Goal: Information Seeking & Learning: Learn about a topic

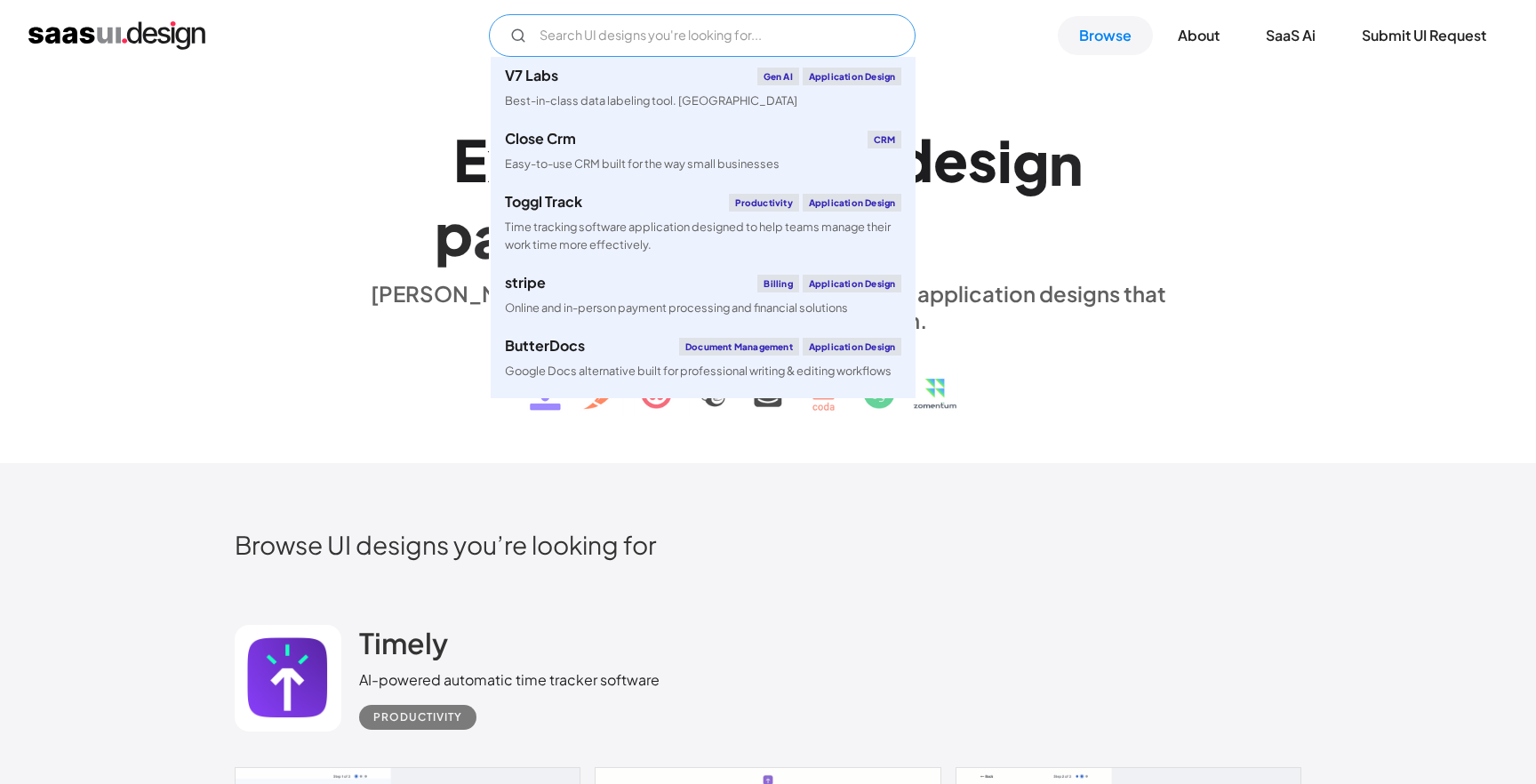
click at [810, 35] on input "Email Form" at bounding box center [702, 35] width 427 height 42
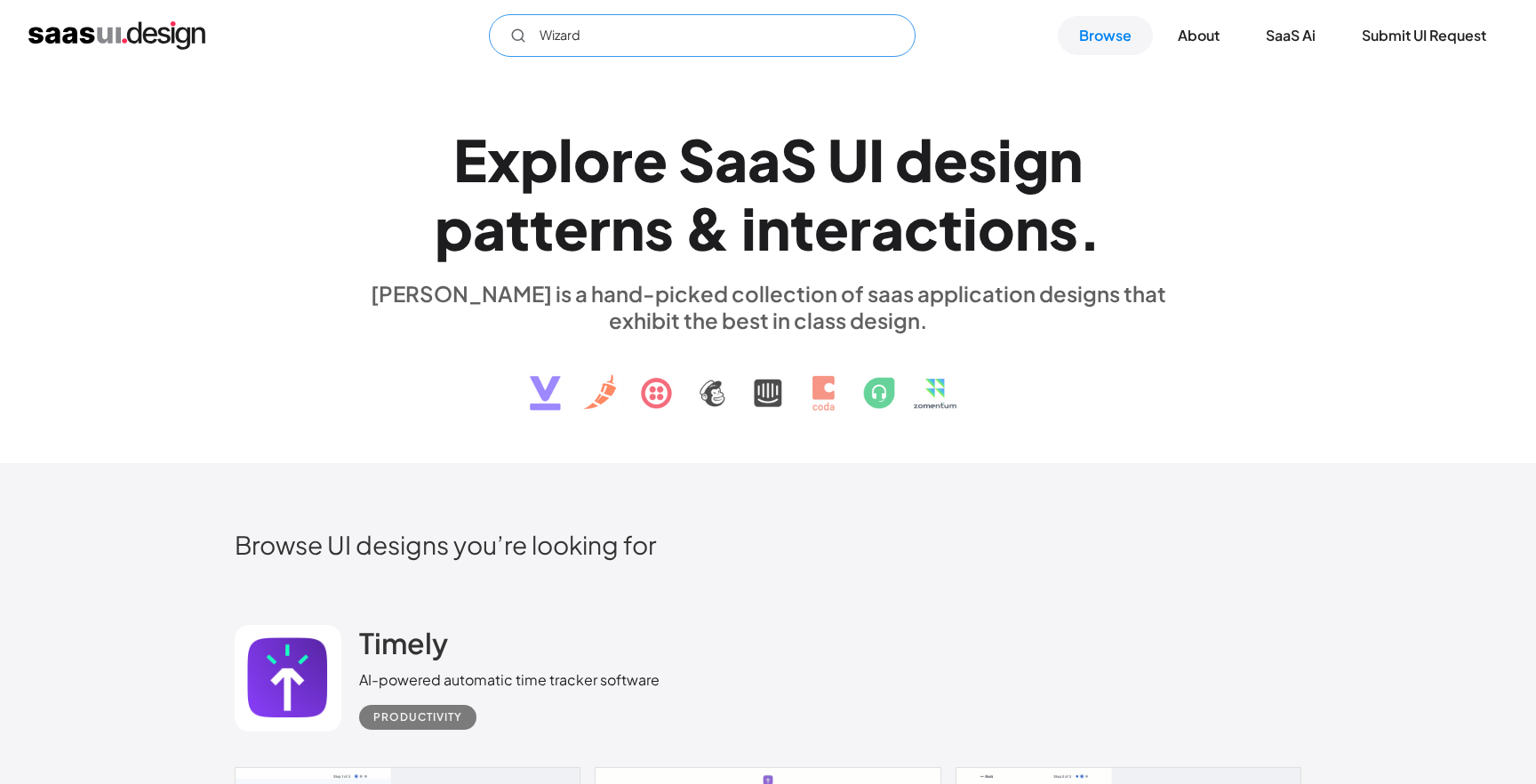
click at [654, 47] on input "Wizard" at bounding box center [702, 35] width 427 height 42
drag, startPoint x: 493, startPoint y: 44, endPoint x: 297, endPoint y: 38, distance: 196.1
click at [489, 40] on input "Wizard" at bounding box center [702, 35] width 427 height 42
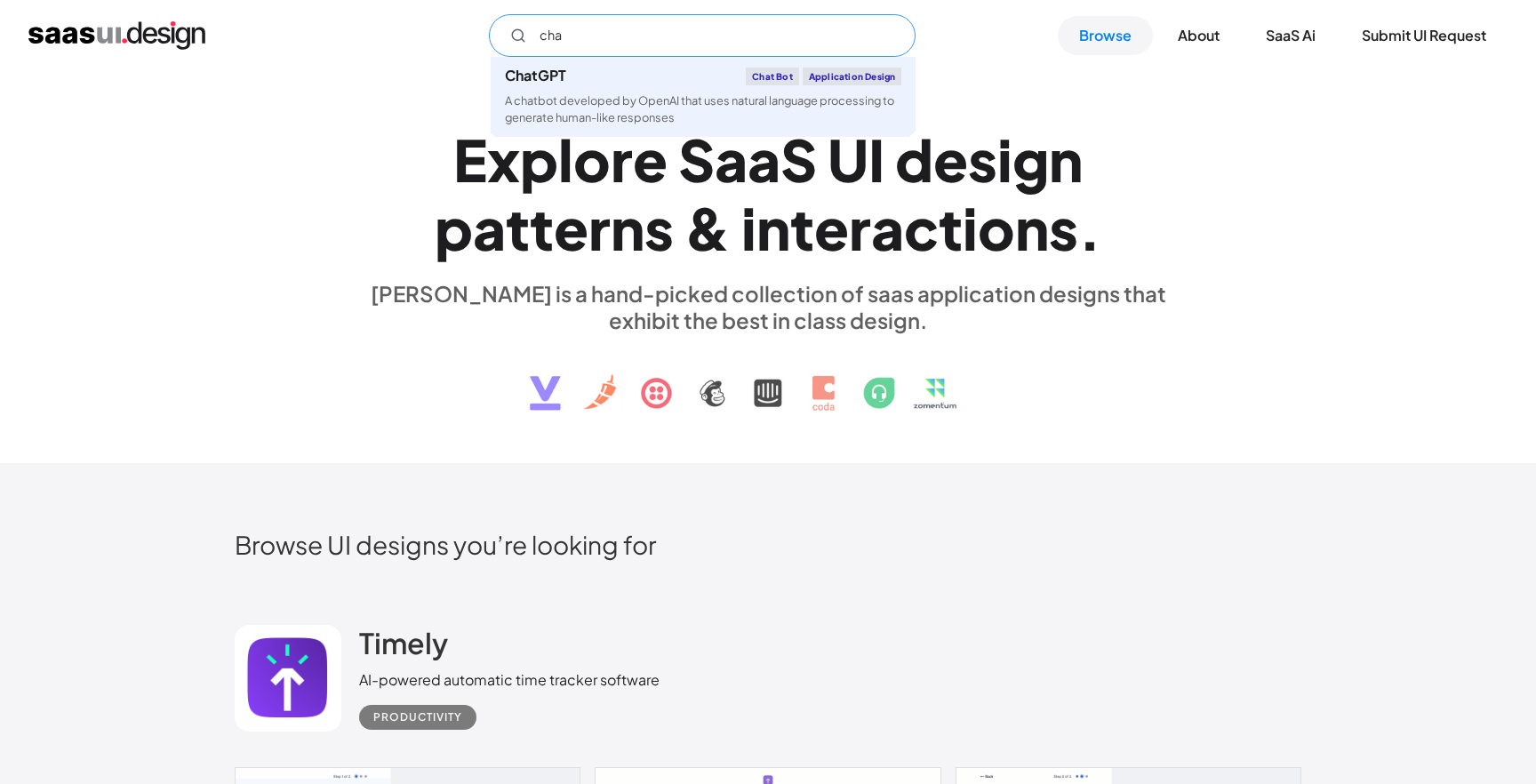
type input "chat"
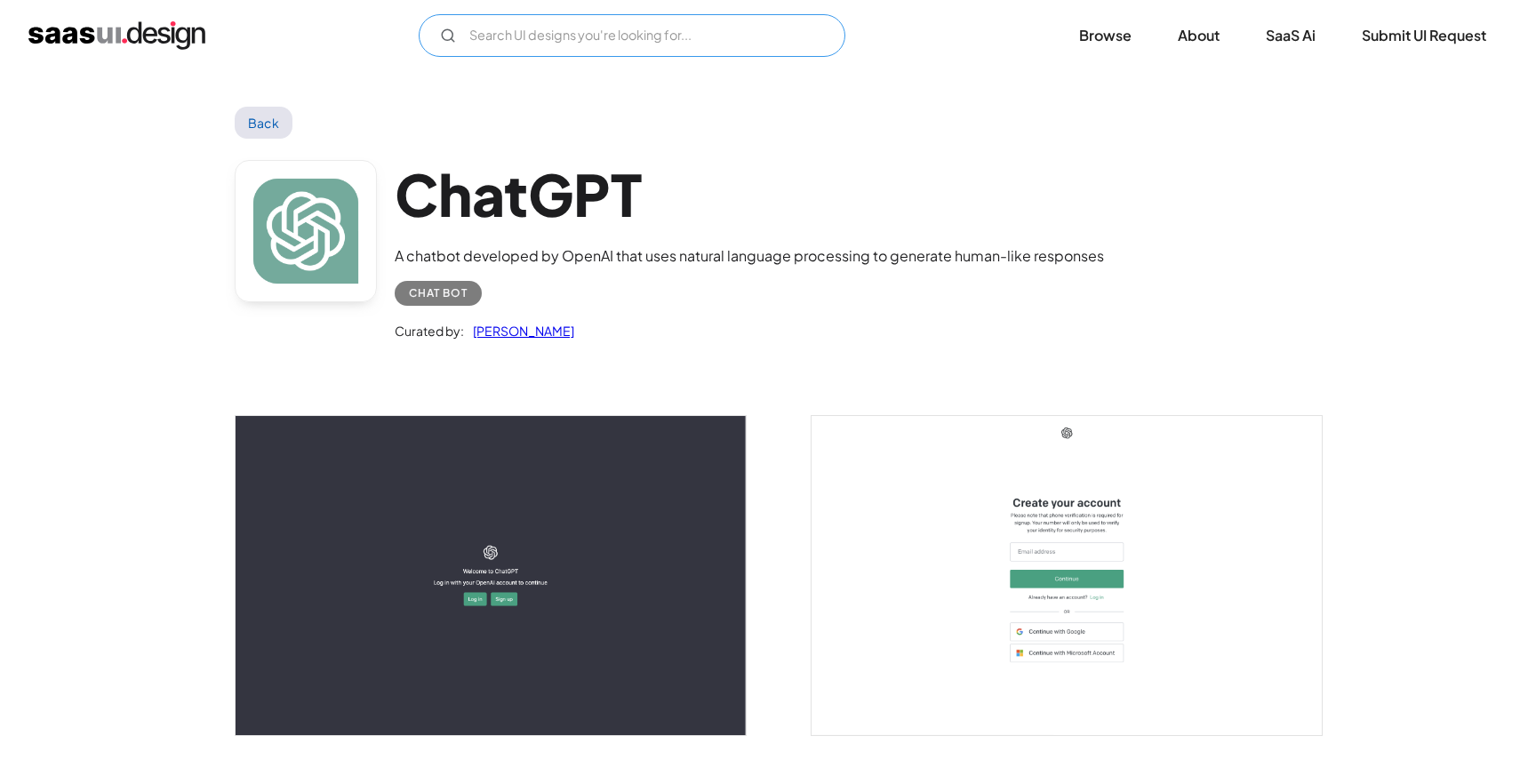
click at [578, 18] on input "Email Form" at bounding box center [632, 35] width 427 height 42
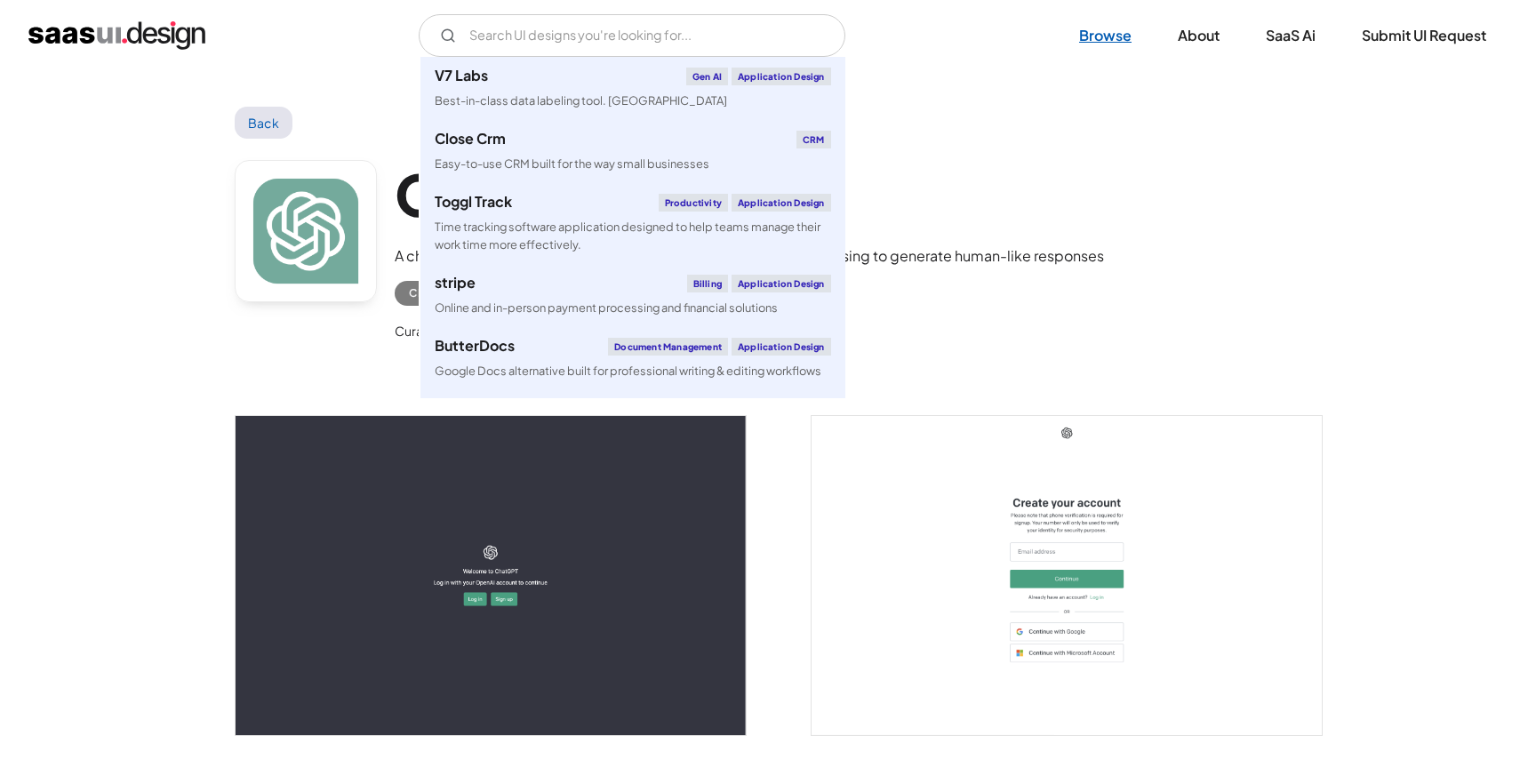
click at [1131, 42] on link "Browse" at bounding box center [1105, 35] width 95 height 39
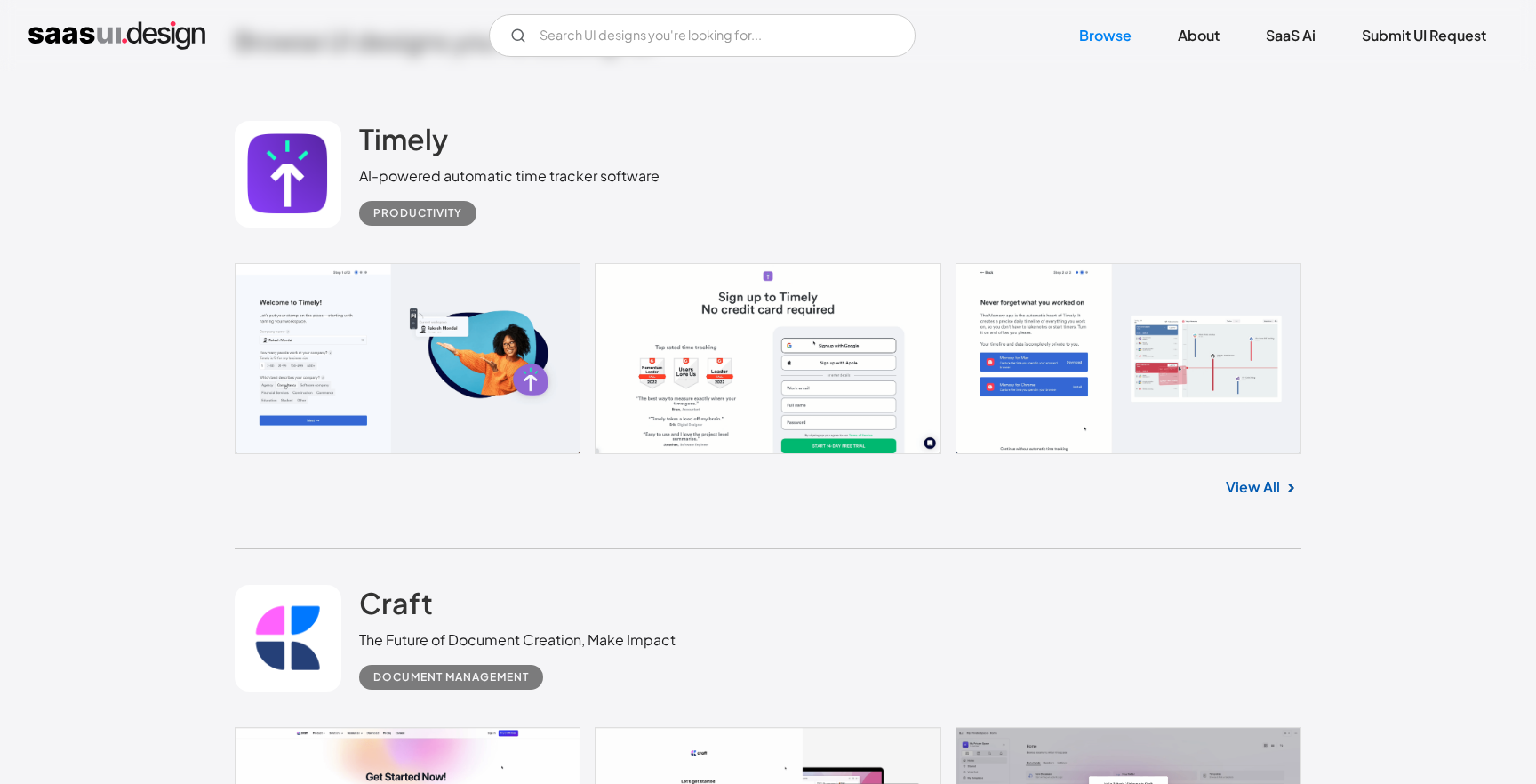
scroll to position [494, 0]
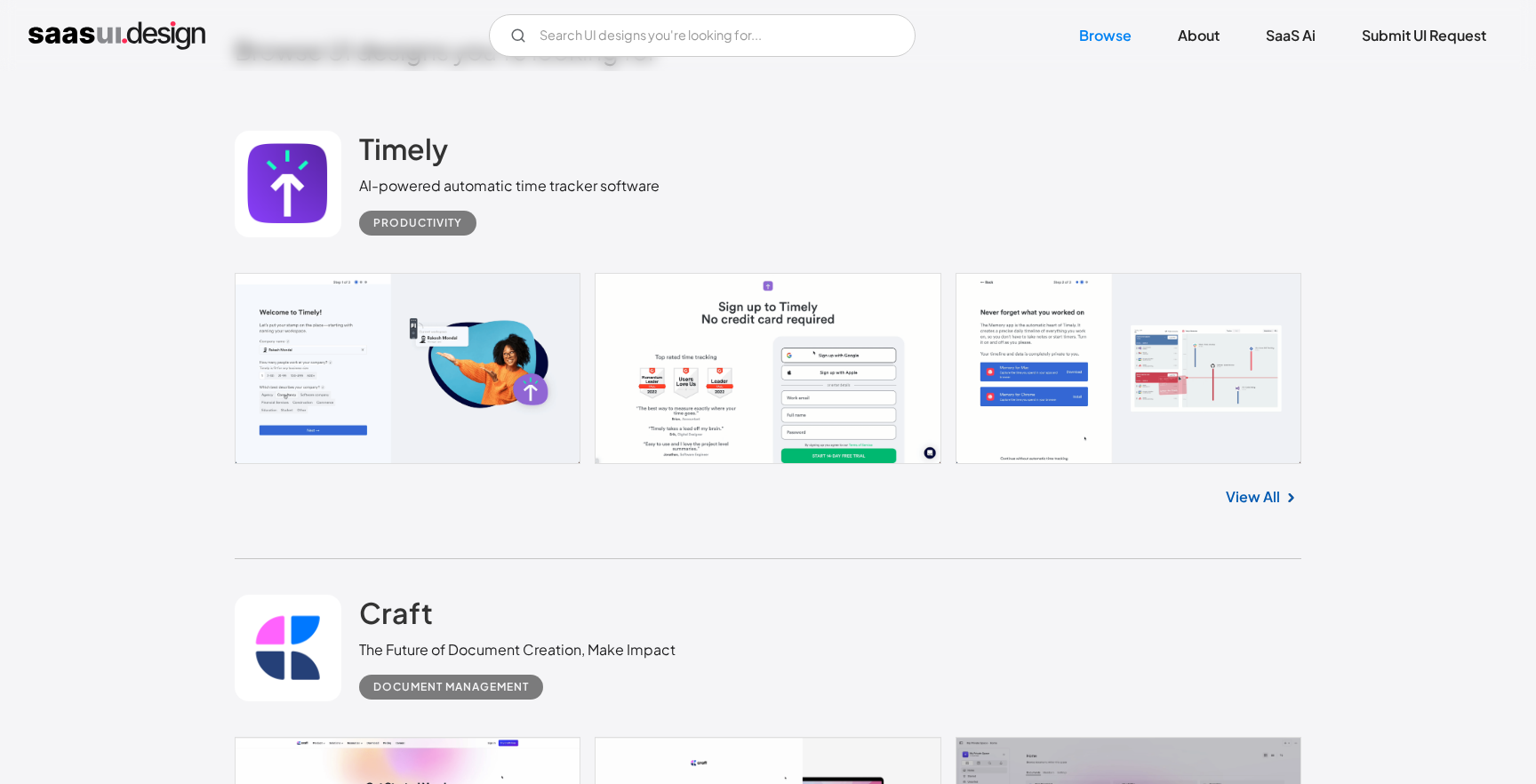
click at [1234, 494] on link "View All" at bounding box center [1252, 496] width 54 height 21
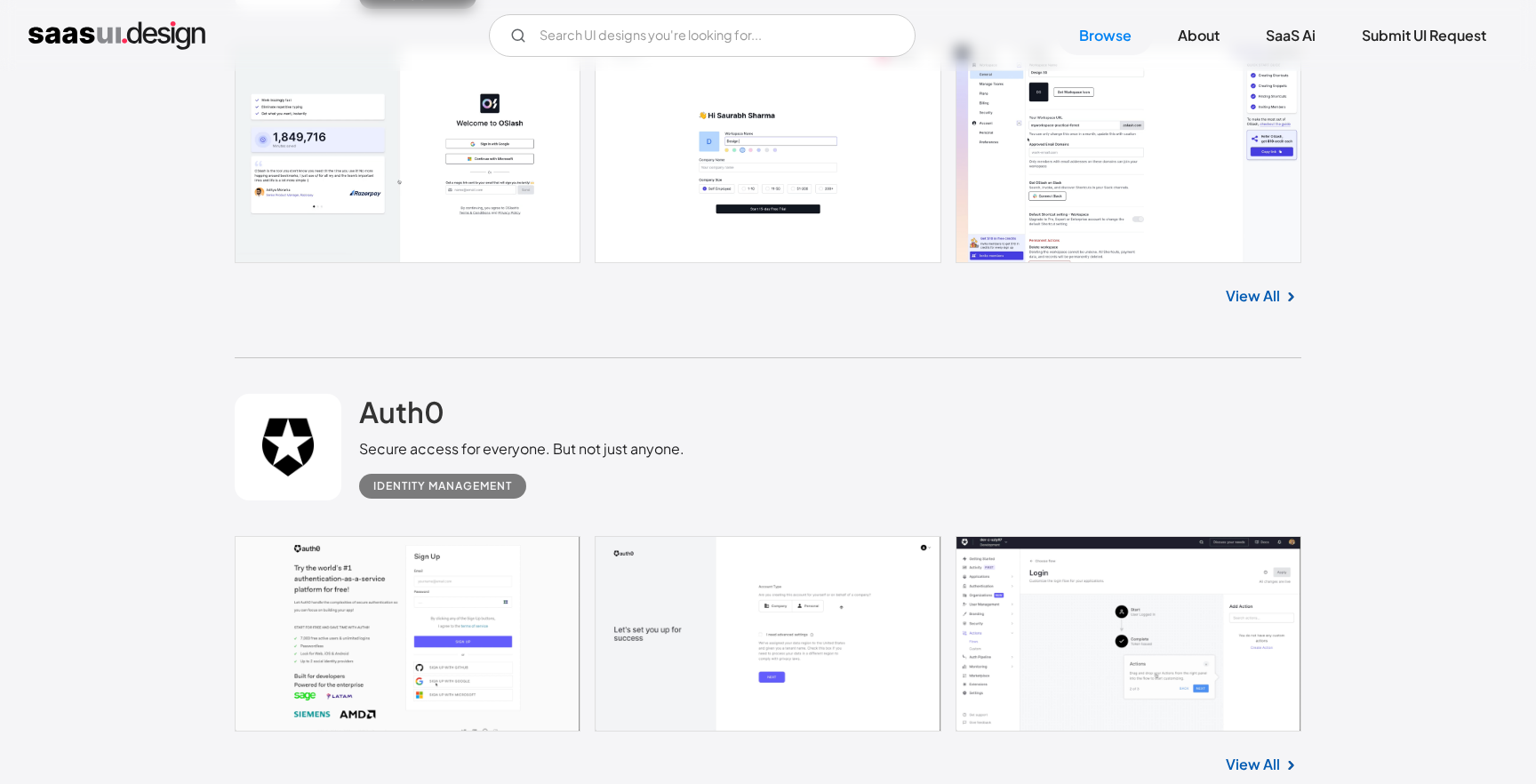
scroll to position [12586, 0]
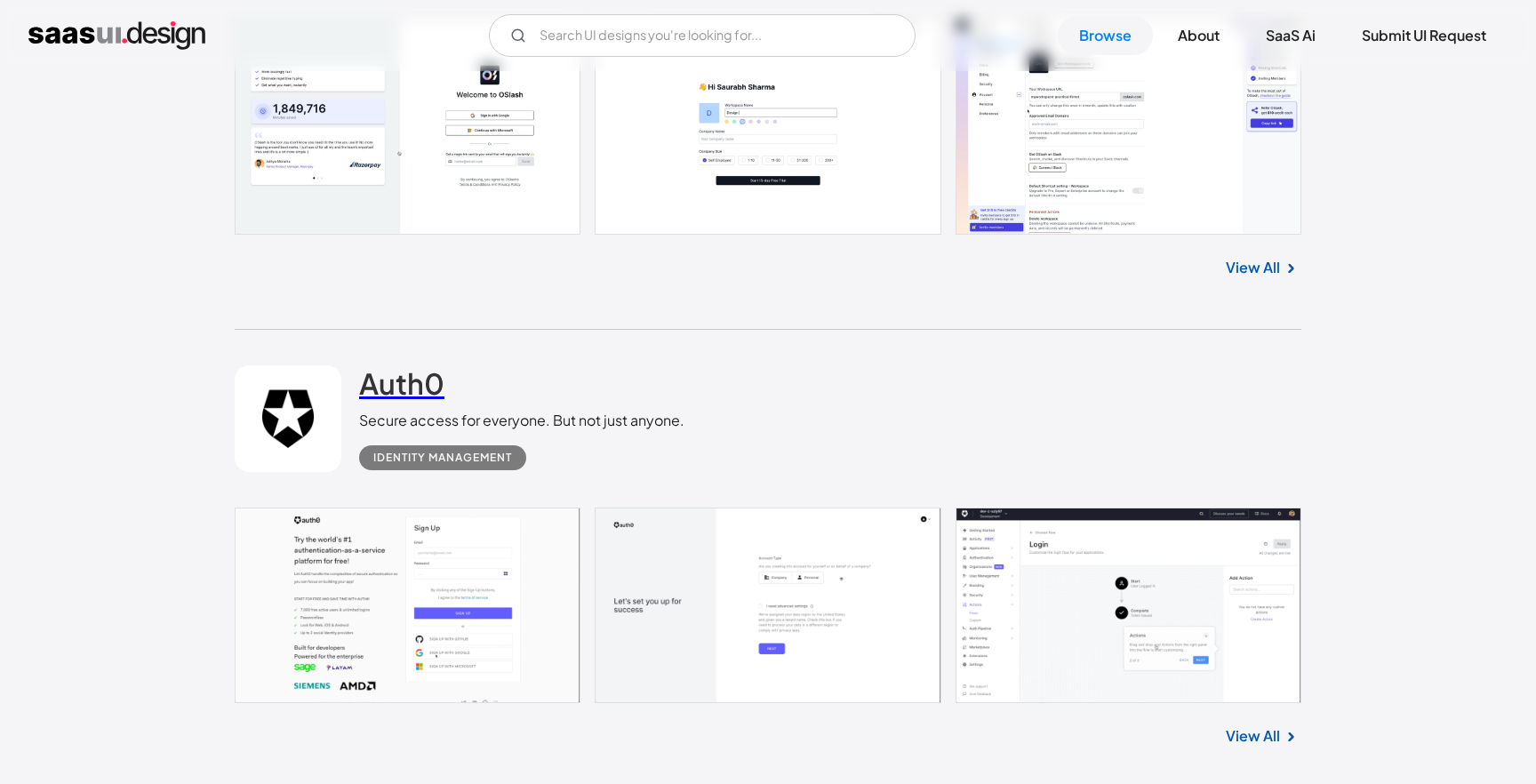
click at [413, 388] on h2 "Auth0" at bounding box center [402, 382] width 85 height 35
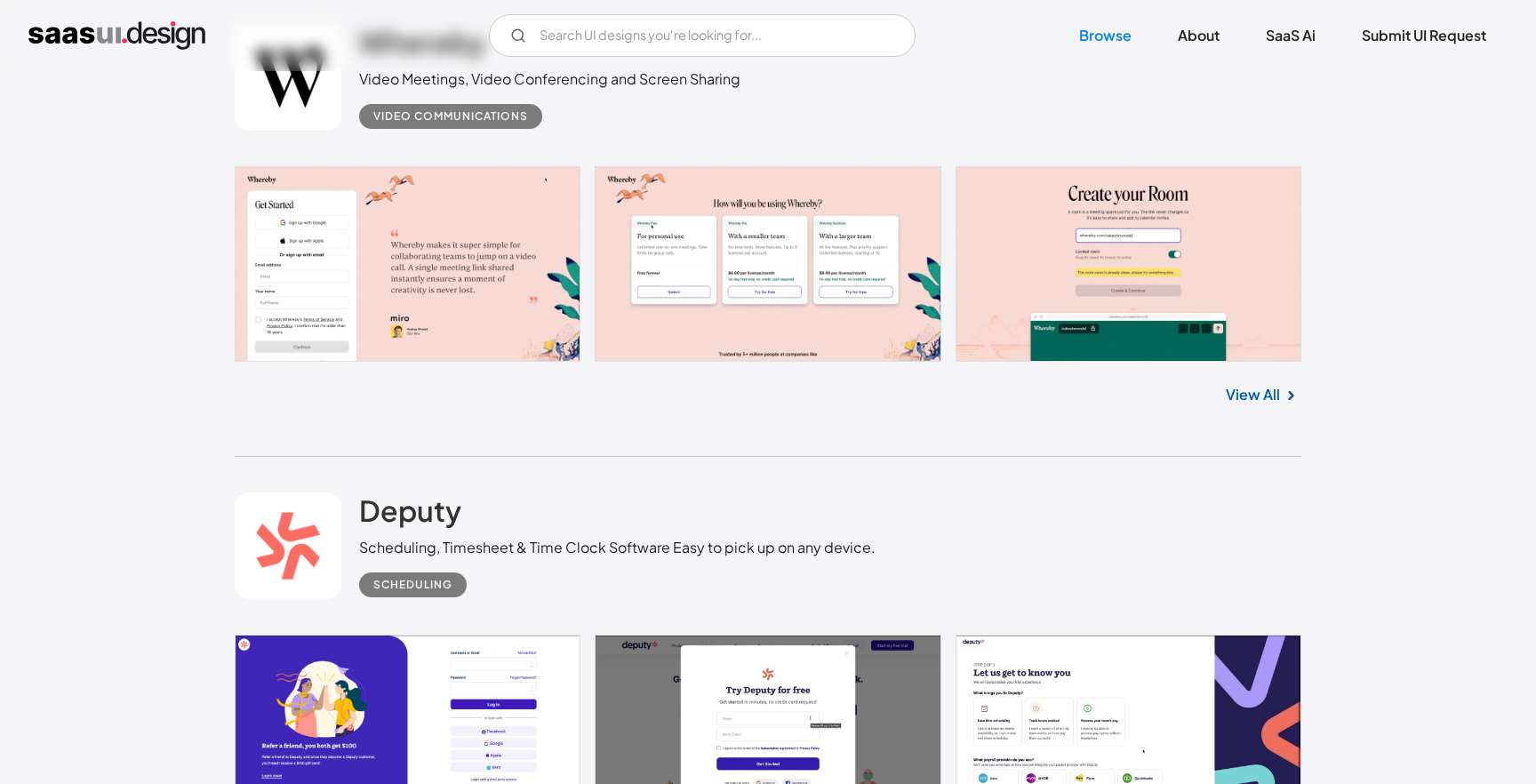
scroll to position [17617, 0]
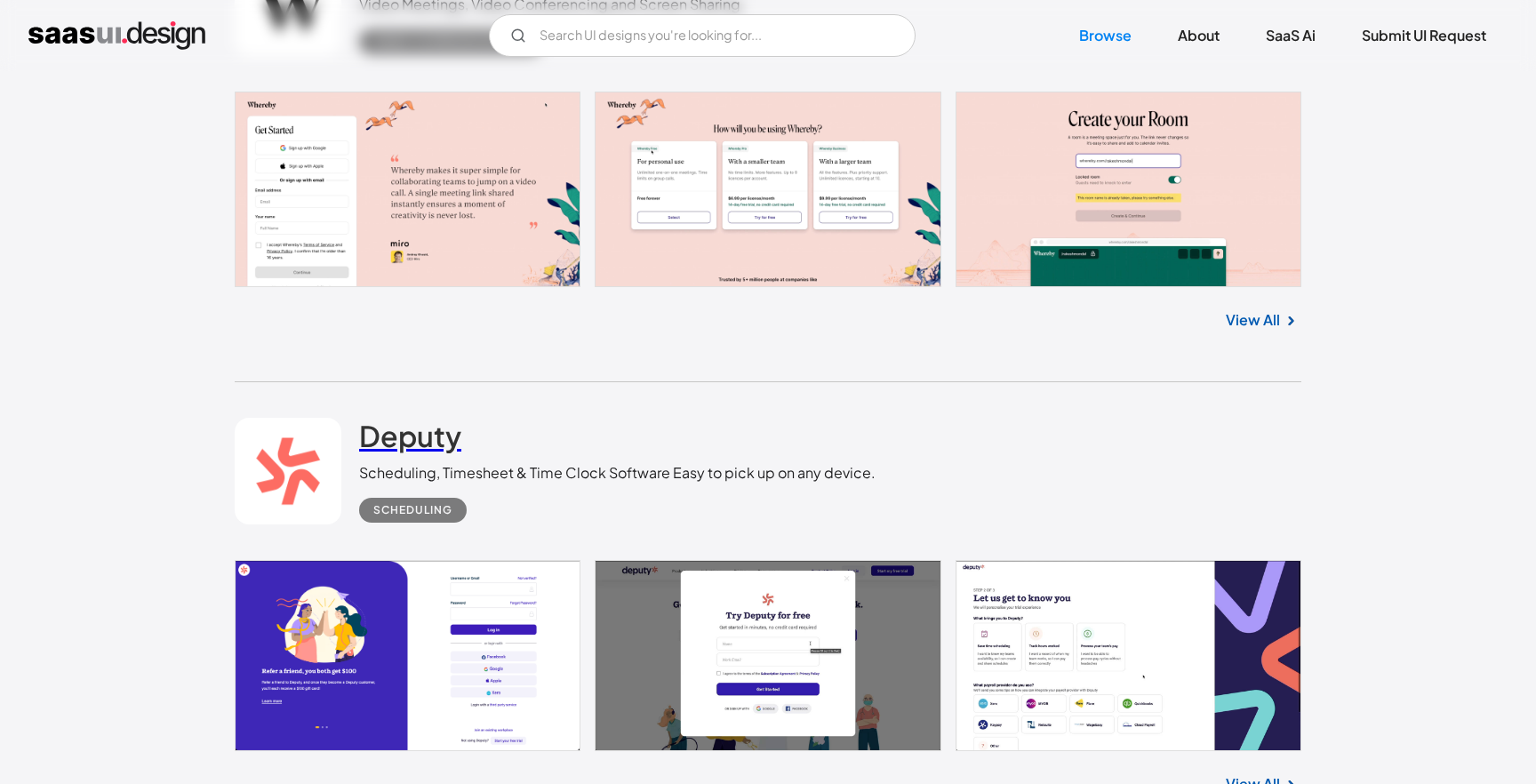
click at [446, 453] on h2 "Deputy" at bounding box center [410, 435] width 103 height 35
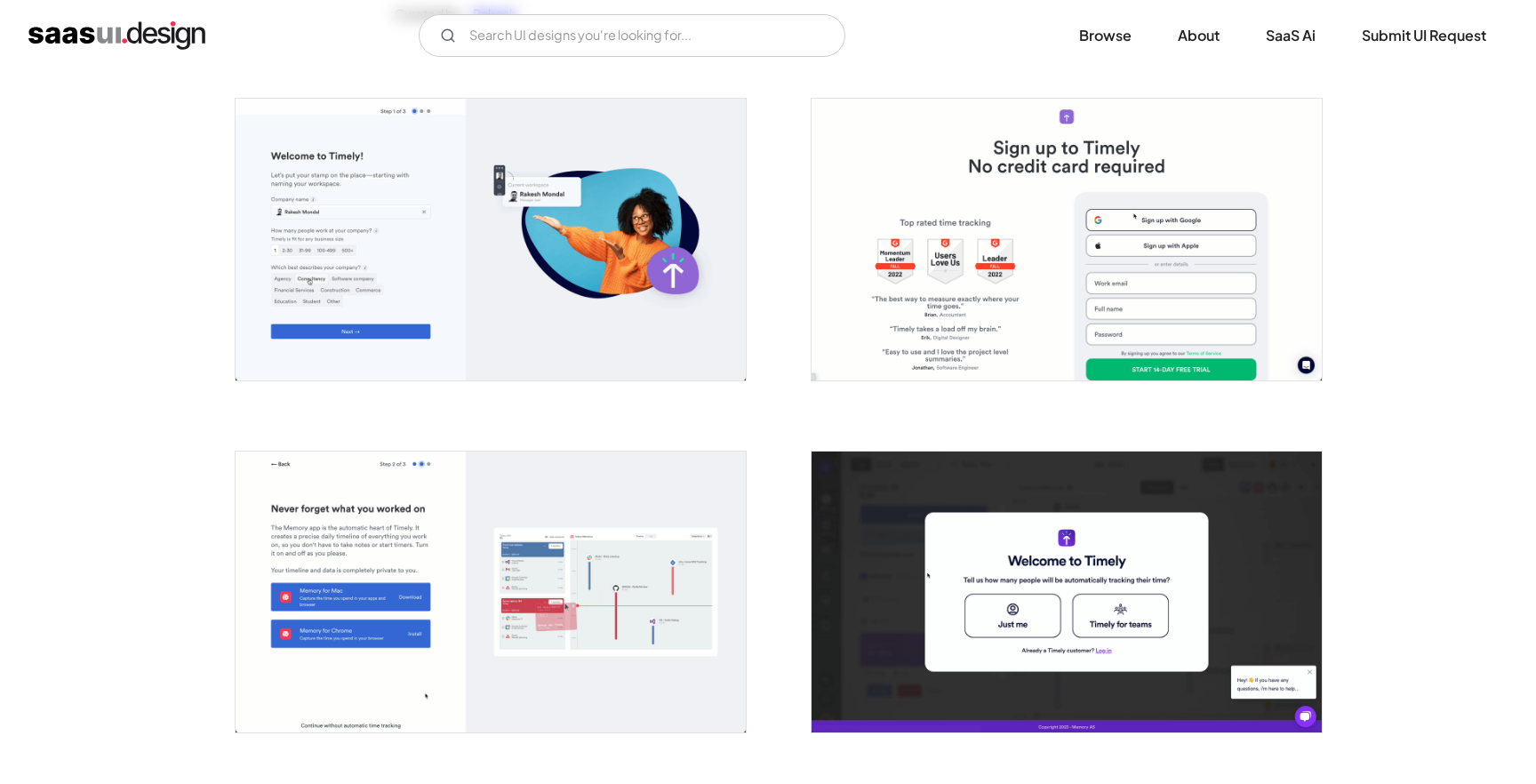
scroll to position [311, 0]
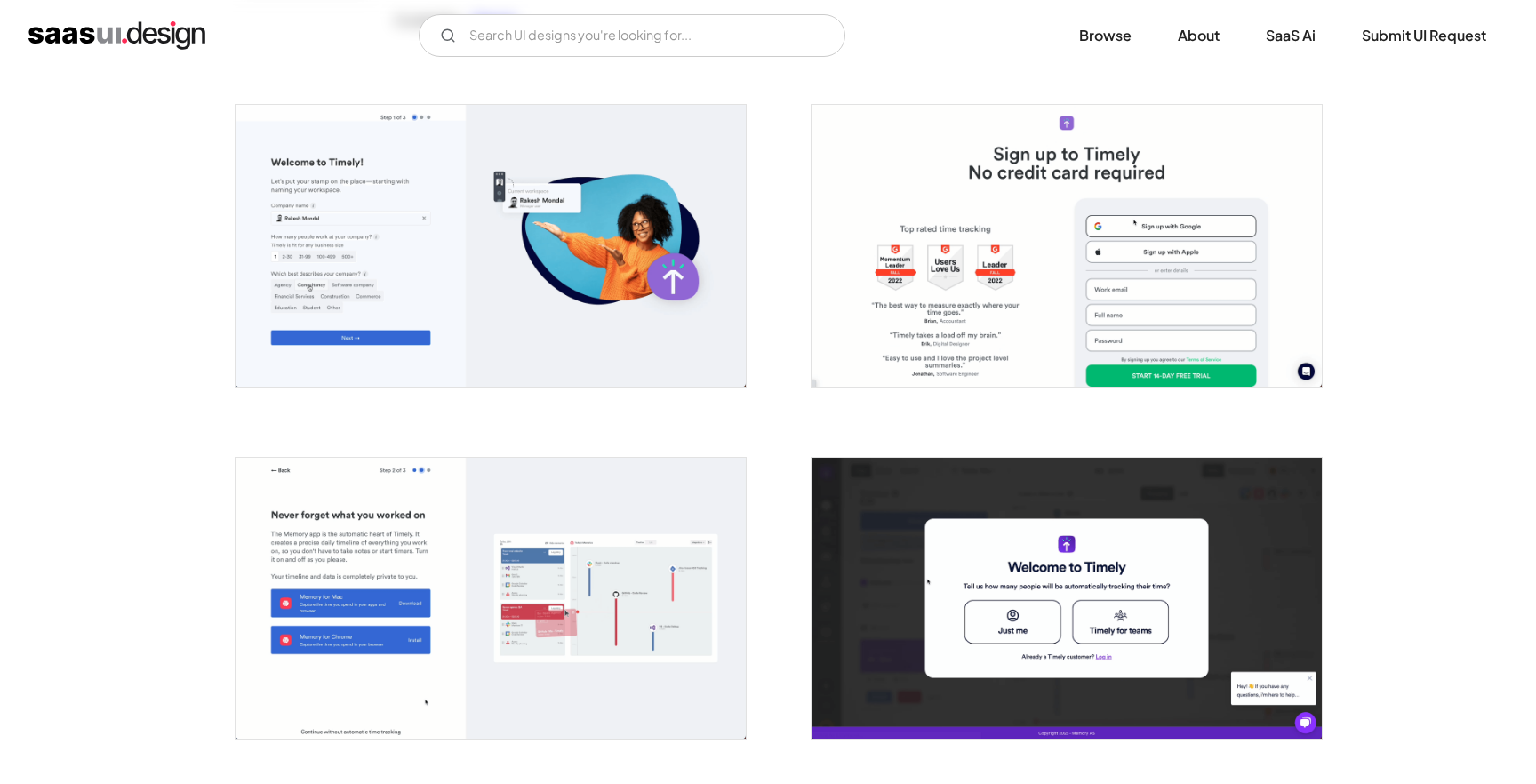
click at [447, 129] on img "open lightbox" at bounding box center [490, 246] width 510 height 281
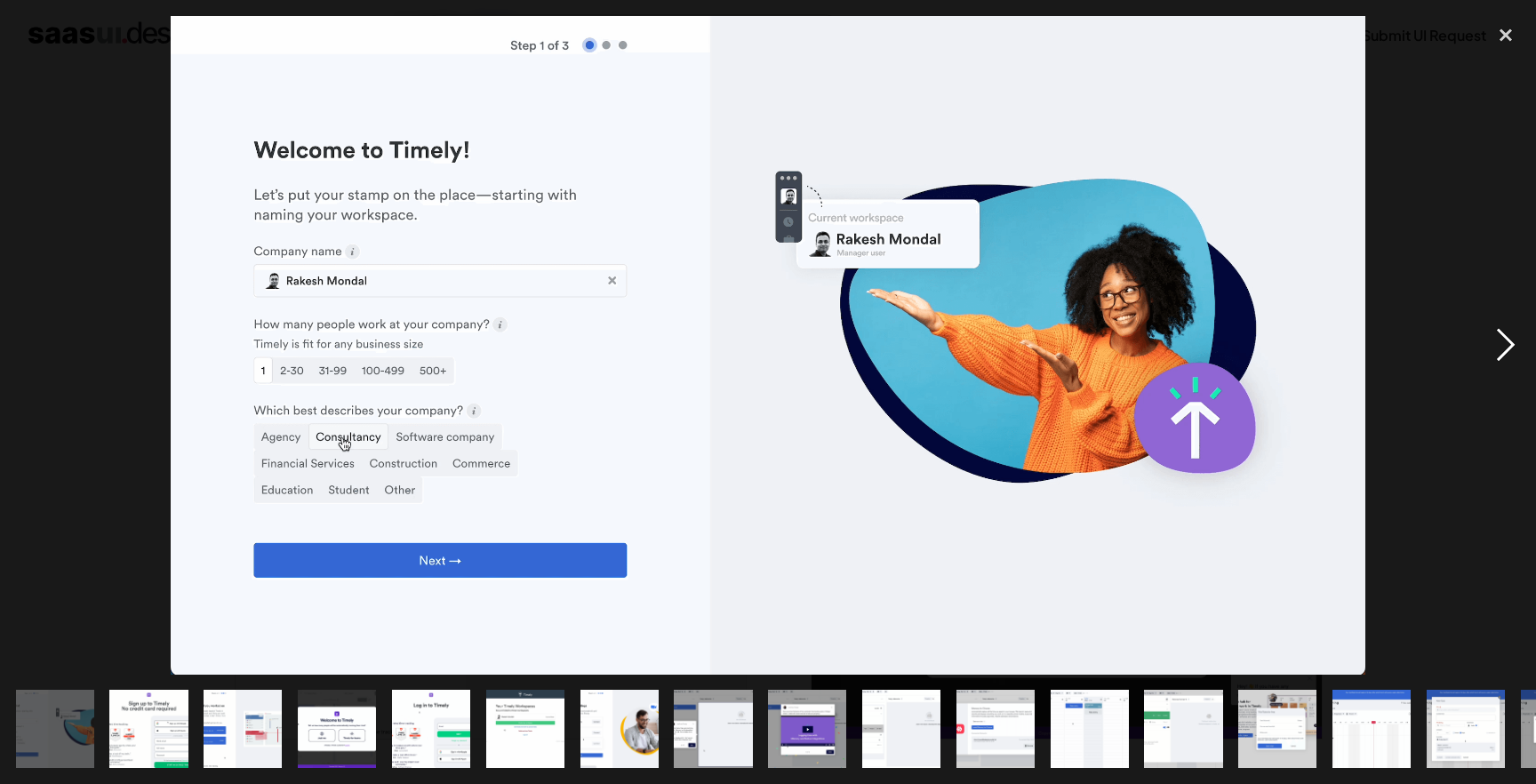
click at [1514, 356] on div "next image" at bounding box center [1505, 344] width 60 height 658
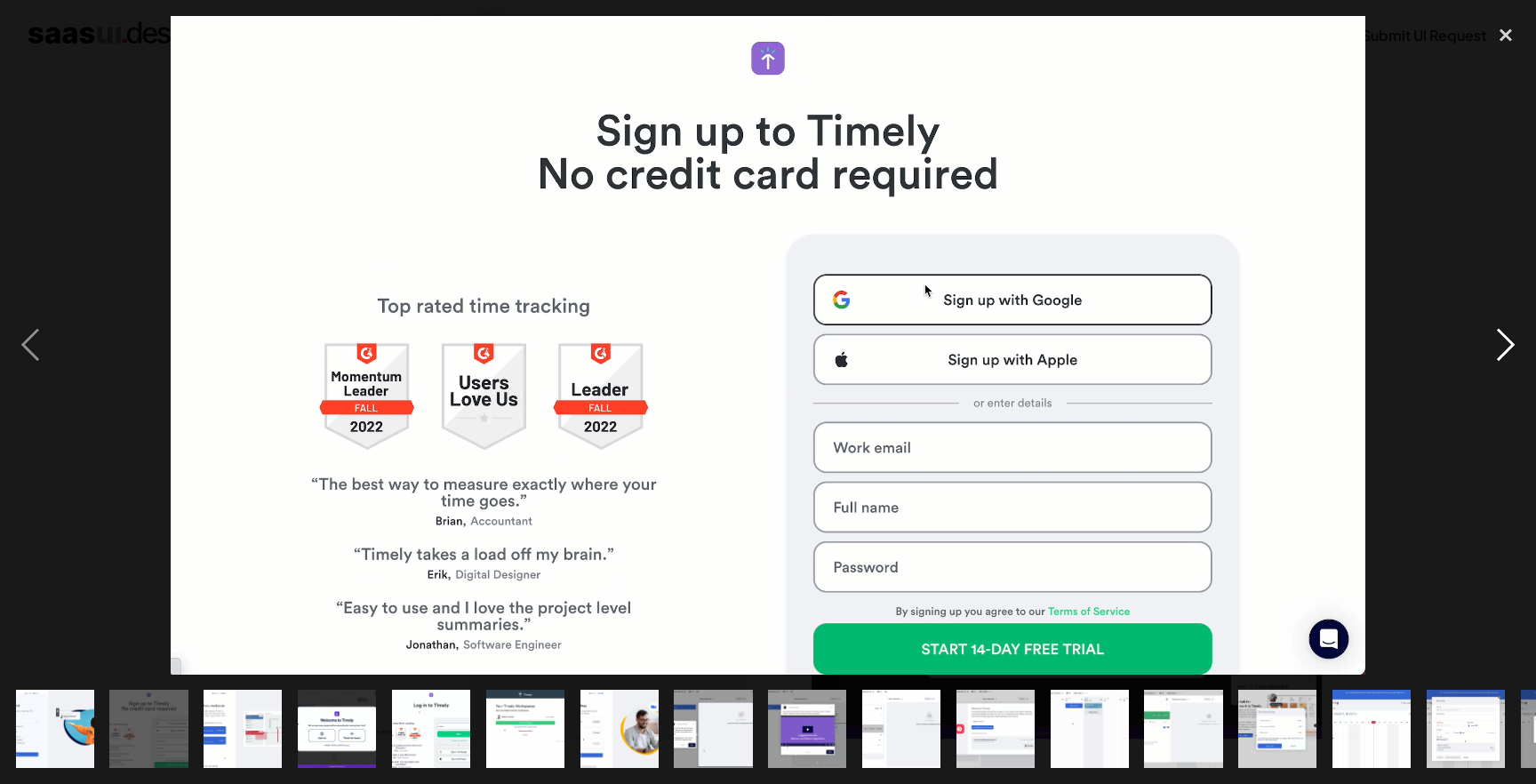
click at [1492, 369] on div "next image" at bounding box center [1505, 344] width 60 height 658
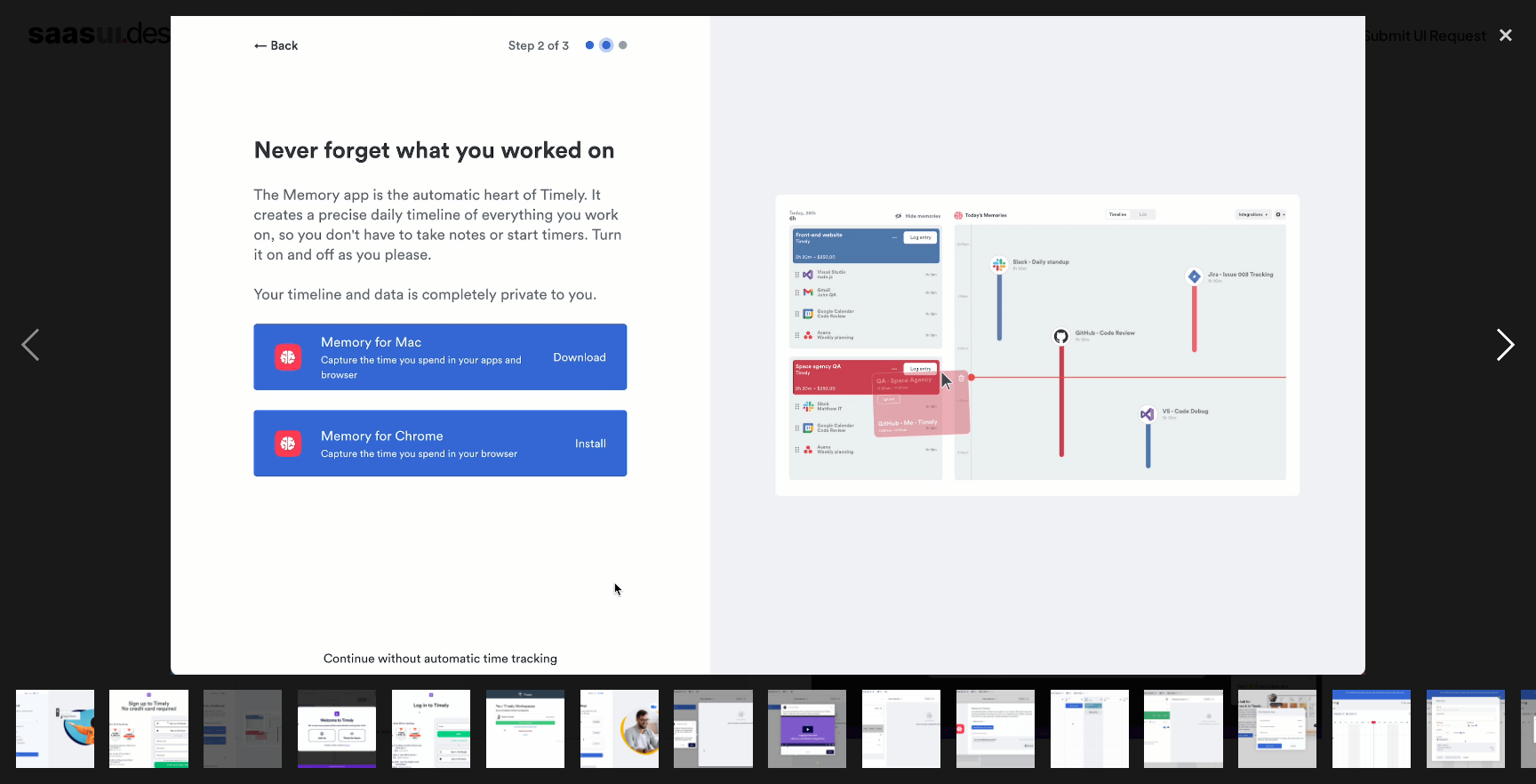
click at [1506, 352] on div "next image" at bounding box center [1505, 344] width 60 height 658
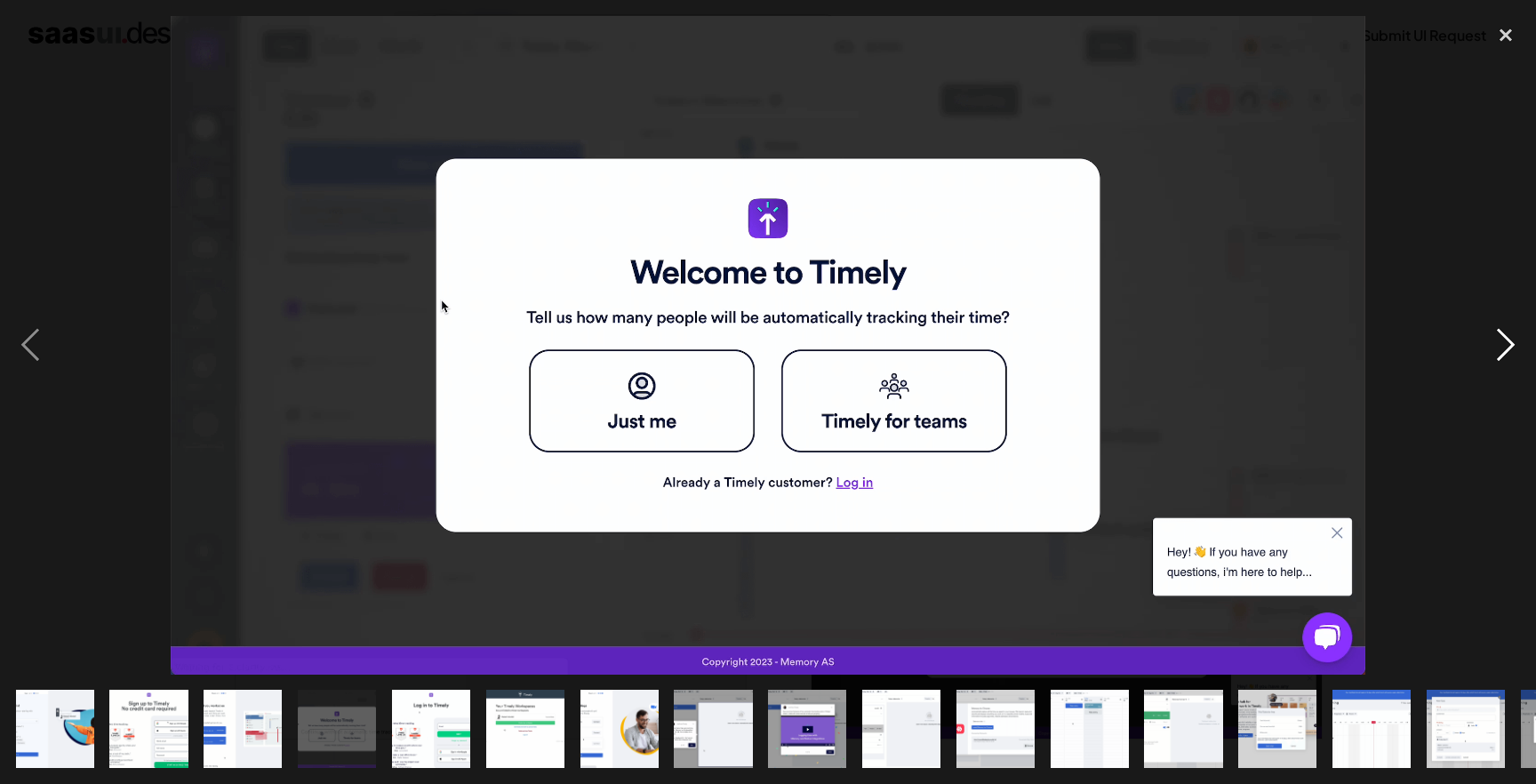
click at [1506, 352] on div "next image" at bounding box center [1505, 344] width 60 height 658
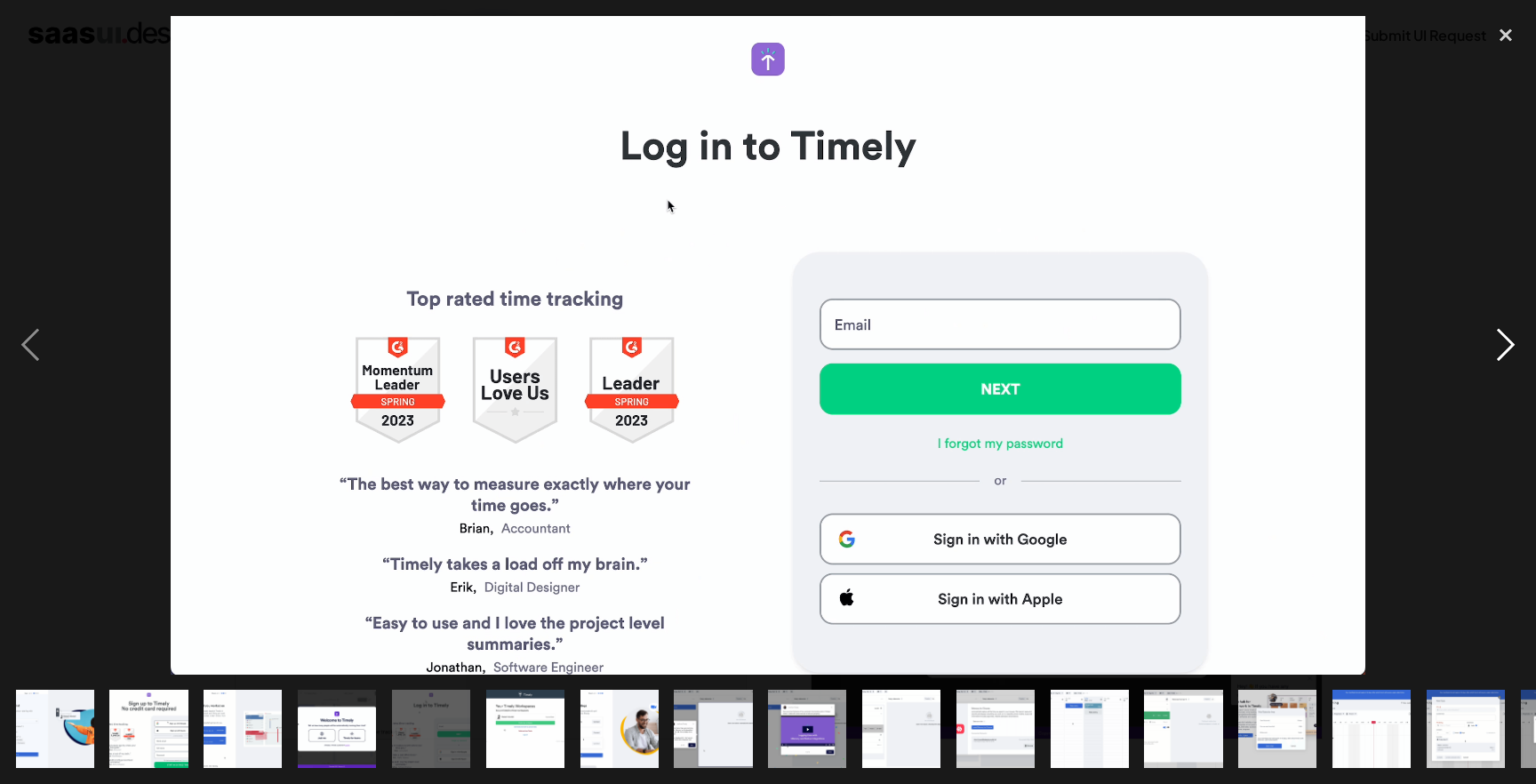
click at [1506, 352] on div "next image" at bounding box center [1505, 344] width 60 height 658
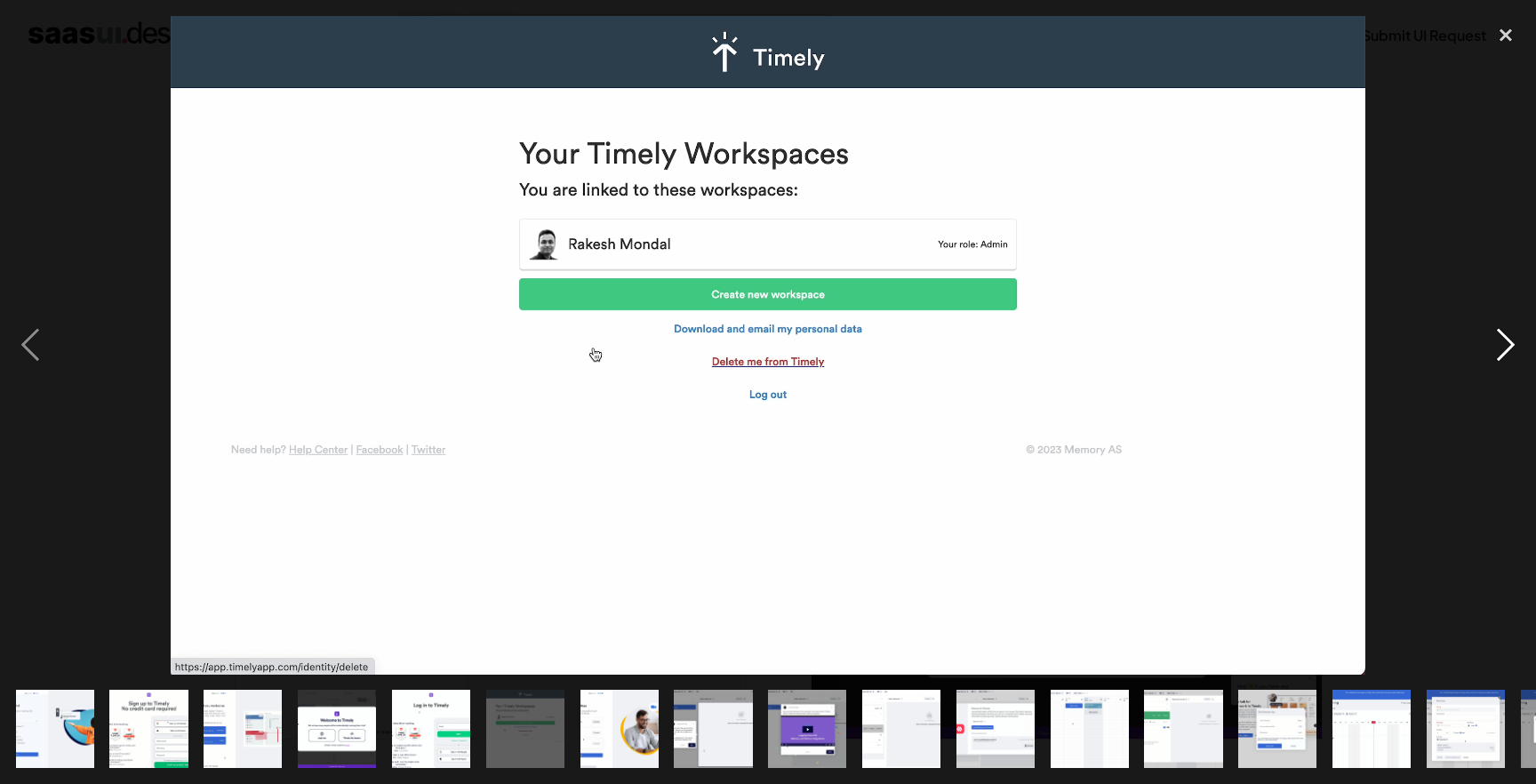
click at [1506, 352] on div "next image" at bounding box center [1505, 344] width 60 height 658
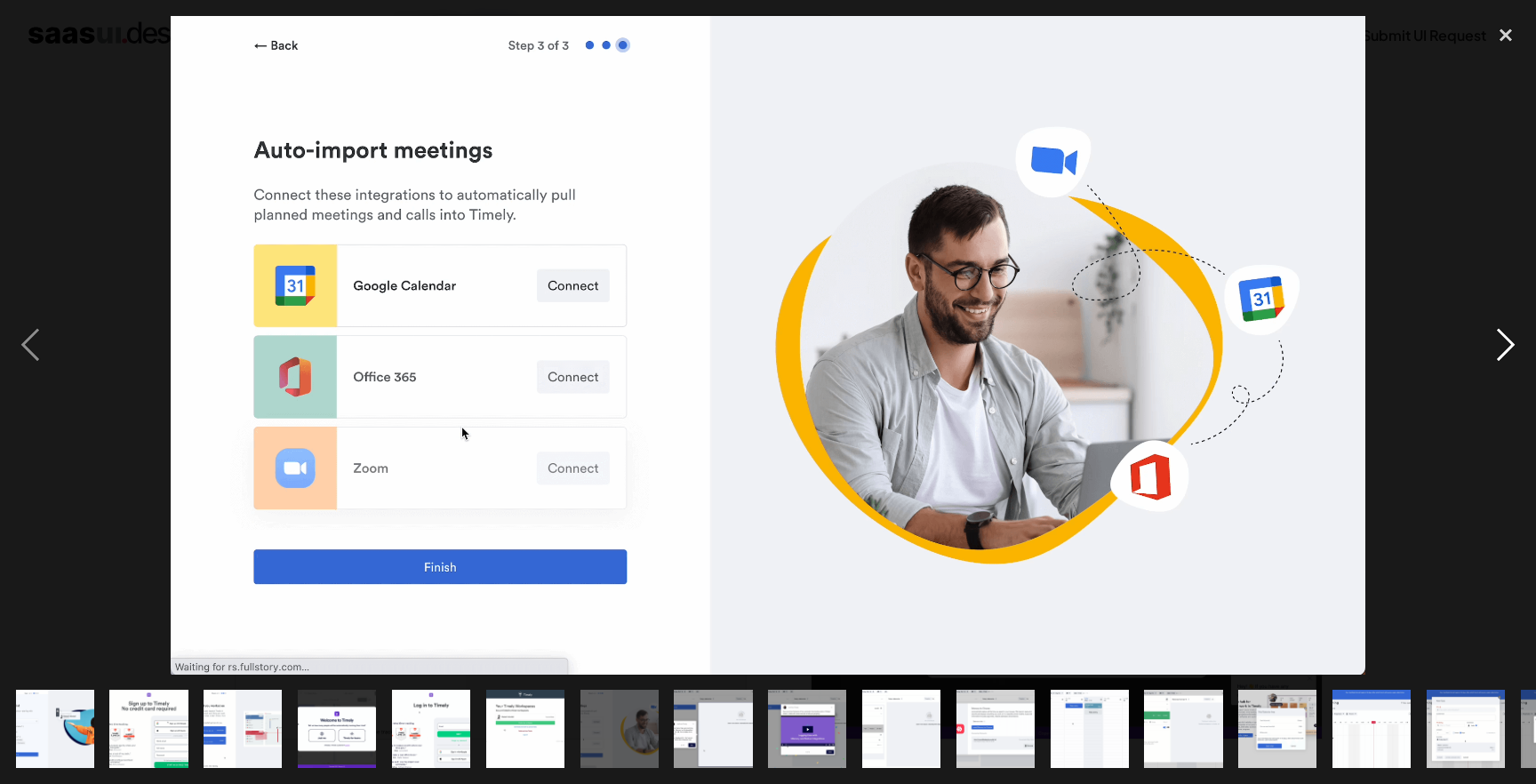
click at [1515, 352] on div "next image" at bounding box center [1505, 344] width 60 height 658
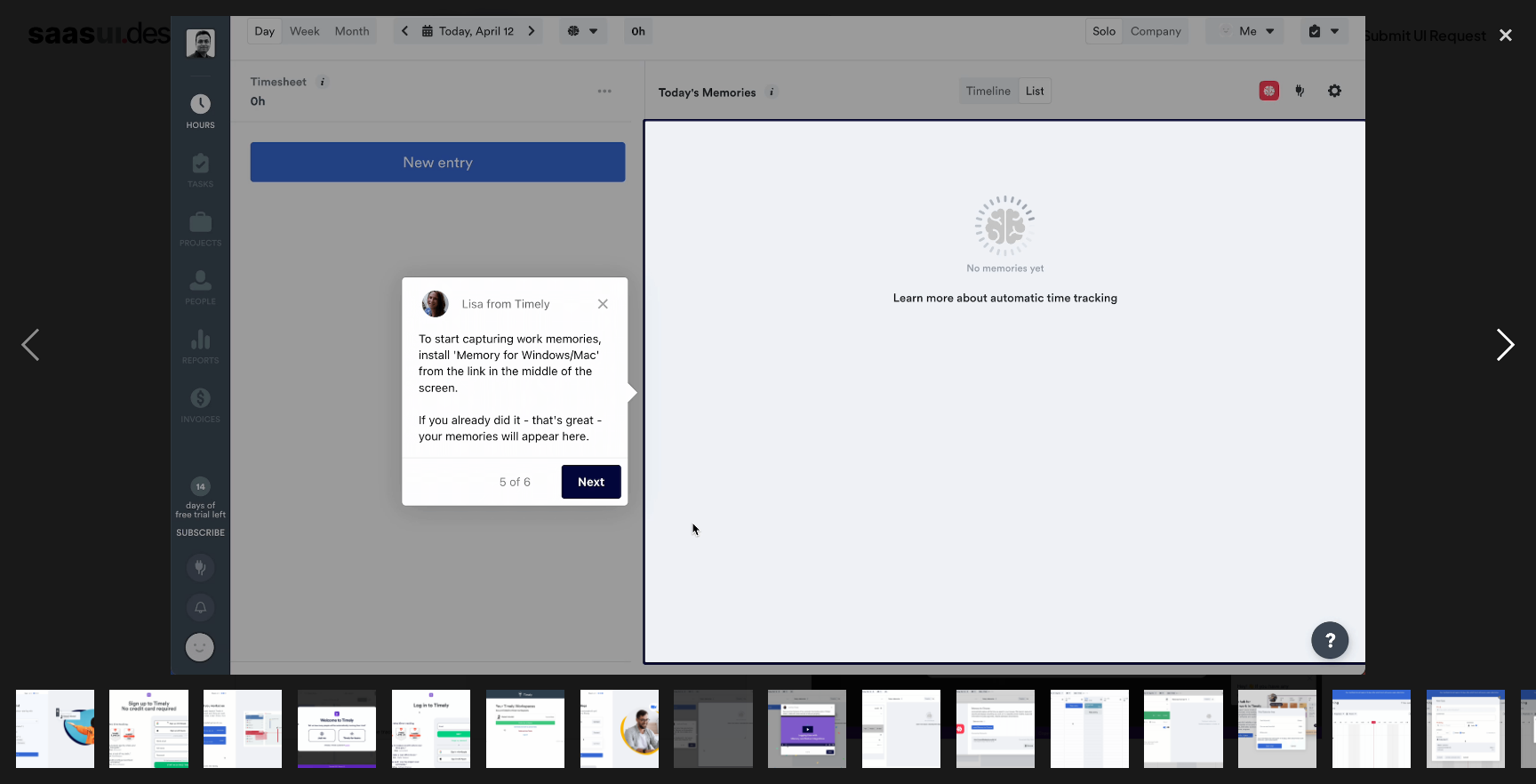
click at [1515, 352] on div "next image" at bounding box center [1505, 344] width 60 height 658
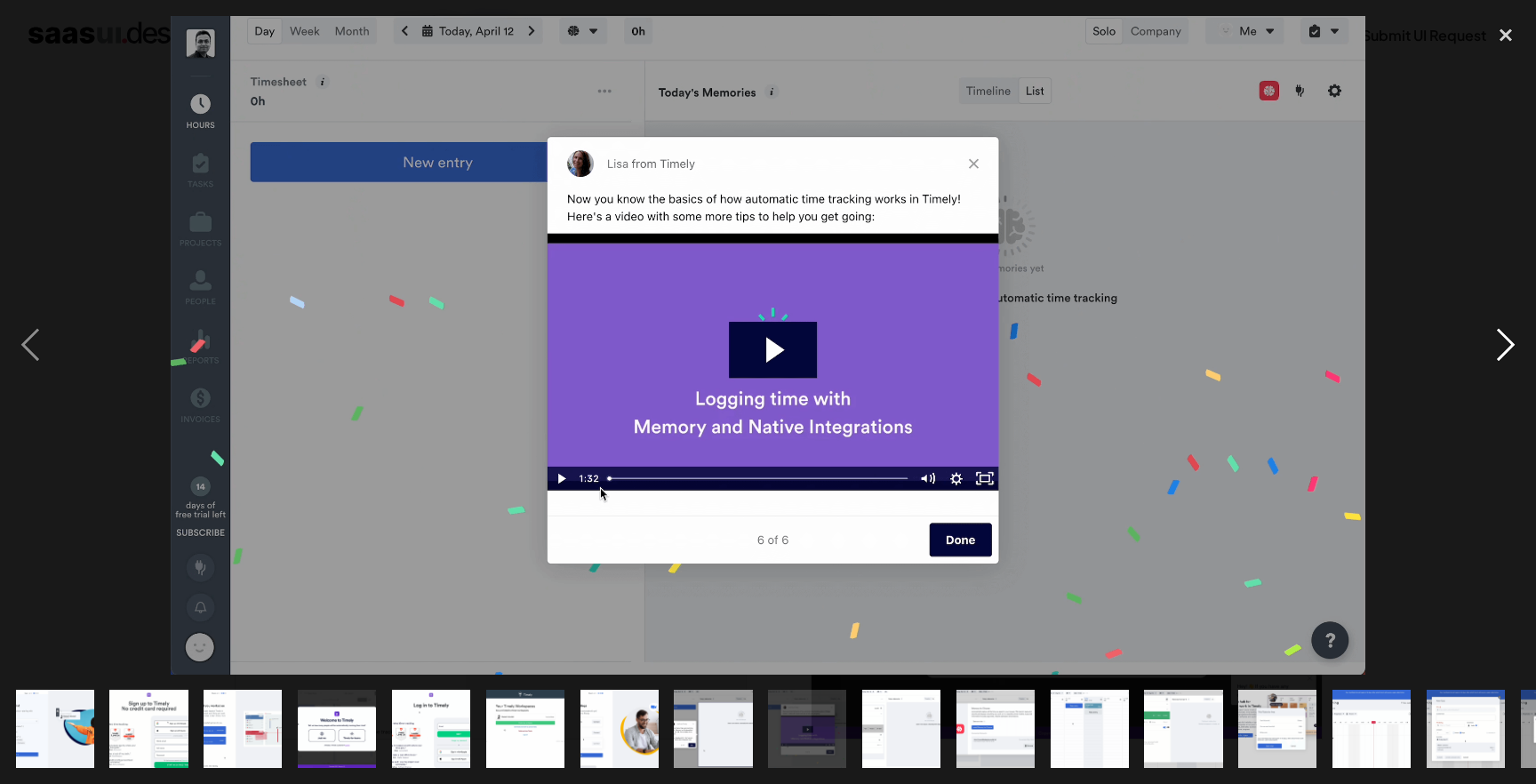
click at [1515, 352] on div "next image" at bounding box center [1505, 344] width 60 height 658
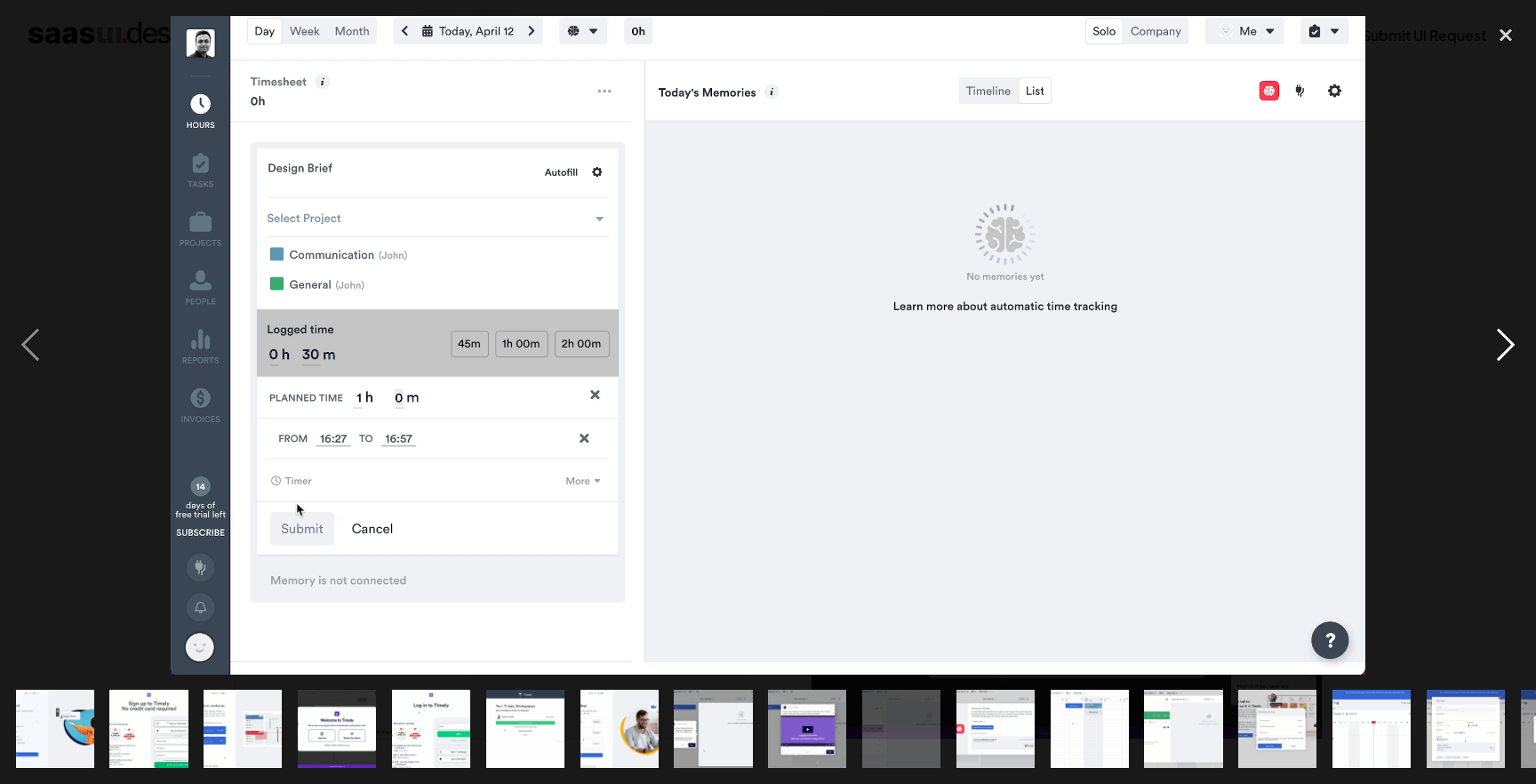
click at [1515, 352] on div "next image" at bounding box center [1505, 344] width 60 height 658
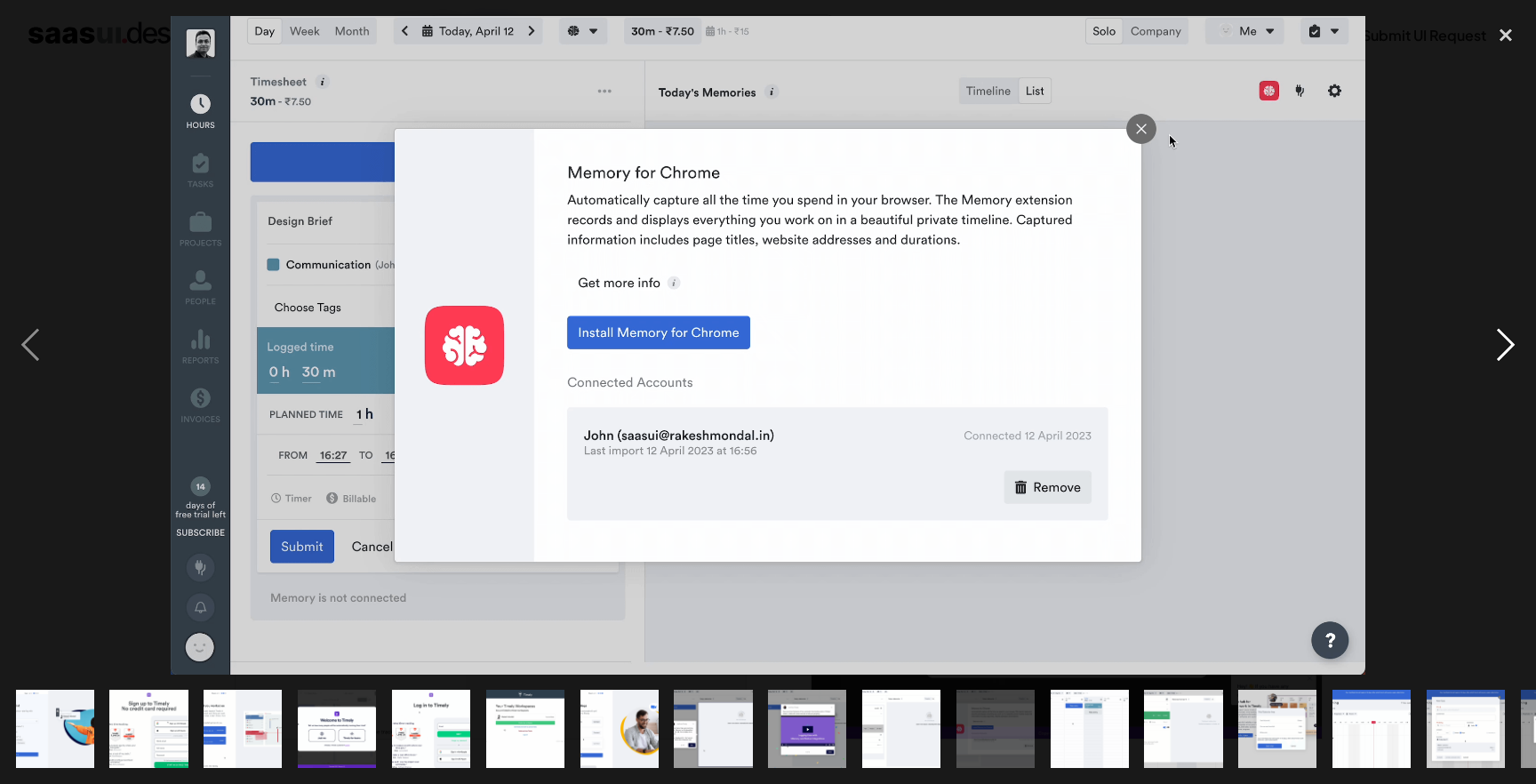
click at [1493, 364] on div "next image" at bounding box center [1505, 344] width 60 height 658
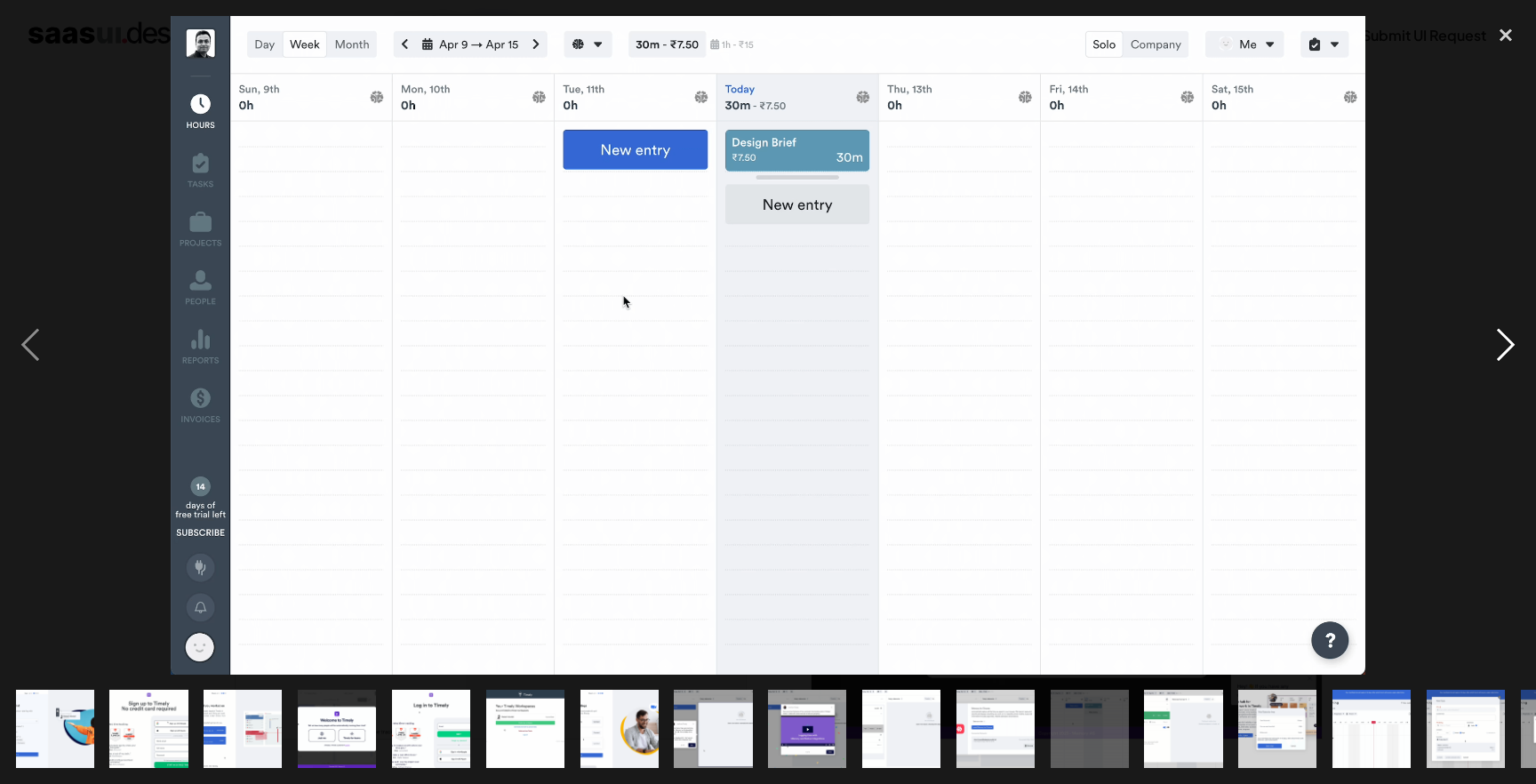
click at [1493, 364] on div "next image" at bounding box center [1505, 344] width 60 height 658
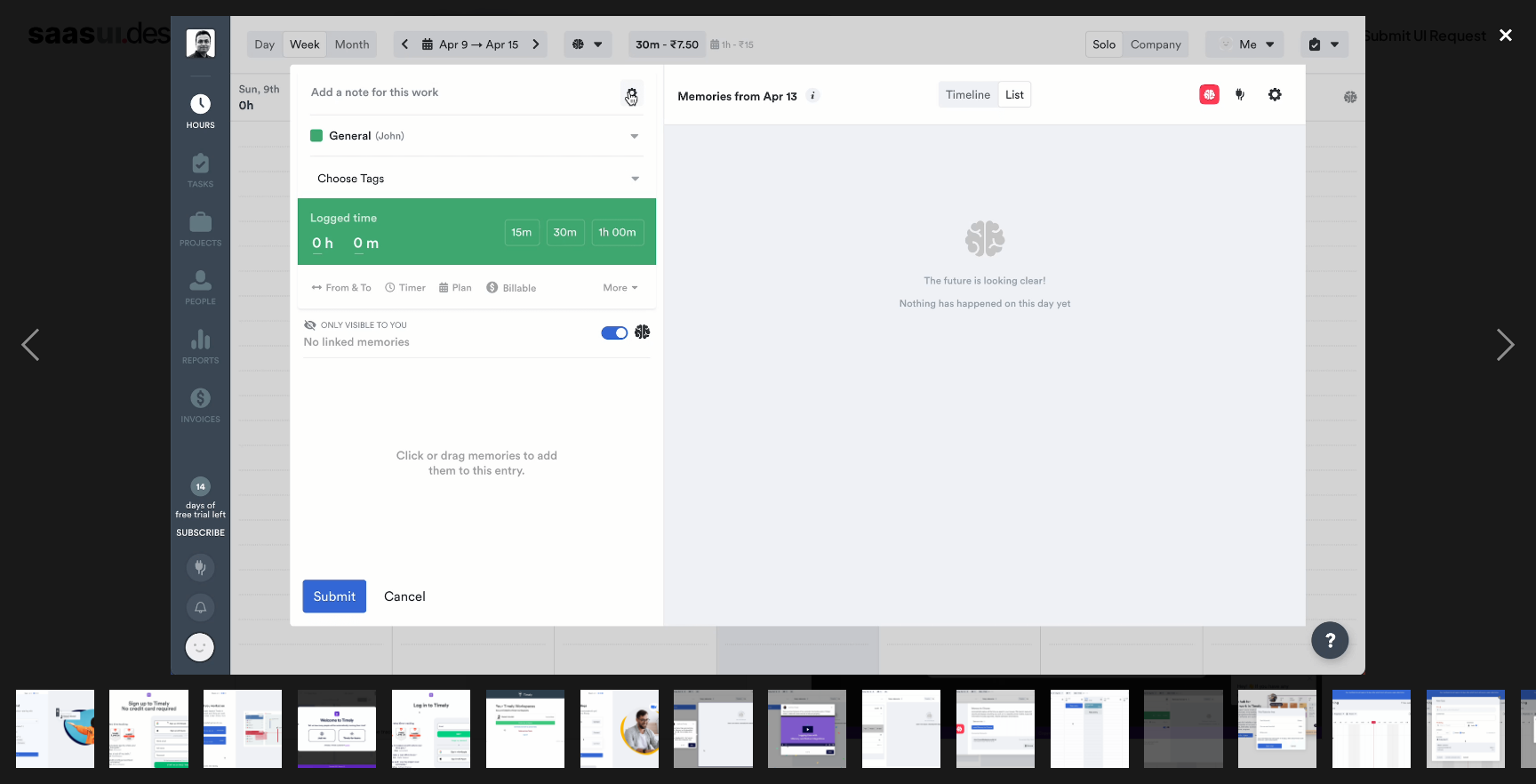
click at [1514, 46] on div "close lightbox" at bounding box center [1505, 35] width 60 height 39
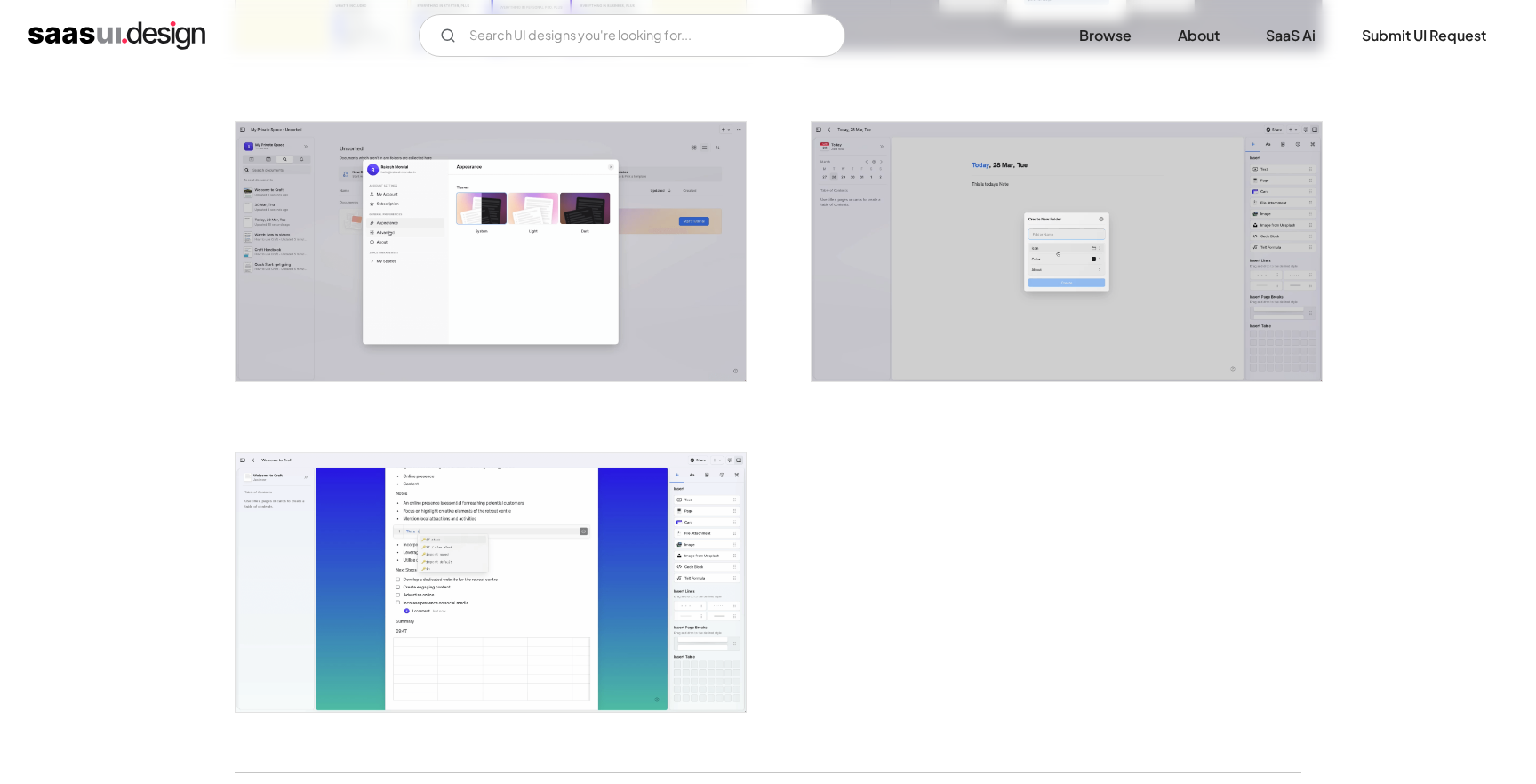
scroll to position [3958, 0]
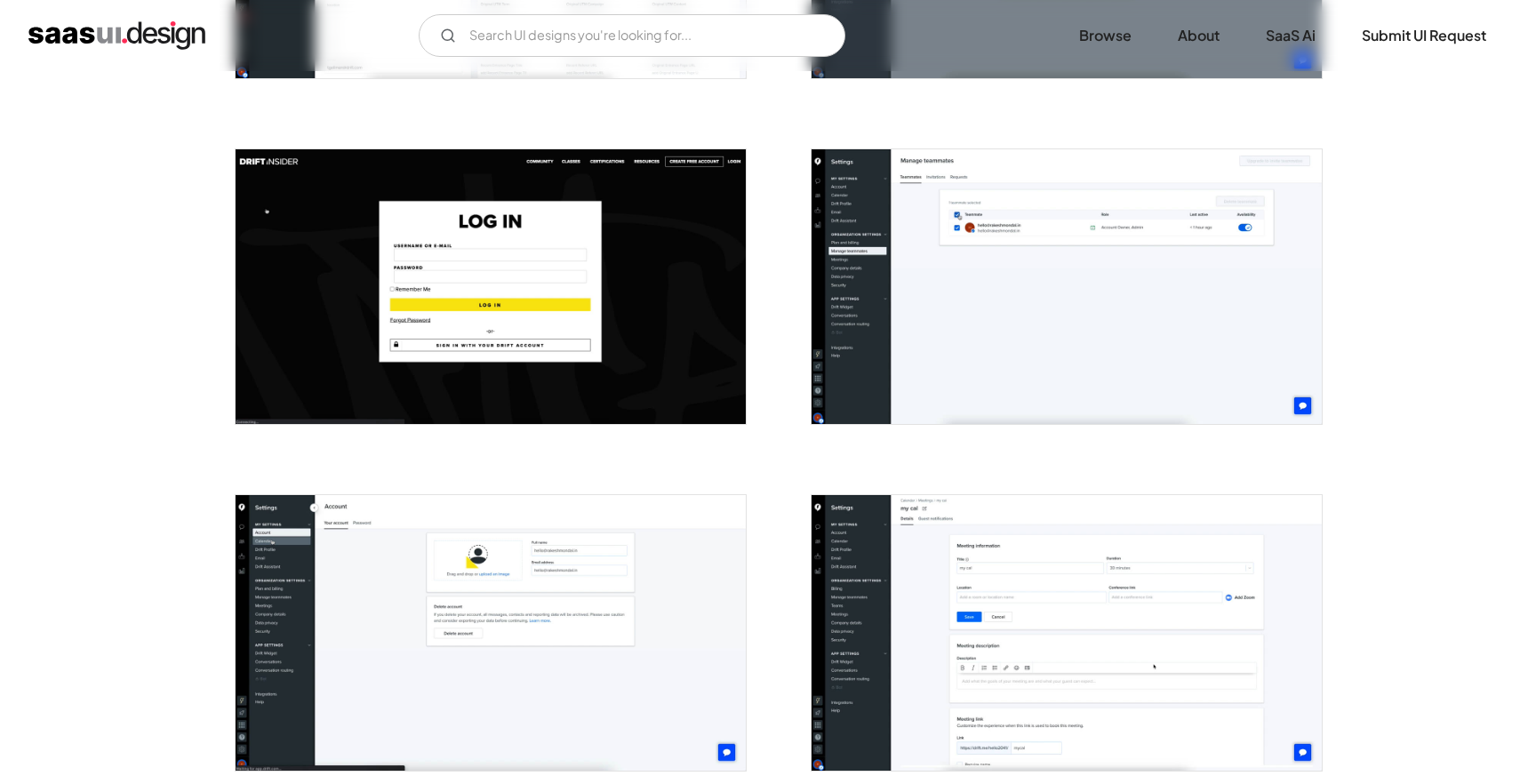
scroll to position [3111, 0]
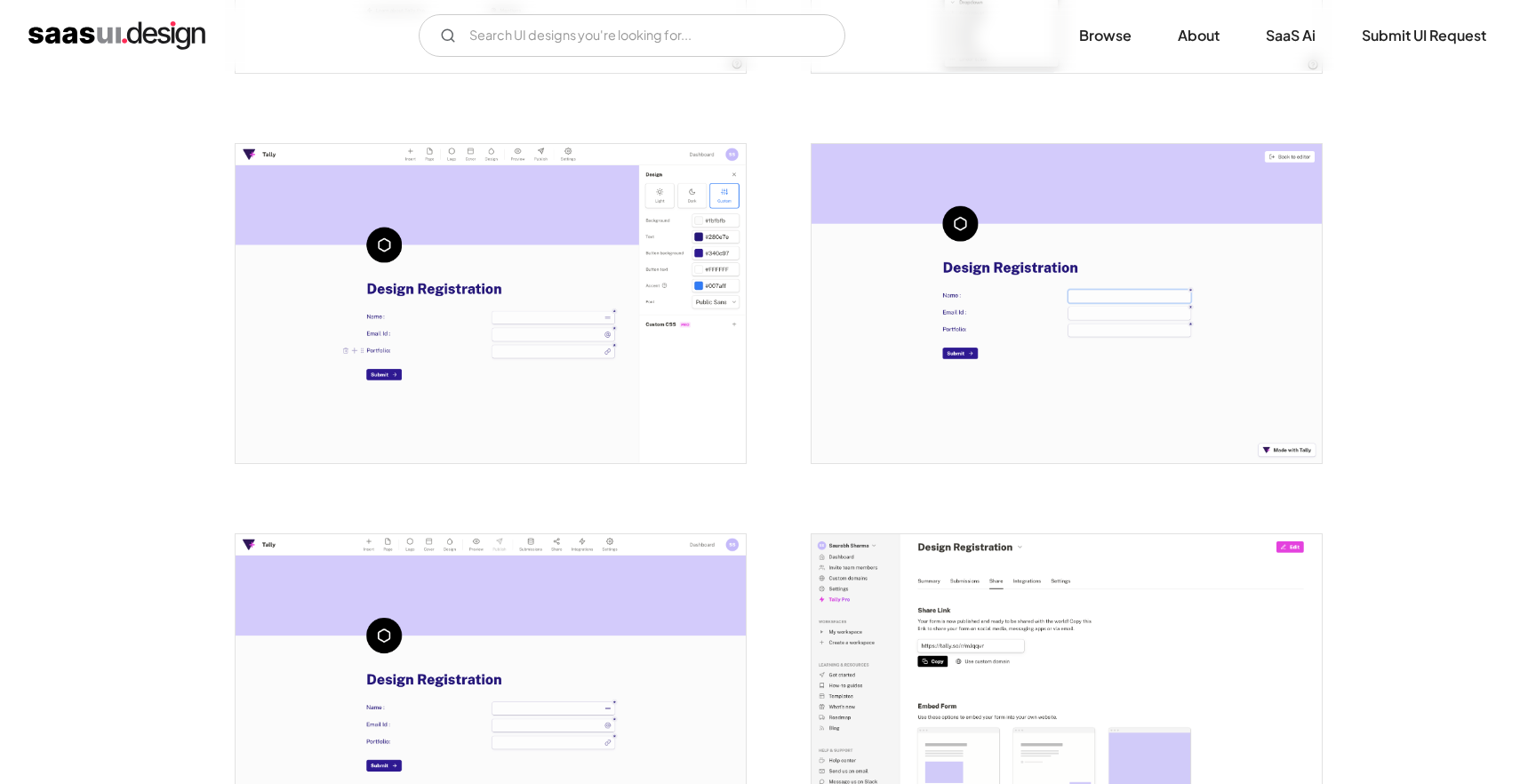
scroll to position [1523, 0]
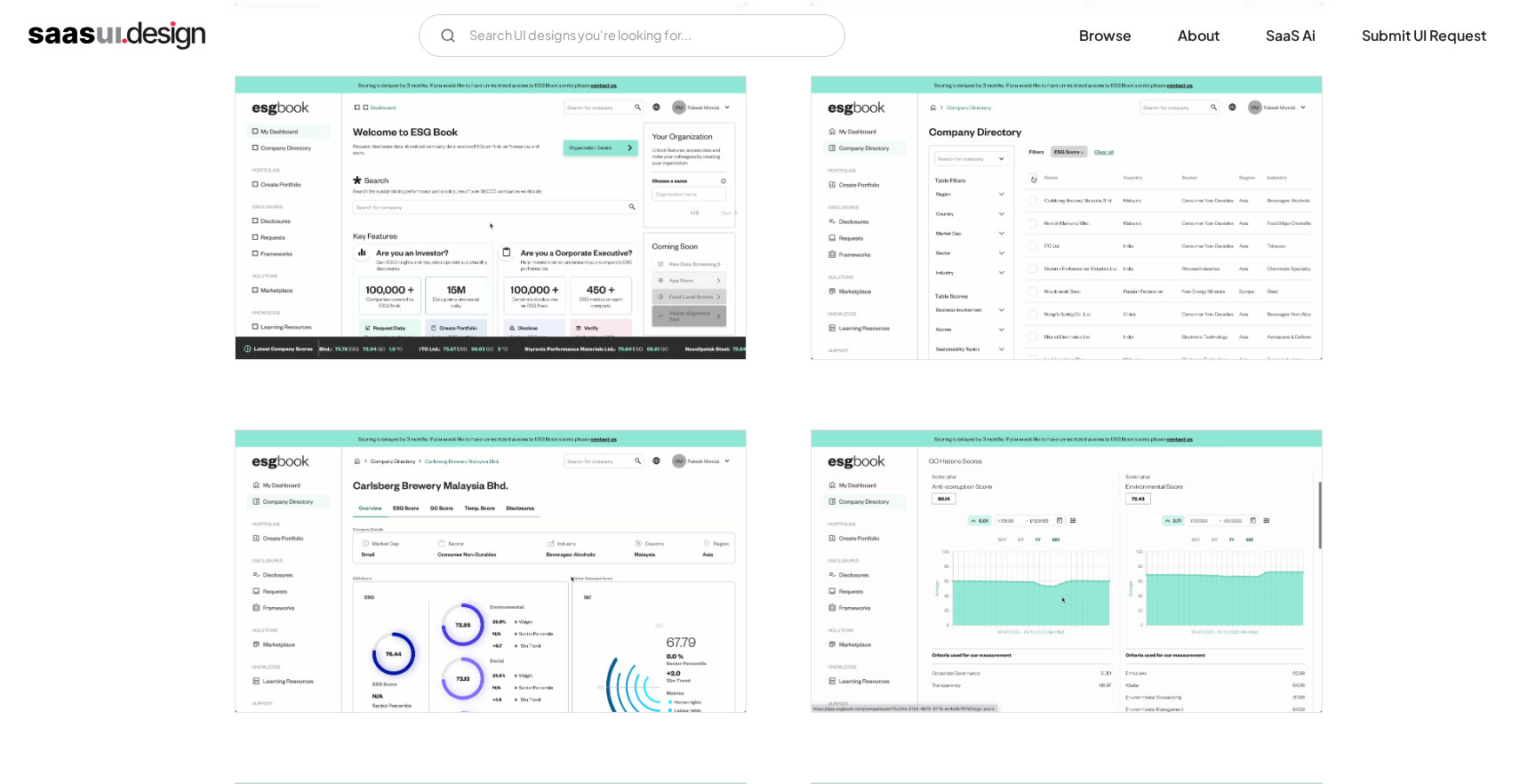
scroll to position [872, 0]
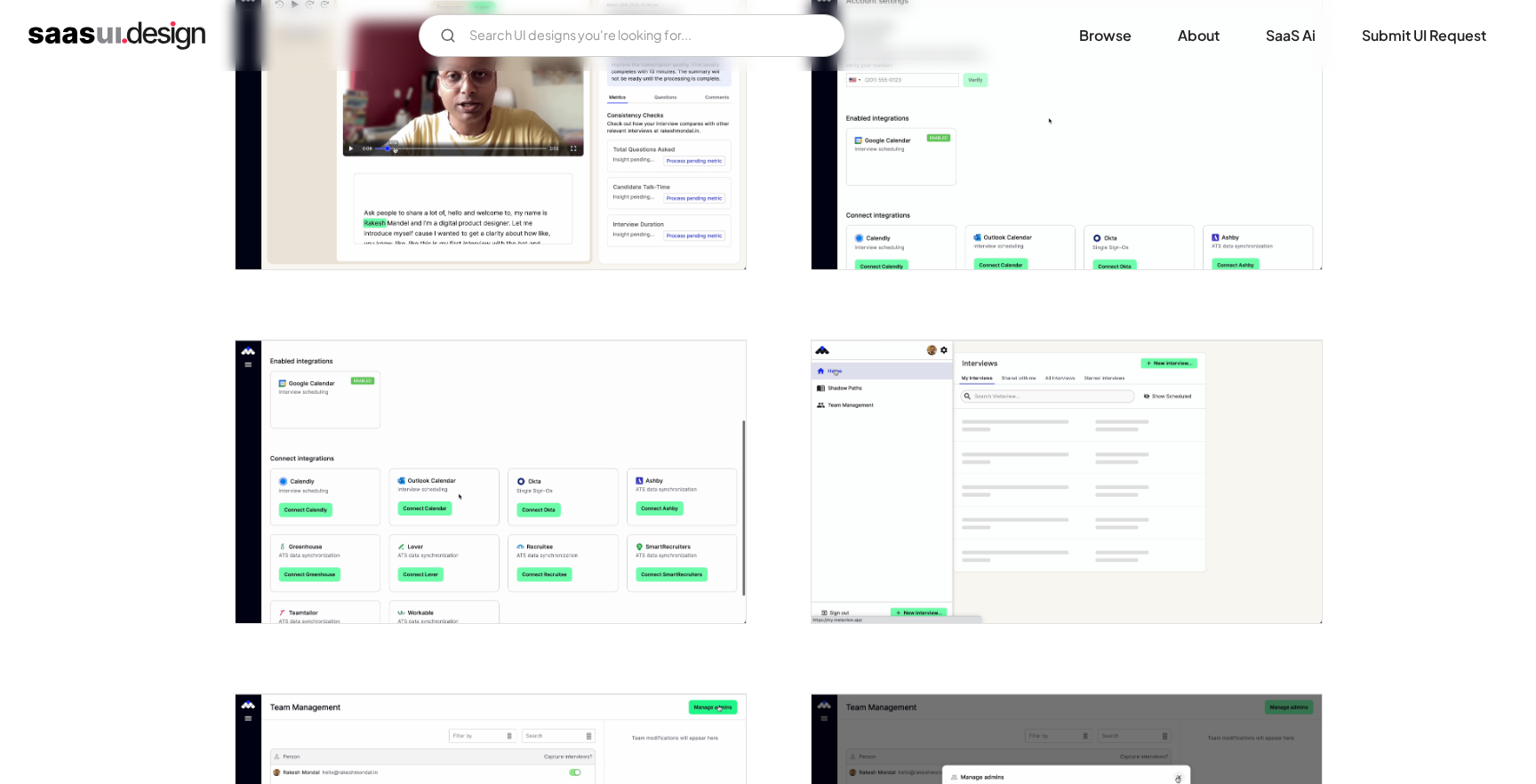
scroll to position [1297, 0]
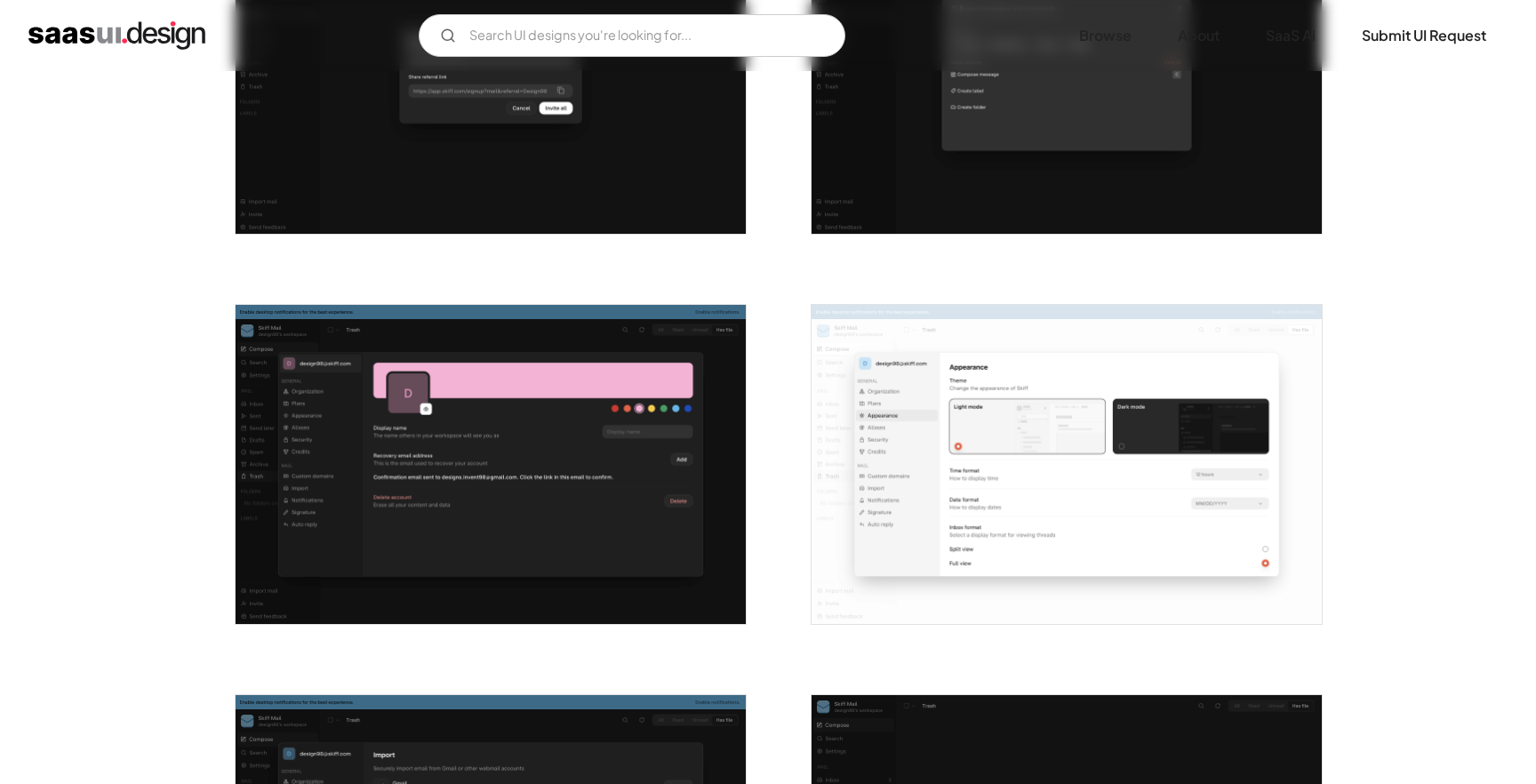
scroll to position [2082, 0]
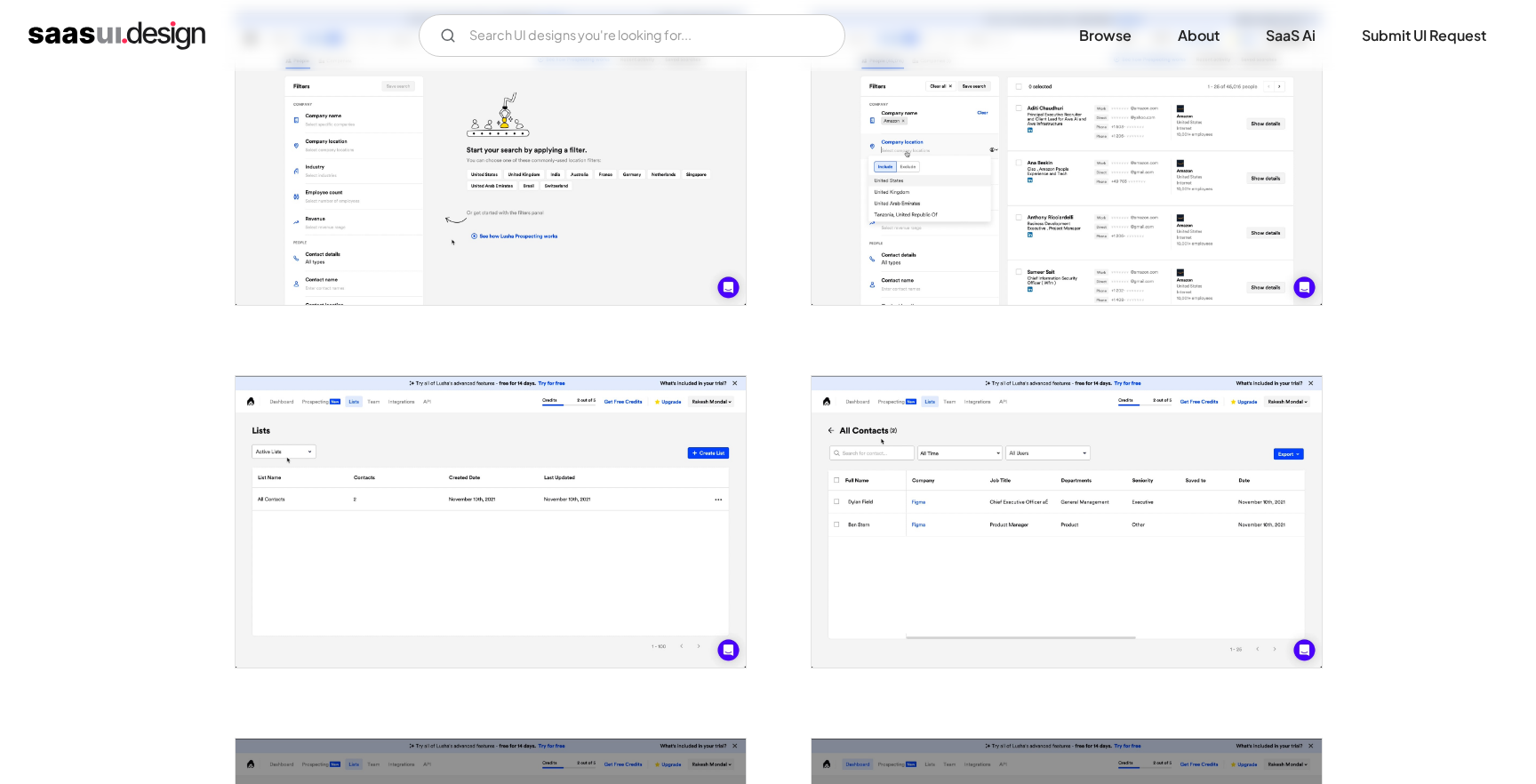
scroll to position [1190, 0]
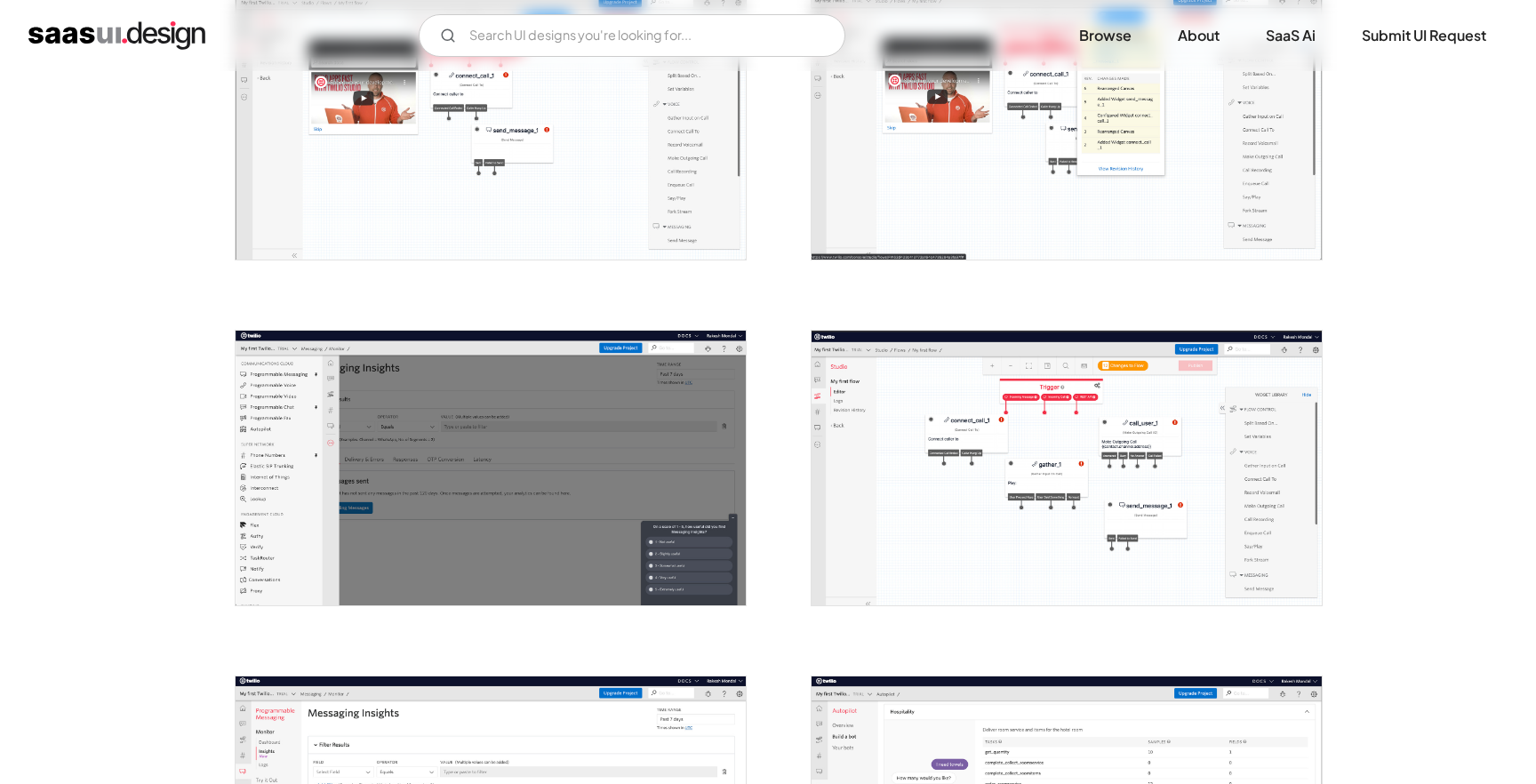
scroll to position [1170, 0]
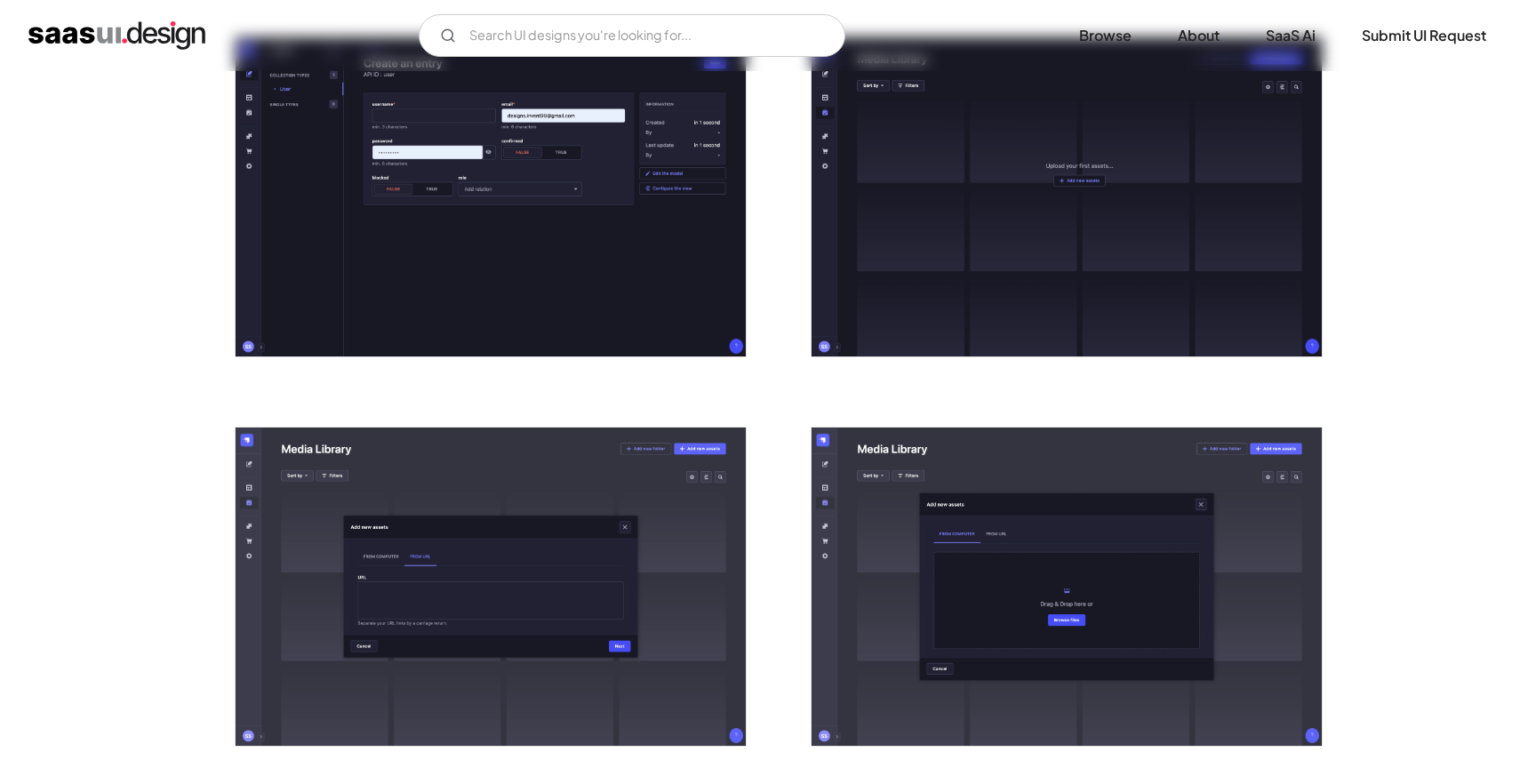
scroll to position [2794, 0]
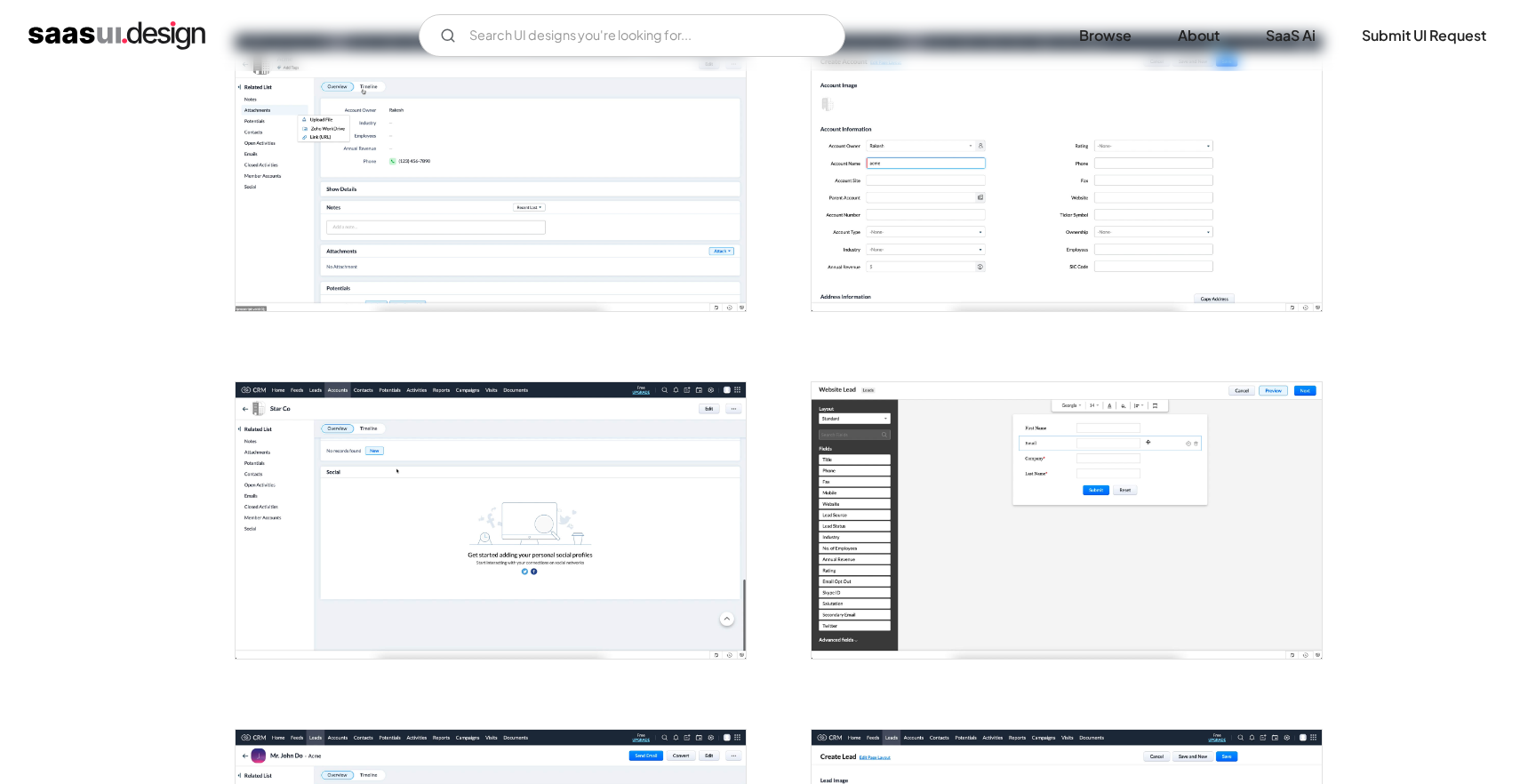
scroll to position [881, 0]
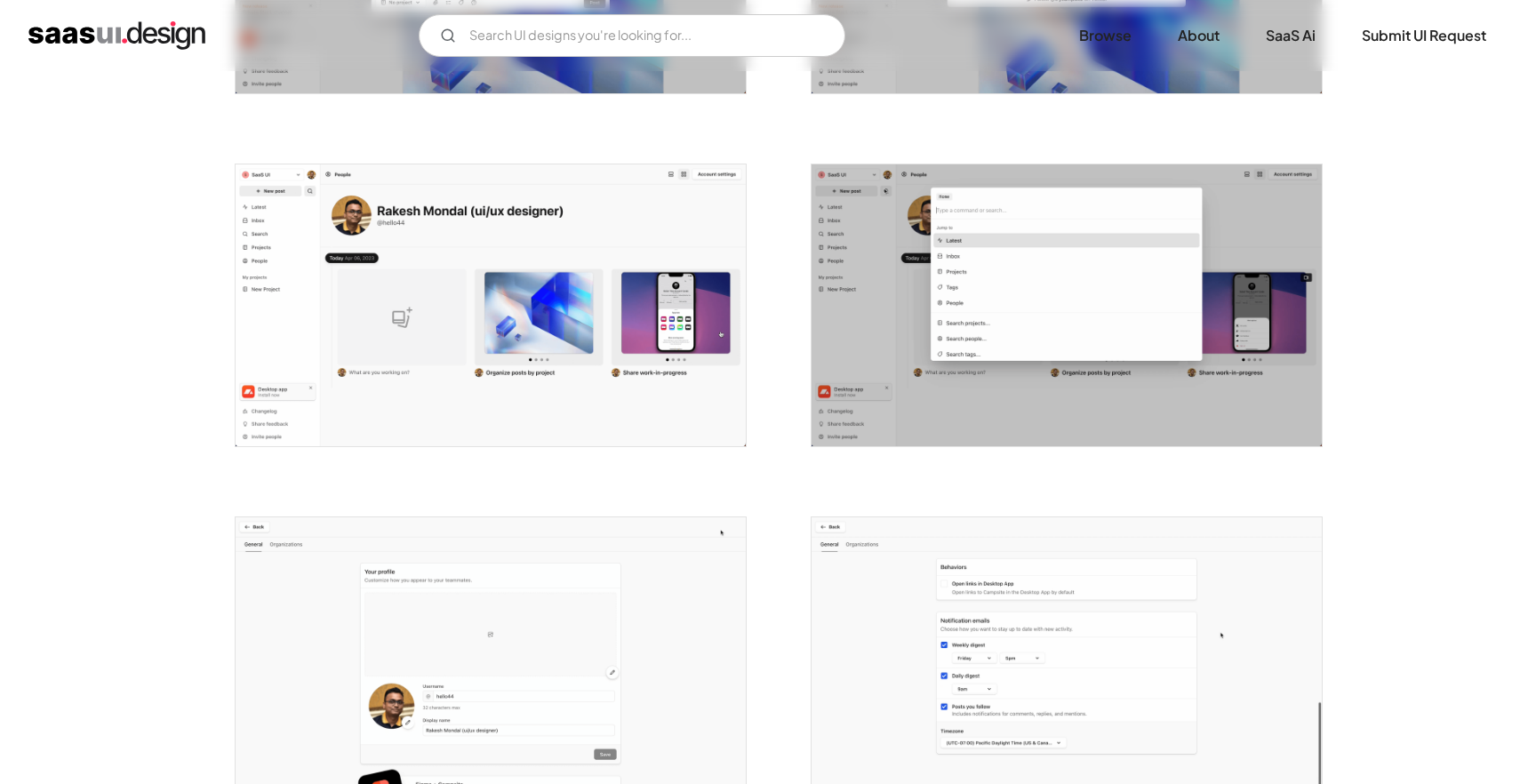
scroll to position [2744, 0]
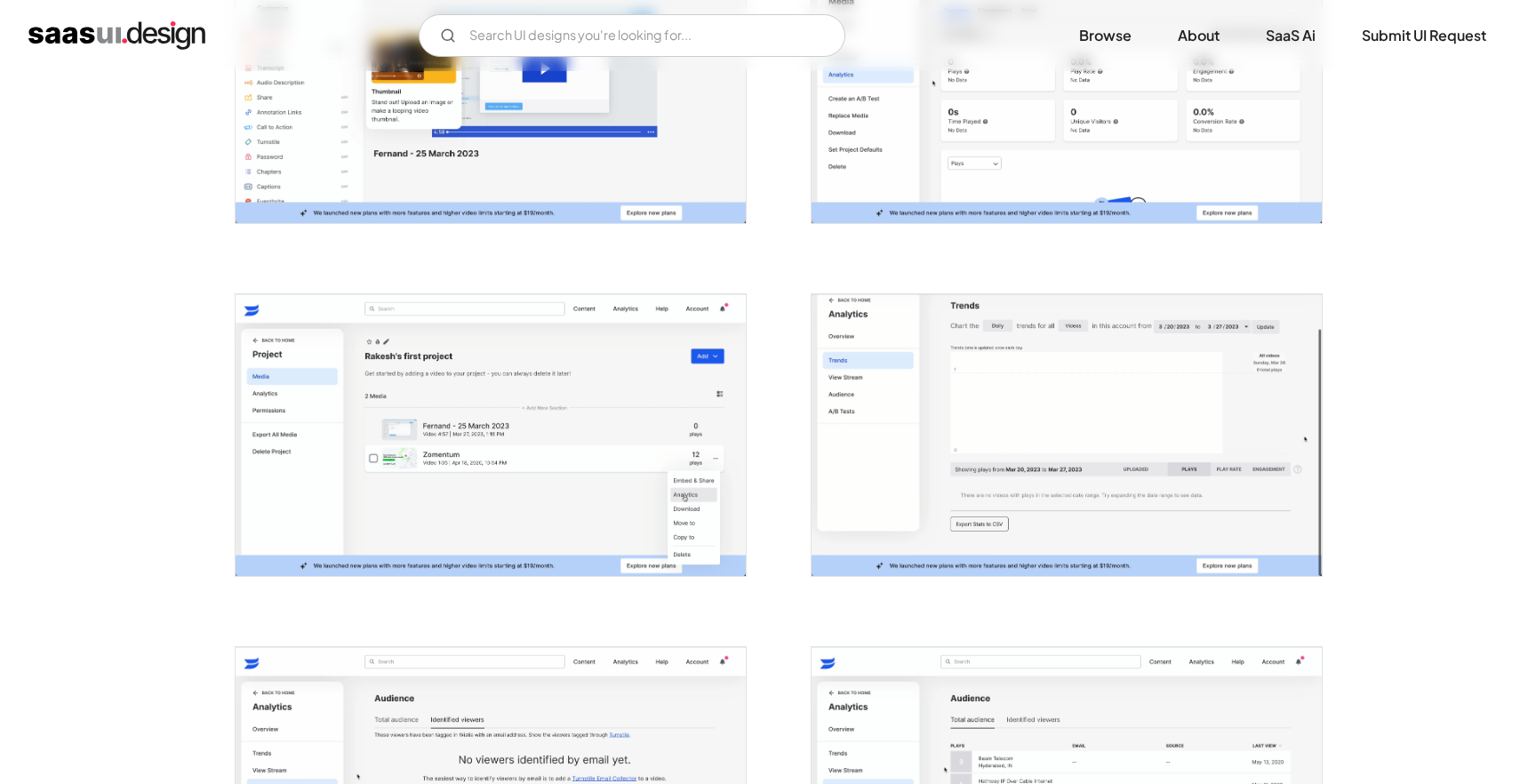
scroll to position [2053, 0]
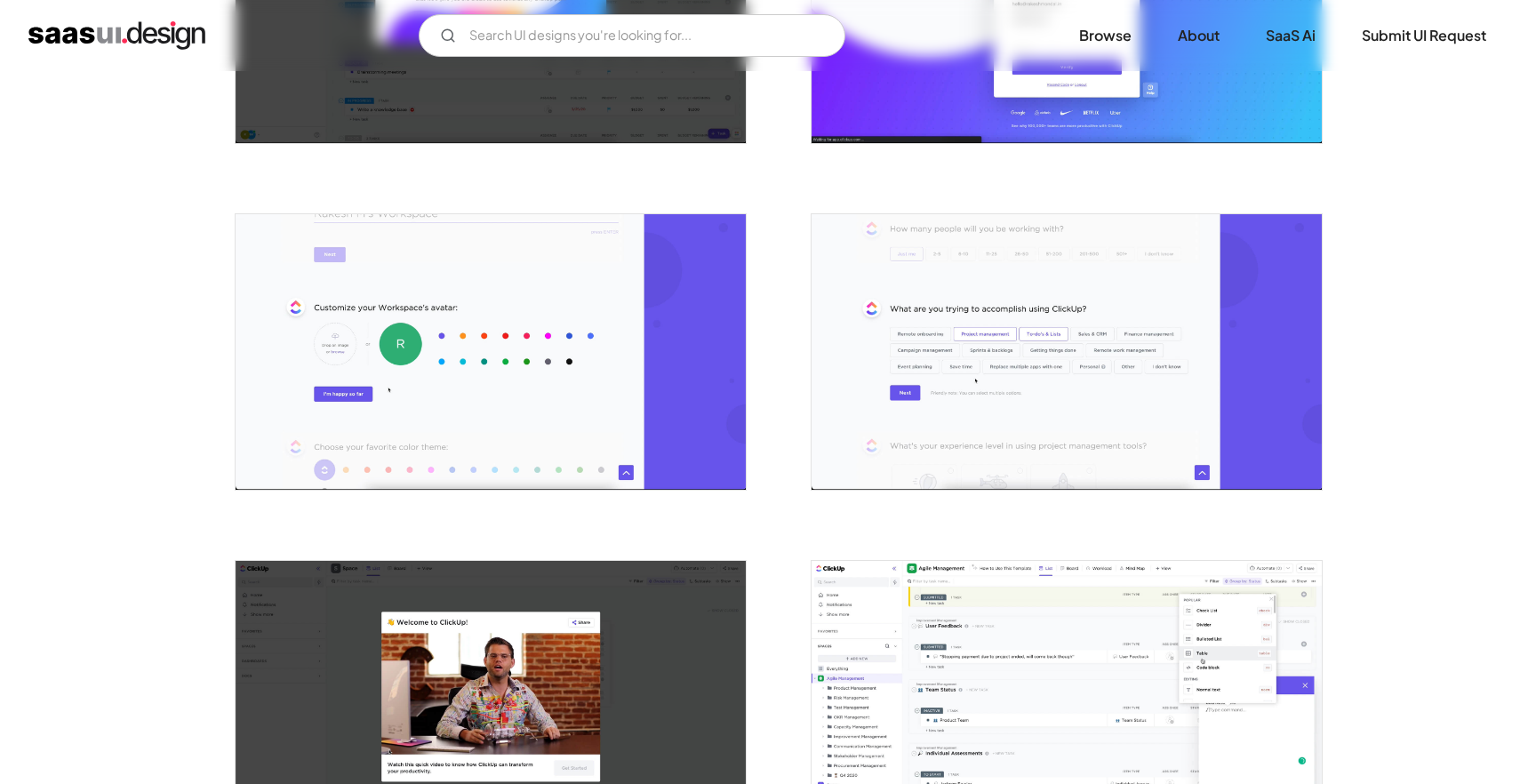
scroll to position [904, 0]
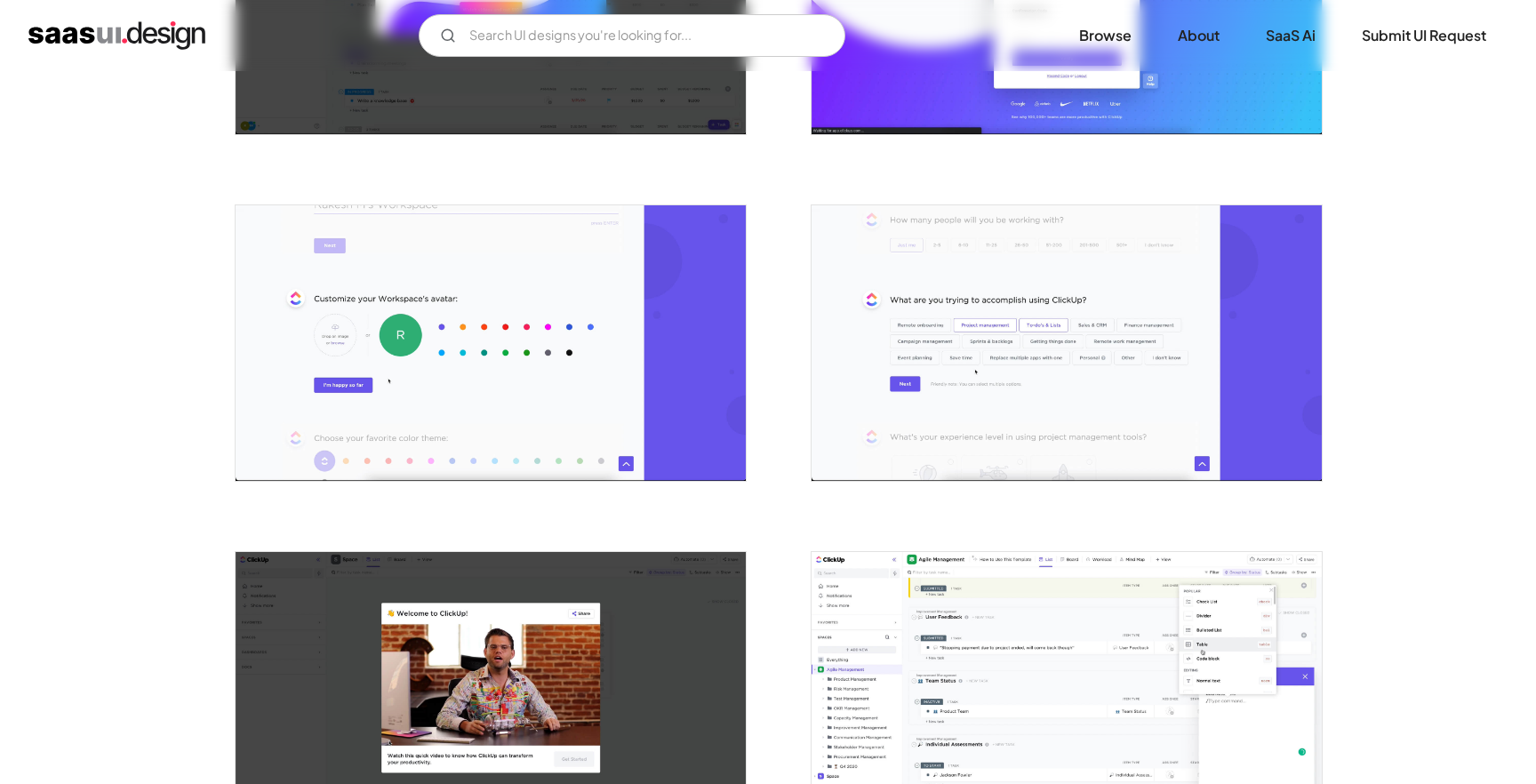
click at [482, 332] on img "open lightbox" at bounding box center [490, 343] width 510 height 275
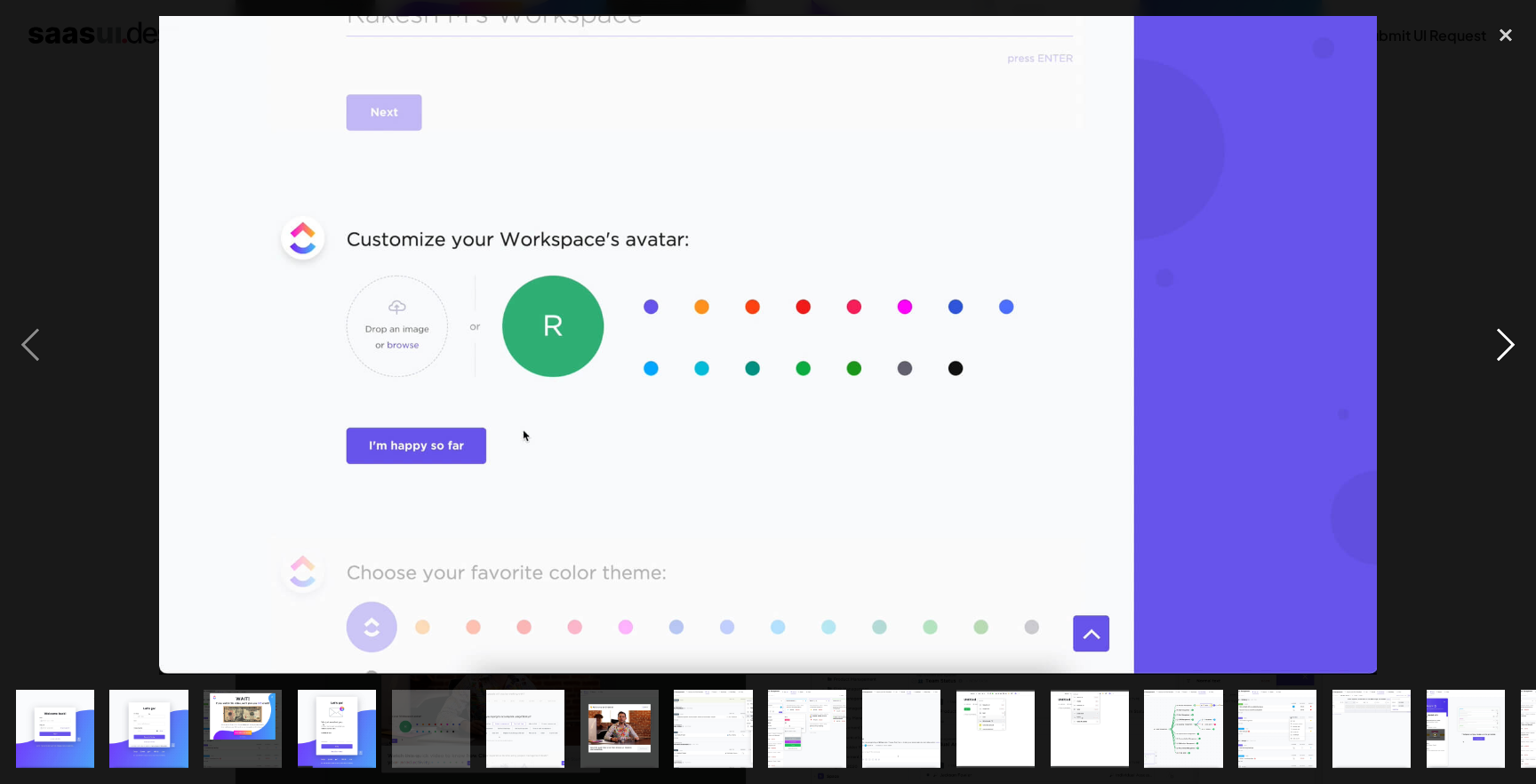
click at [1506, 342] on div "next image" at bounding box center [1505, 344] width 60 height 658
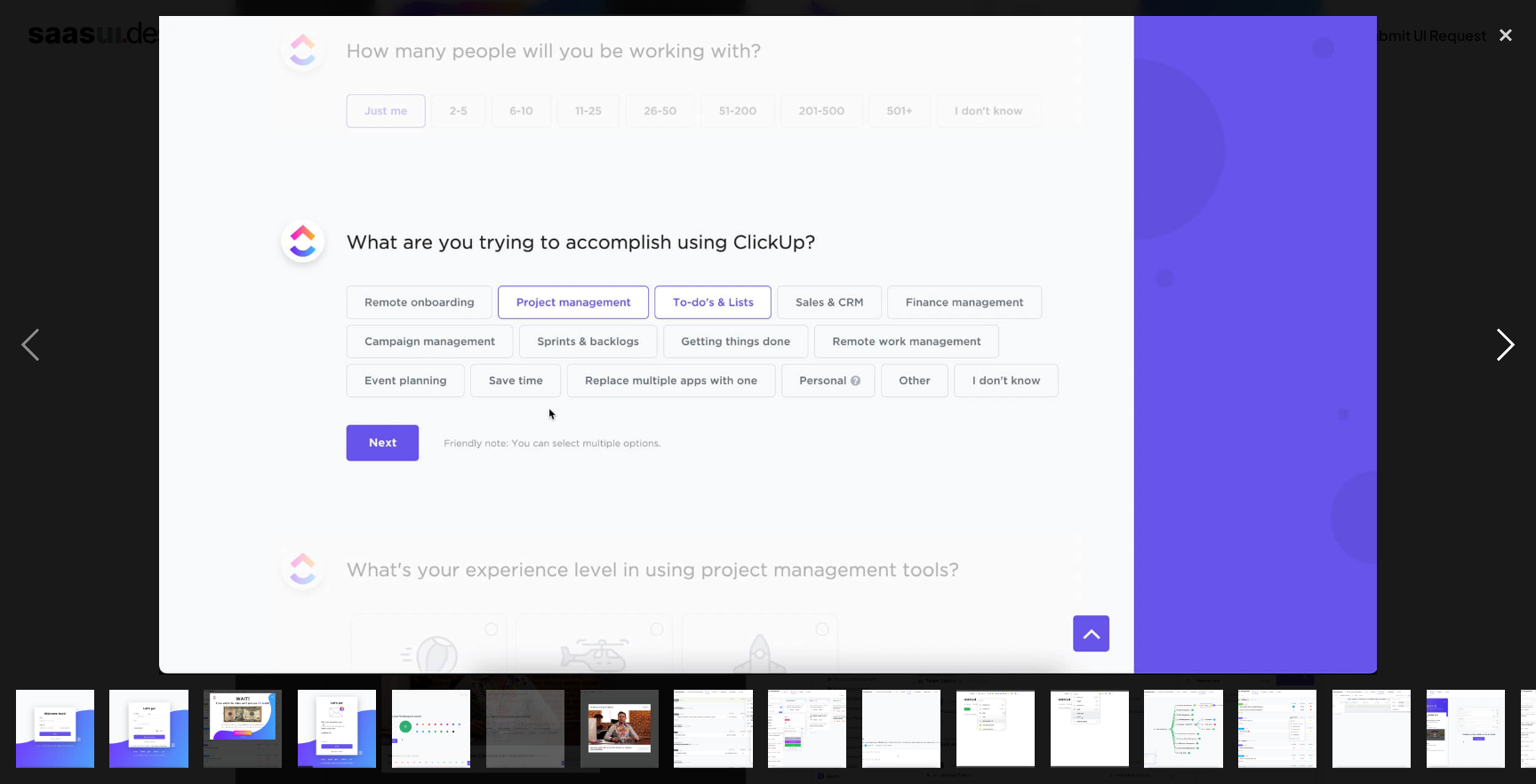
click at [1514, 344] on div "next image" at bounding box center [1505, 344] width 60 height 658
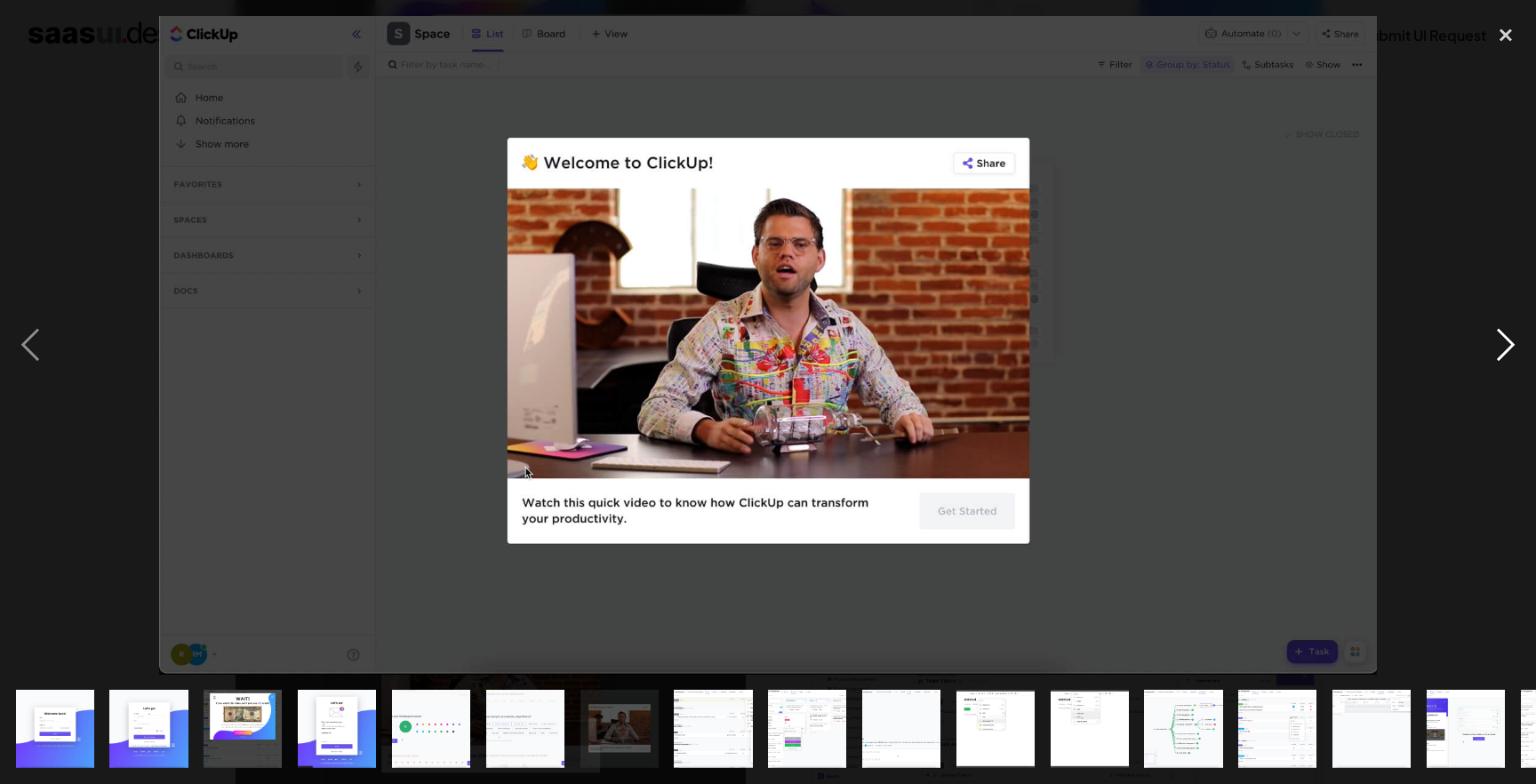
click at [1513, 344] on div "next image" at bounding box center [1505, 344] width 60 height 658
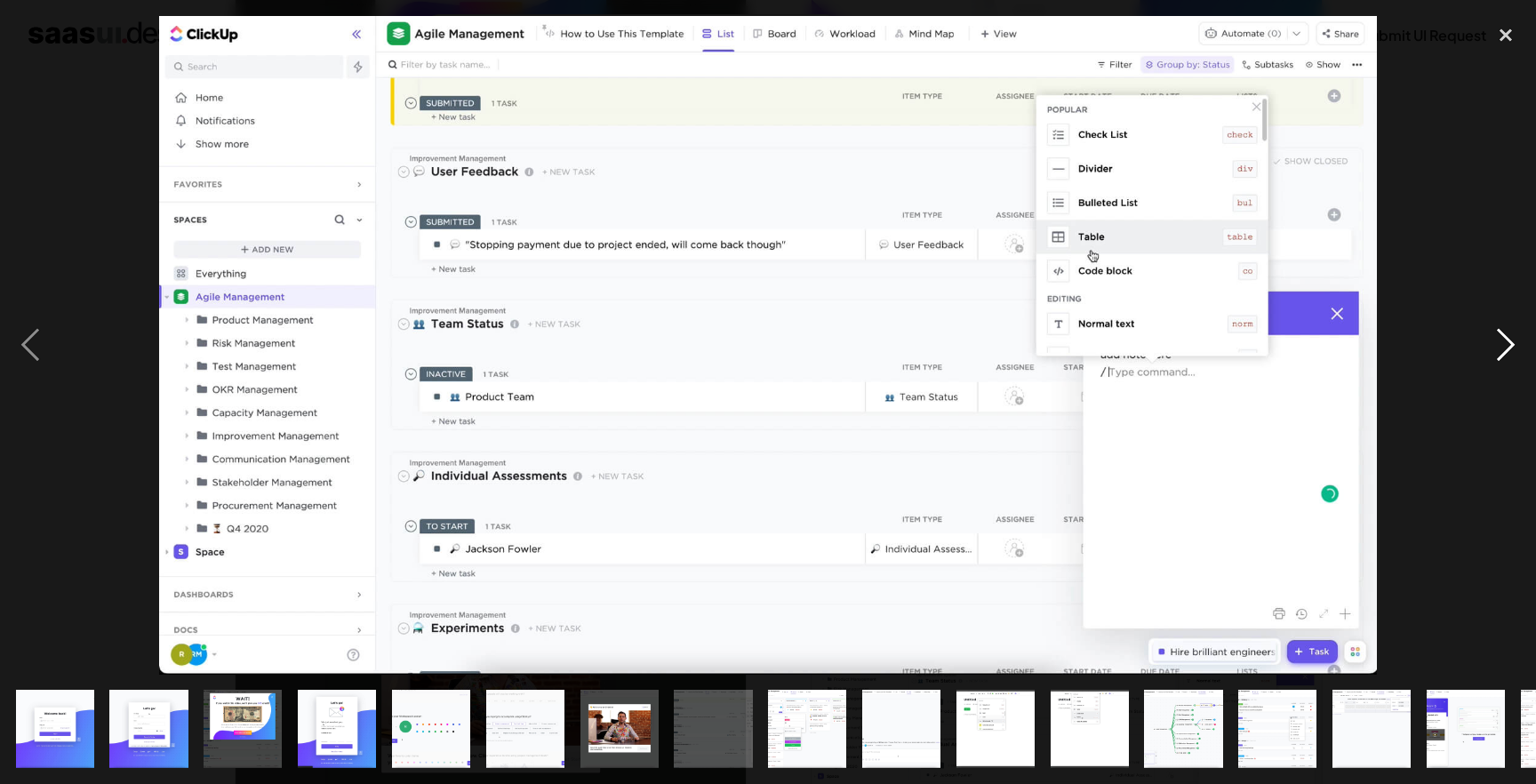
click at [1513, 344] on div "next image" at bounding box center [1505, 344] width 60 height 658
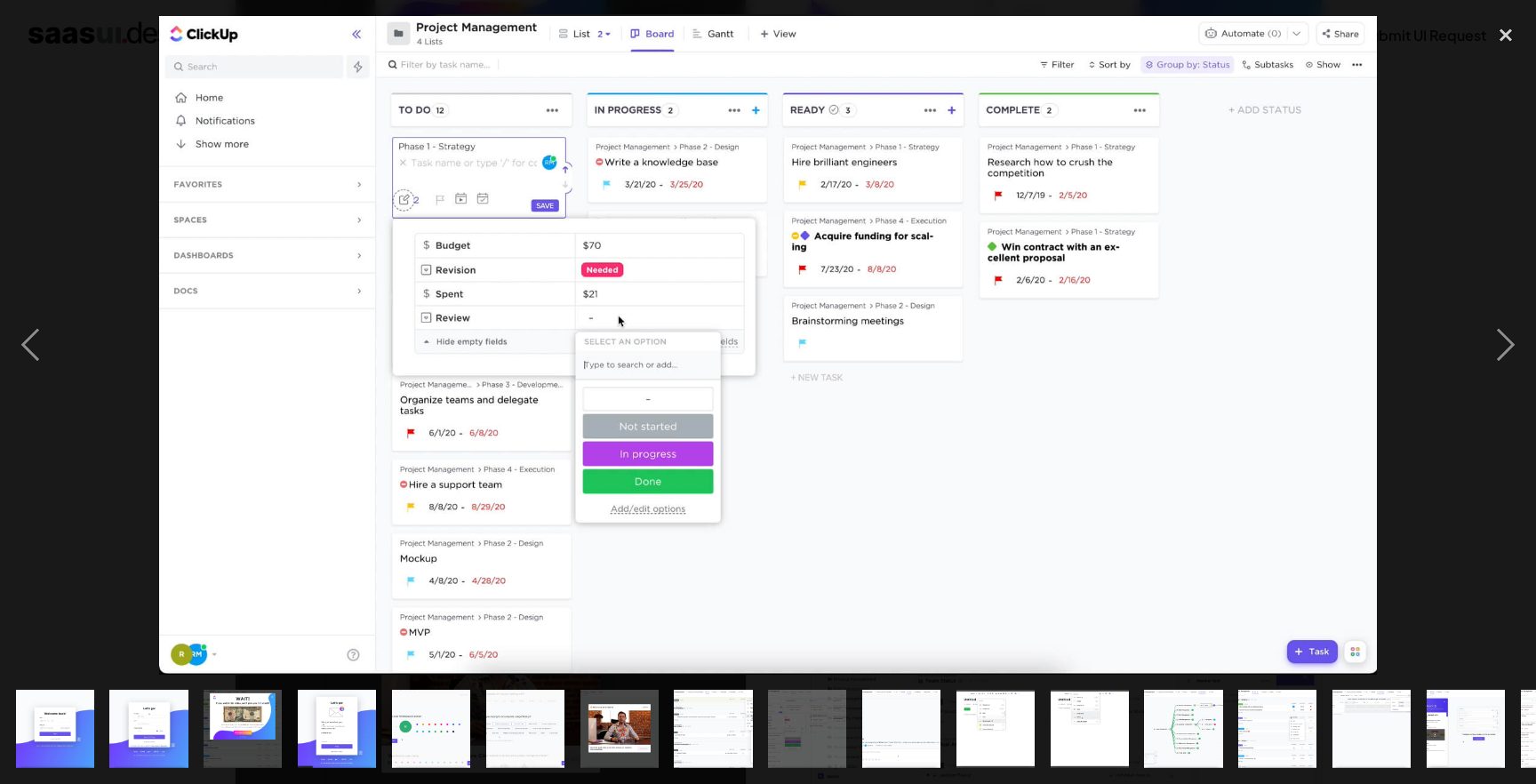
drag, startPoint x: 1506, startPoint y: 28, endPoint x: 1369, endPoint y: 134, distance: 173.2
click at [1506, 28] on div "close lightbox" at bounding box center [1505, 35] width 60 height 39
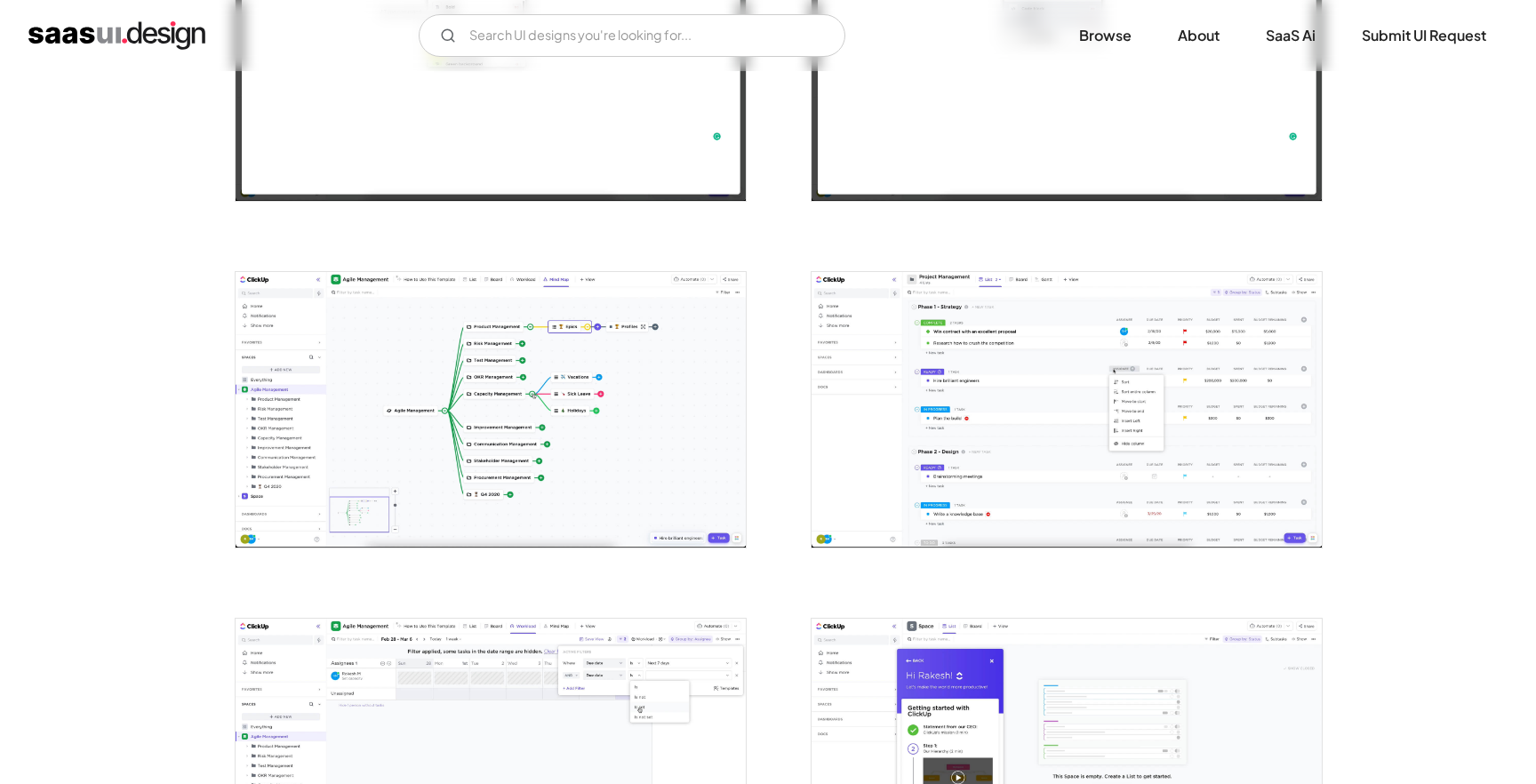
scroll to position [2723, 0]
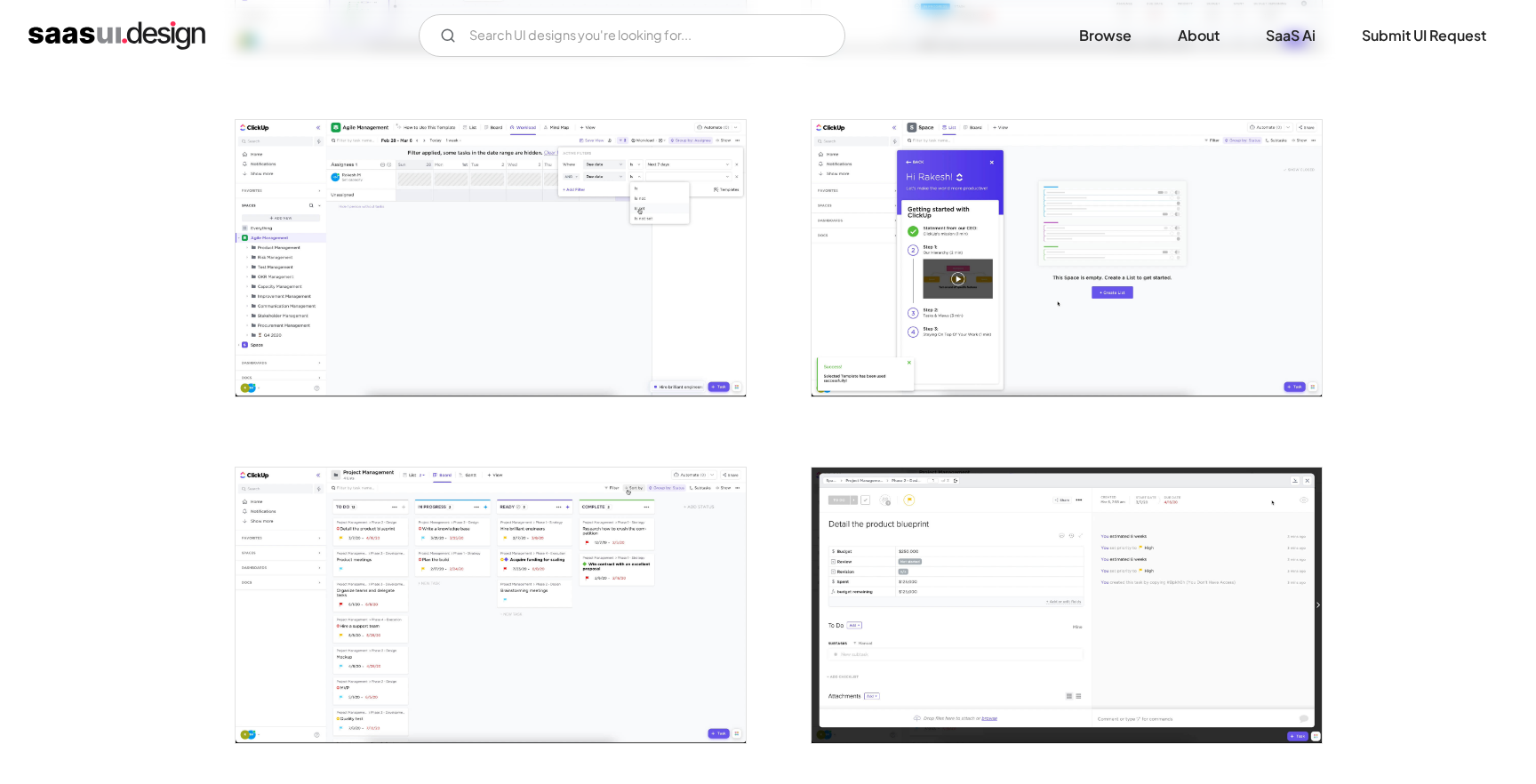
click at [999, 314] on img "open lightbox" at bounding box center [1066, 258] width 510 height 275
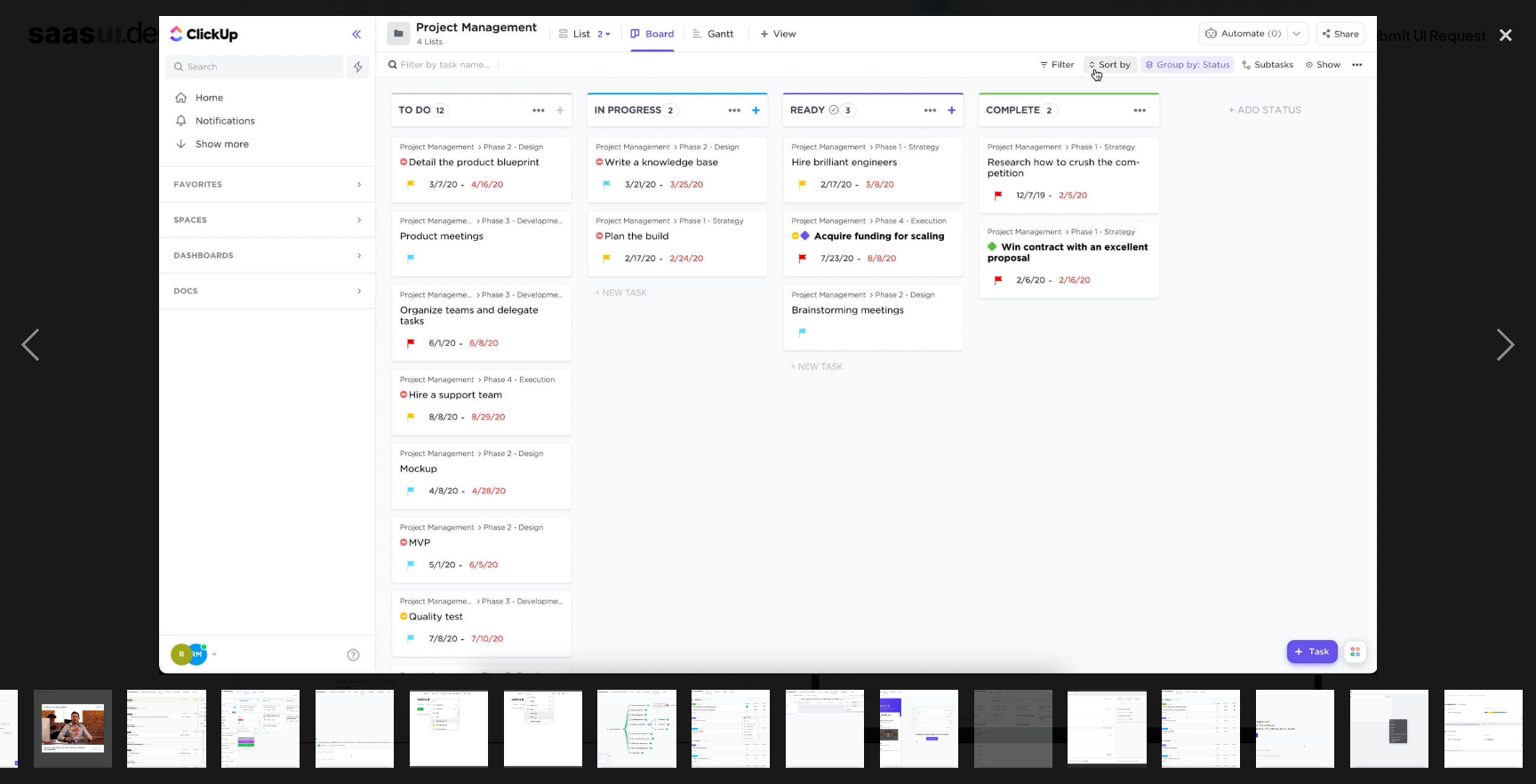
scroll to position [0, 548]
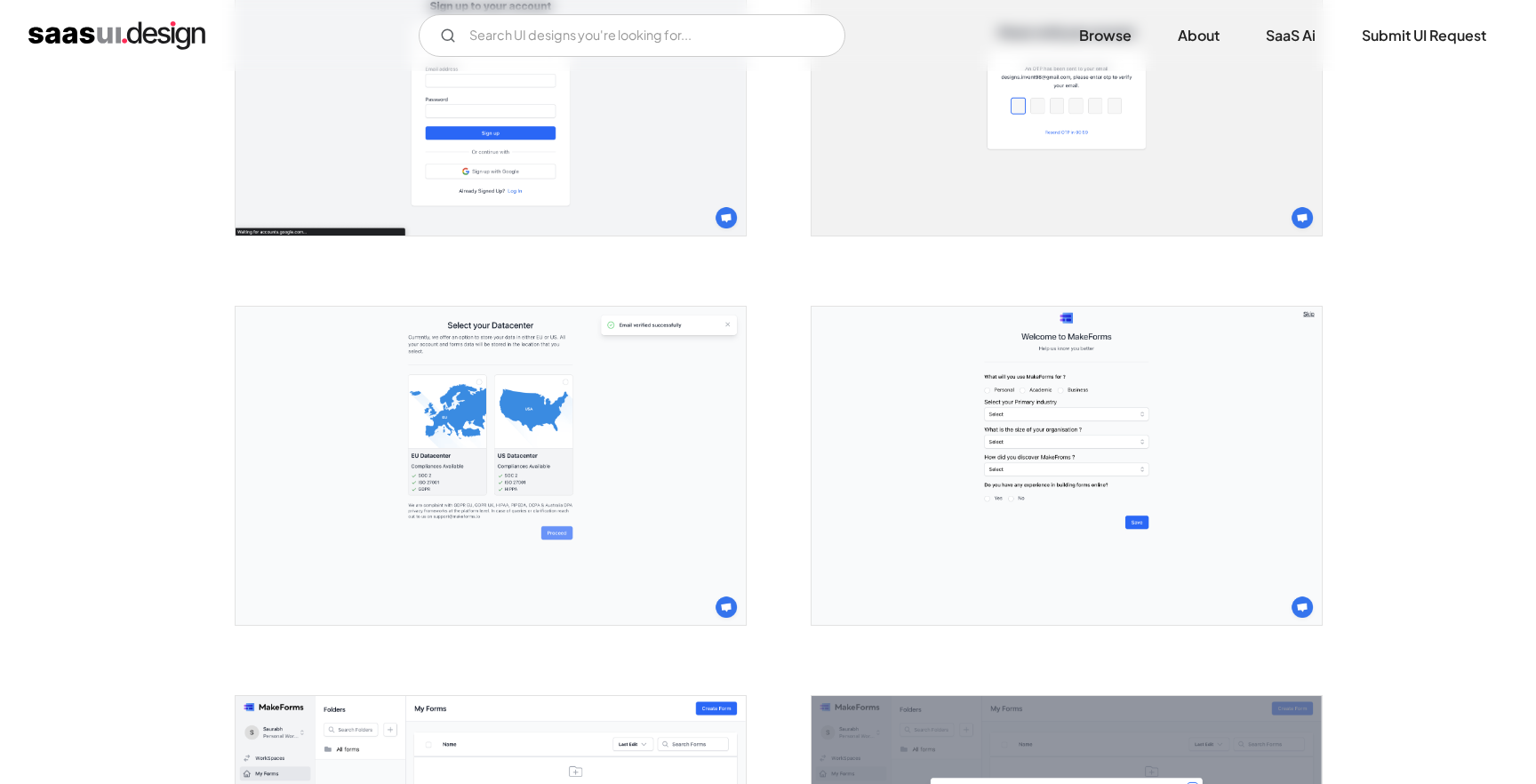
scroll to position [523, 0]
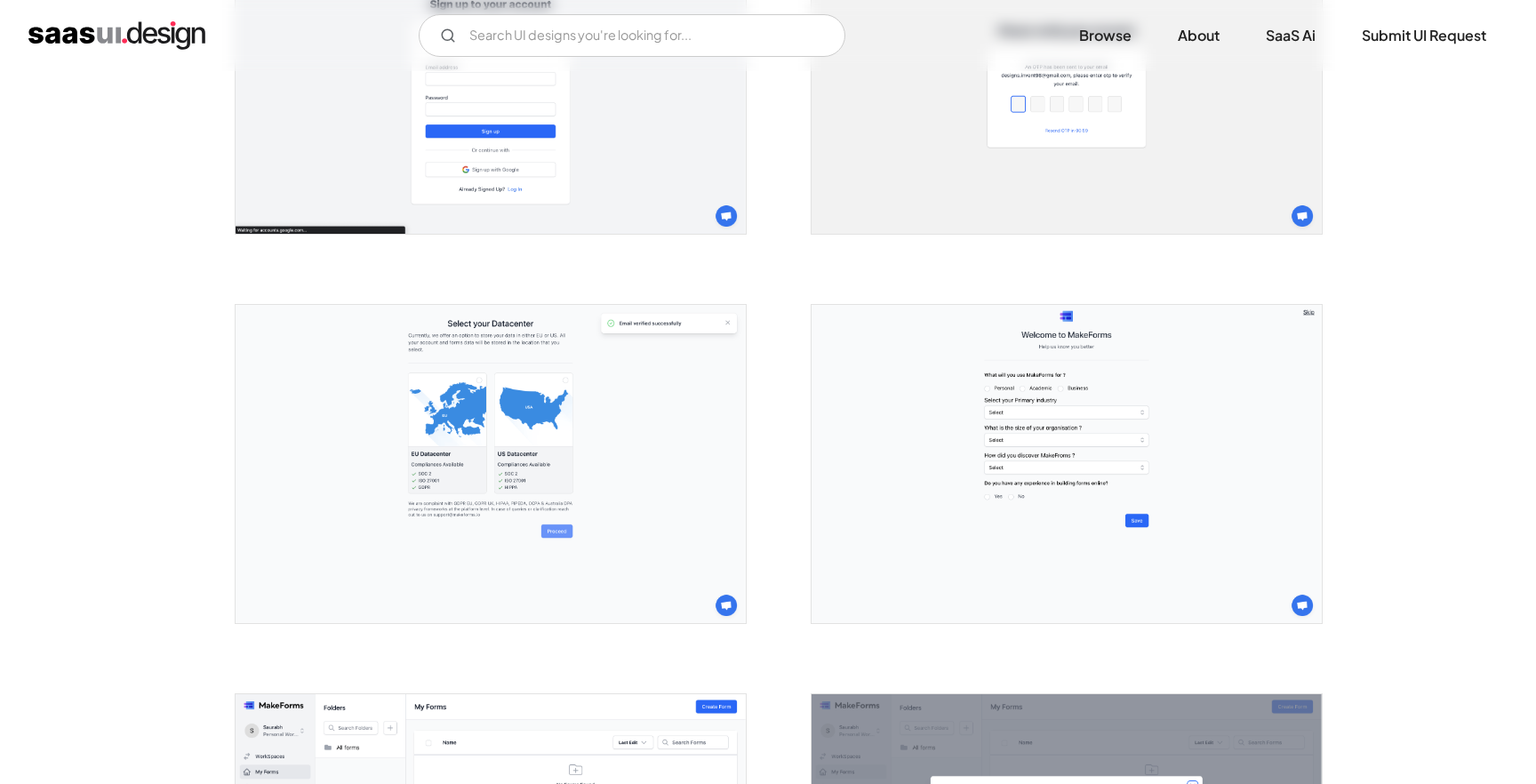
click at [888, 419] on img "open lightbox" at bounding box center [1066, 464] width 510 height 319
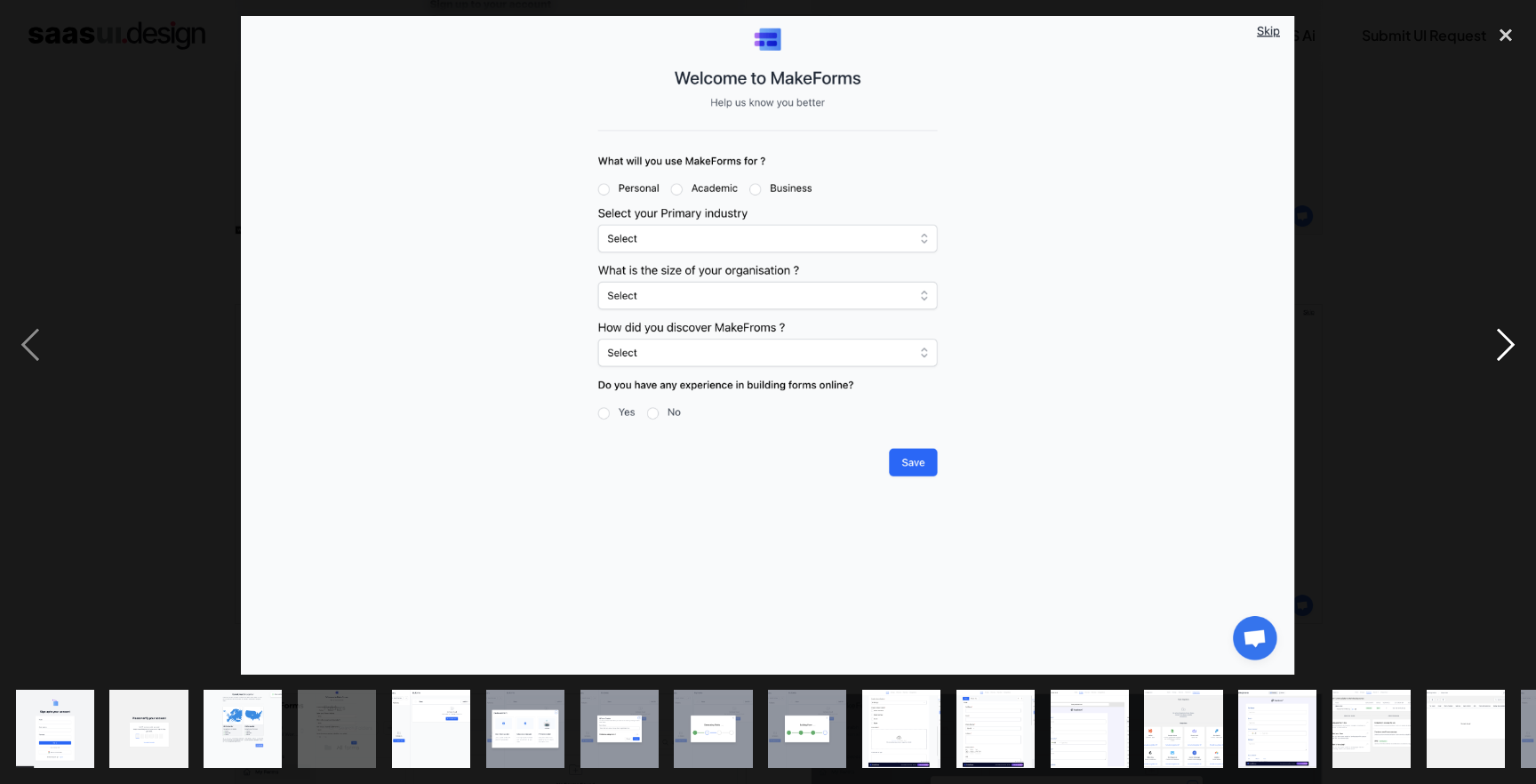
click at [1506, 347] on div "next image" at bounding box center [1505, 344] width 60 height 658
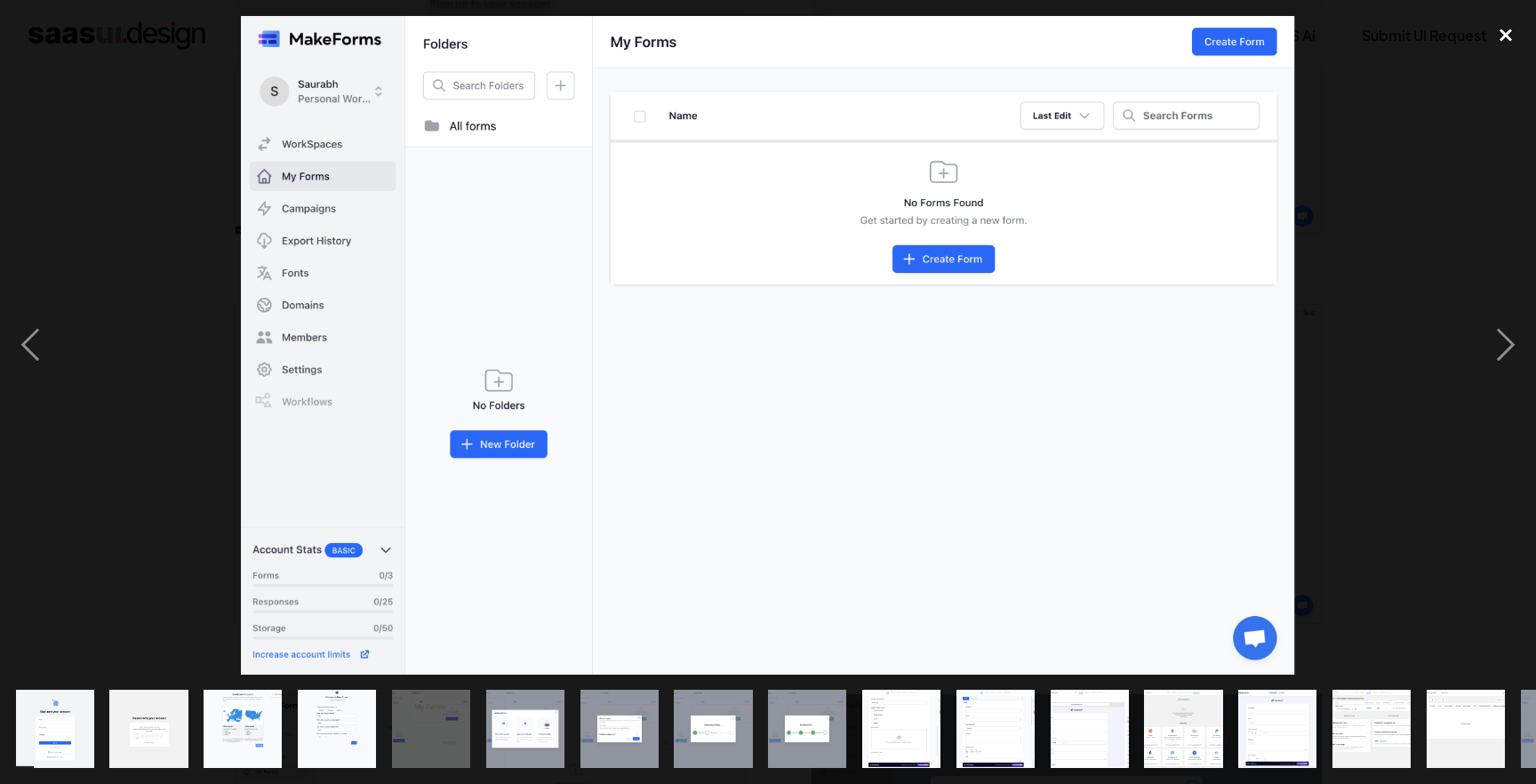
click at [1504, 43] on div "close lightbox" at bounding box center [1505, 35] width 60 height 39
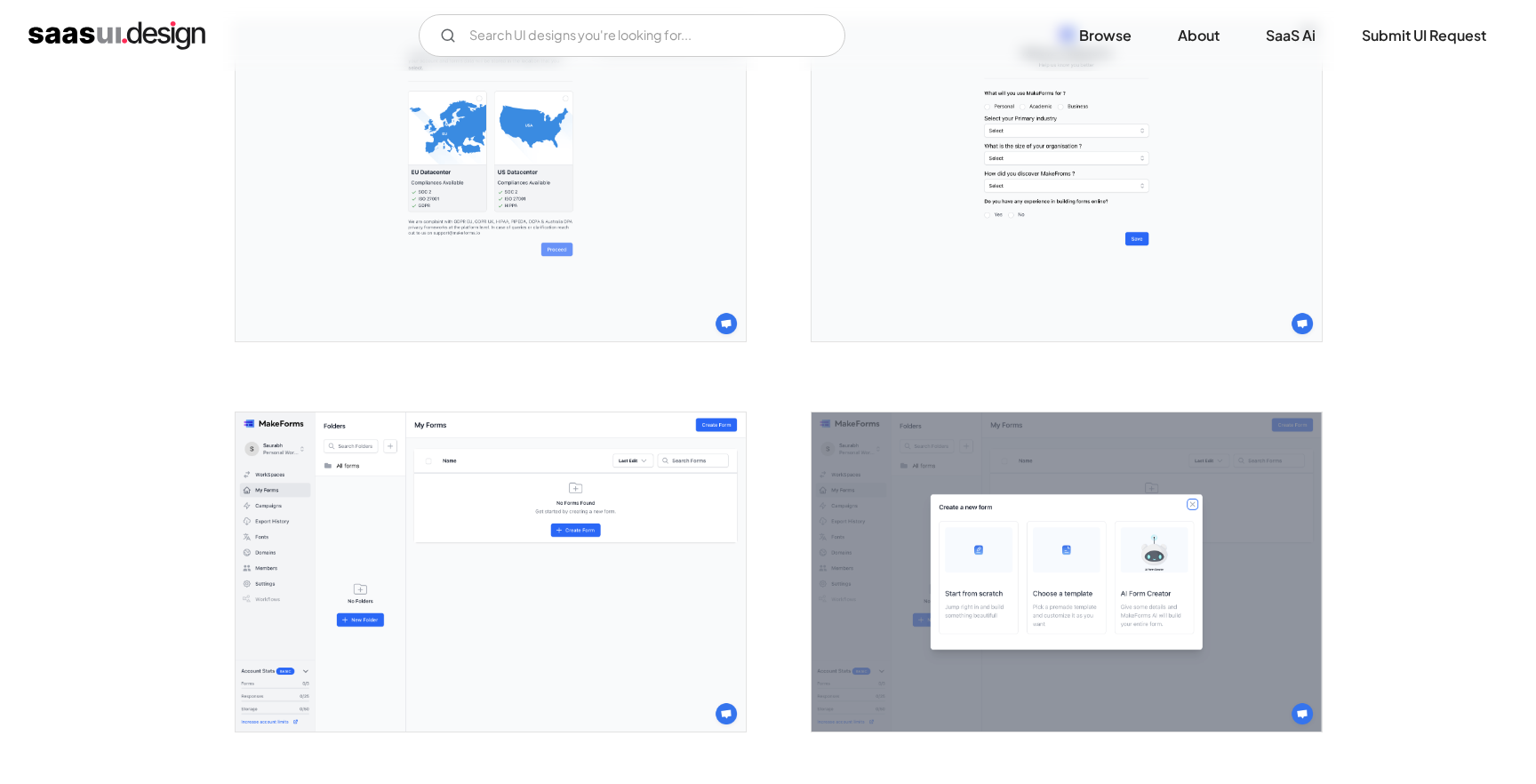
scroll to position [814, 0]
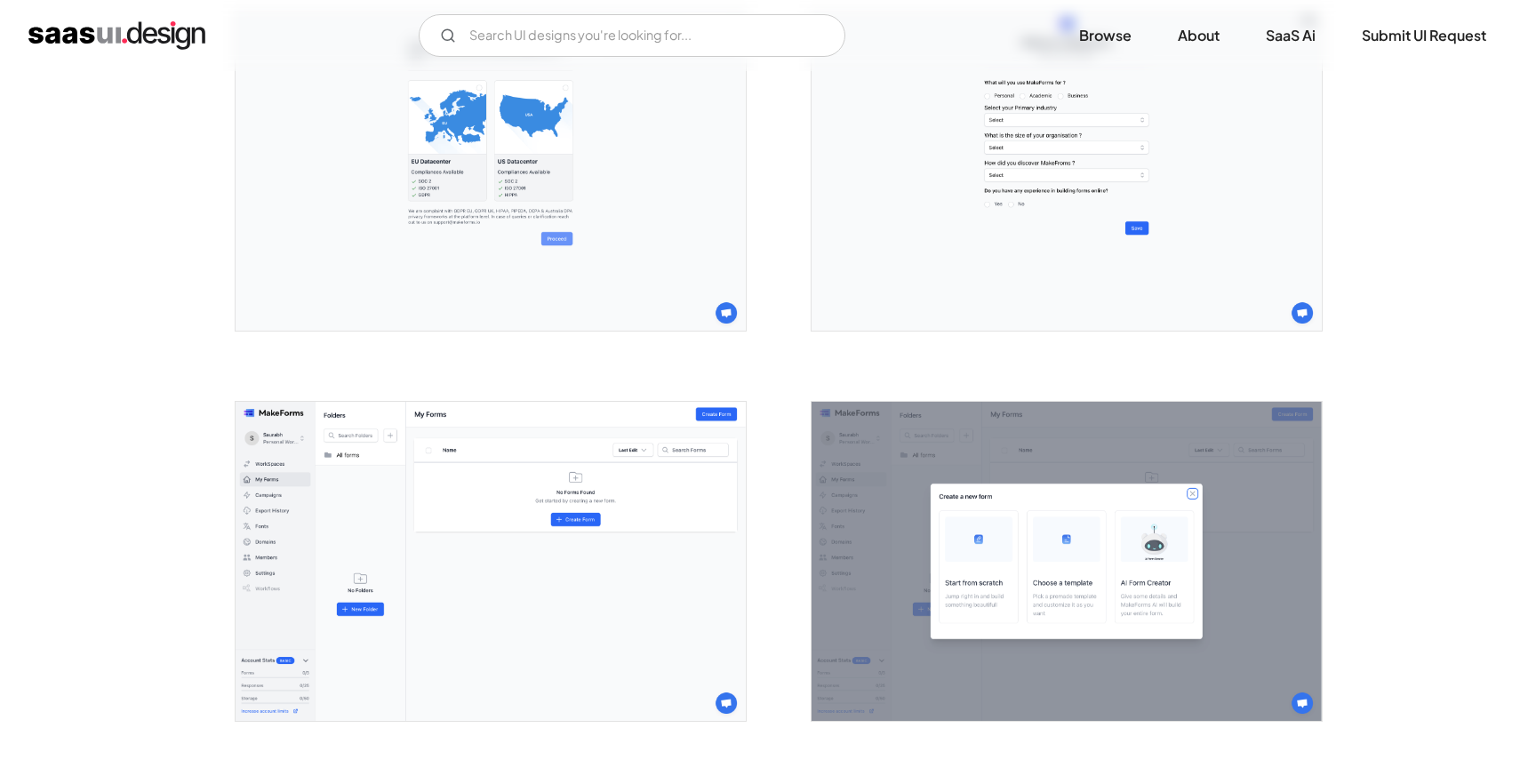
click at [1056, 565] on img "open lightbox" at bounding box center [1066, 561] width 510 height 319
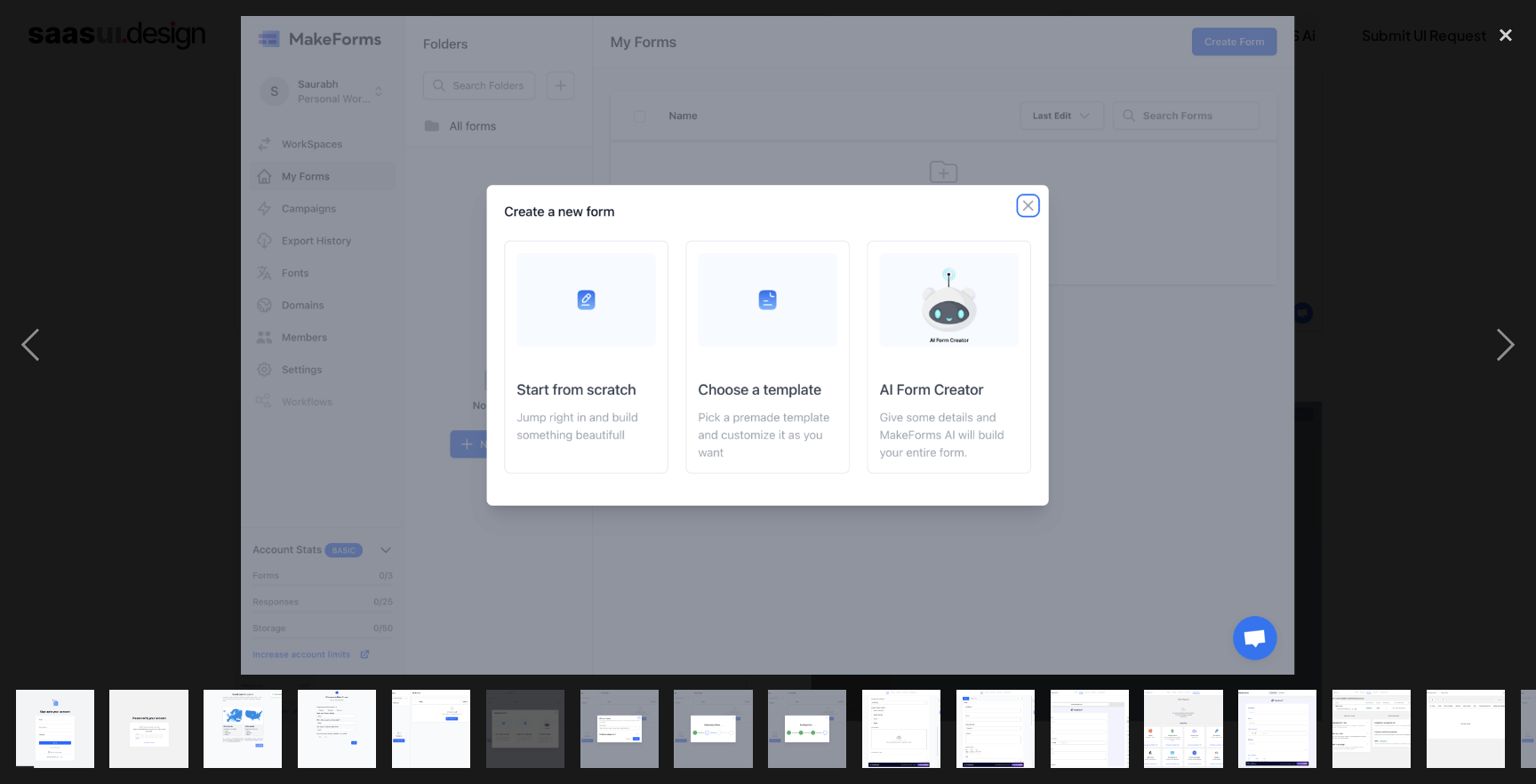
click at [1343, 536] on div at bounding box center [768, 344] width 1536 height 658
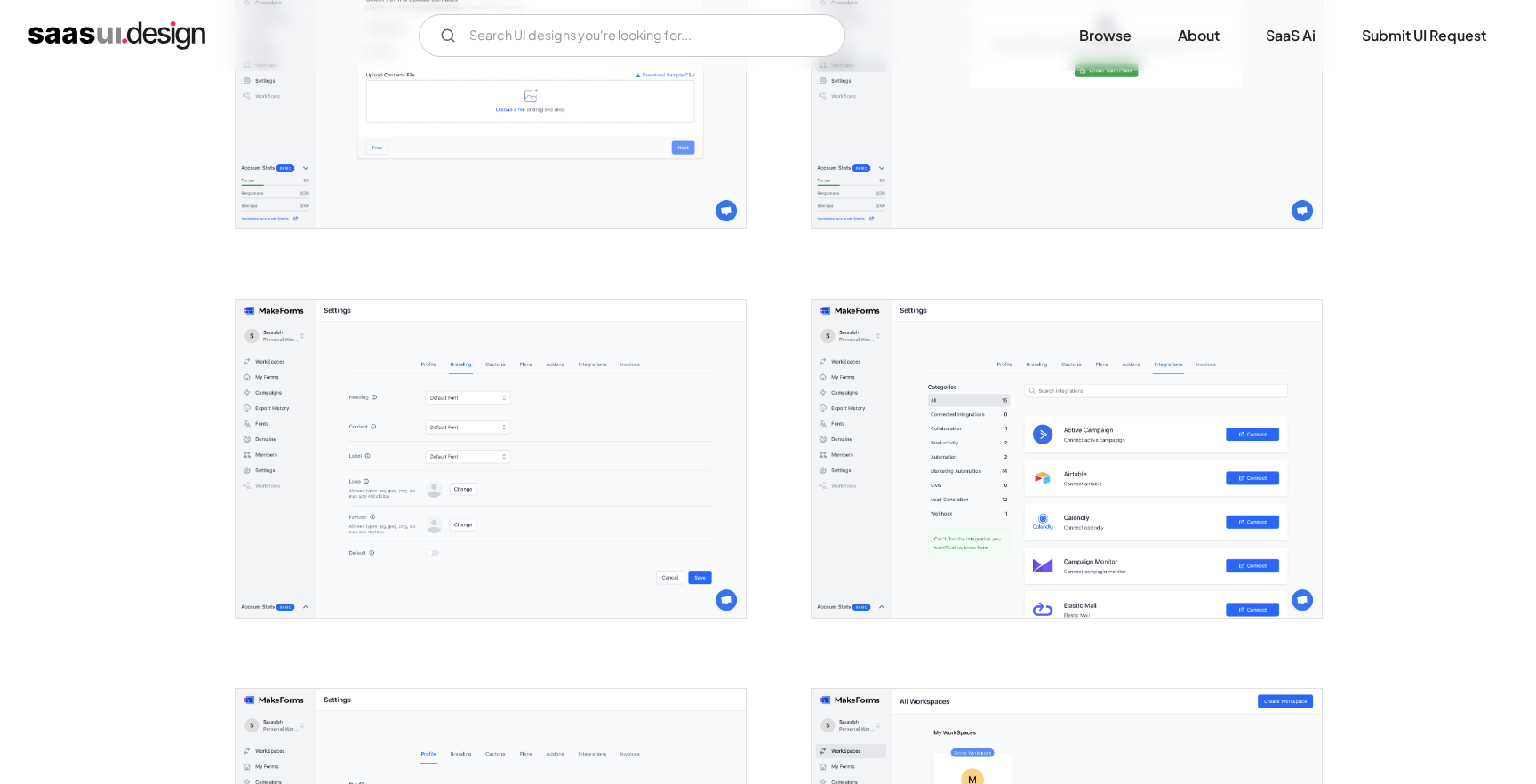
scroll to position [4560, 0]
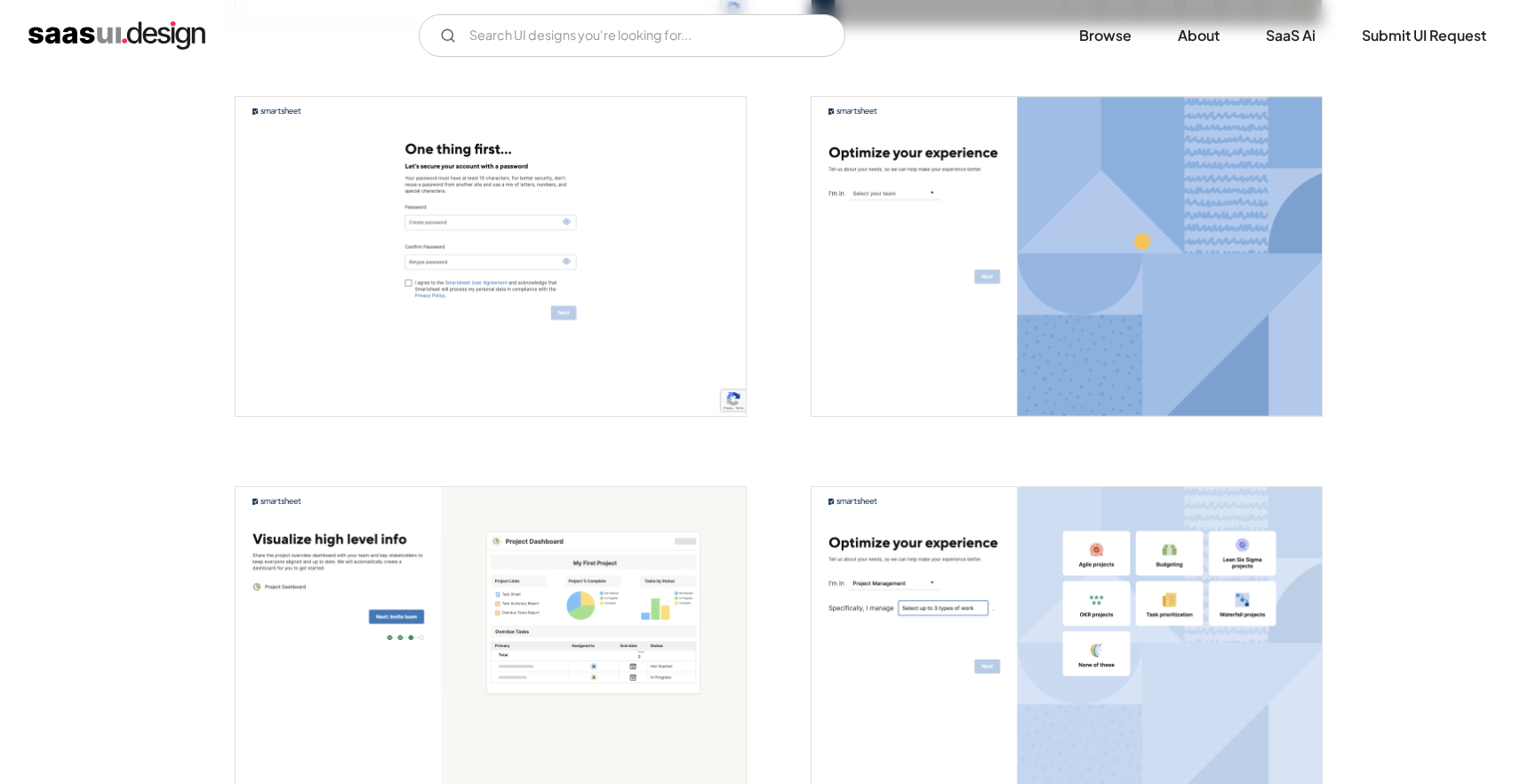
scroll to position [1095, 0]
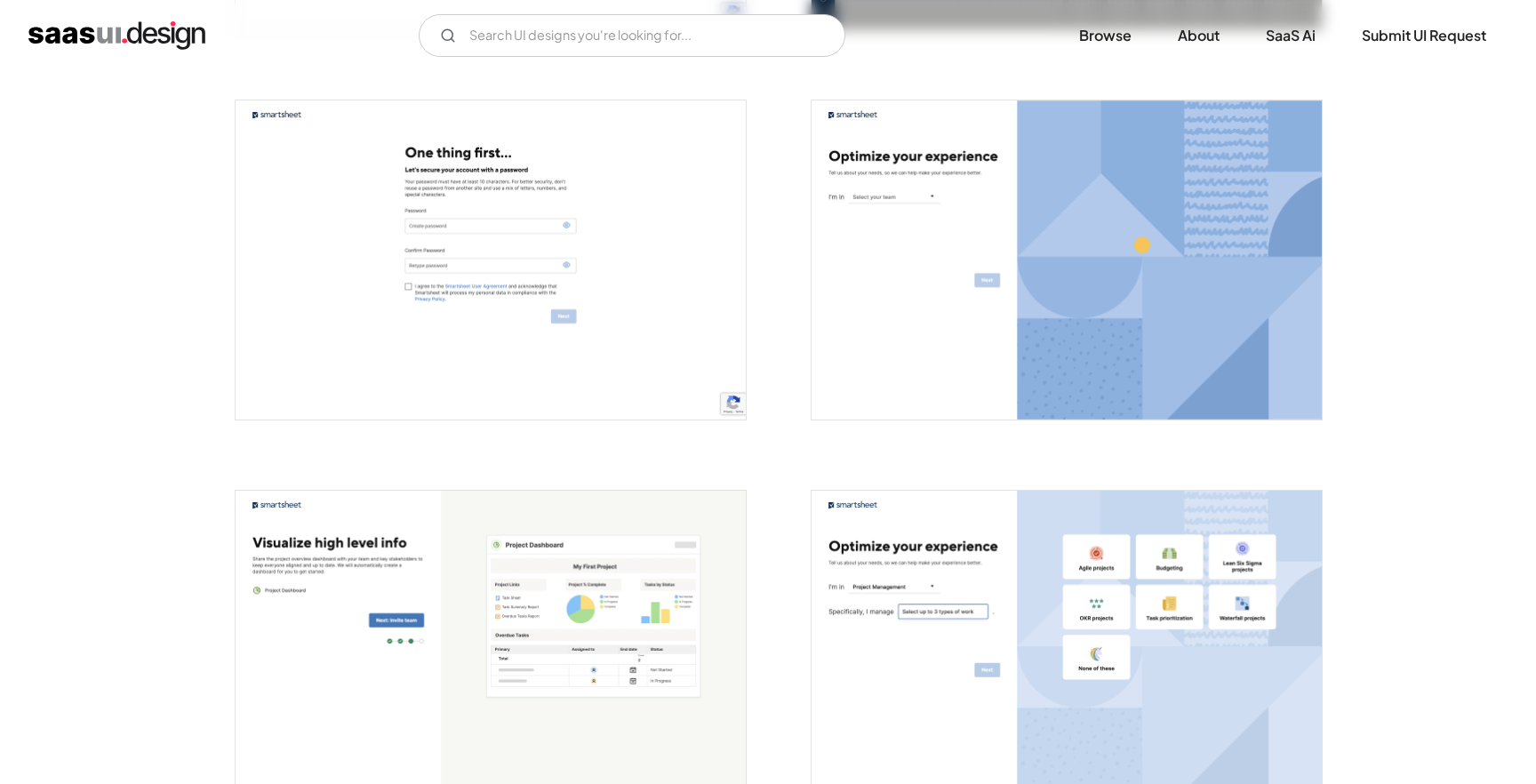
click at [1017, 158] on img "open lightbox" at bounding box center [1066, 259] width 510 height 319
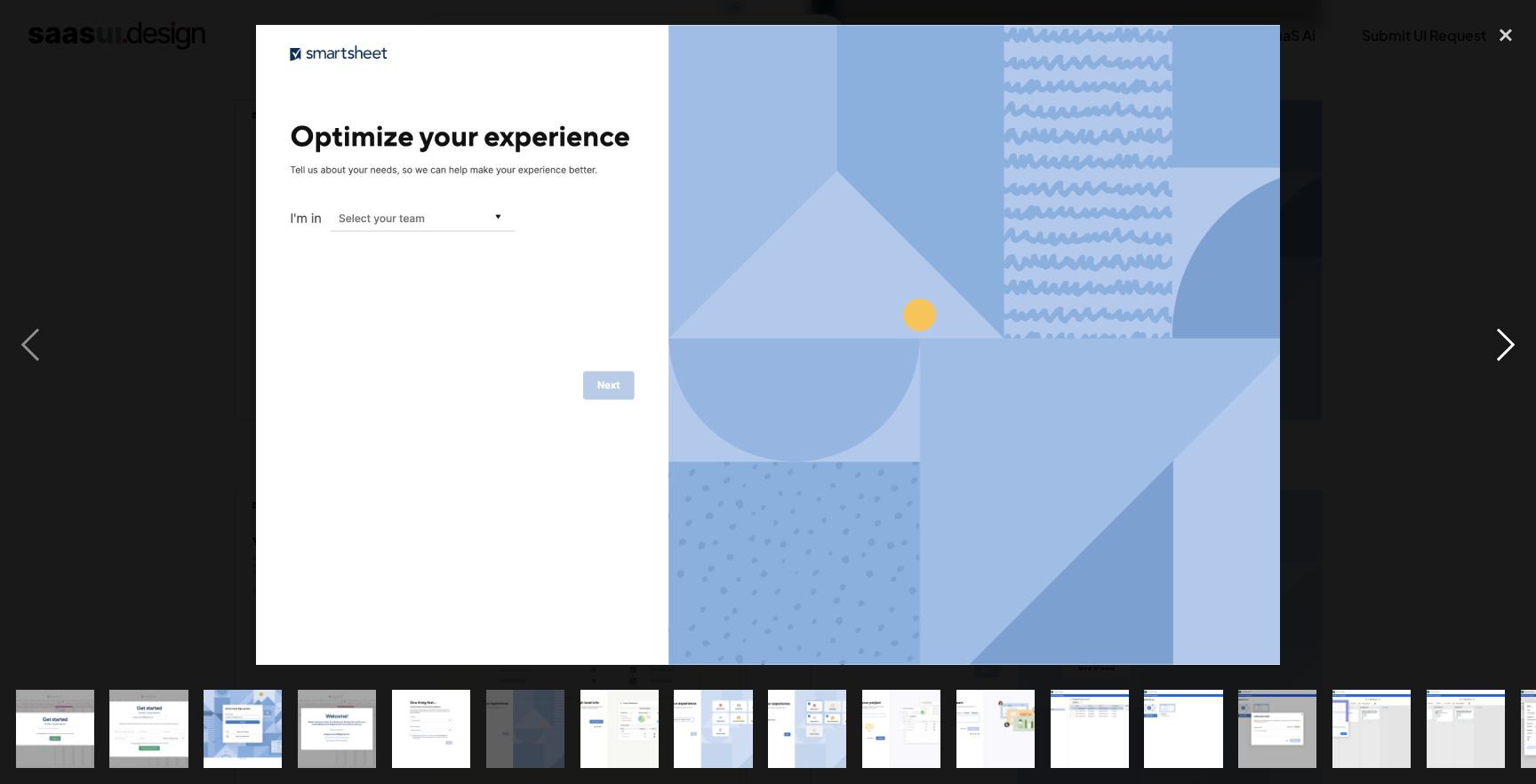
click at [1498, 348] on div "next image" at bounding box center [1505, 344] width 60 height 658
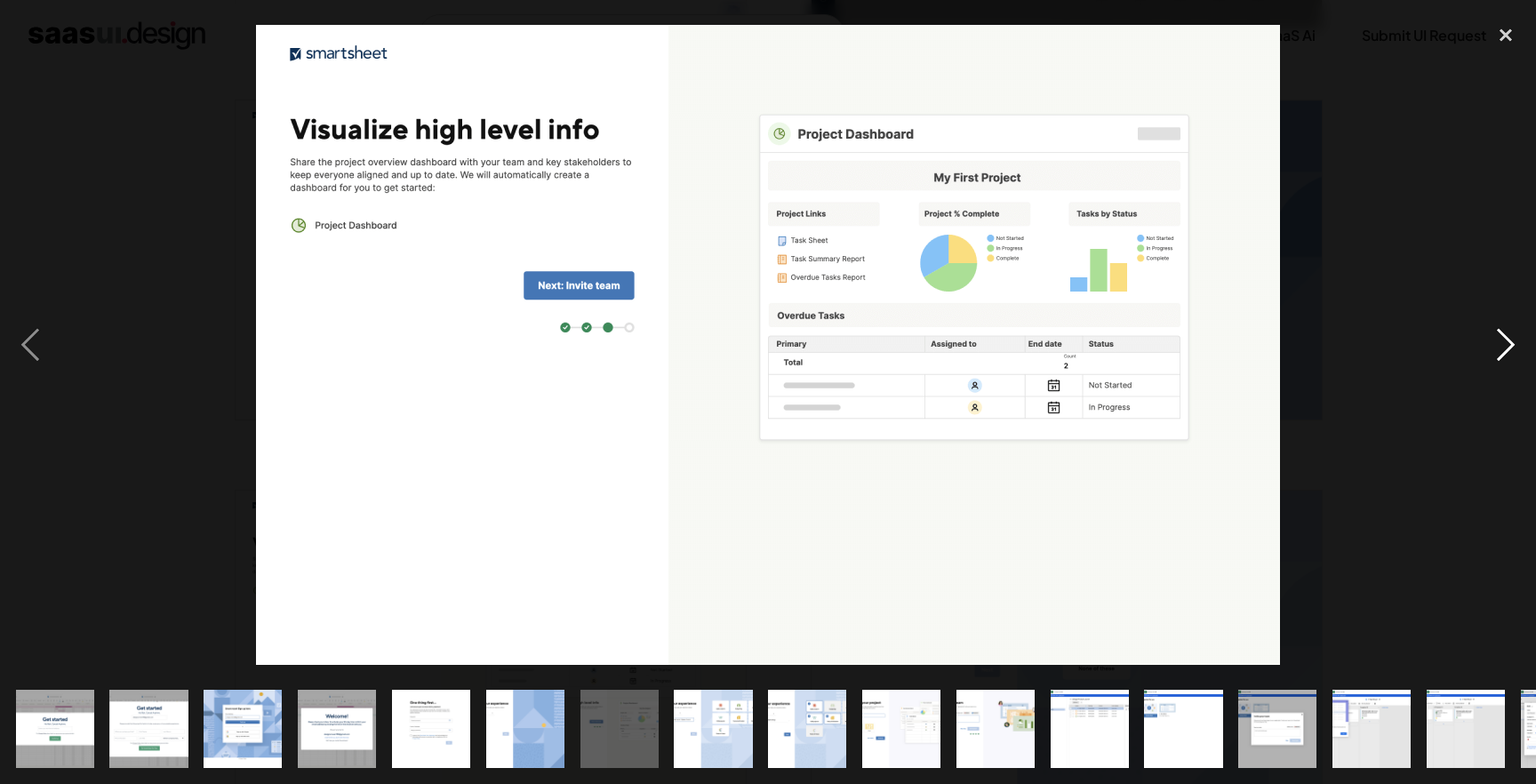
click at [1506, 345] on div "next image" at bounding box center [1505, 344] width 60 height 658
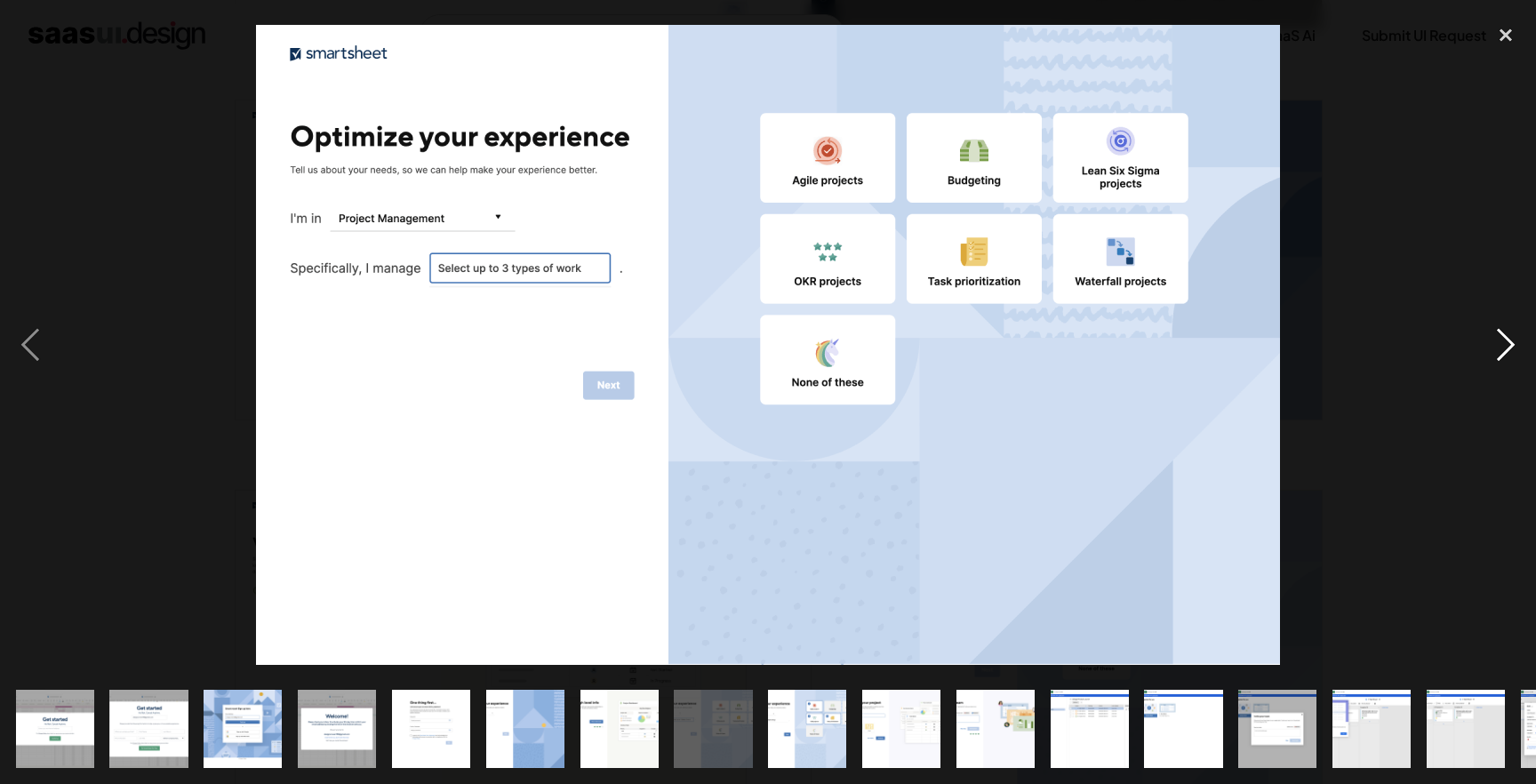
click at [1513, 350] on div "next image" at bounding box center [1505, 344] width 60 height 658
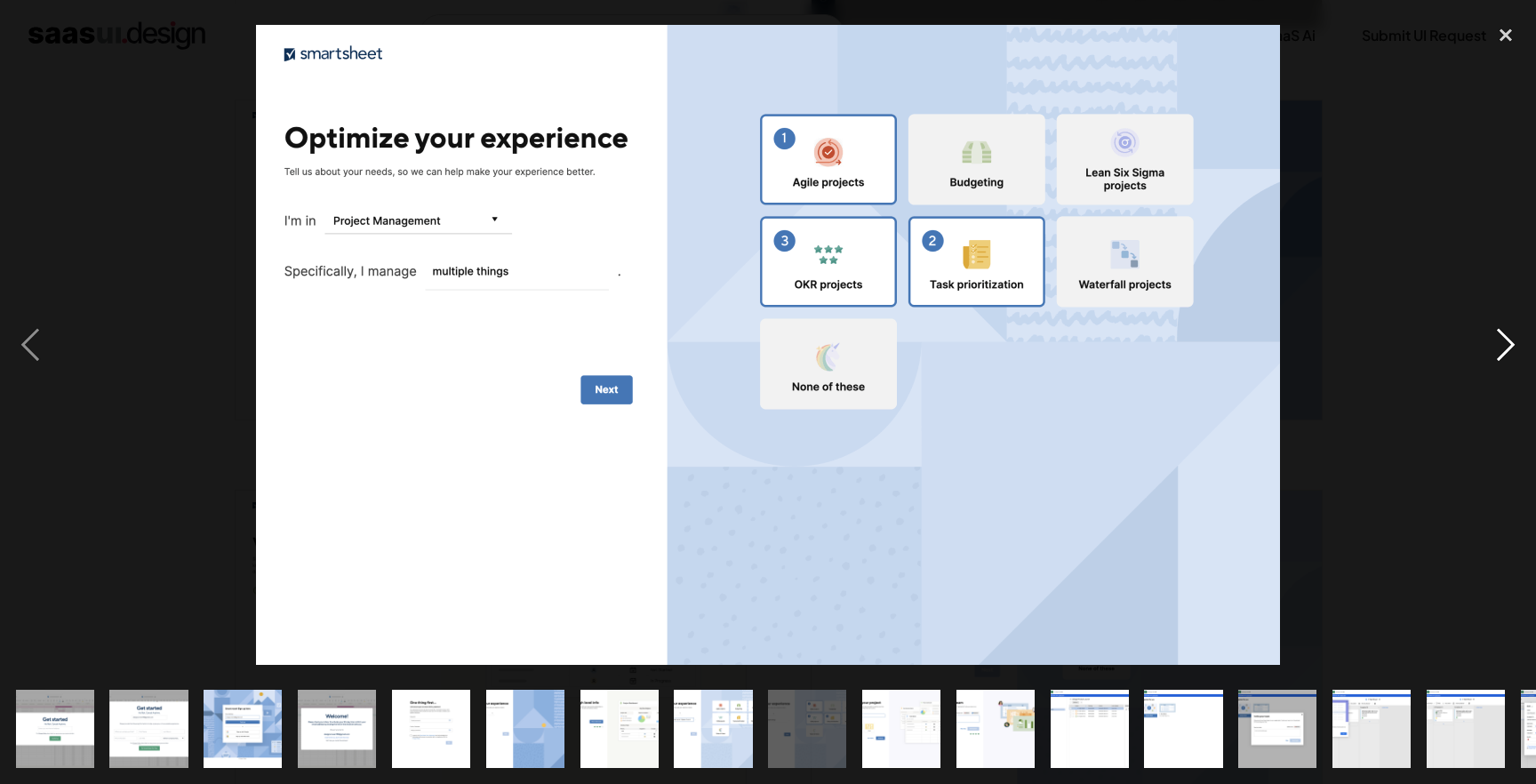
click at [1494, 344] on div "next image" at bounding box center [1505, 344] width 60 height 658
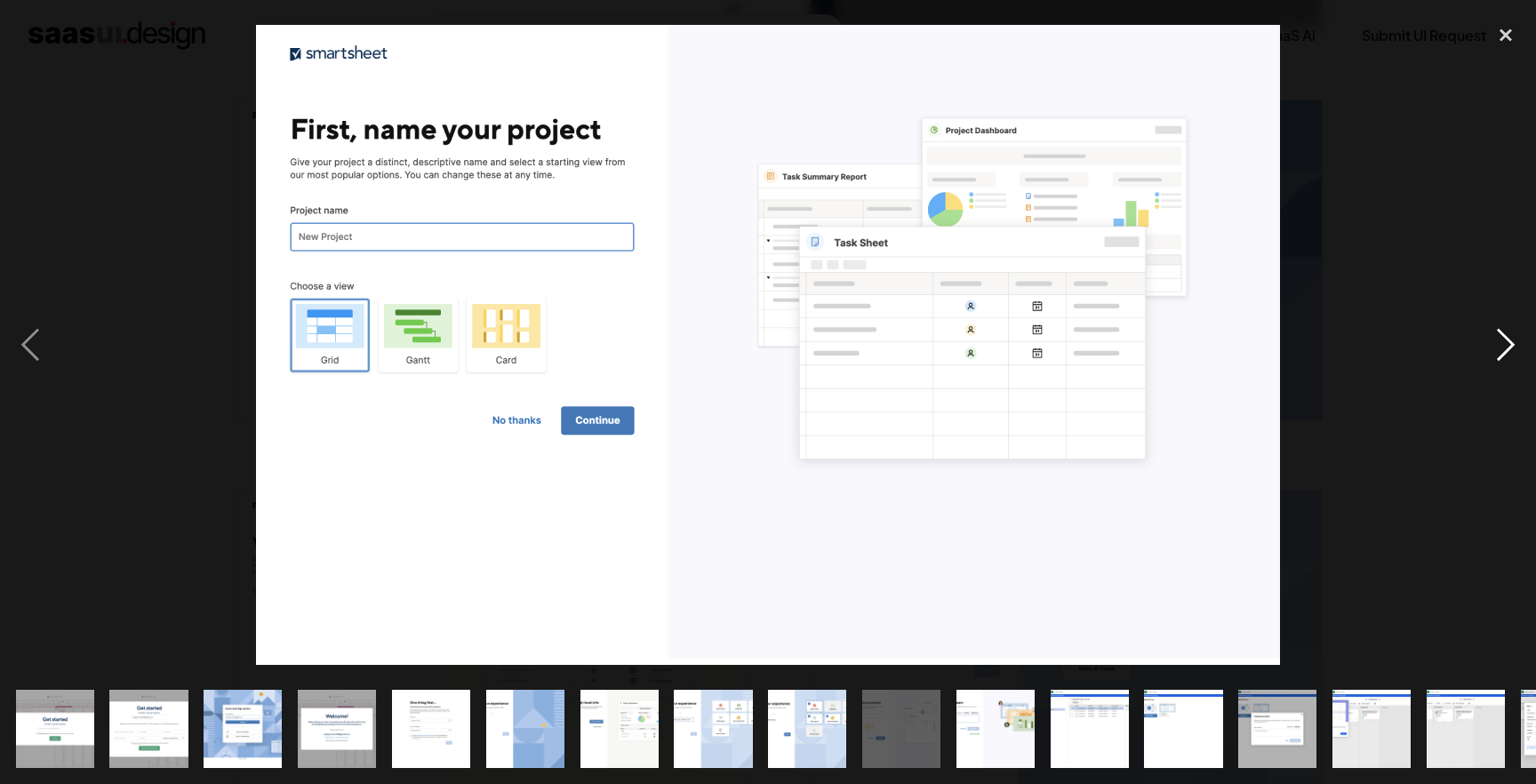
click at [1492, 351] on div "next image" at bounding box center [1505, 344] width 60 height 658
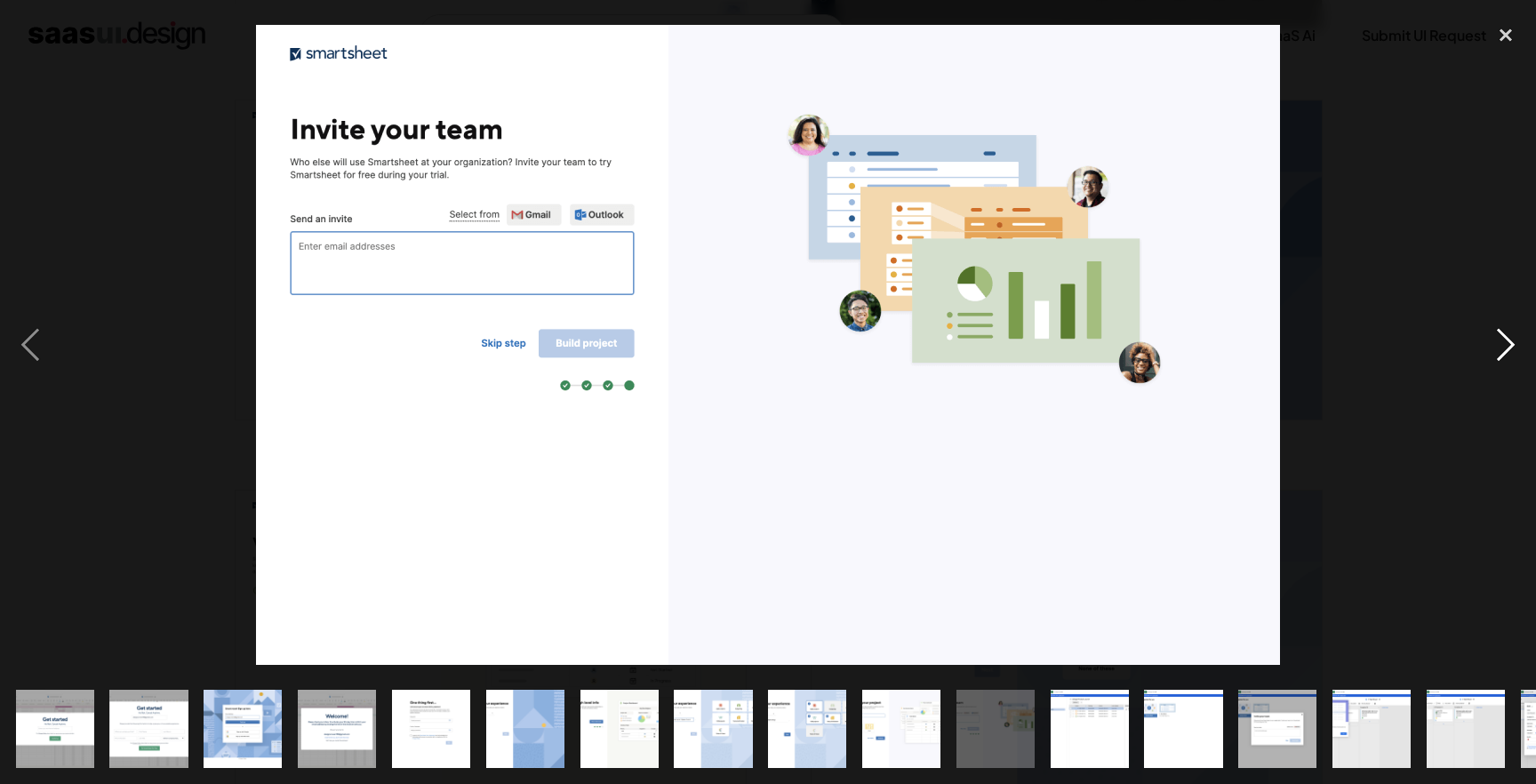
click at [1509, 344] on div "next image" at bounding box center [1505, 344] width 60 height 658
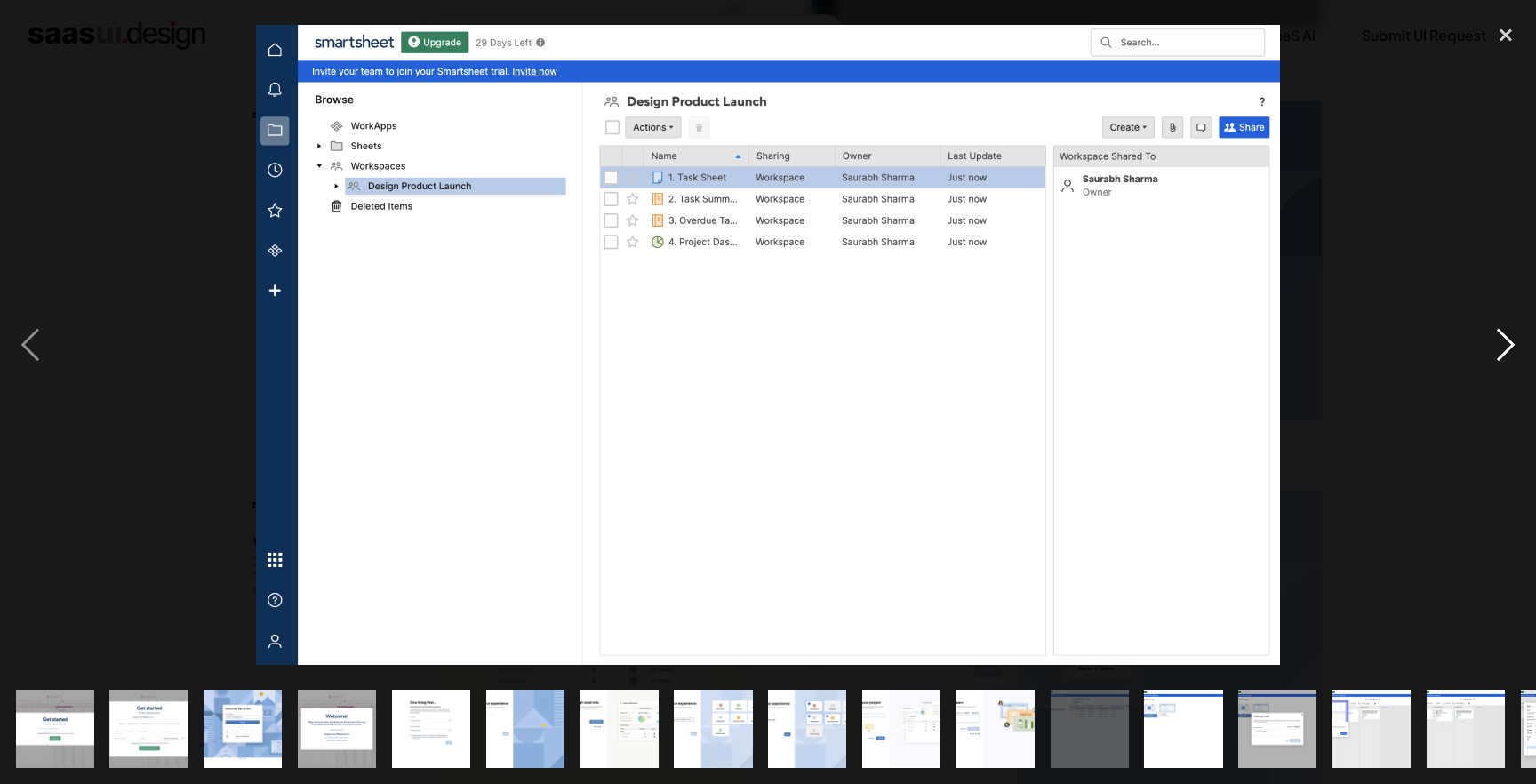
click at [1509, 344] on div "next image" at bounding box center [1505, 344] width 60 height 658
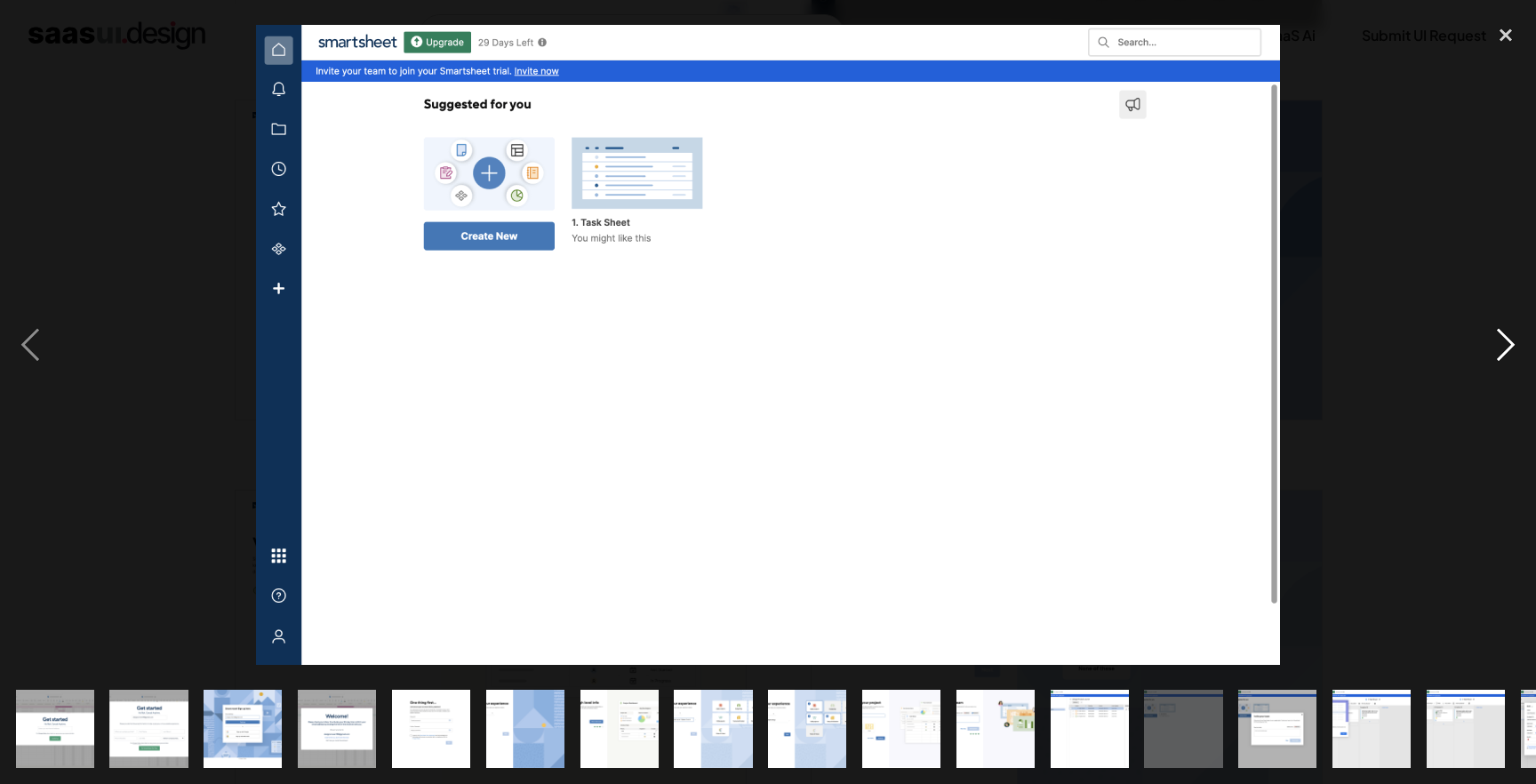
click at [1490, 356] on div "next image" at bounding box center [1505, 344] width 60 height 658
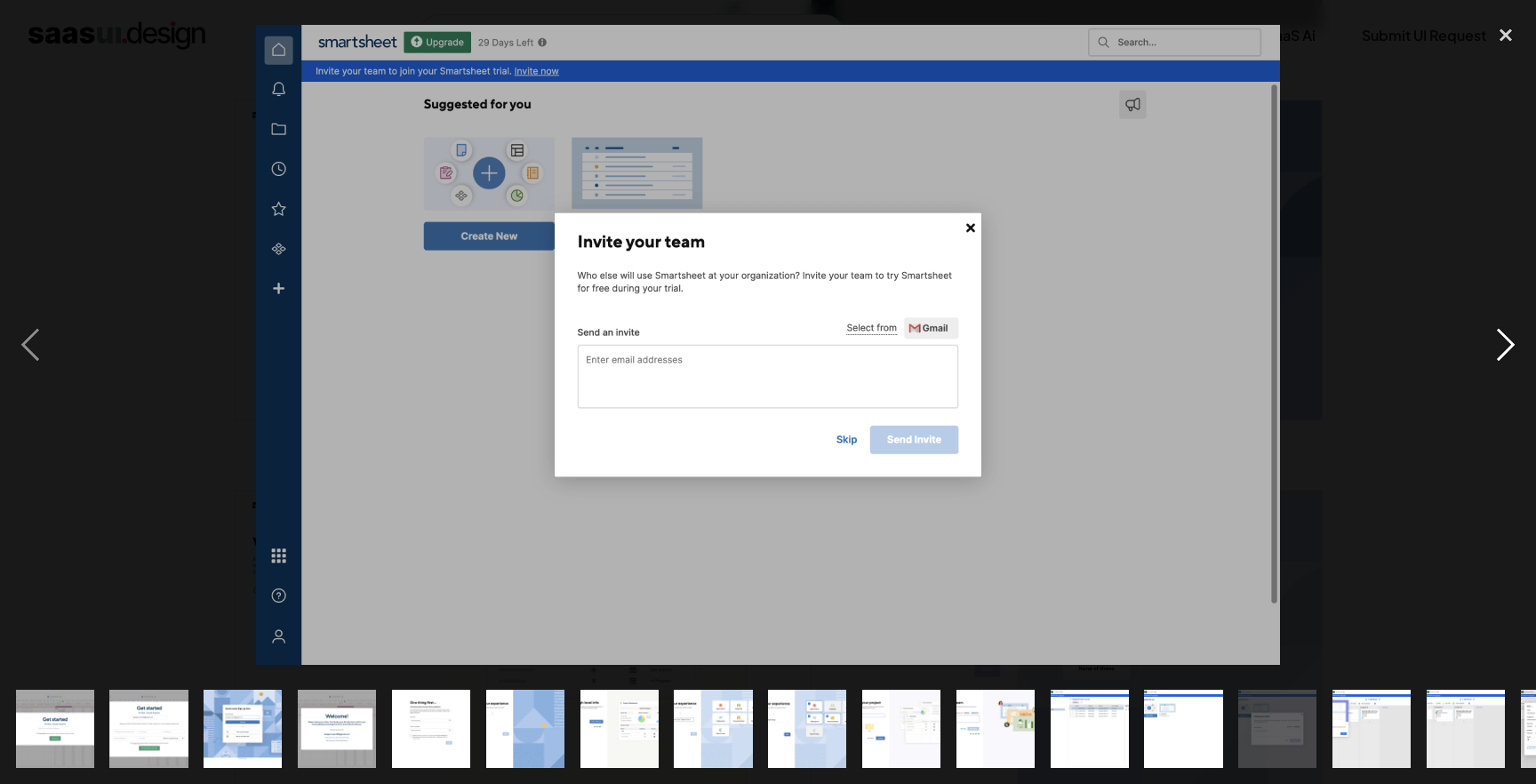
click at [1489, 71] on div "next image" at bounding box center [1505, 344] width 60 height 658
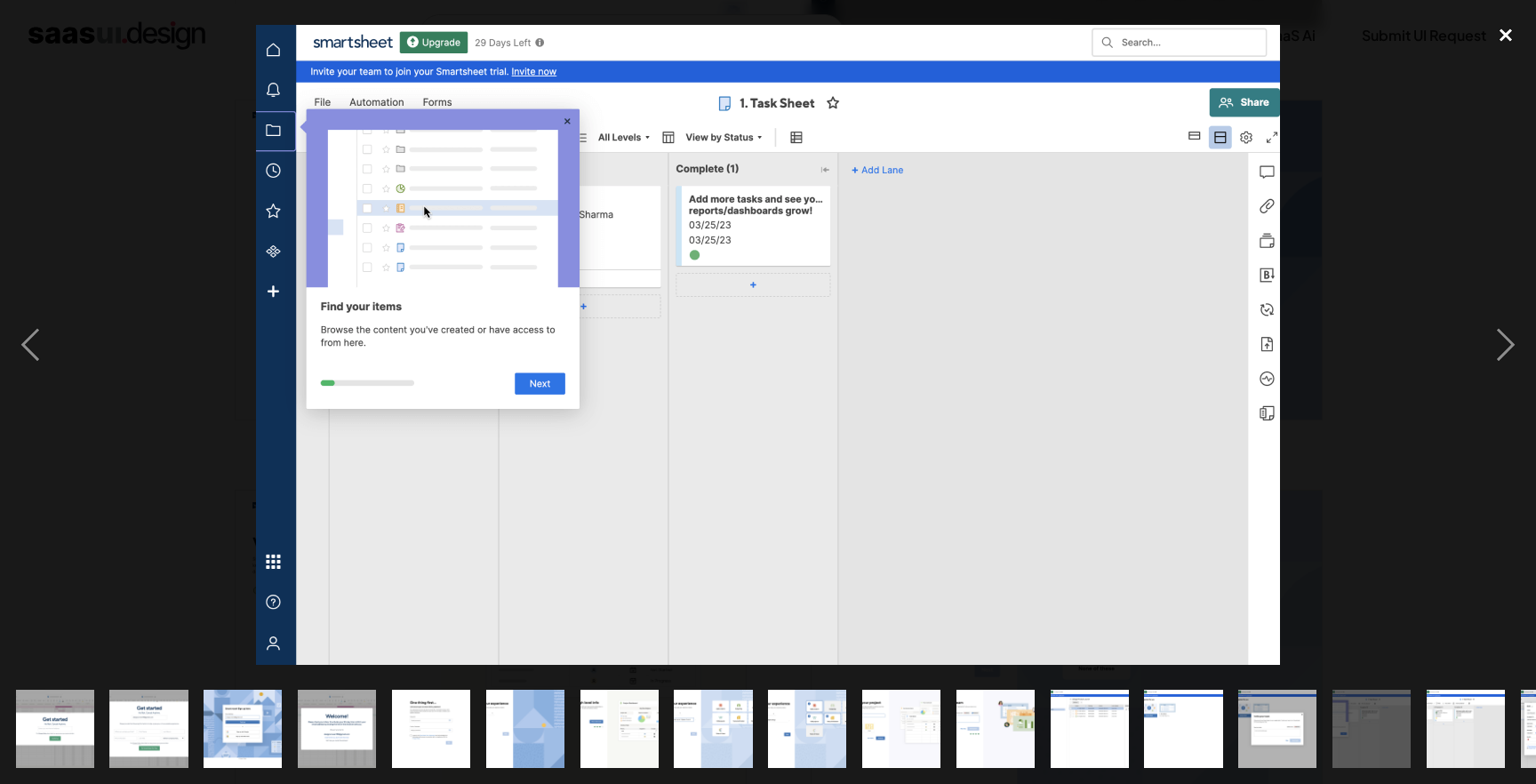
click at [1508, 31] on div "close lightbox" at bounding box center [1505, 35] width 60 height 39
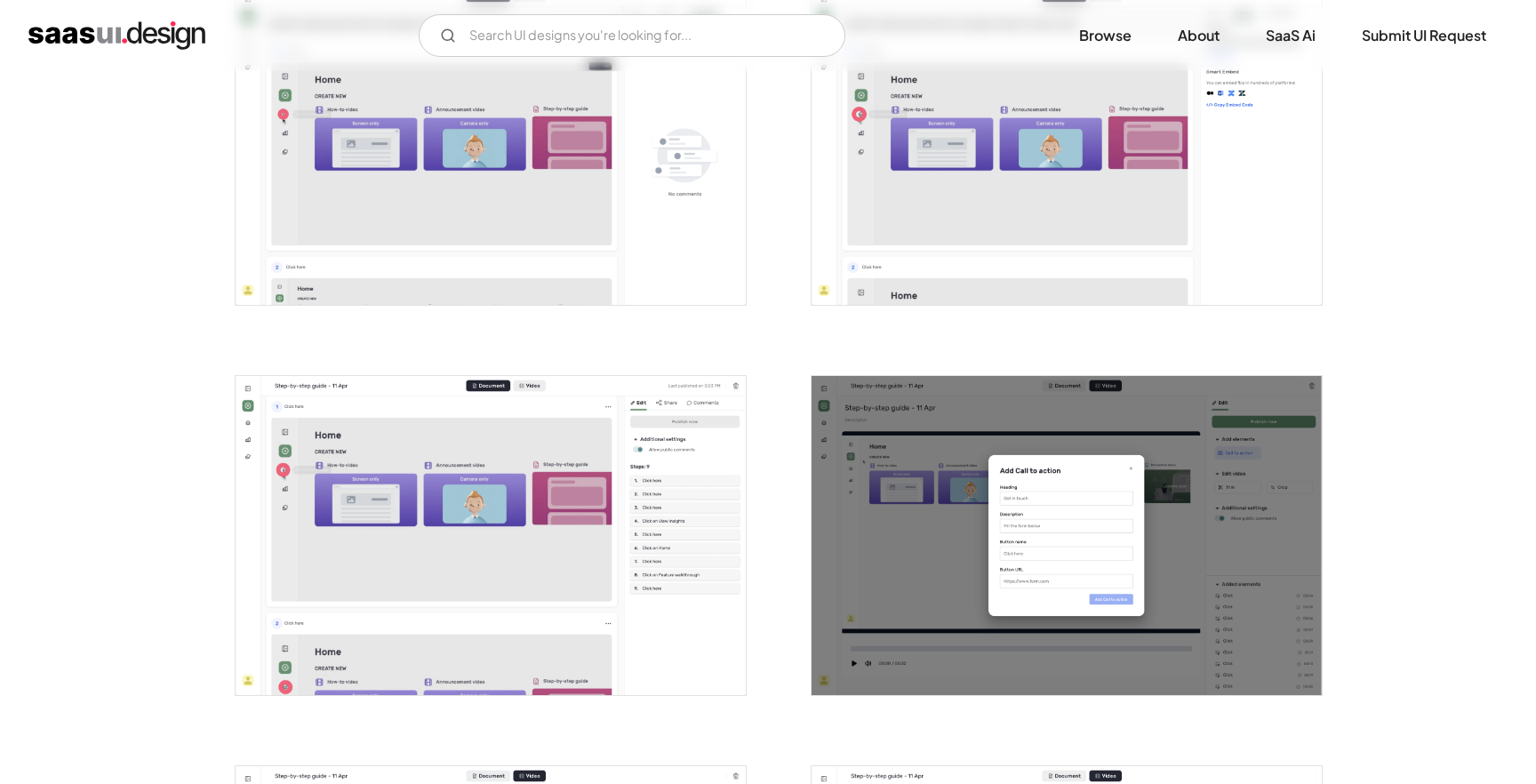
scroll to position [2063, 0]
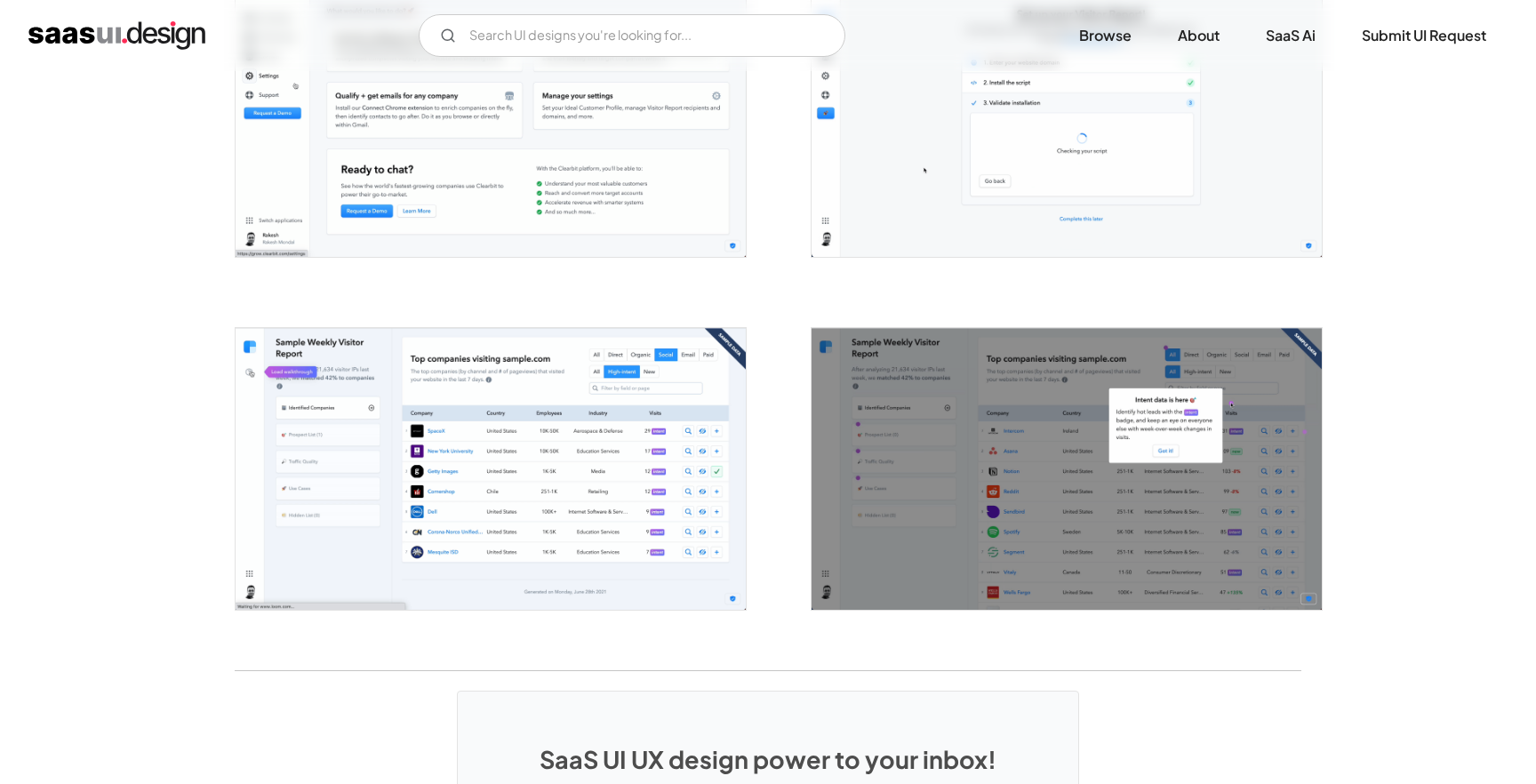
scroll to position [3268, 0]
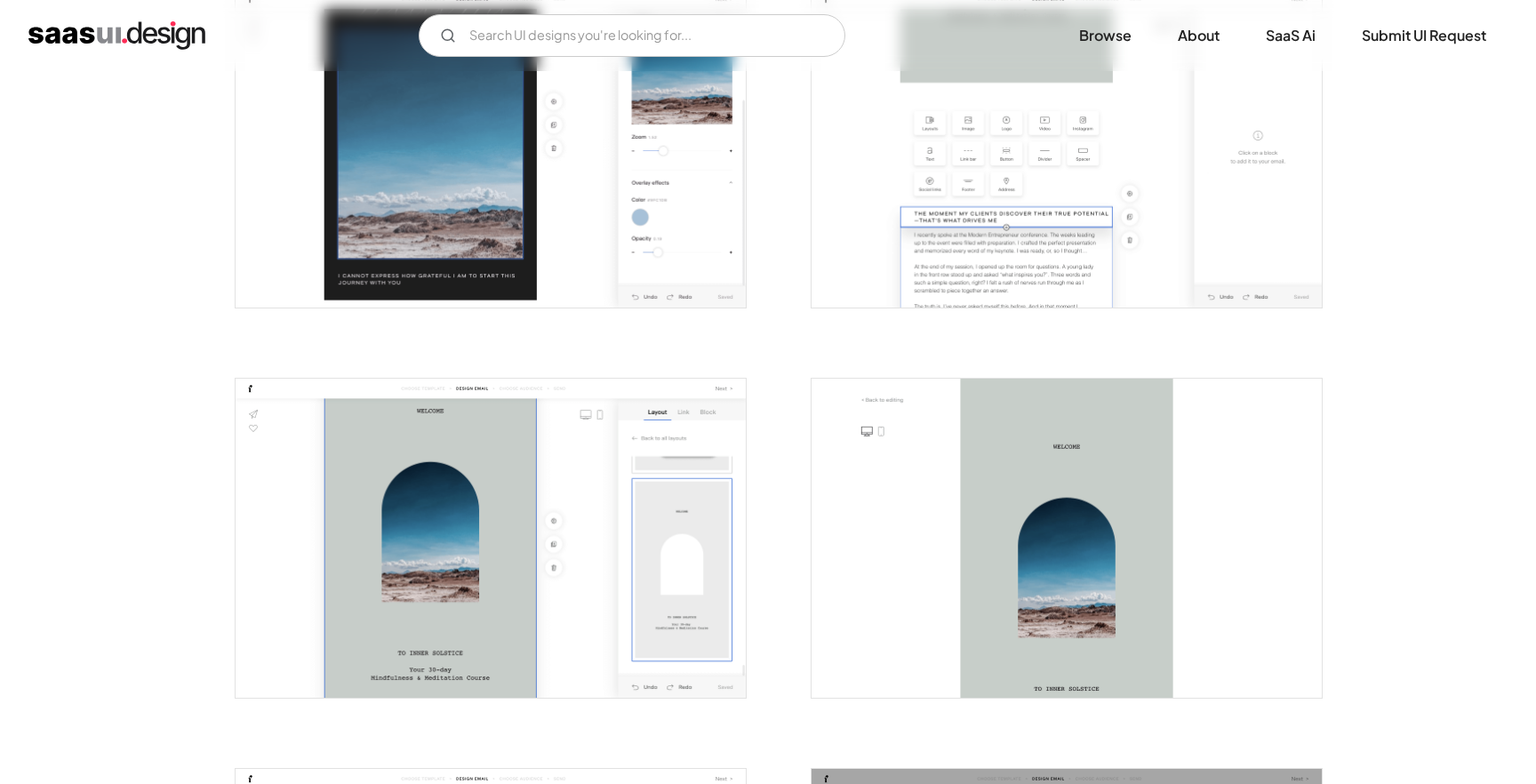
scroll to position [1612, 0]
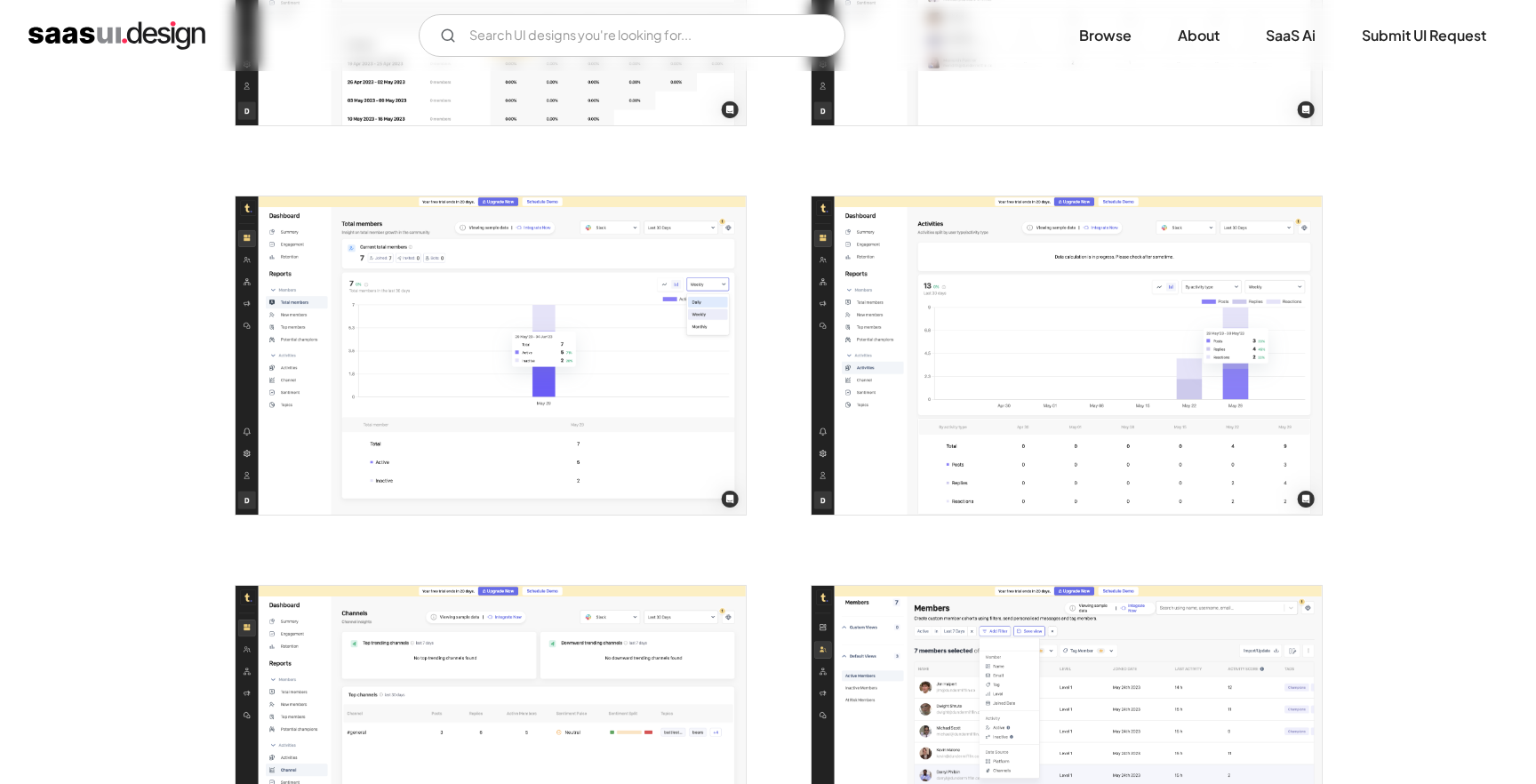
scroll to position [2232, 0]
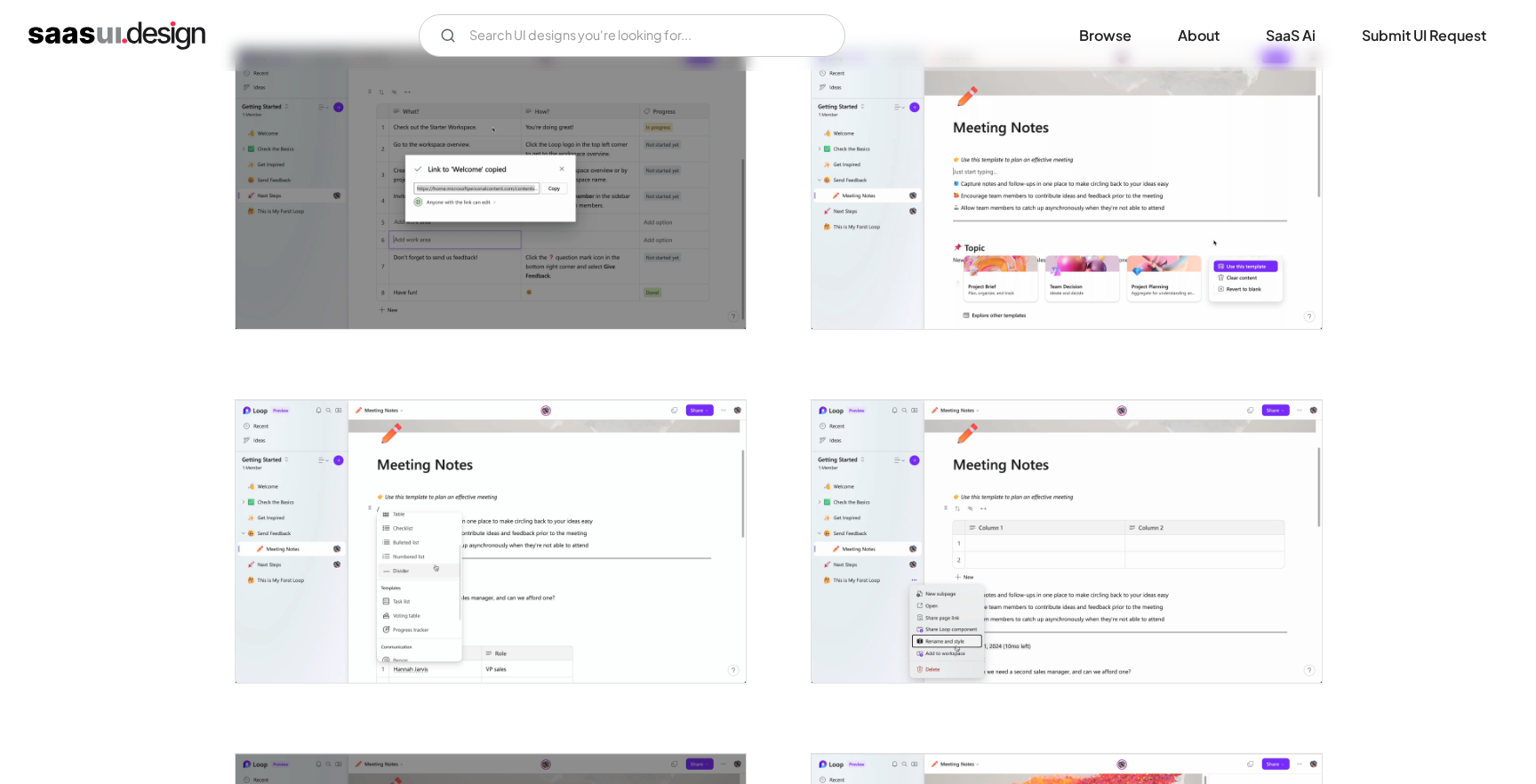
scroll to position [3584, 0]
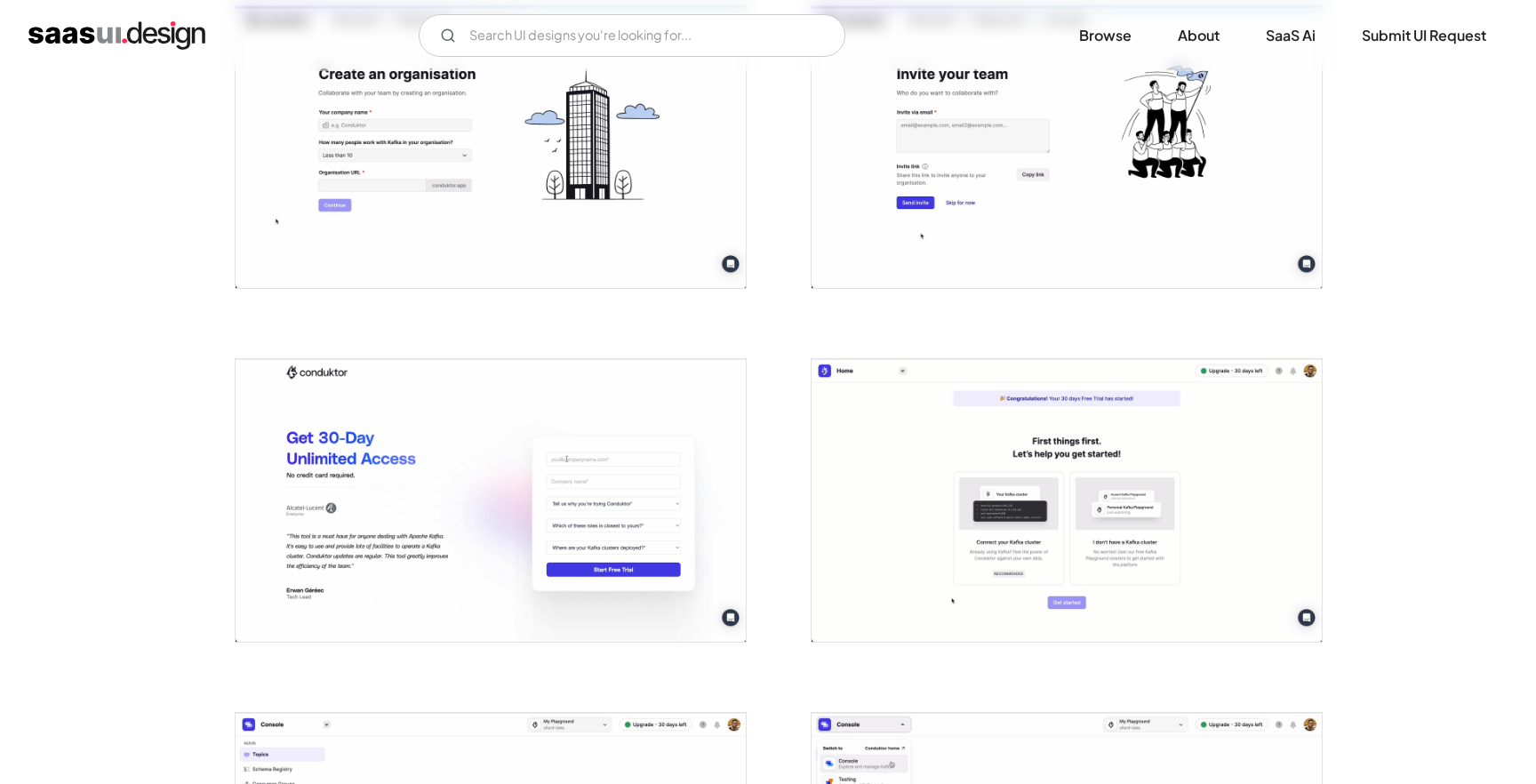
scroll to position [859, 0]
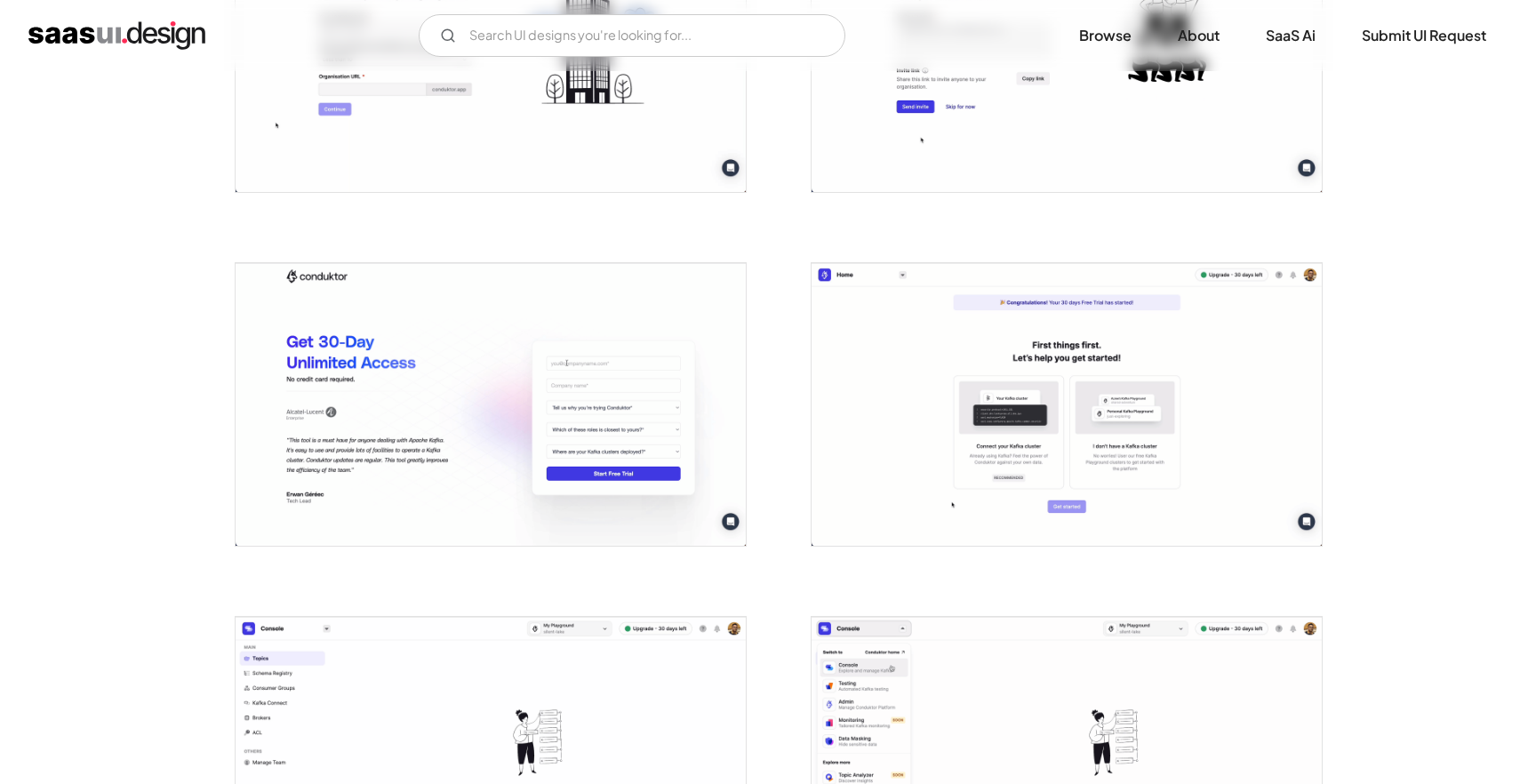
click at [901, 339] on img "open lightbox" at bounding box center [1066, 404] width 510 height 282
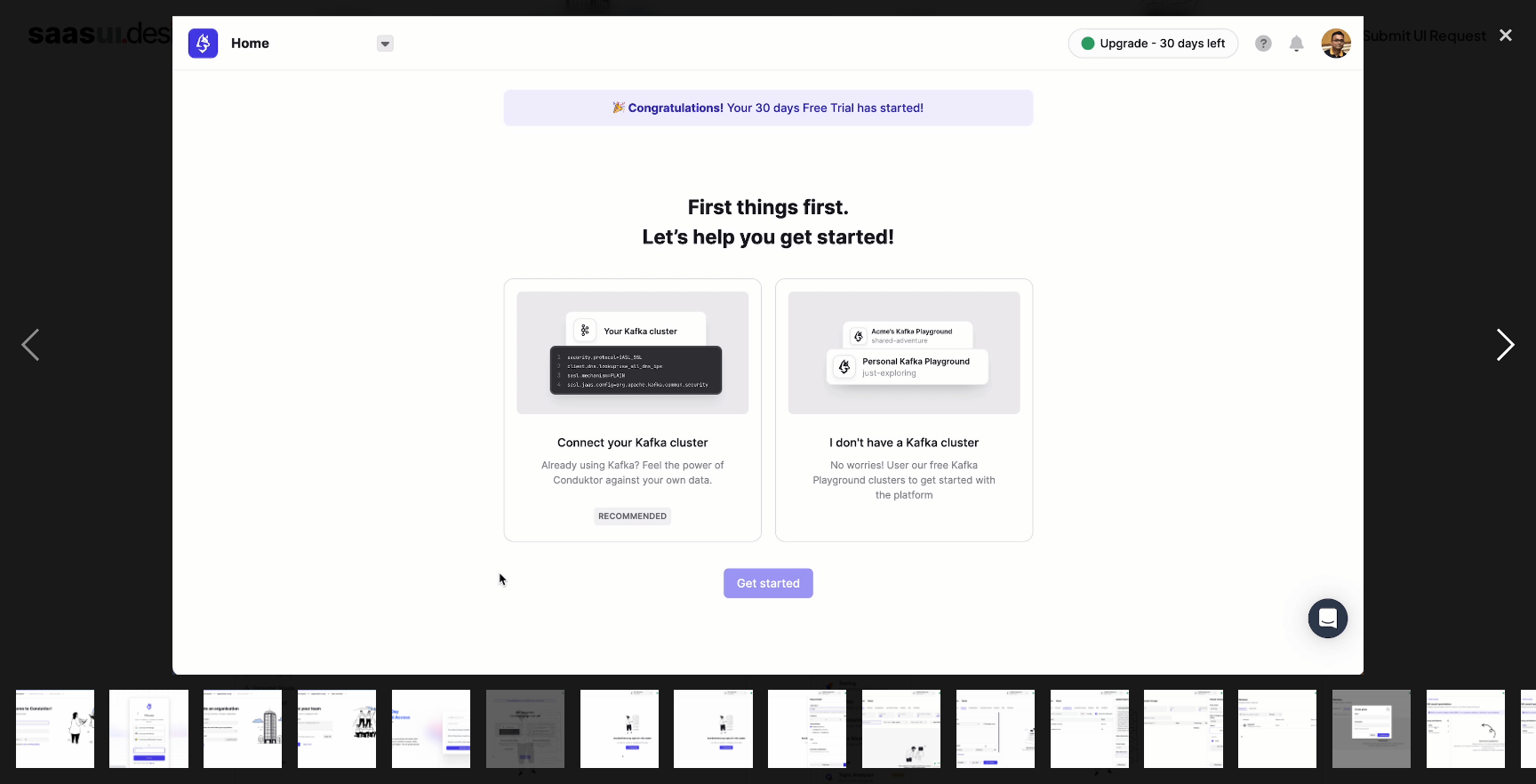
click at [1507, 340] on div "next image" at bounding box center [1505, 344] width 60 height 658
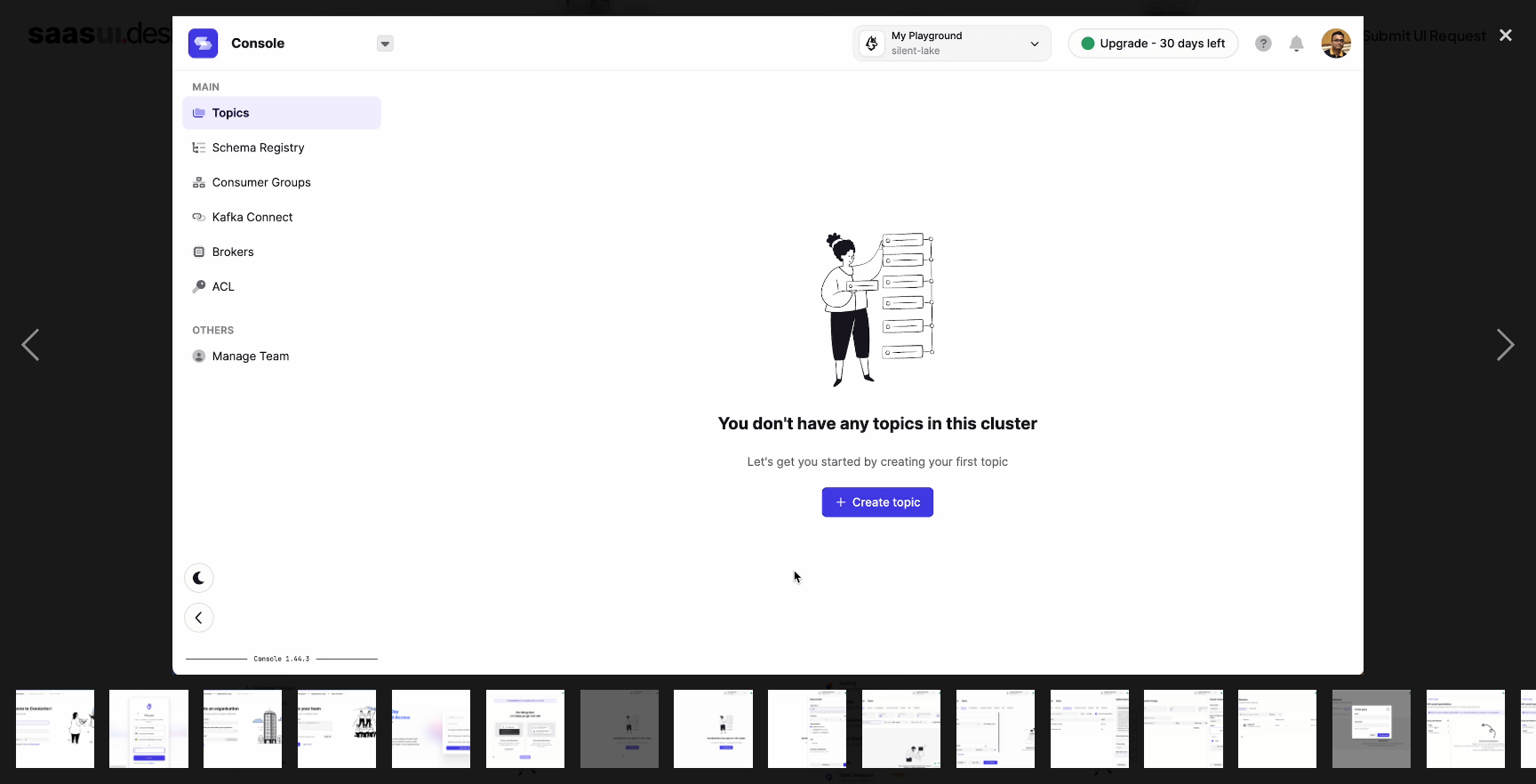
drag, startPoint x: 1507, startPoint y: 340, endPoint x: 1333, endPoint y: 318, distance: 175.4
click at [1333, 318] on div at bounding box center [768, 344] width 1536 height 658
click at [1510, 358] on div "next image" at bounding box center [1505, 344] width 60 height 658
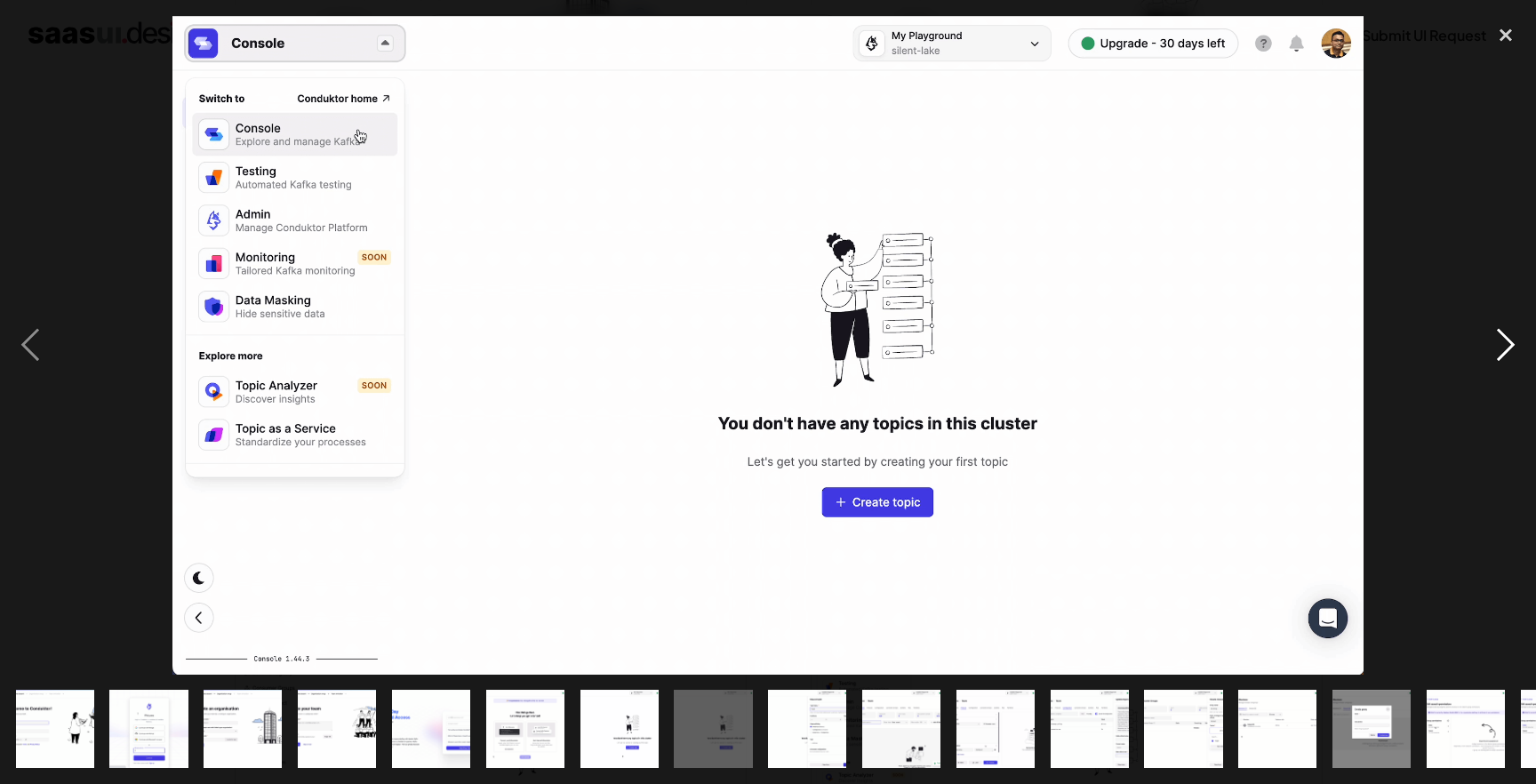
click at [1510, 358] on div "next image" at bounding box center [1505, 344] width 60 height 658
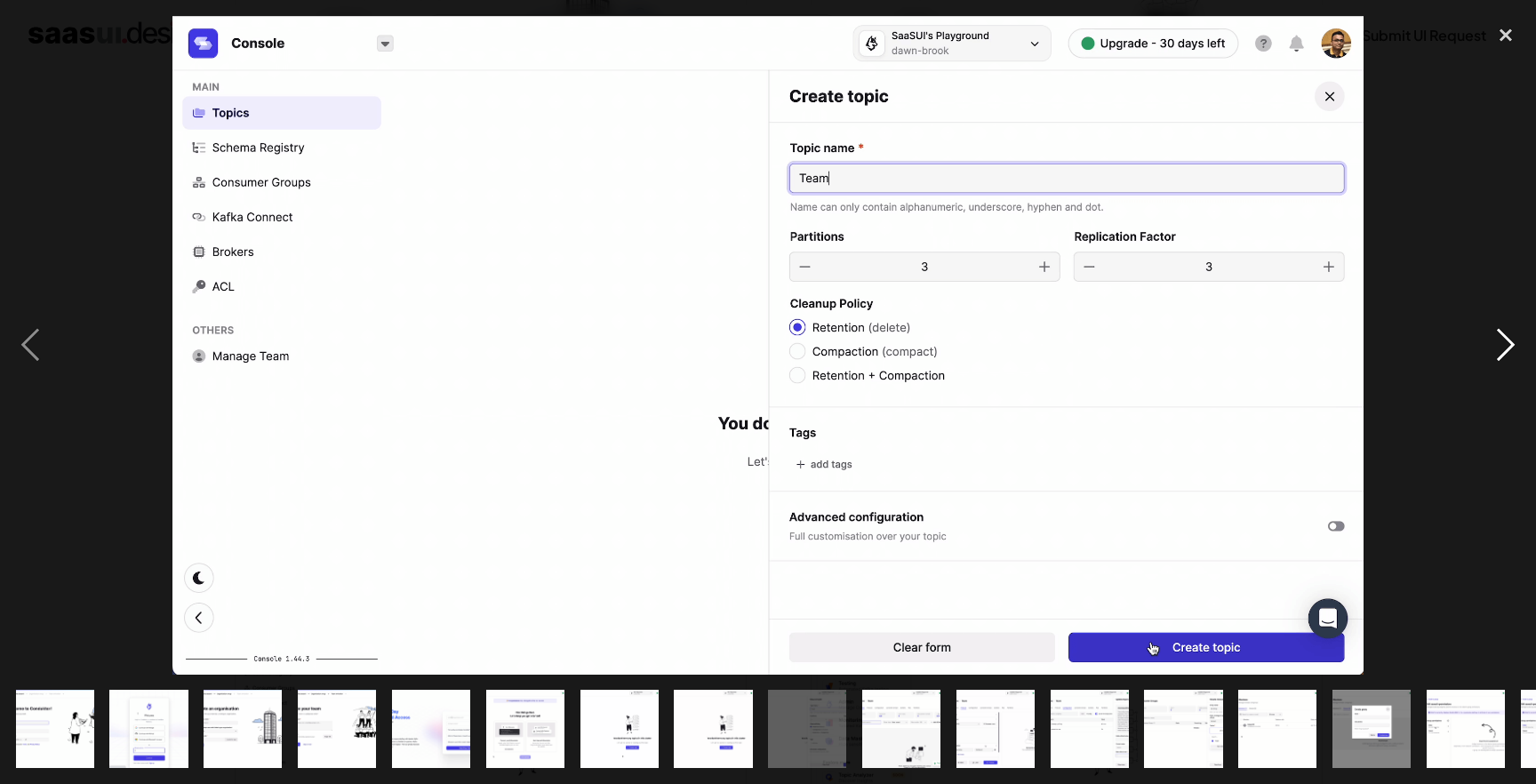
click at [1510, 358] on div "next image" at bounding box center [1505, 344] width 60 height 658
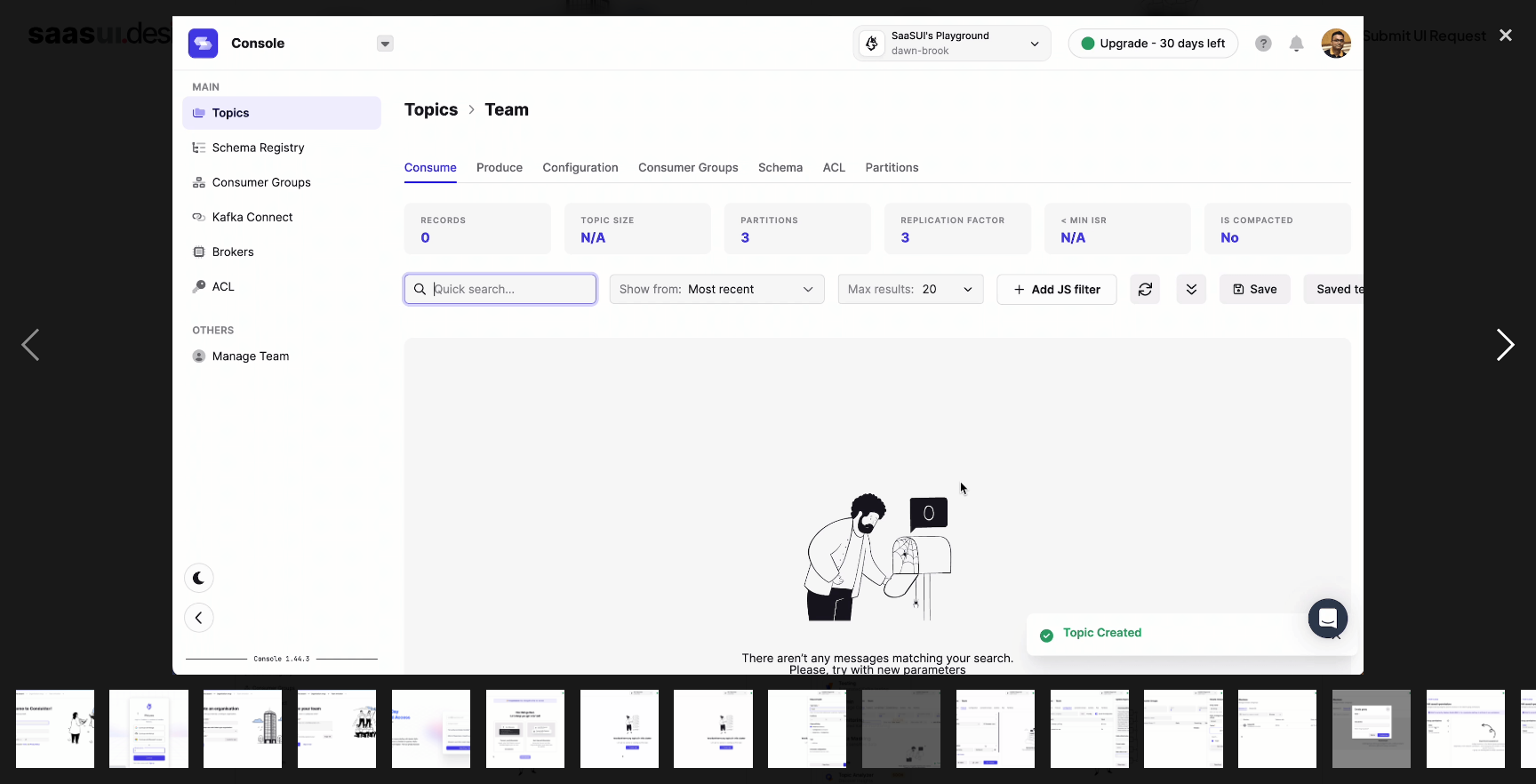
click at [1510, 358] on div "next image" at bounding box center [1505, 344] width 60 height 658
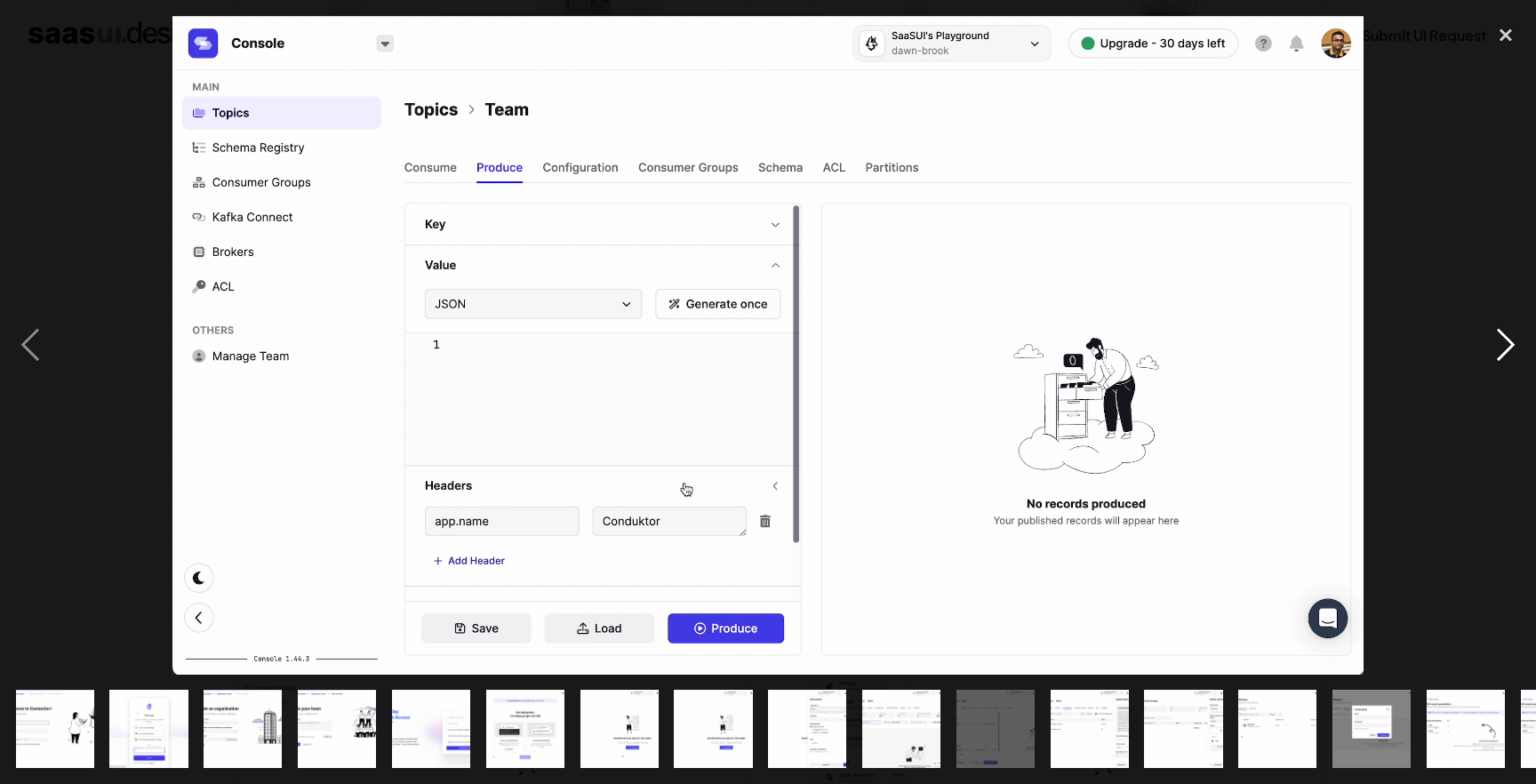
click at [1510, 358] on div "next image" at bounding box center [1505, 344] width 60 height 658
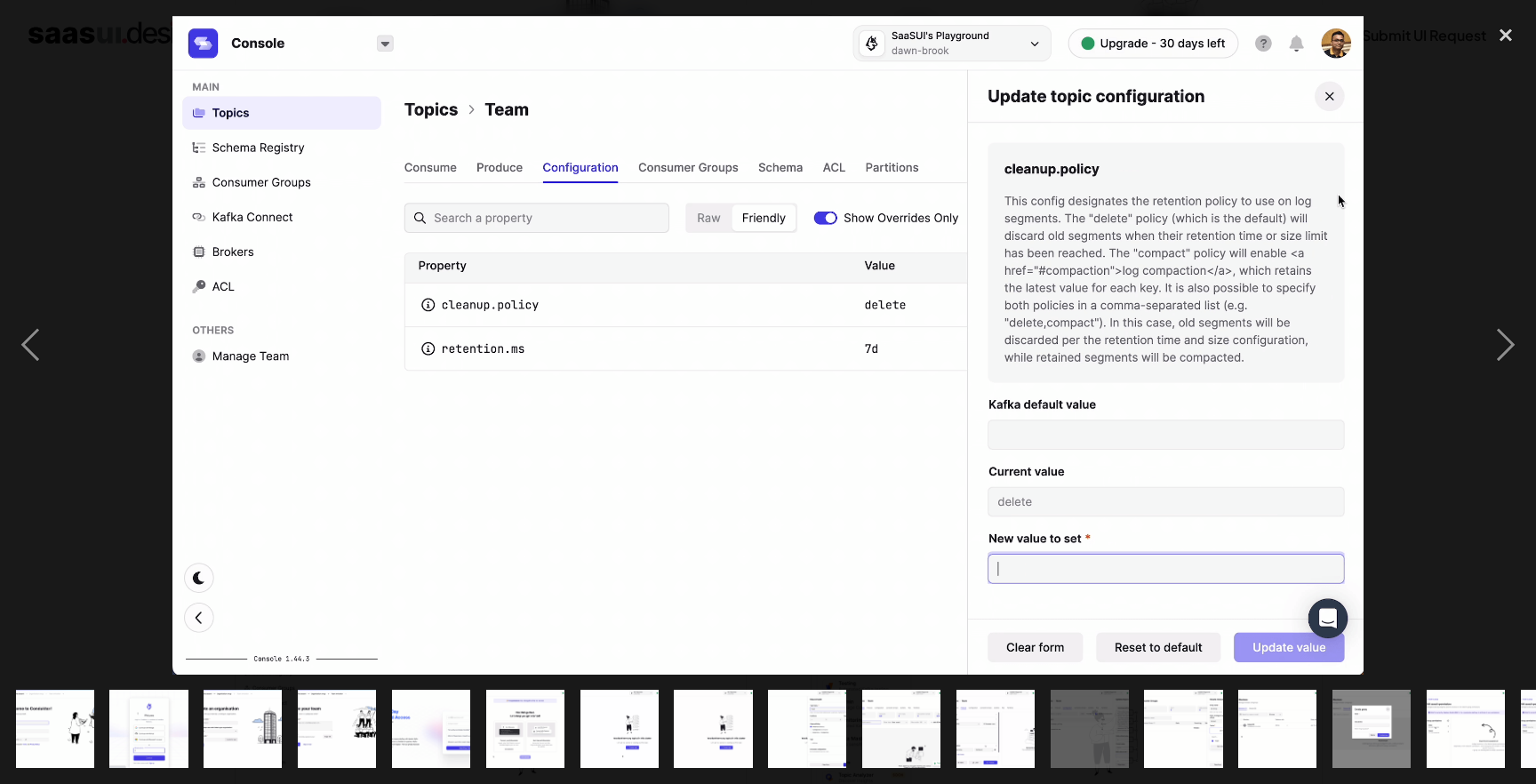
click at [1465, 133] on div at bounding box center [768, 344] width 1536 height 658
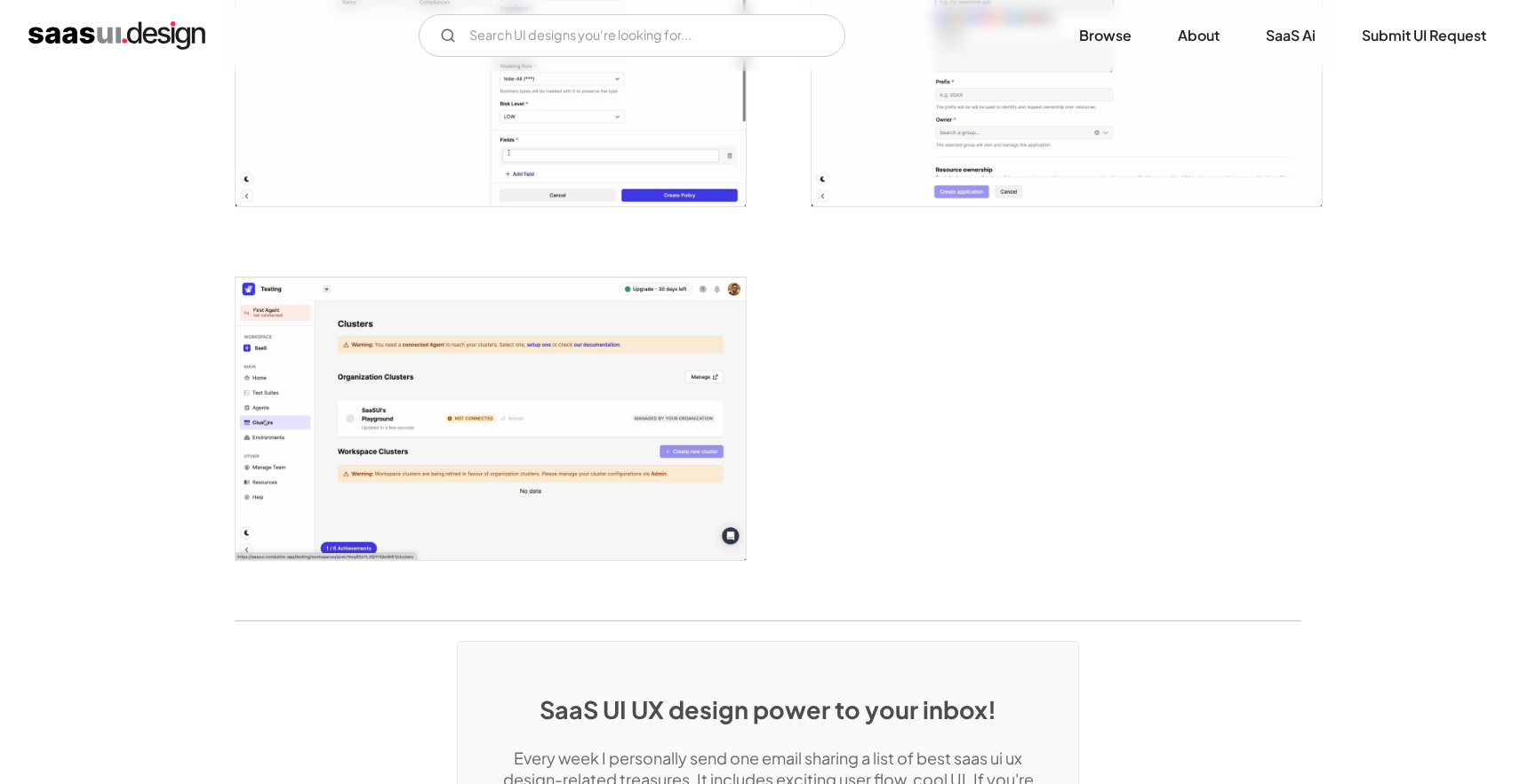
scroll to position [4466, 0]
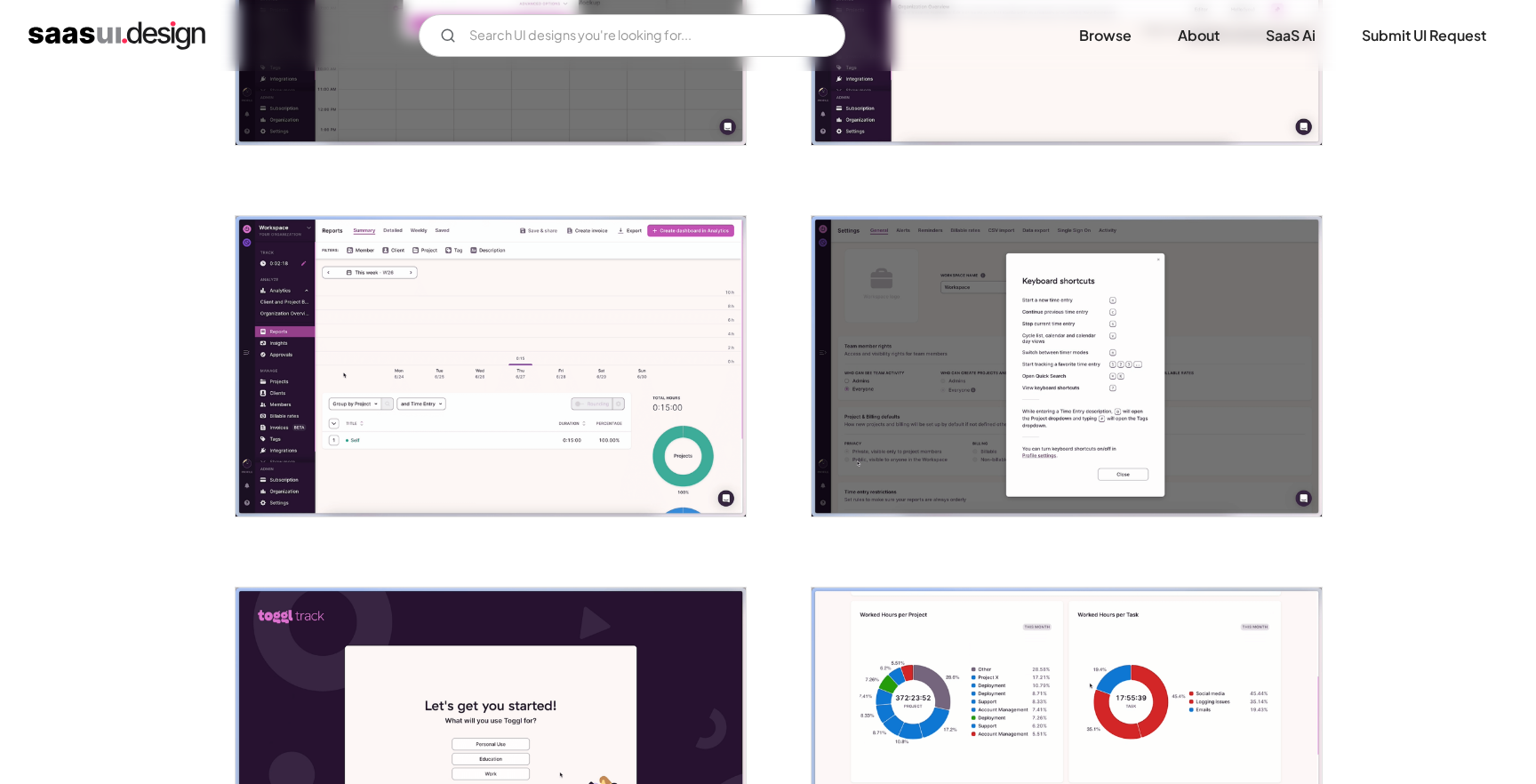
scroll to position [2806, 0]
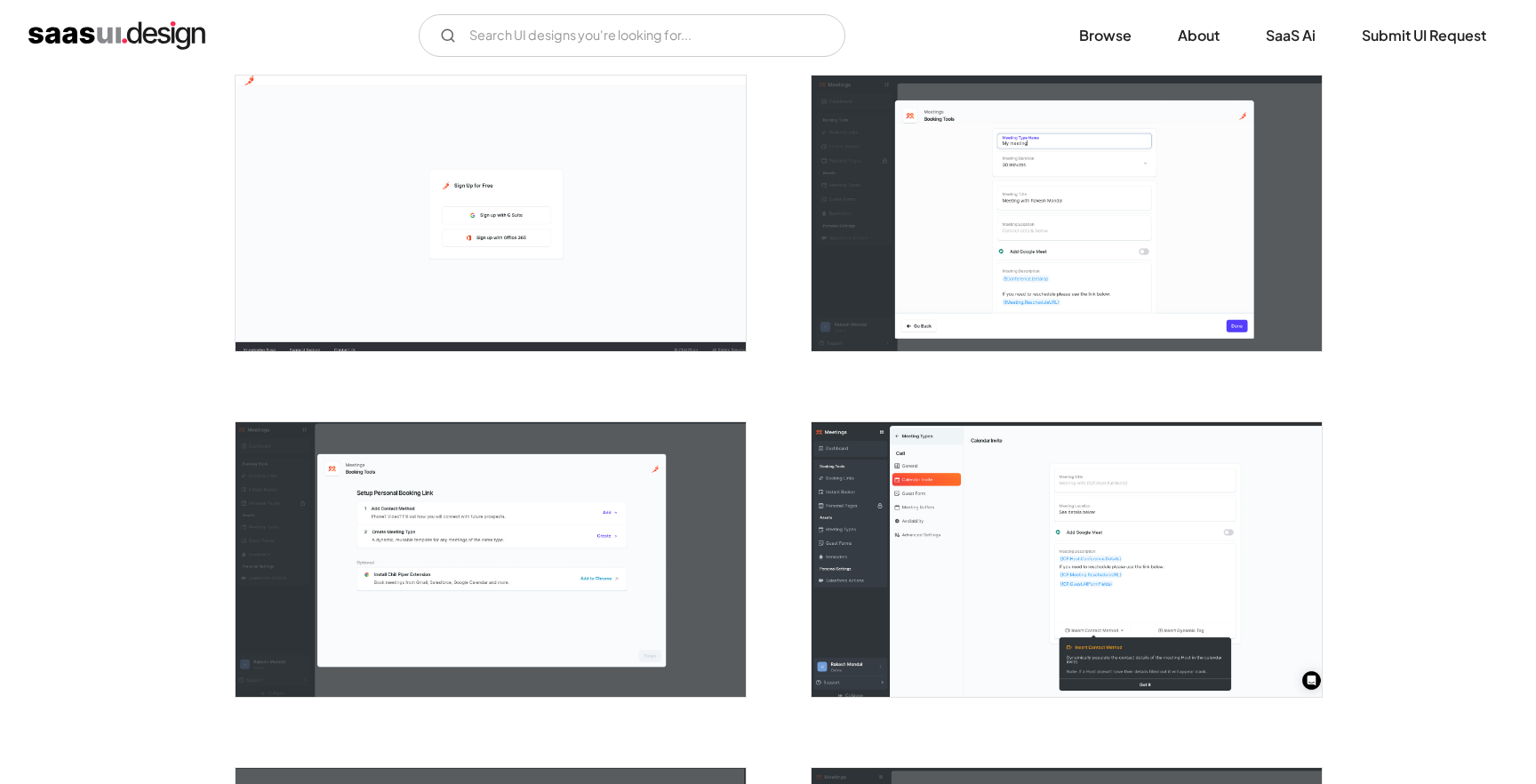
scroll to position [320, 0]
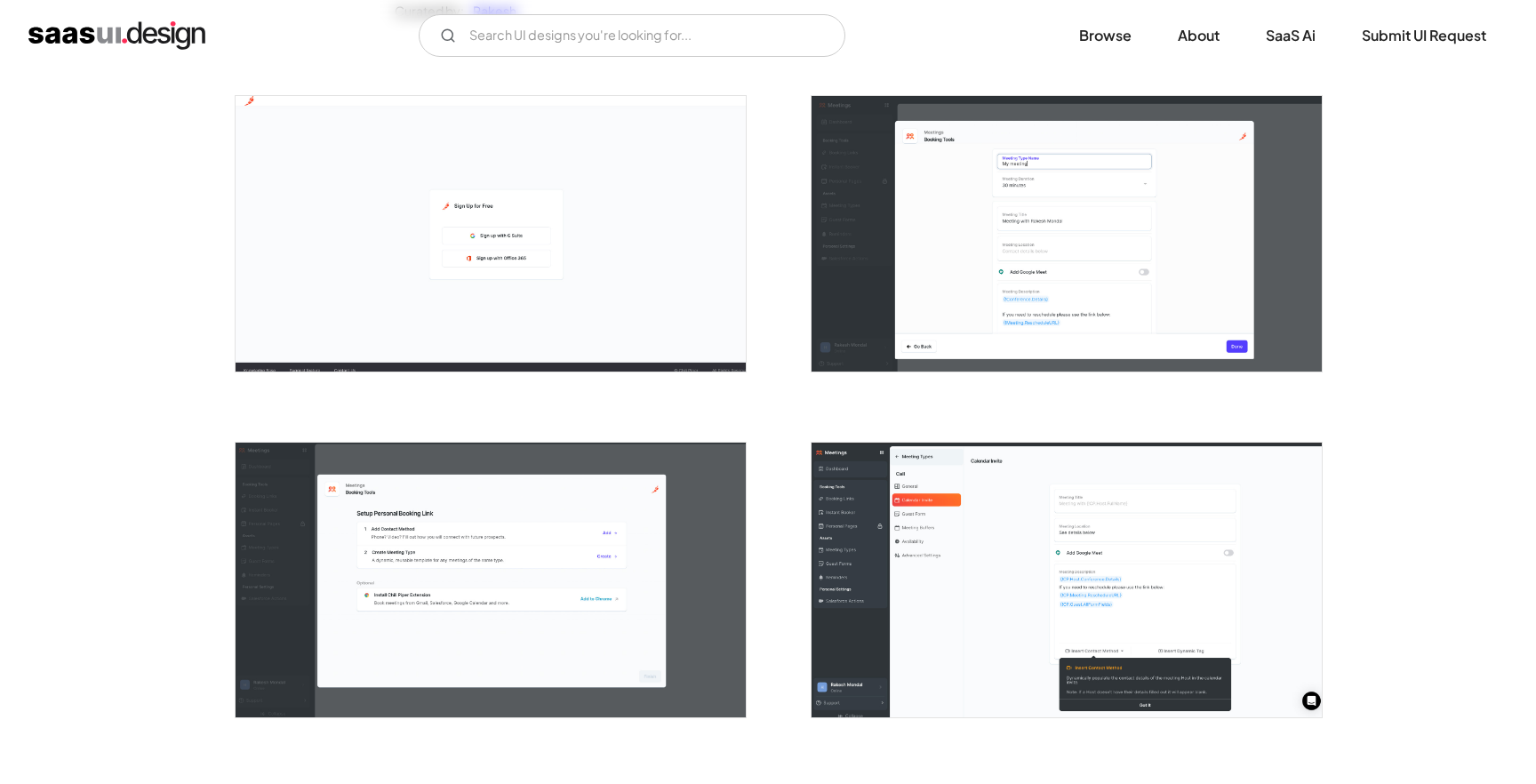
click at [965, 244] on img "open lightbox" at bounding box center [1066, 233] width 510 height 274
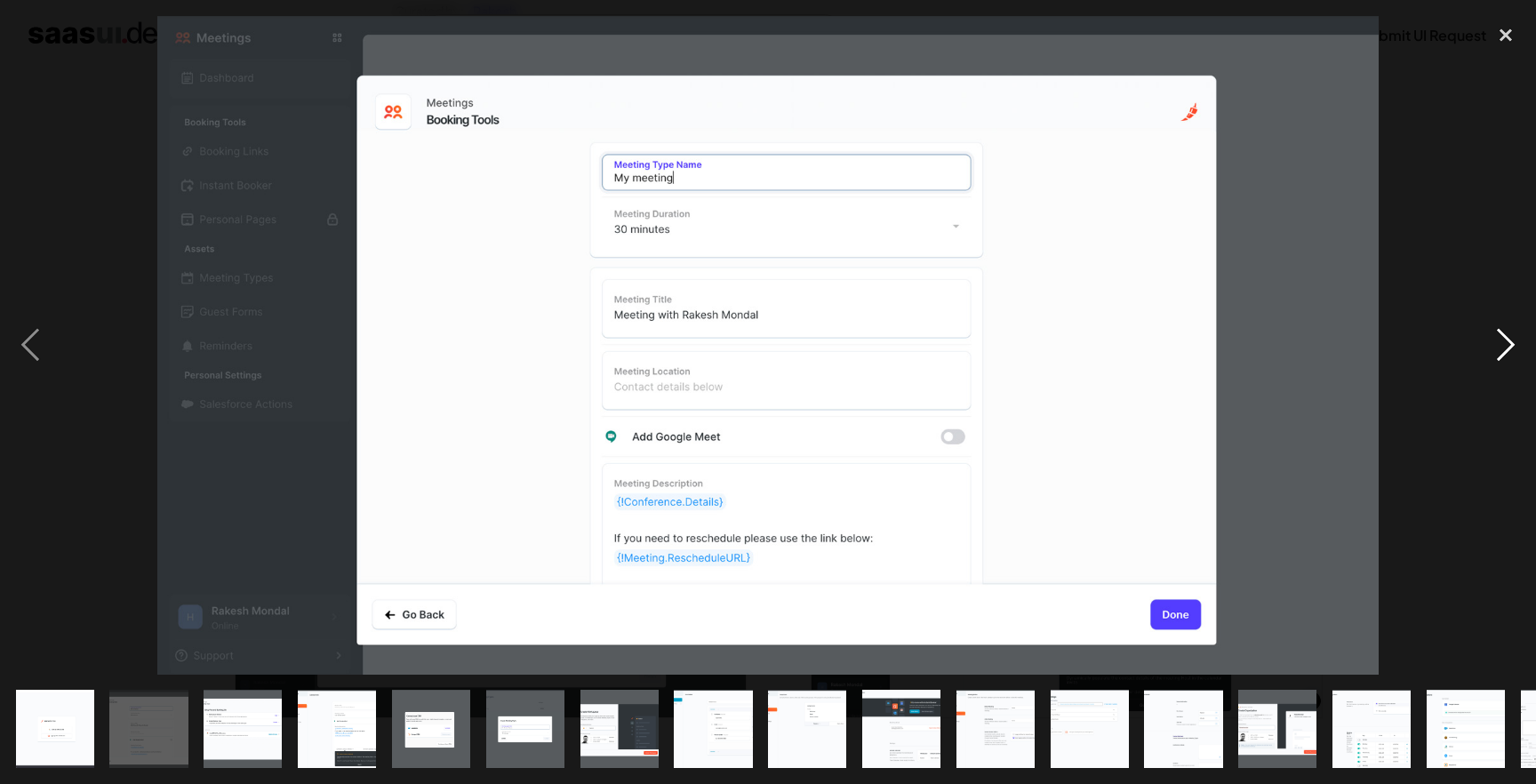
click at [1512, 342] on div "next image" at bounding box center [1505, 344] width 60 height 658
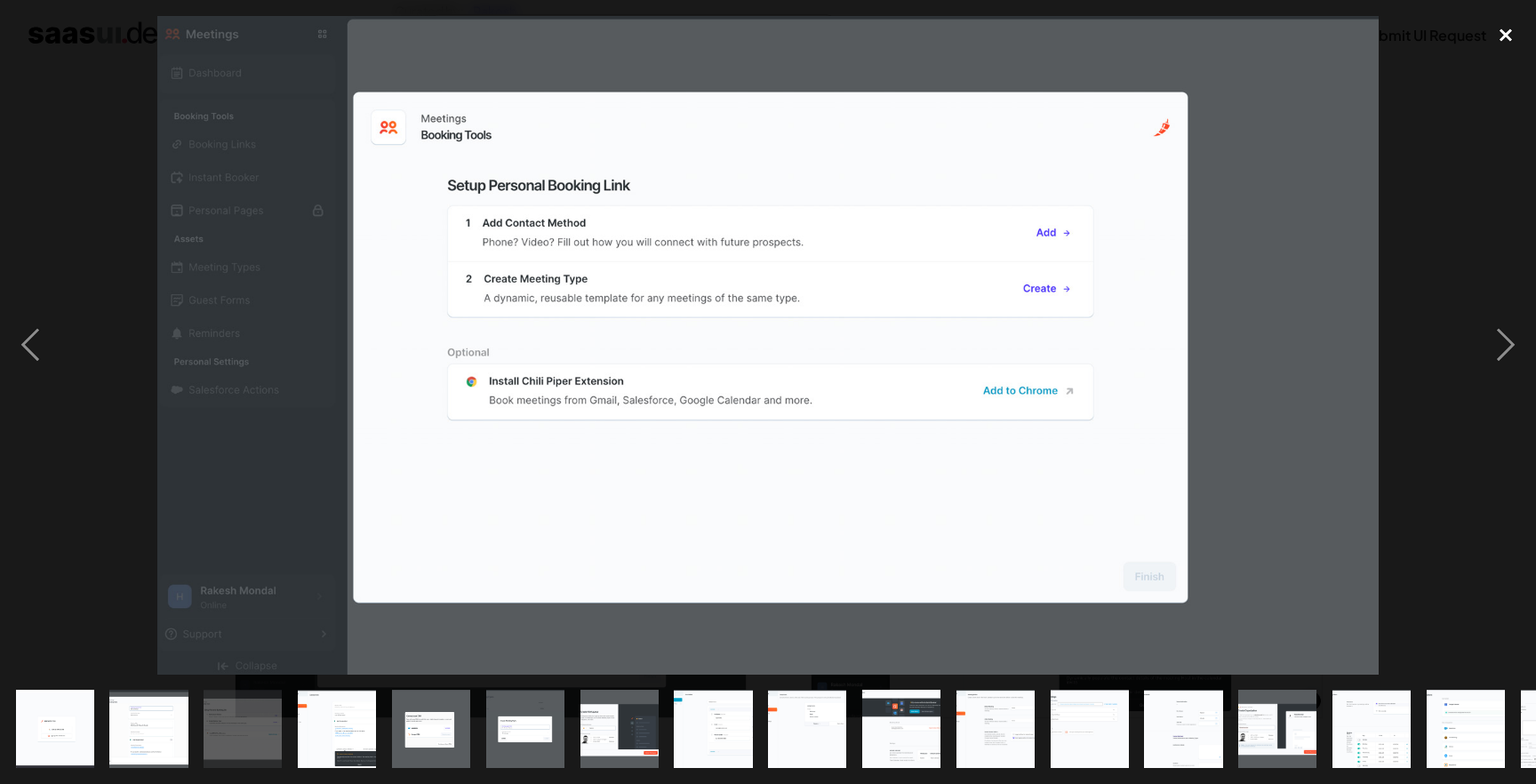
click at [1512, 38] on div "close lightbox" at bounding box center [1505, 35] width 60 height 39
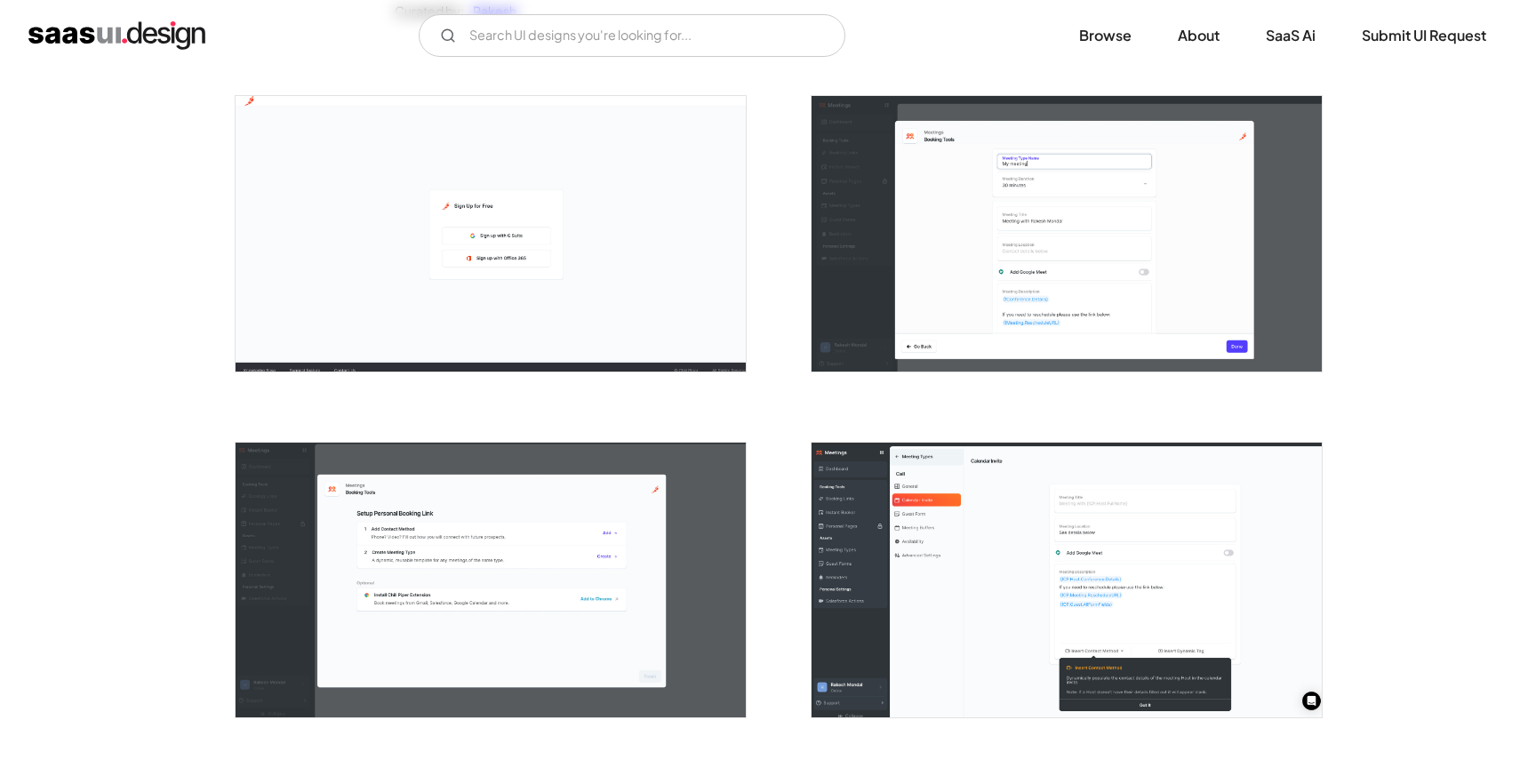
click at [536, 505] on img "open lightbox" at bounding box center [490, 579] width 510 height 274
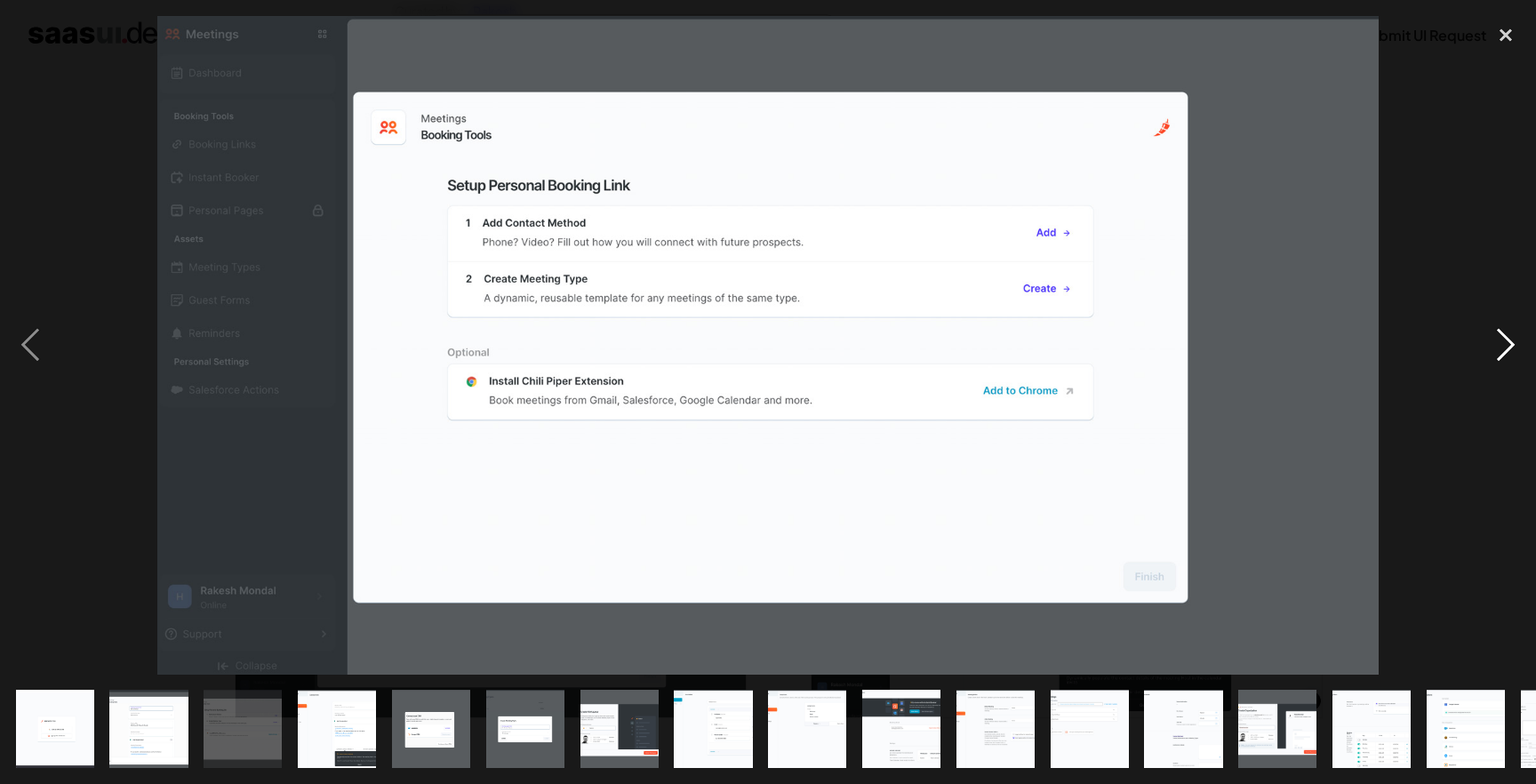
click at [1511, 353] on div "next image" at bounding box center [1505, 344] width 60 height 658
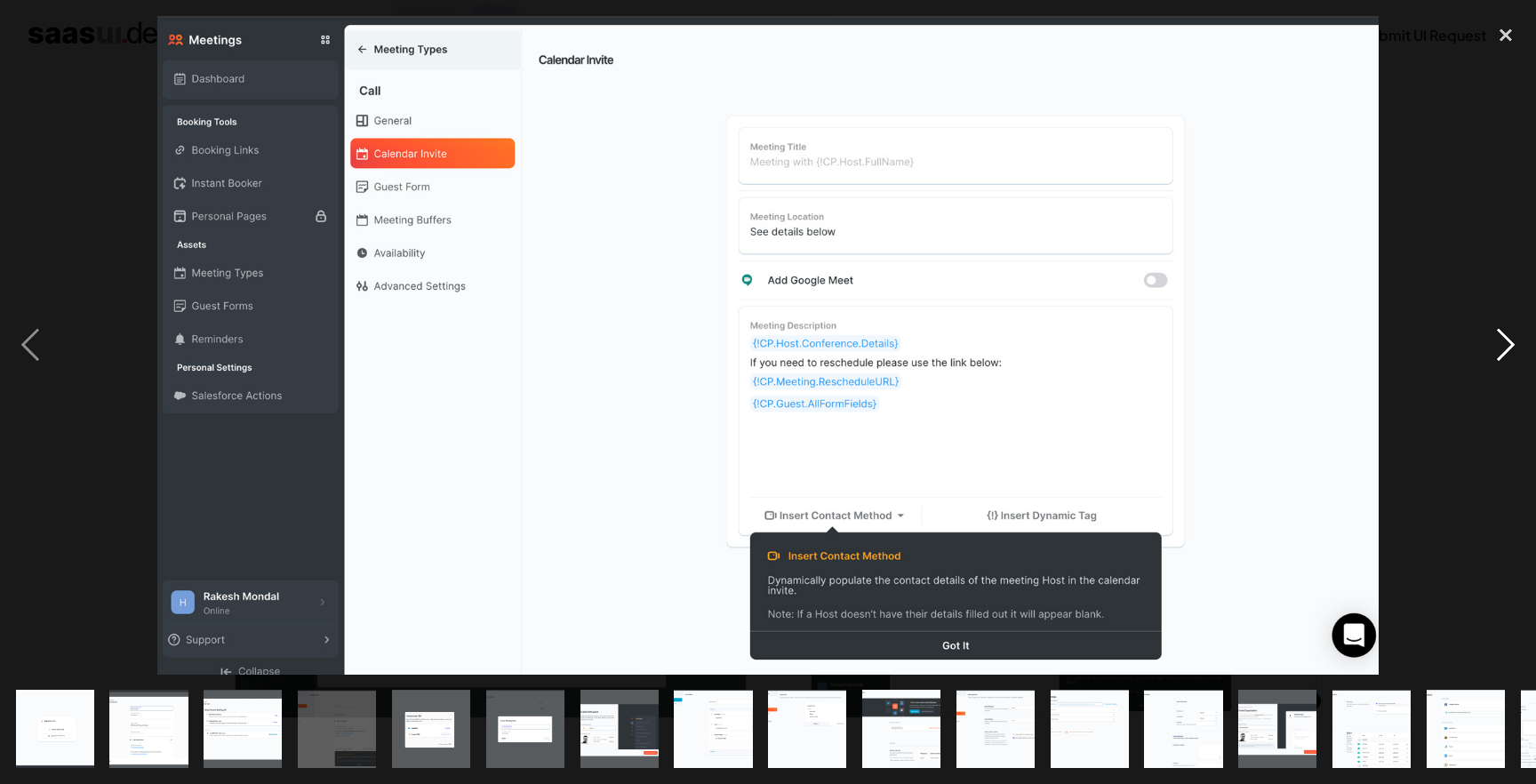
click at [1511, 353] on div "next image" at bounding box center [1505, 344] width 60 height 658
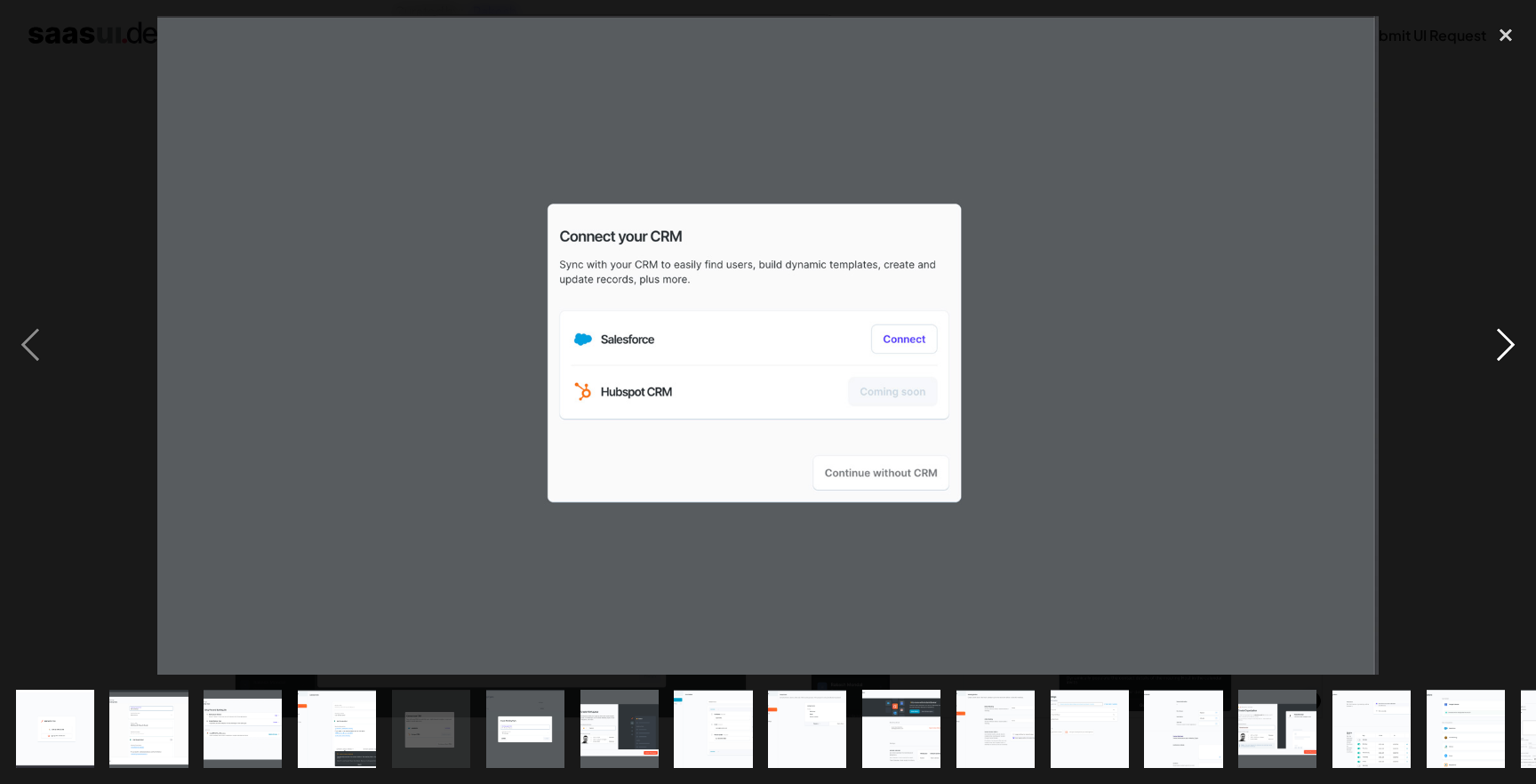
click at [1511, 353] on div "next image" at bounding box center [1505, 344] width 60 height 658
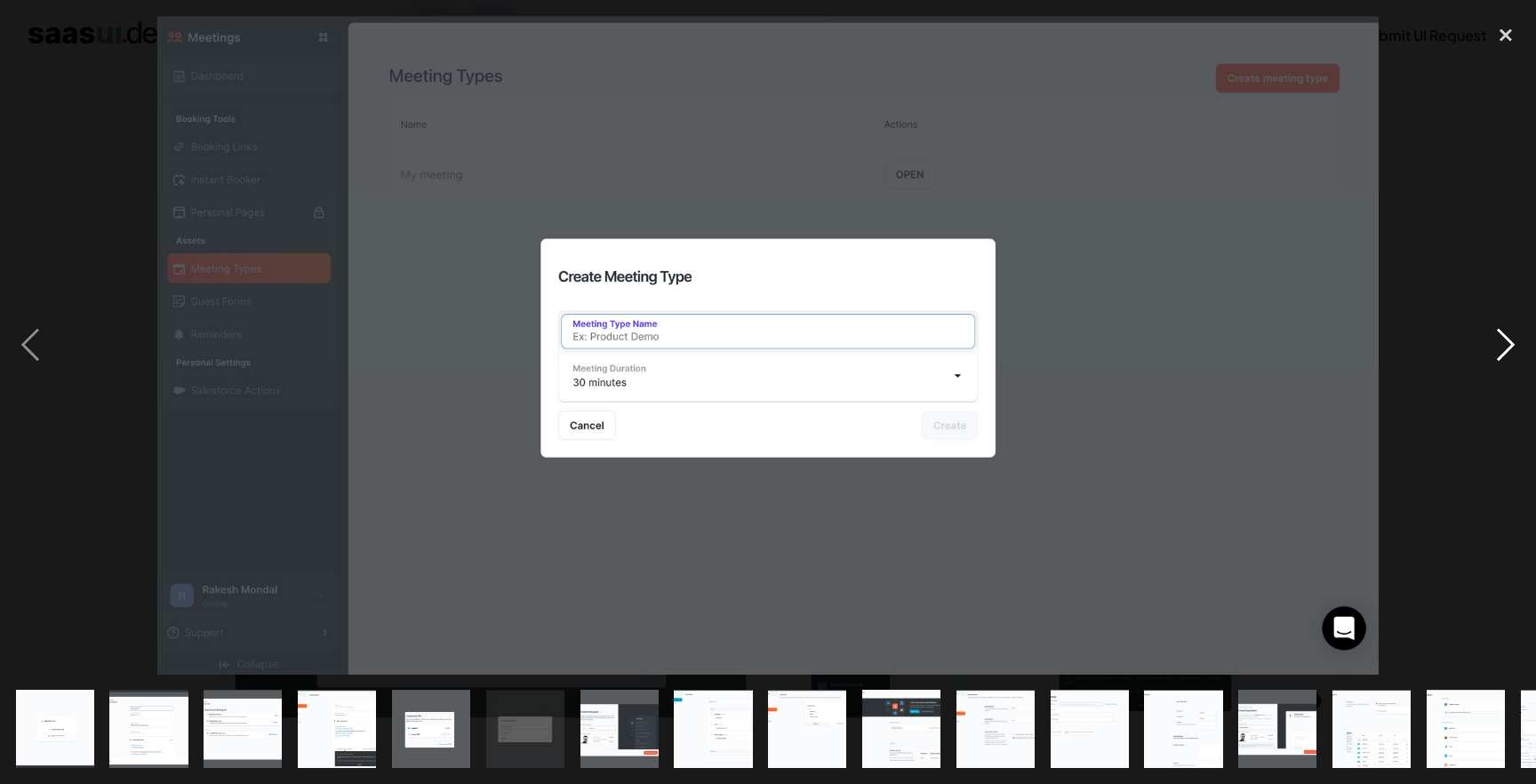
click at [1506, 342] on div "next image" at bounding box center [1505, 344] width 60 height 658
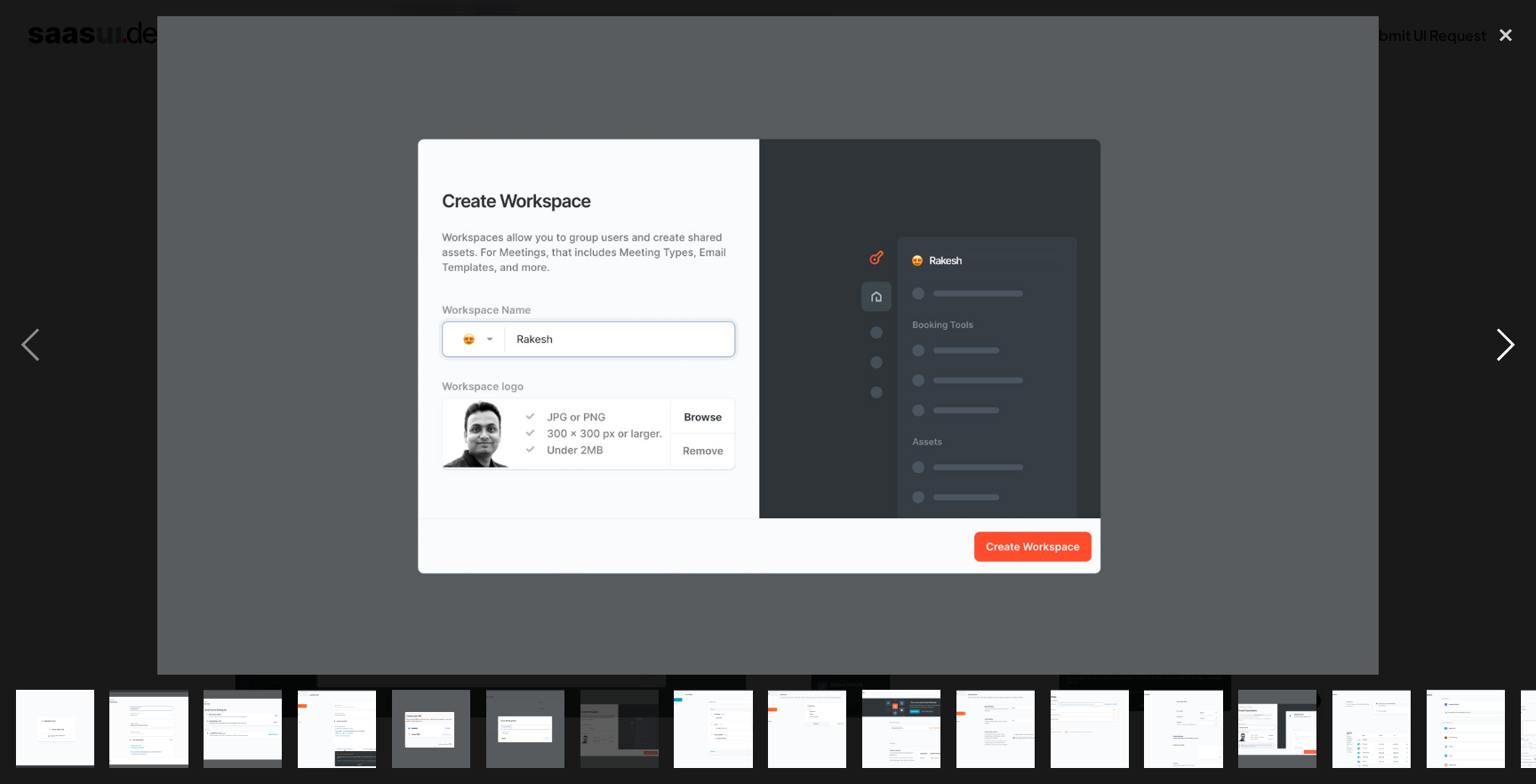
click at [1488, 357] on div "next image" at bounding box center [1505, 344] width 60 height 658
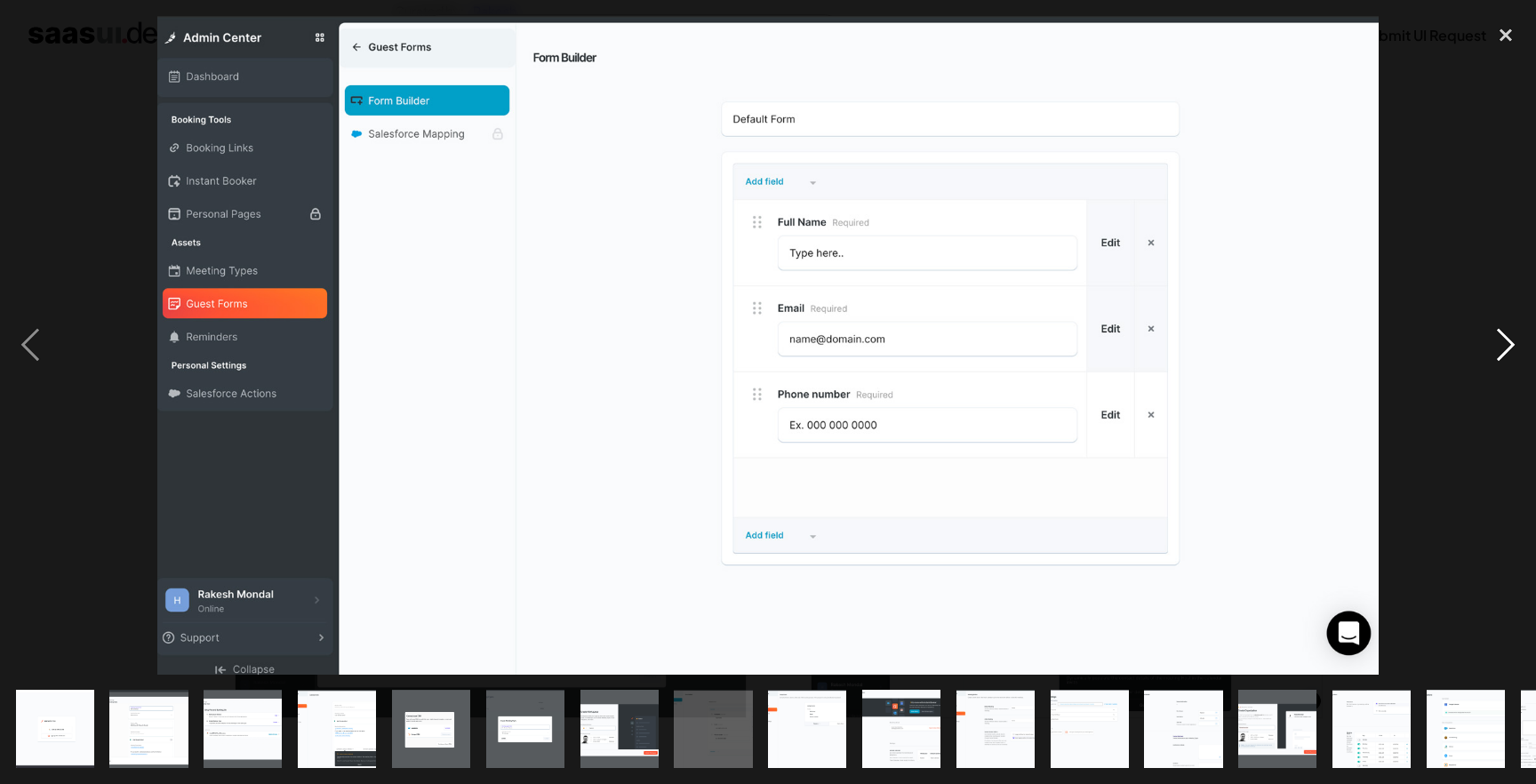
click at [1489, 356] on div "next image" at bounding box center [1505, 344] width 60 height 658
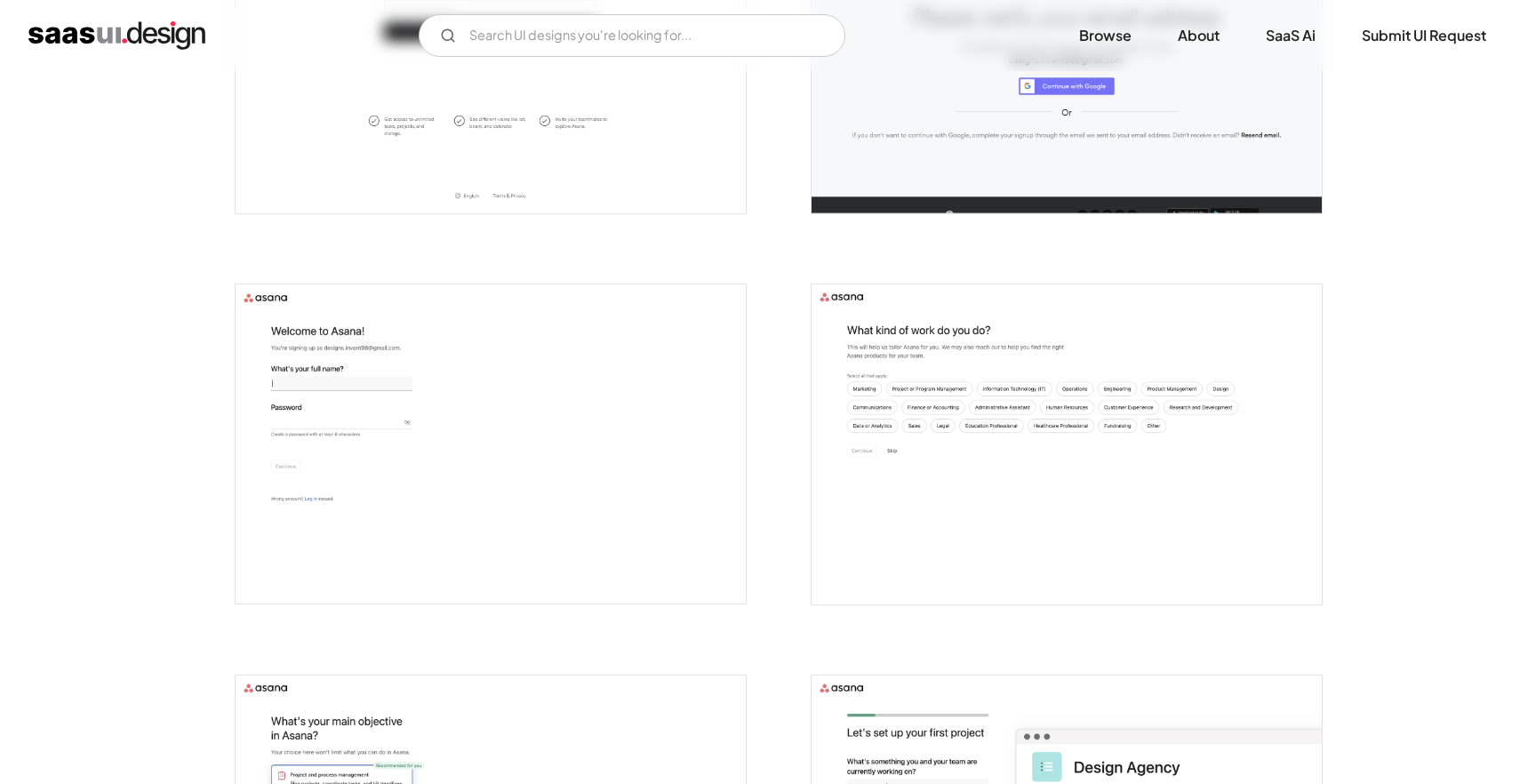
scroll to position [692, 0]
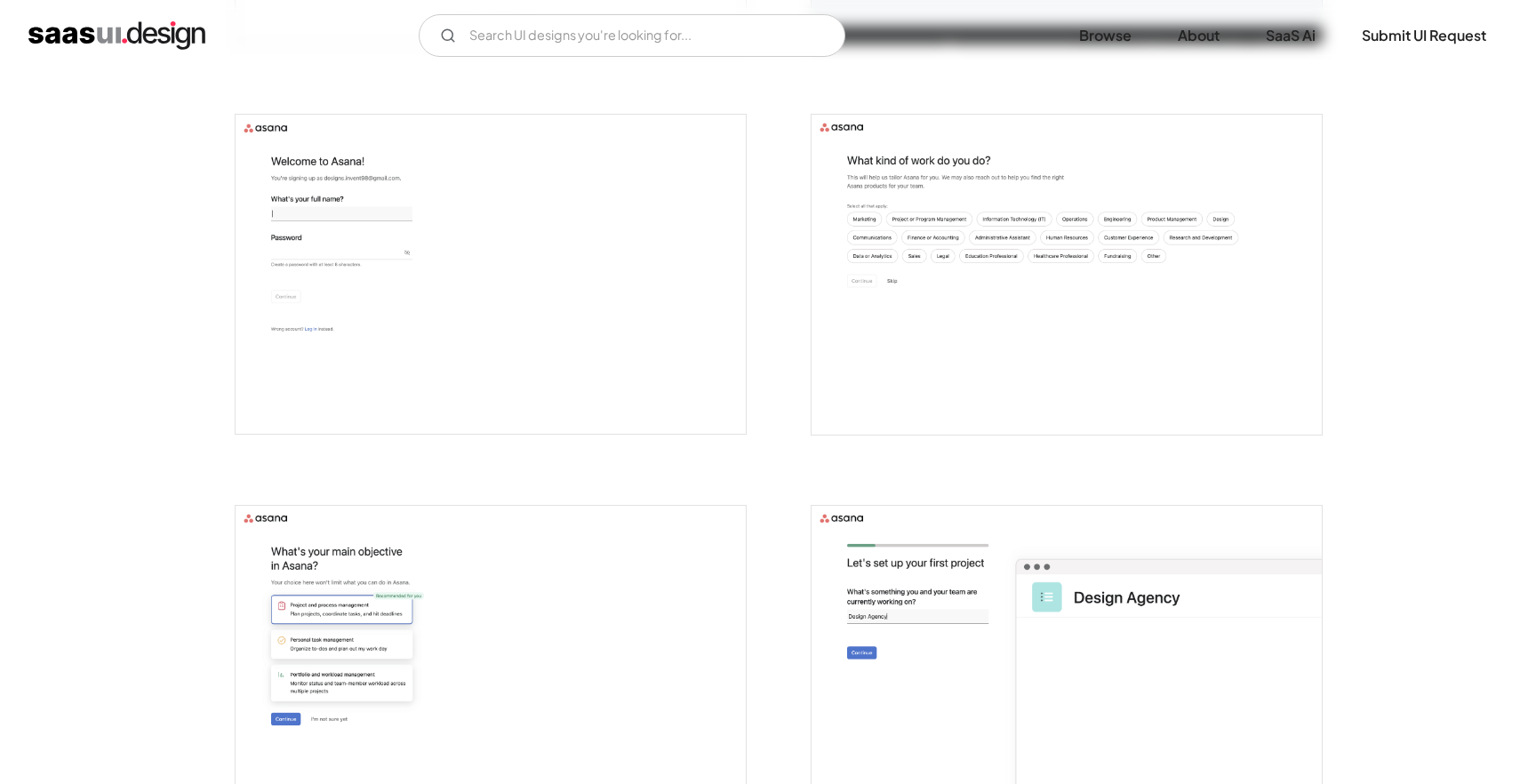
click at [590, 282] on img "open lightbox" at bounding box center [490, 273] width 510 height 319
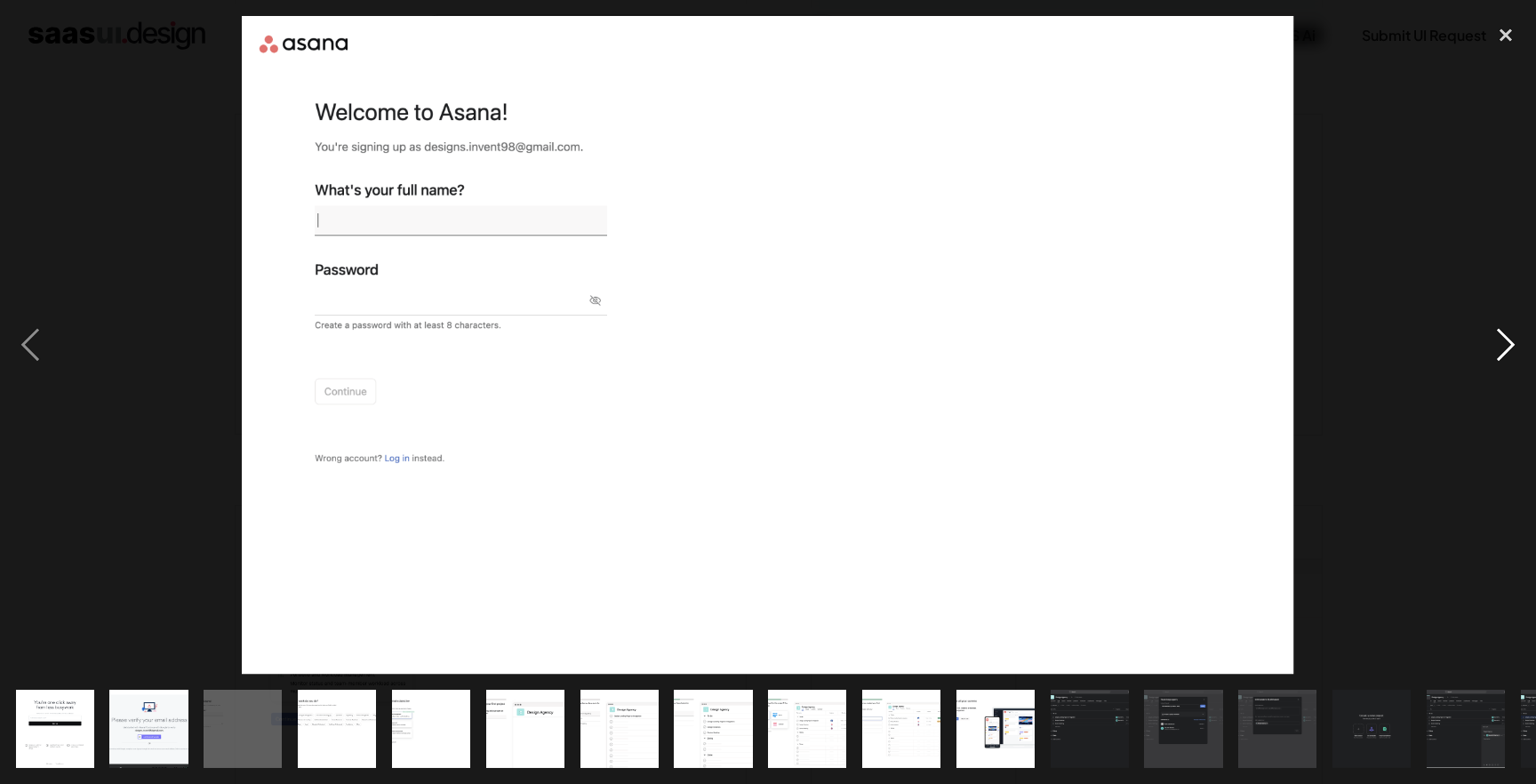
click at [1508, 350] on div "next image" at bounding box center [1505, 344] width 60 height 658
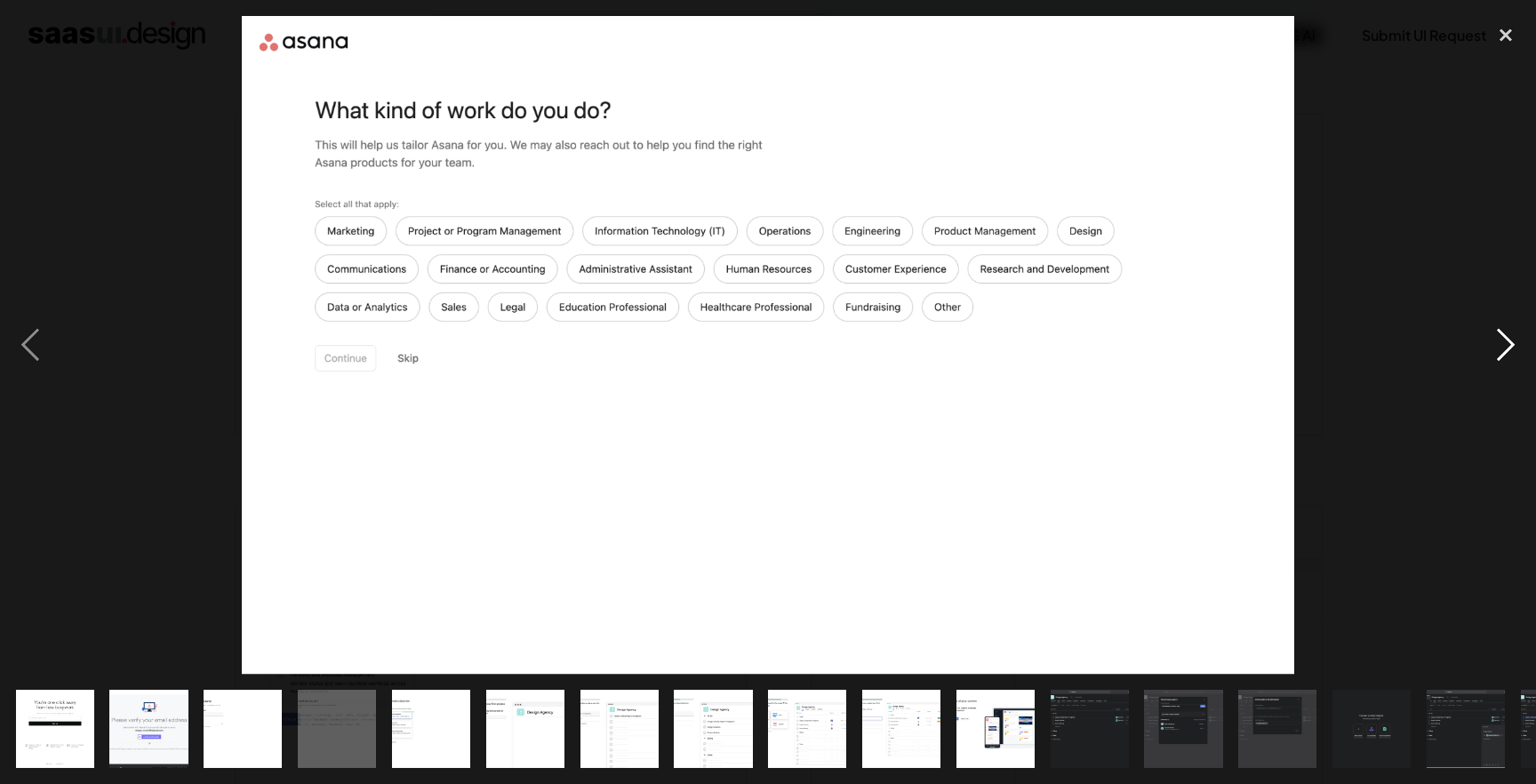
click at [1509, 343] on div "next image" at bounding box center [1505, 344] width 60 height 658
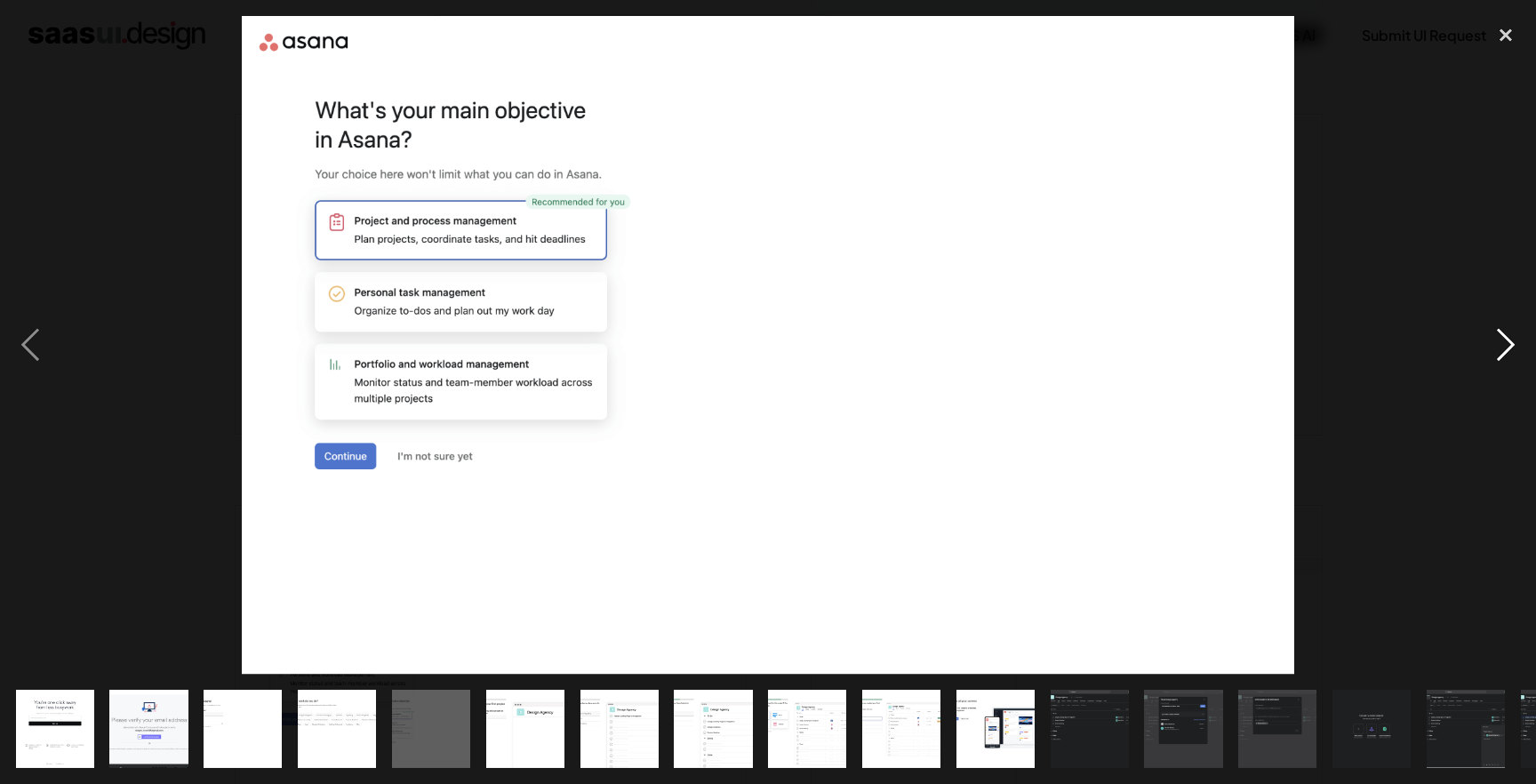
click at [1505, 363] on div "next image" at bounding box center [1505, 344] width 60 height 658
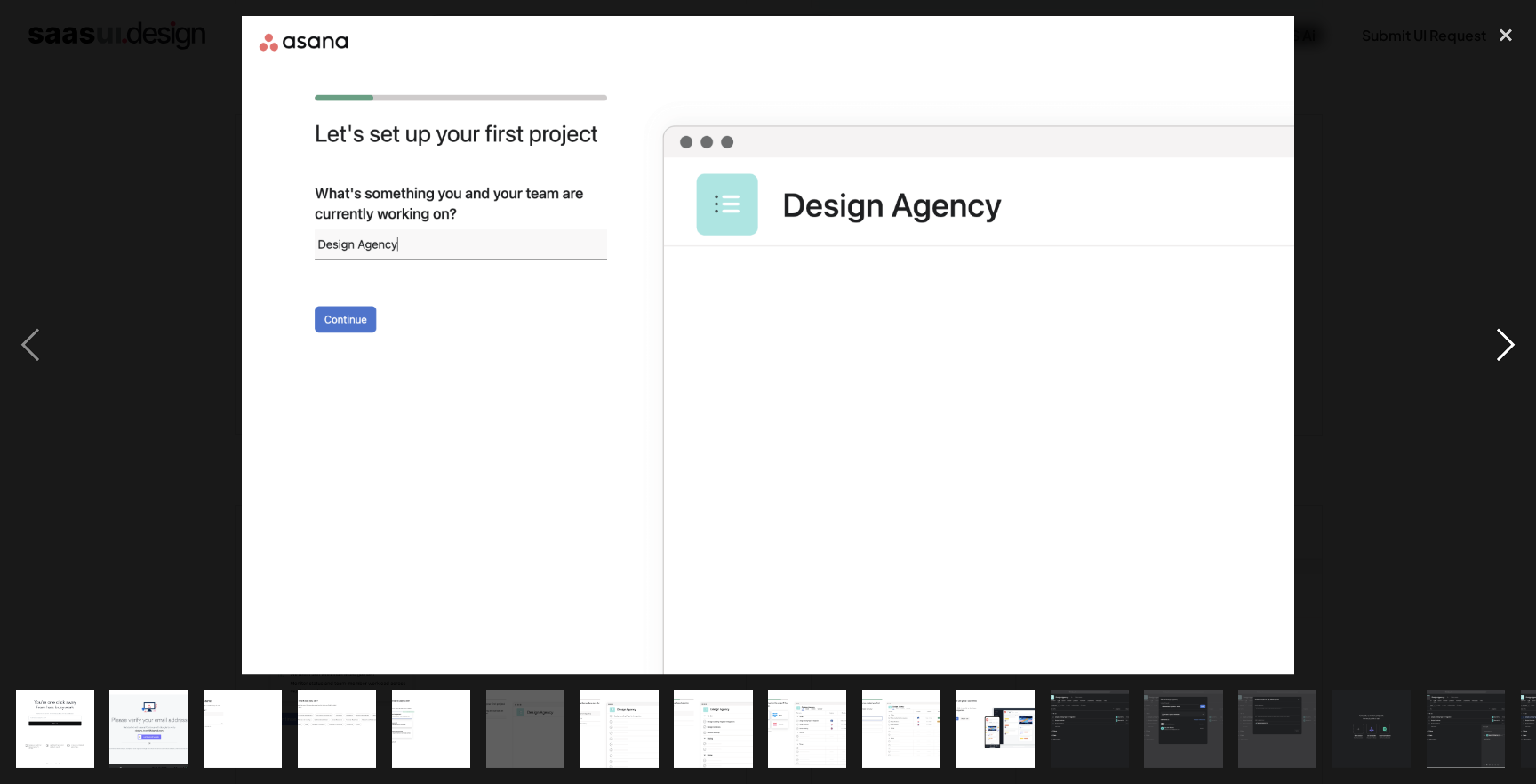
click at [1492, 346] on div "next image" at bounding box center [1505, 344] width 60 height 658
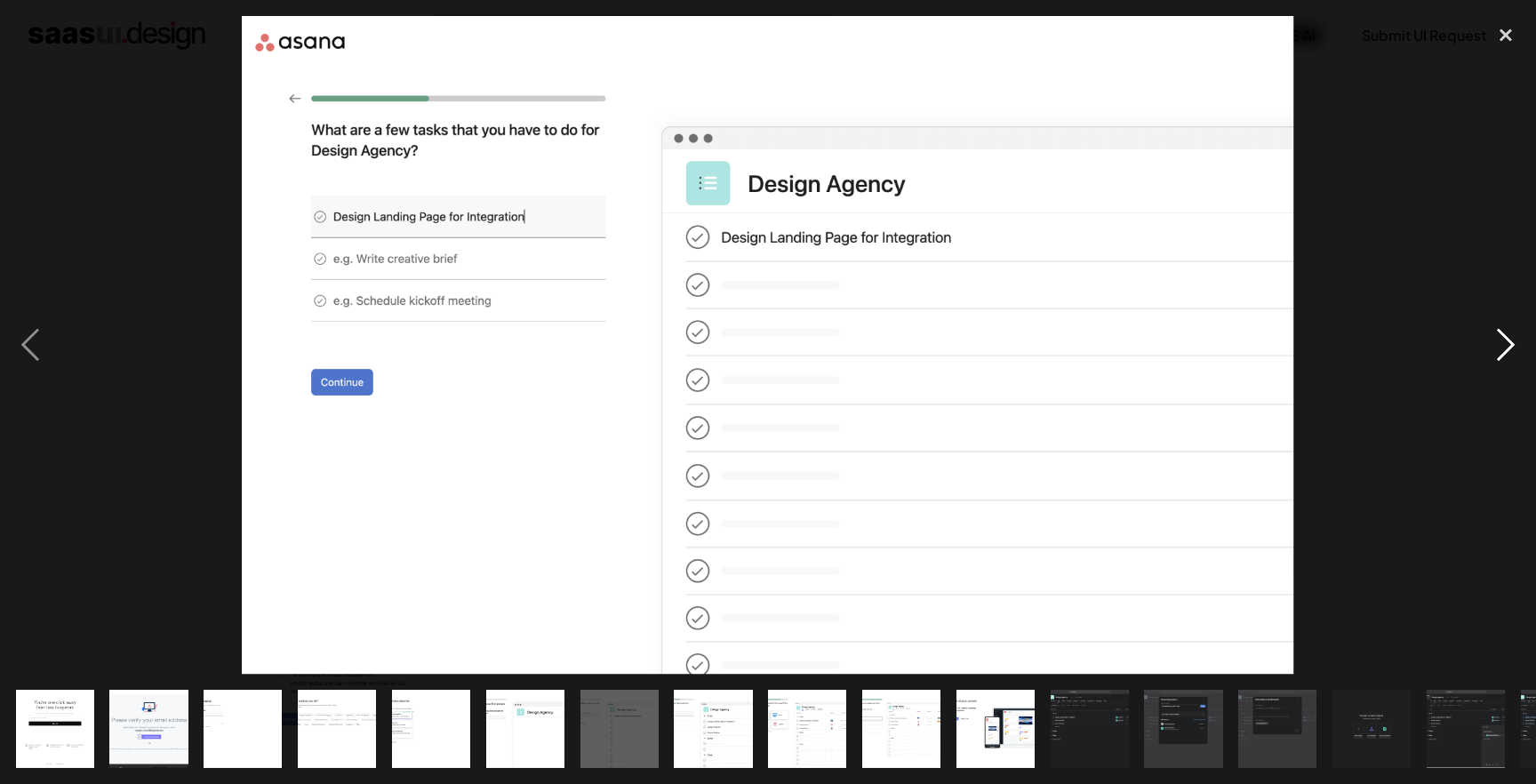
click at [1493, 346] on div "next image" at bounding box center [1505, 344] width 60 height 658
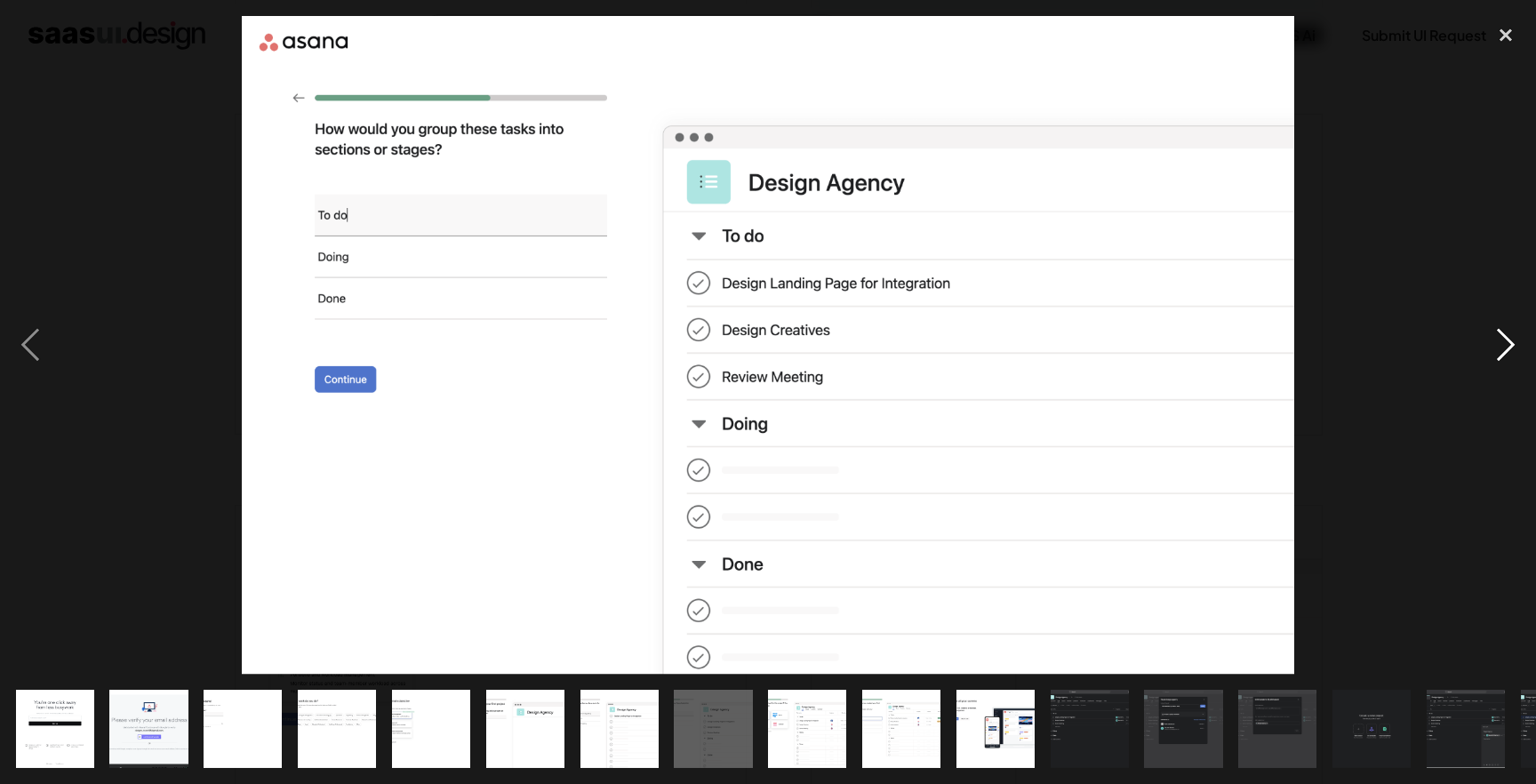
click at [1493, 350] on div "next image" at bounding box center [1505, 344] width 60 height 658
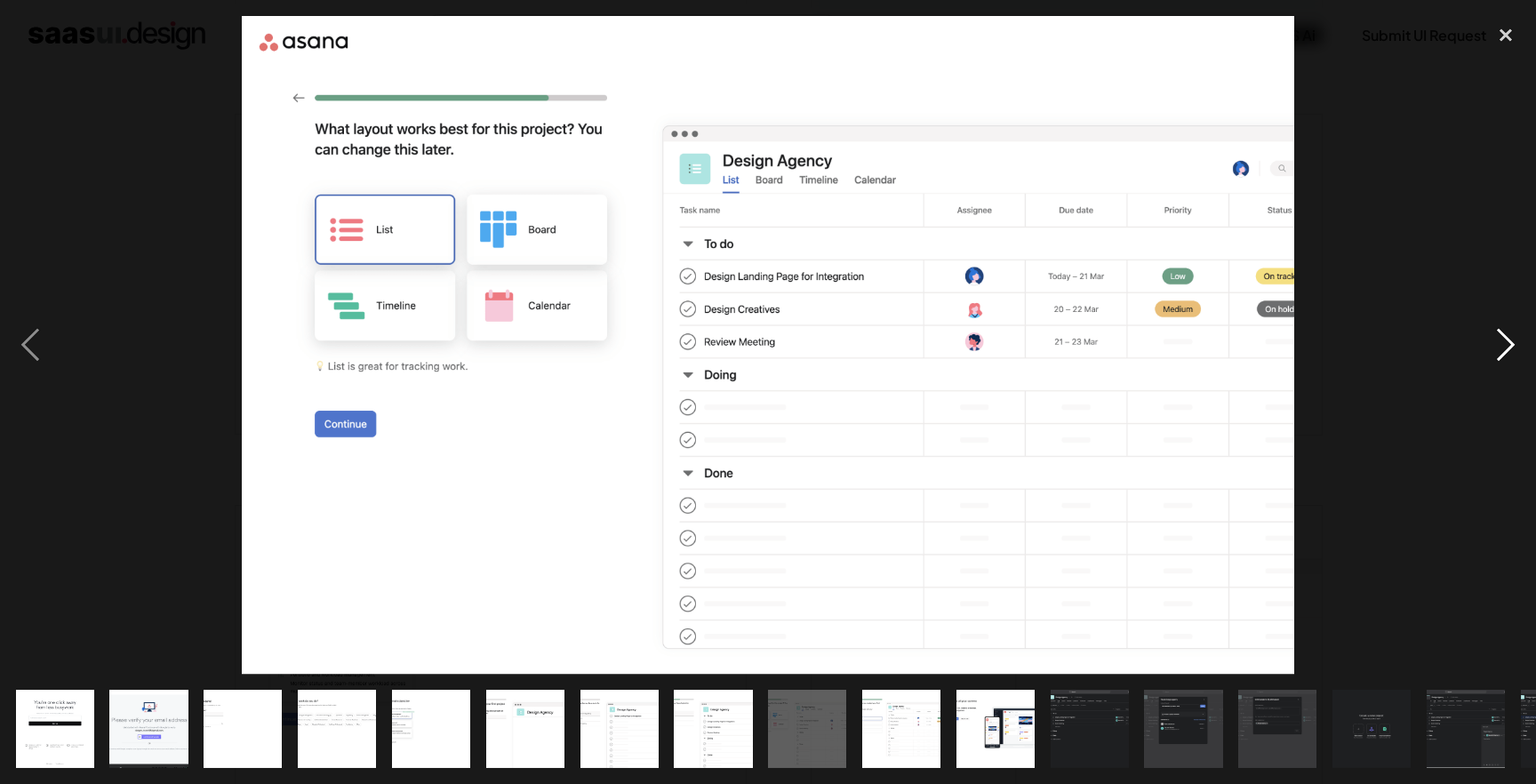
click at [1494, 355] on div "next image" at bounding box center [1505, 344] width 60 height 658
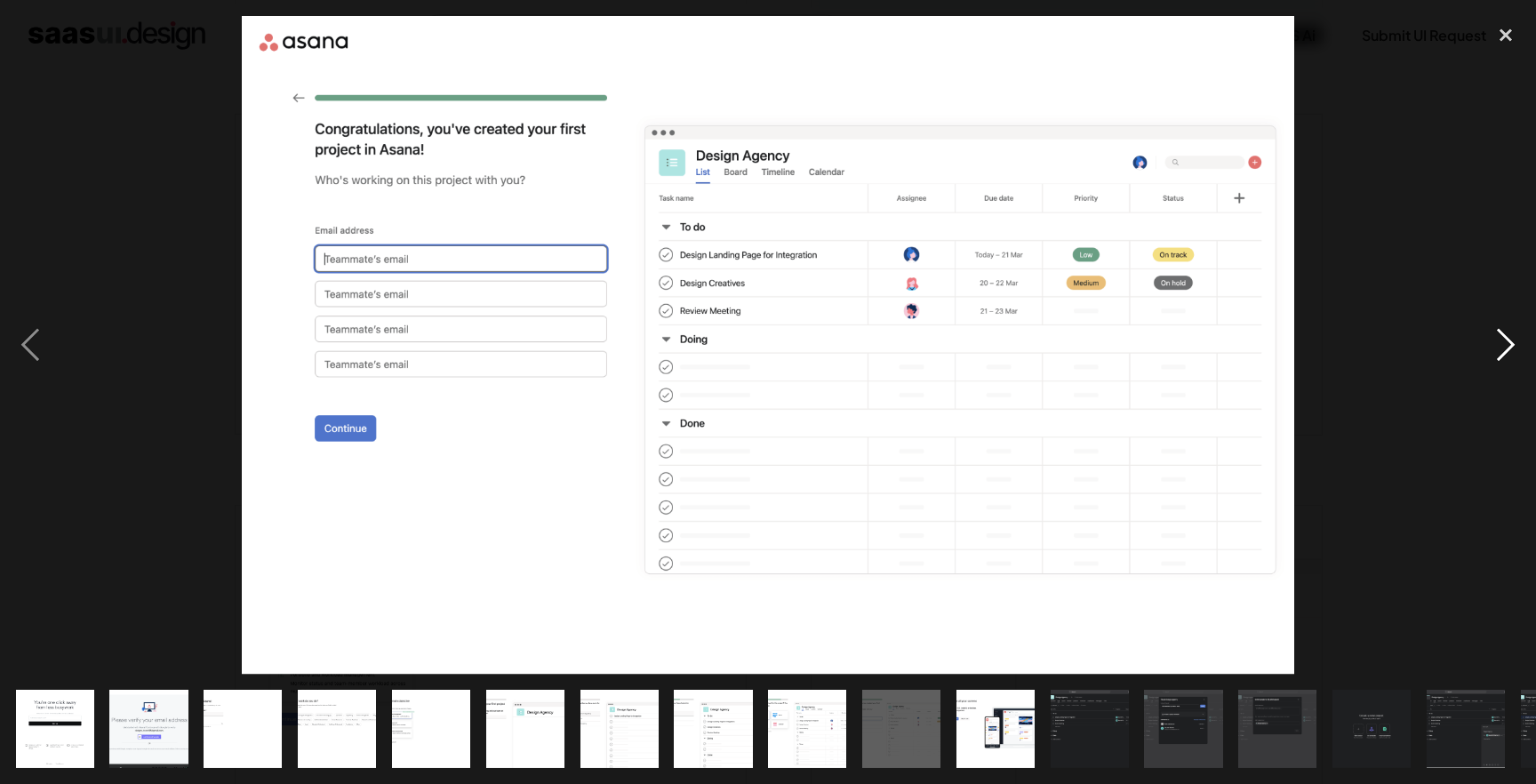
click at [1511, 341] on div "next image" at bounding box center [1505, 344] width 60 height 658
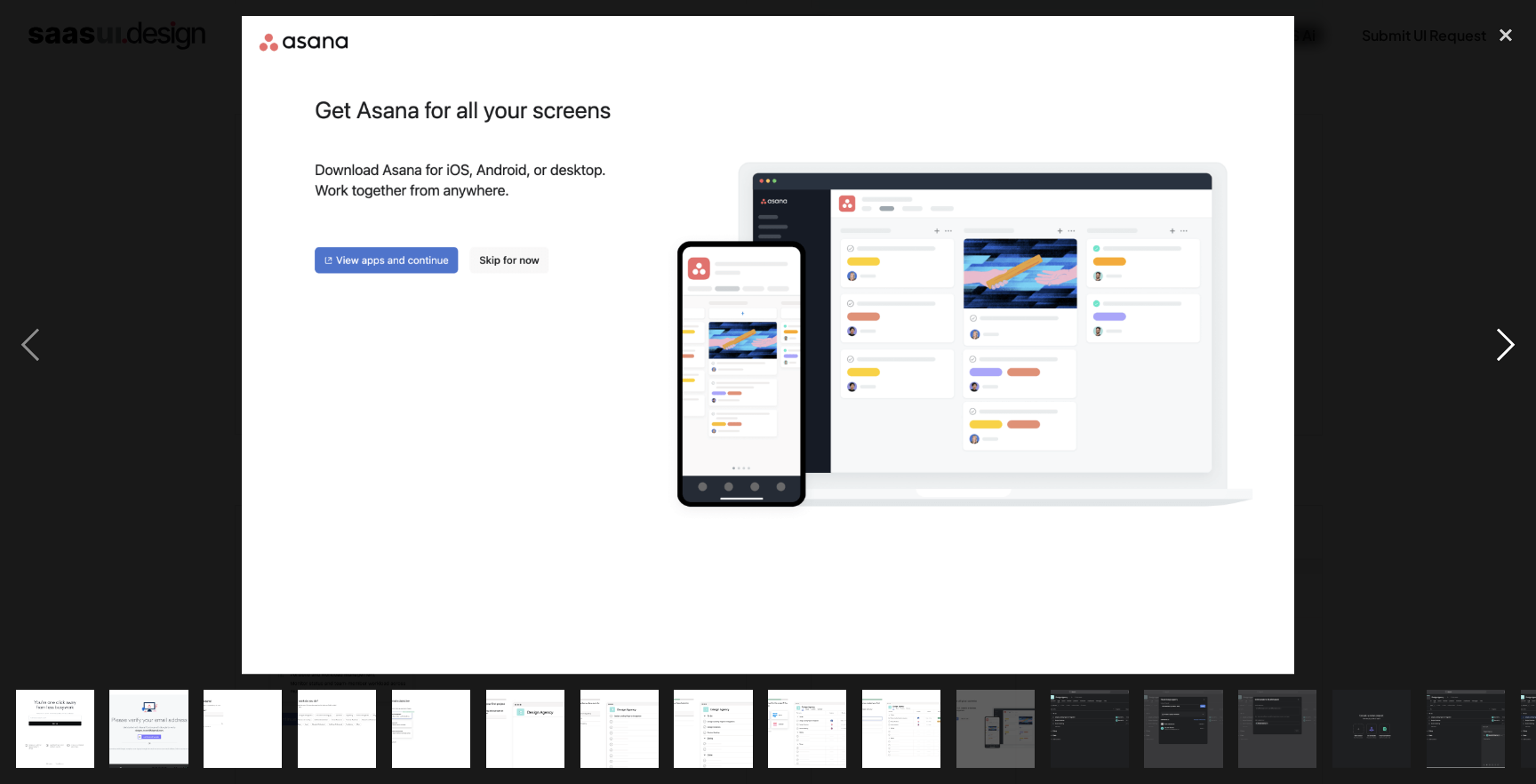
click at [1492, 352] on div "next image" at bounding box center [1505, 344] width 60 height 658
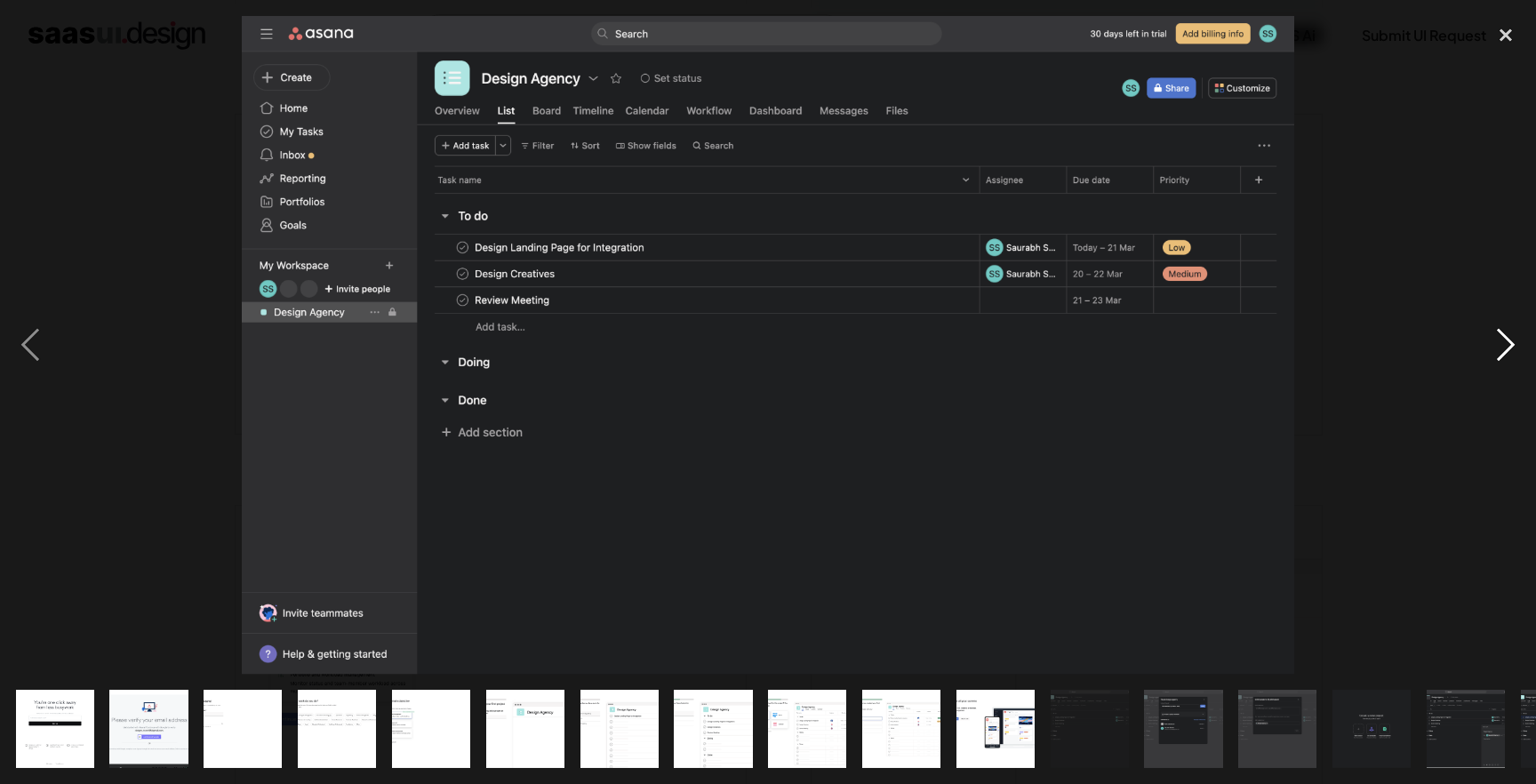
click at [1492, 352] on div "next image" at bounding box center [1505, 344] width 60 height 658
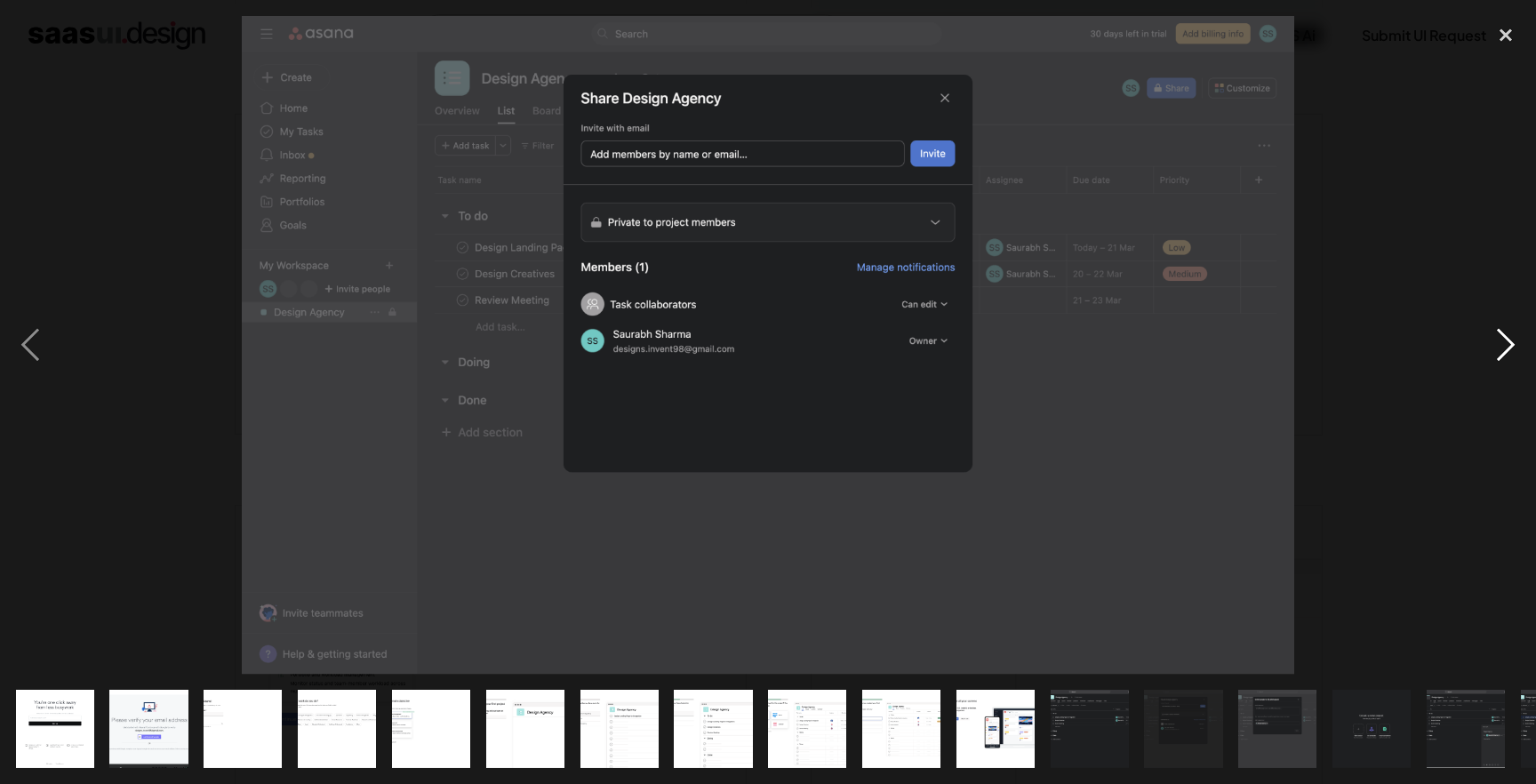
click at [1492, 352] on div "next image" at bounding box center [1505, 344] width 60 height 658
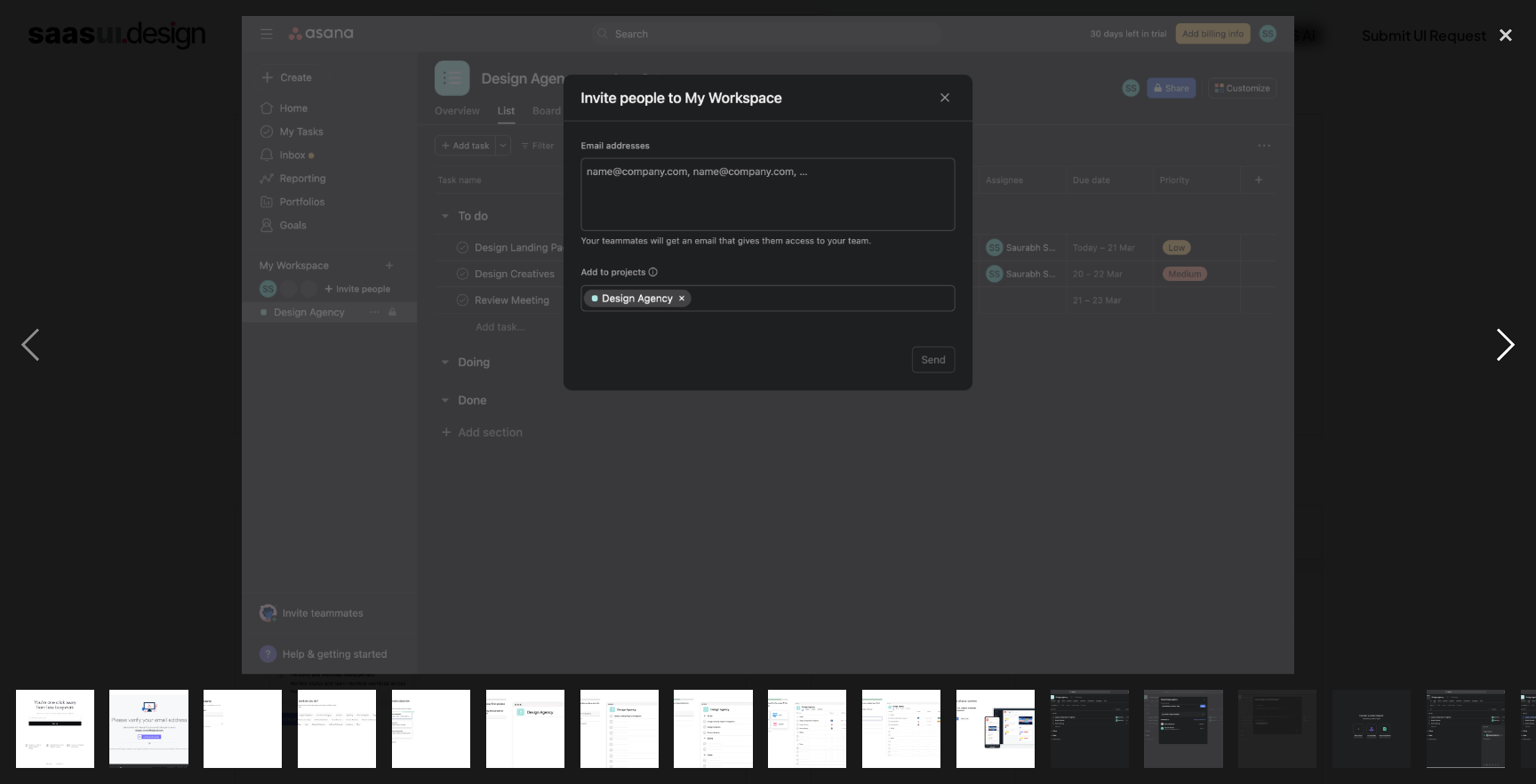
click at [1492, 352] on div "next image" at bounding box center [1505, 344] width 60 height 658
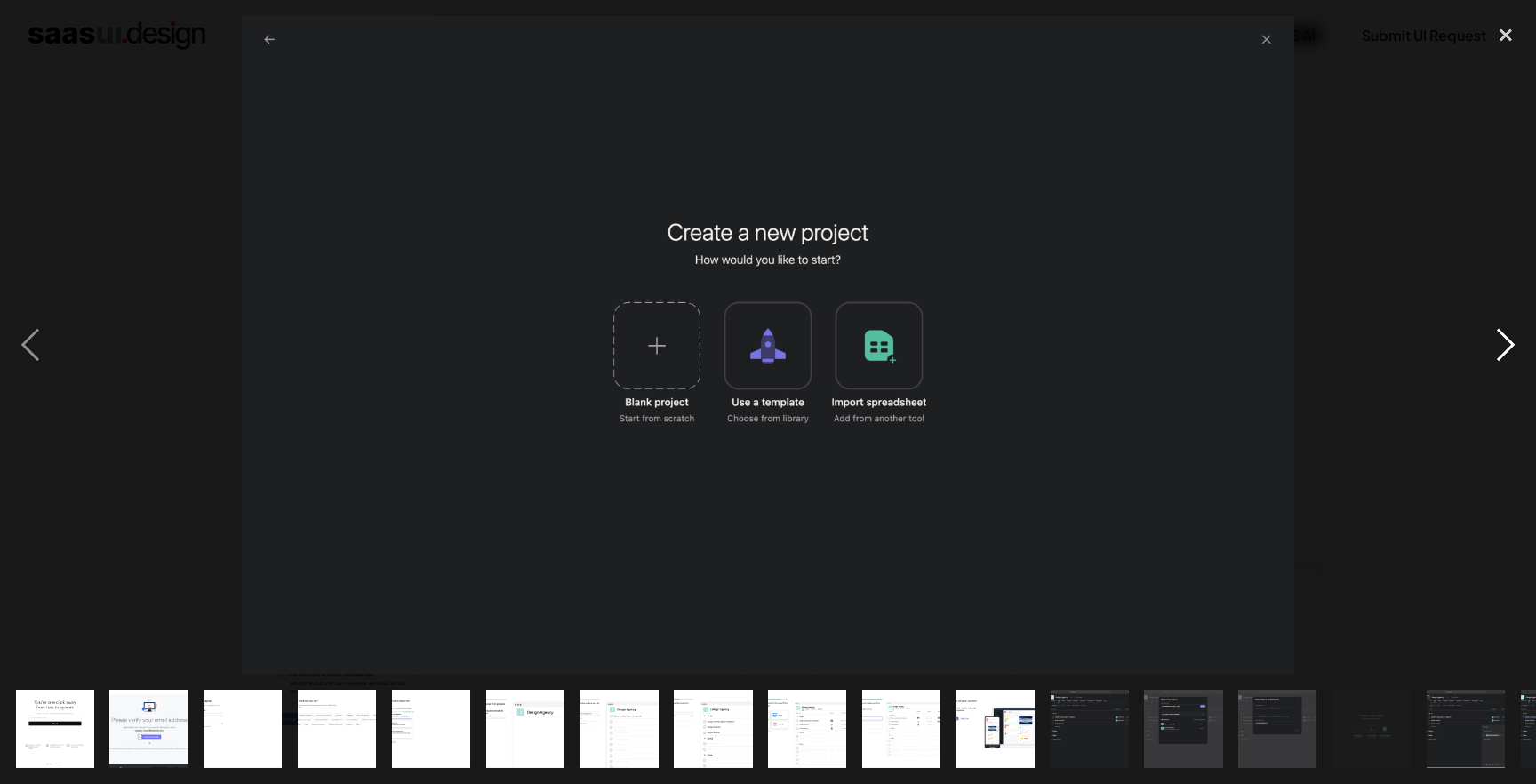
click at [1497, 356] on div "next image" at bounding box center [1505, 344] width 60 height 658
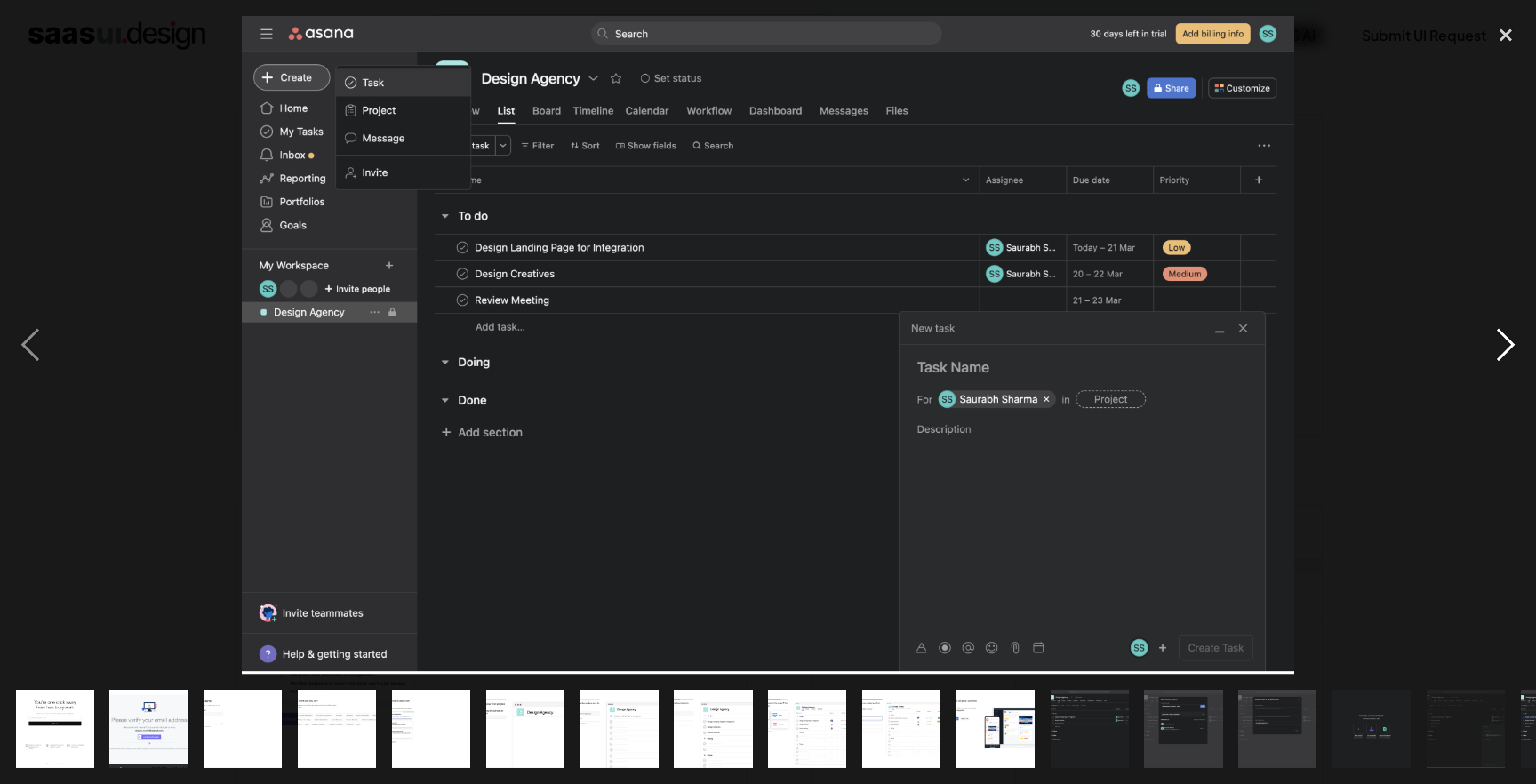
click at [1497, 356] on div "next image" at bounding box center [1505, 344] width 60 height 658
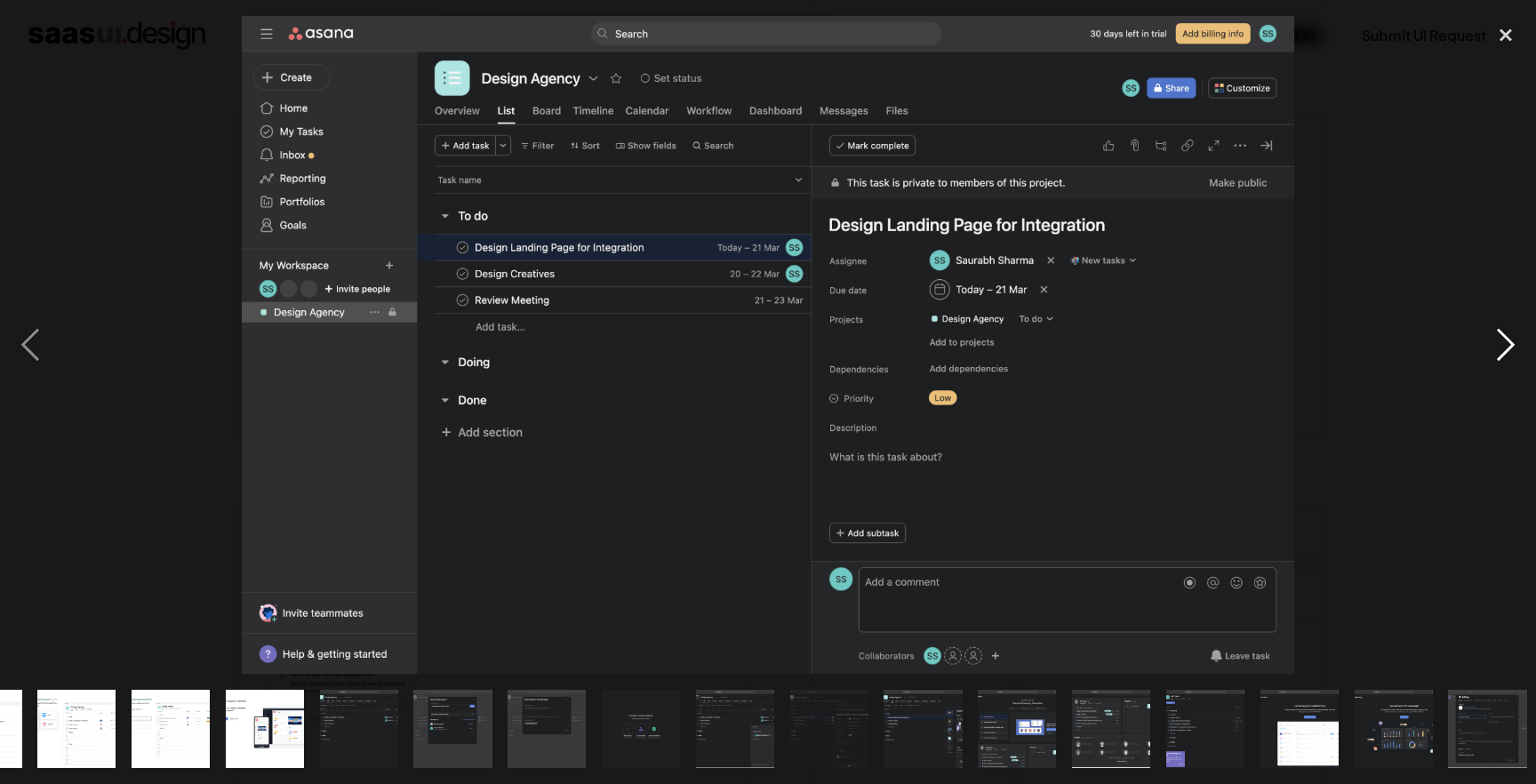
click at [1497, 356] on div "next image" at bounding box center [1505, 344] width 60 height 658
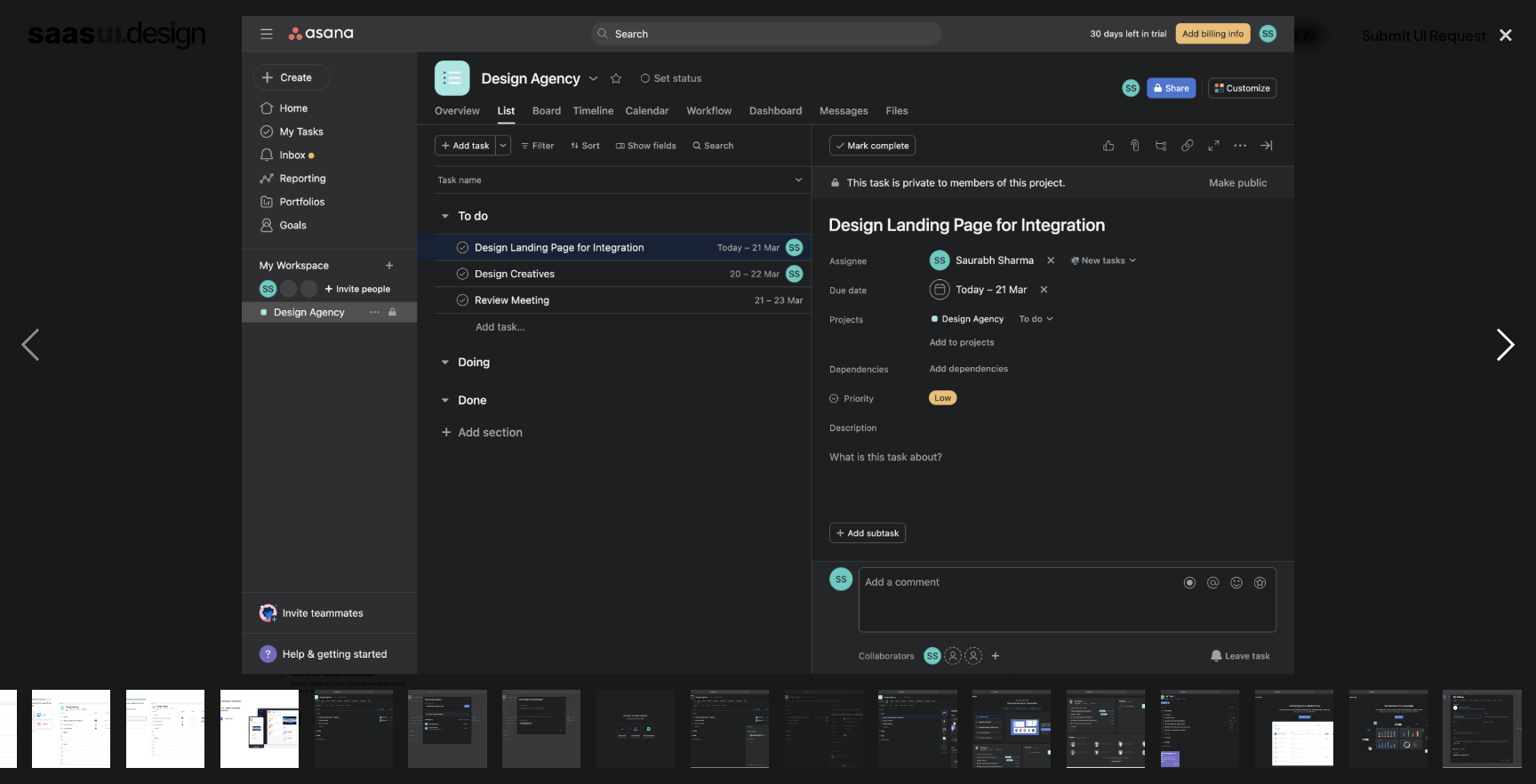
scroll to position [0, 736]
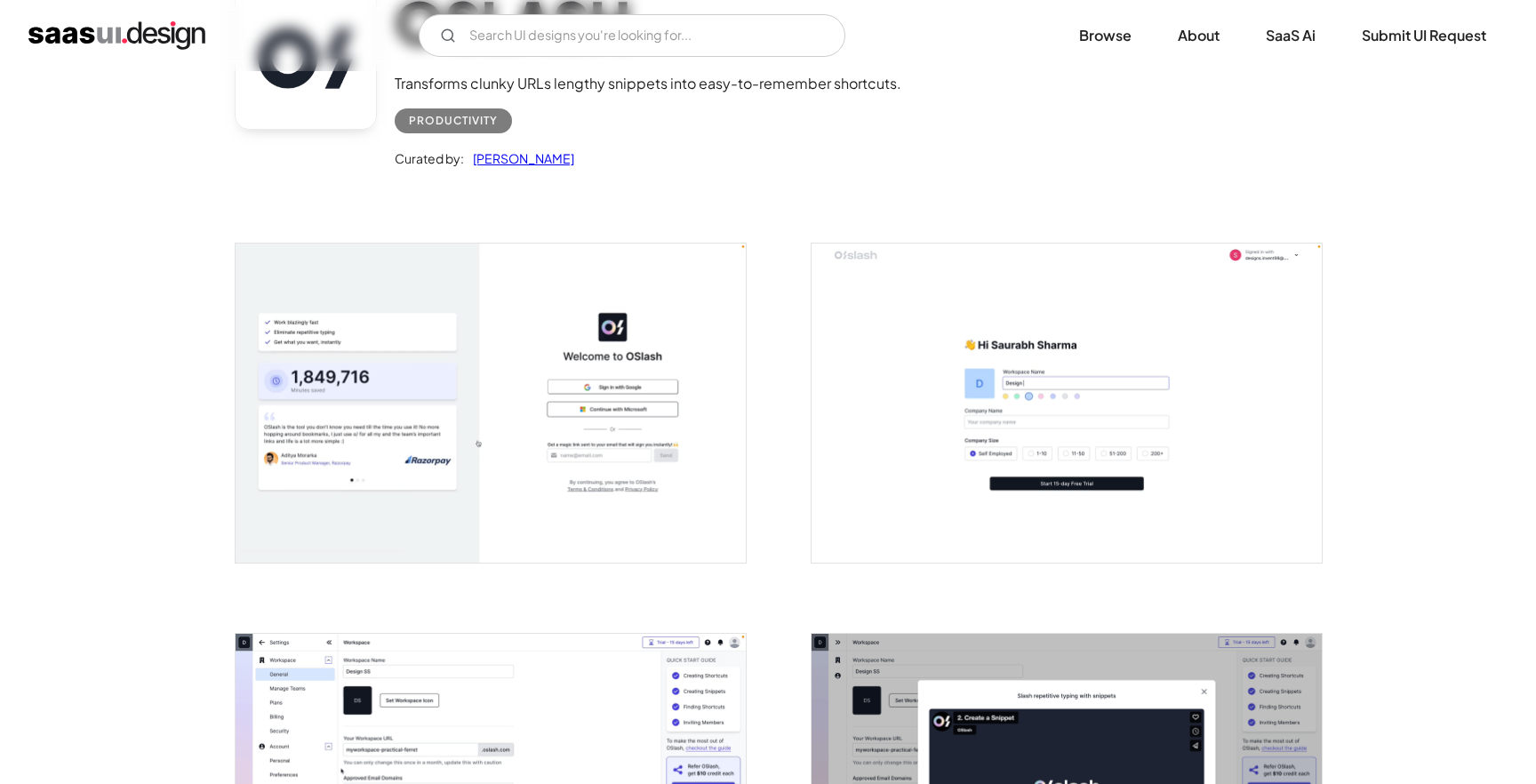
scroll to position [177, 0]
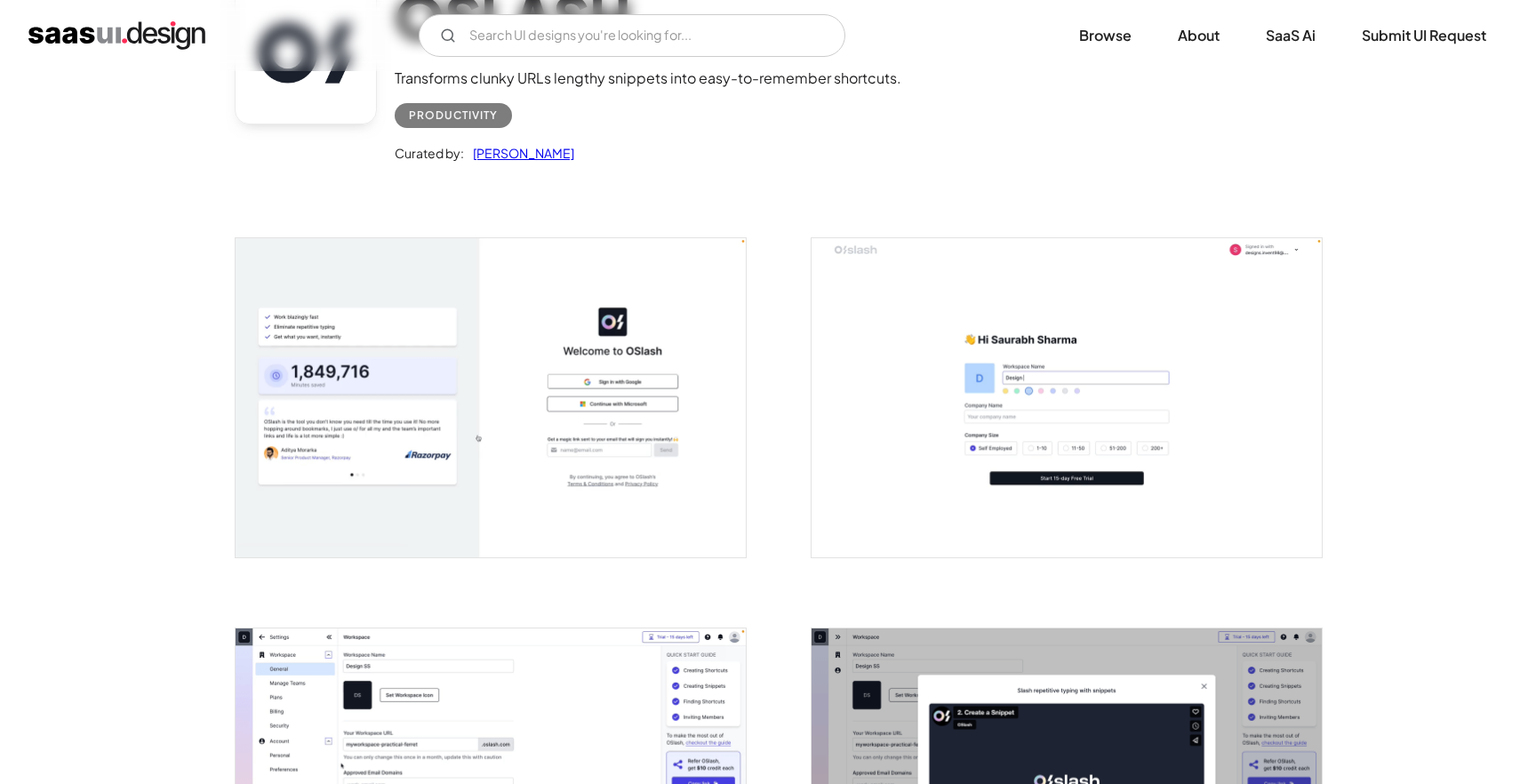
click at [1015, 327] on img "open lightbox" at bounding box center [1066, 397] width 510 height 319
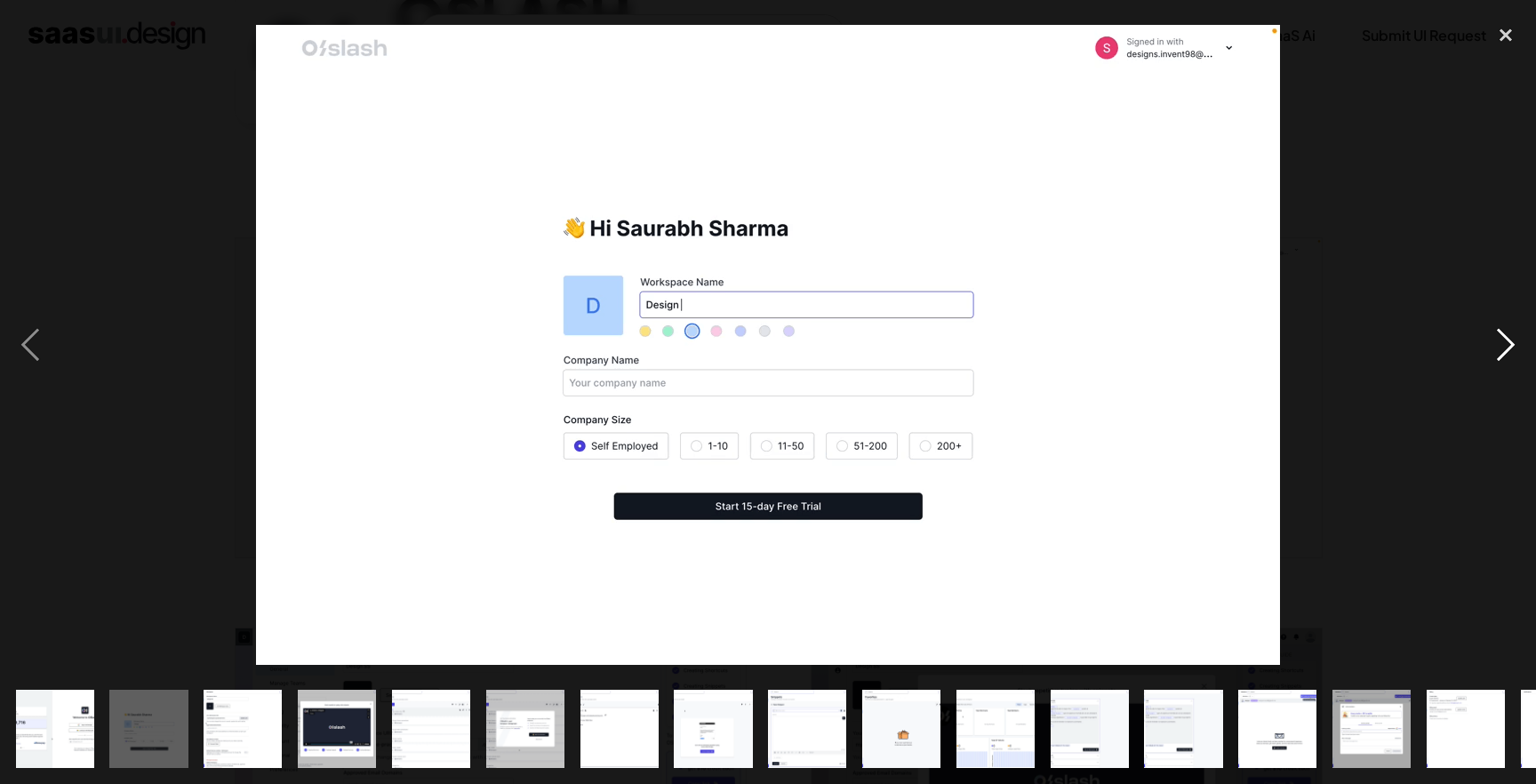
click at [1509, 357] on div "next image" at bounding box center [1505, 344] width 60 height 658
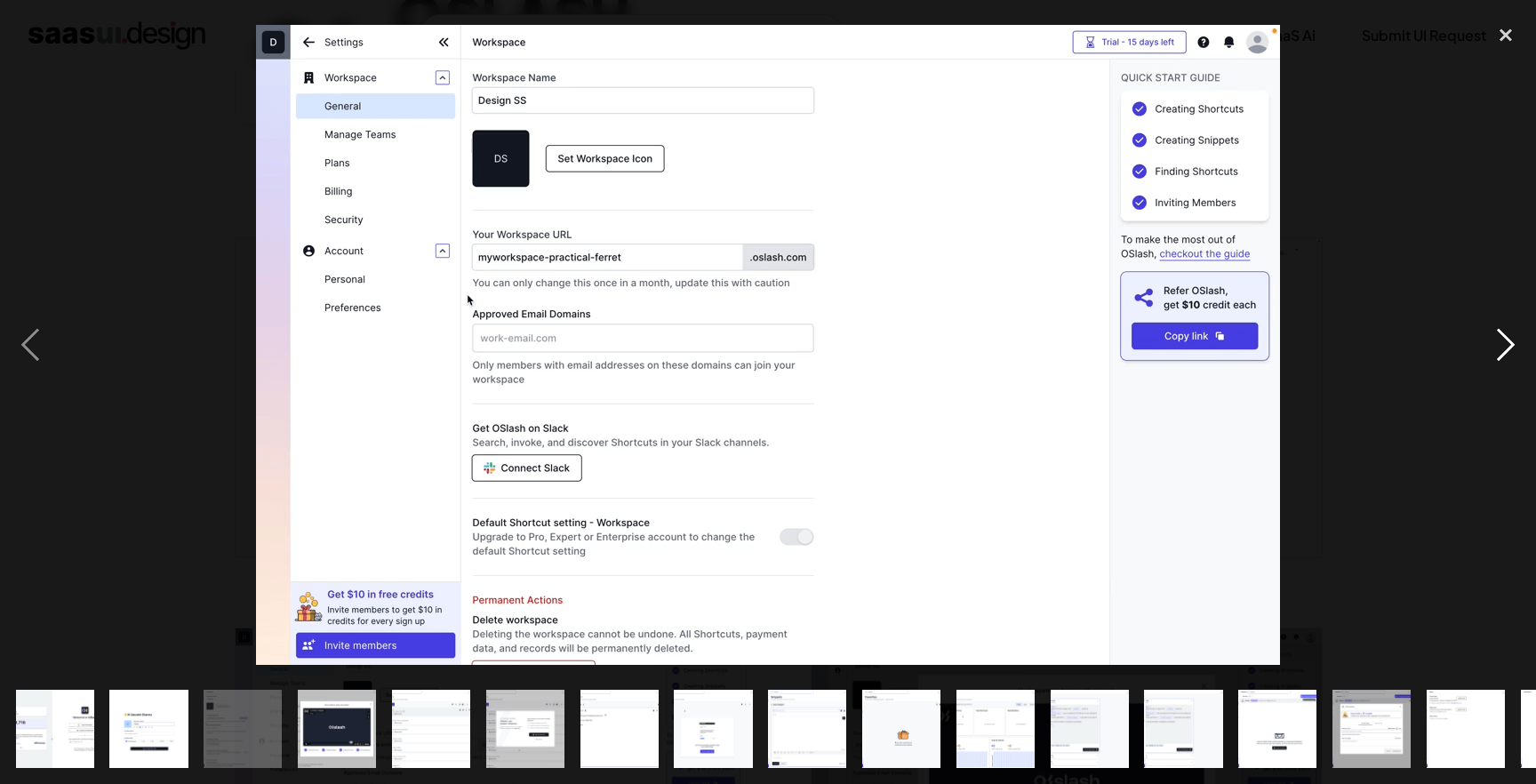
click at [1509, 357] on div "next image" at bounding box center [1505, 344] width 60 height 658
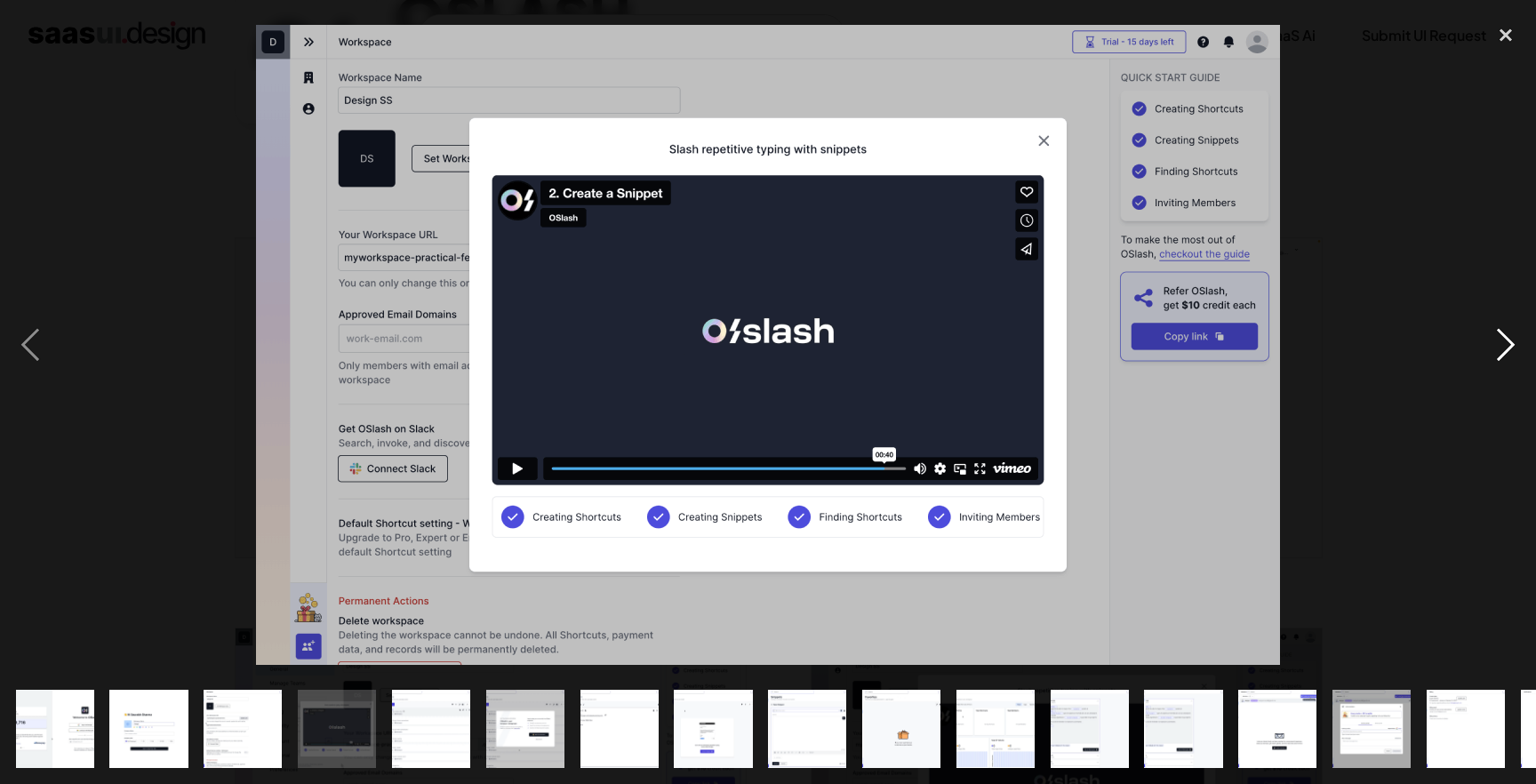
click at [1509, 357] on div "next image" at bounding box center [1505, 344] width 60 height 658
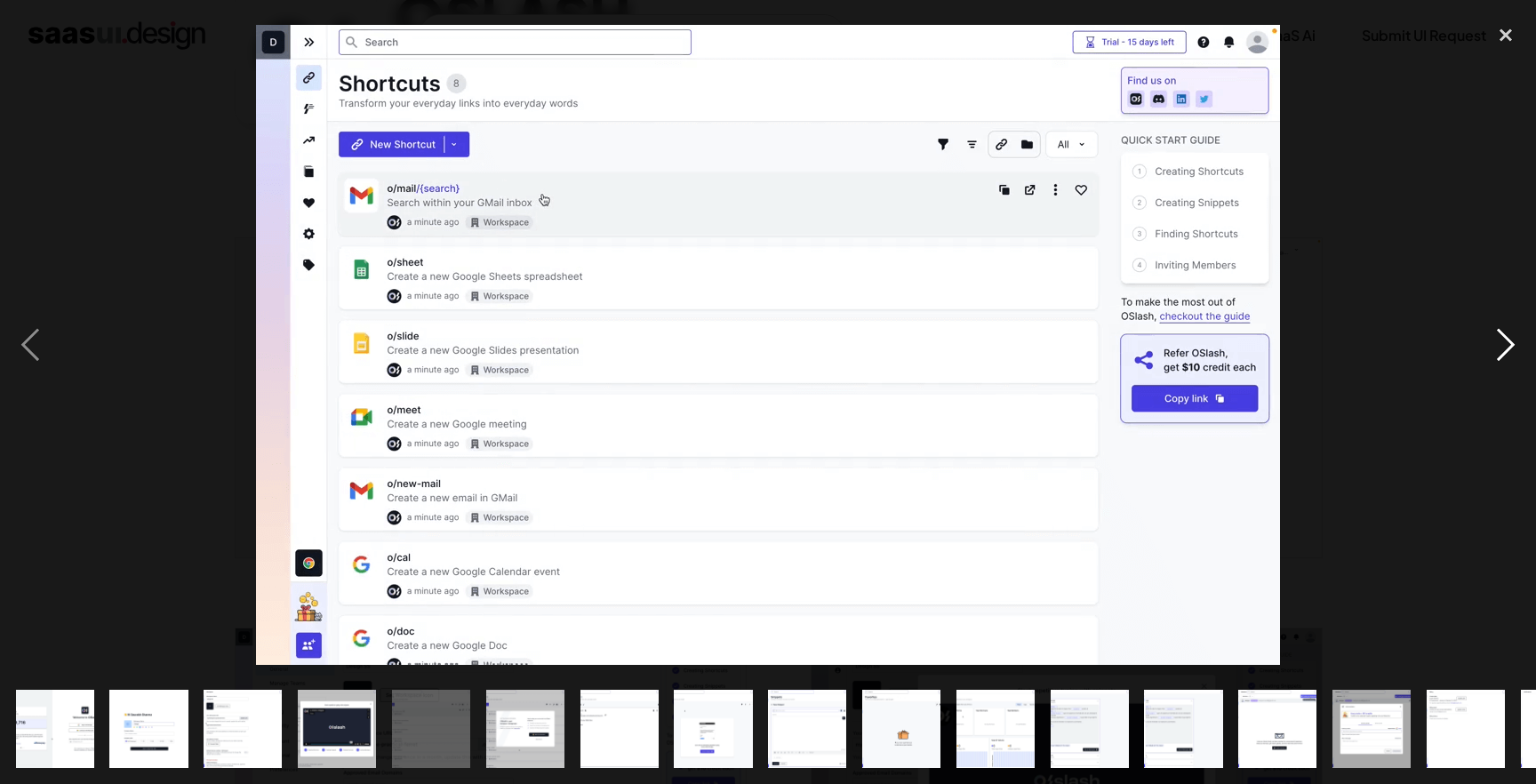
click at [1509, 357] on div "next image" at bounding box center [1505, 344] width 60 height 658
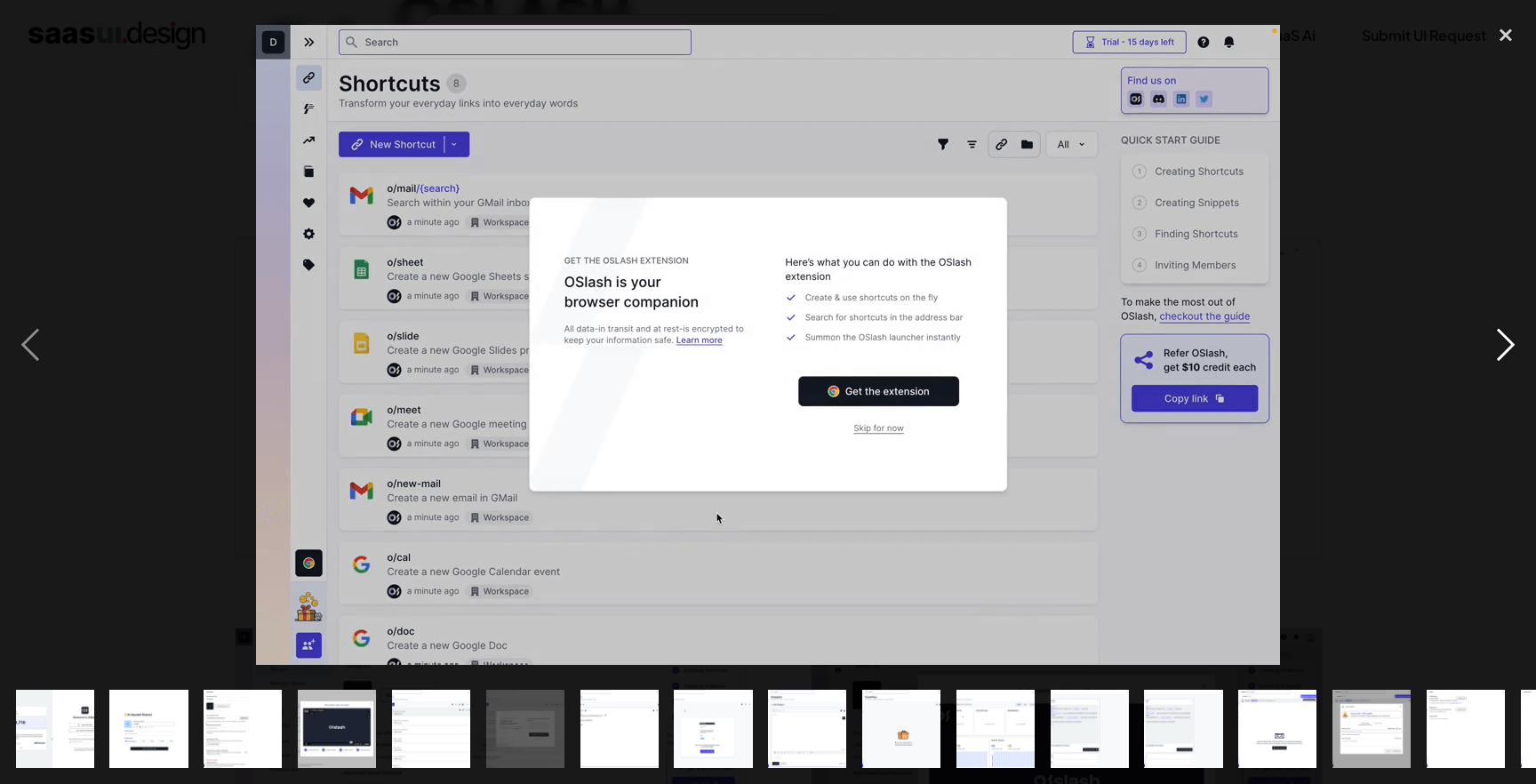
click at [1509, 357] on div "next image" at bounding box center [1505, 344] width 60 height 658
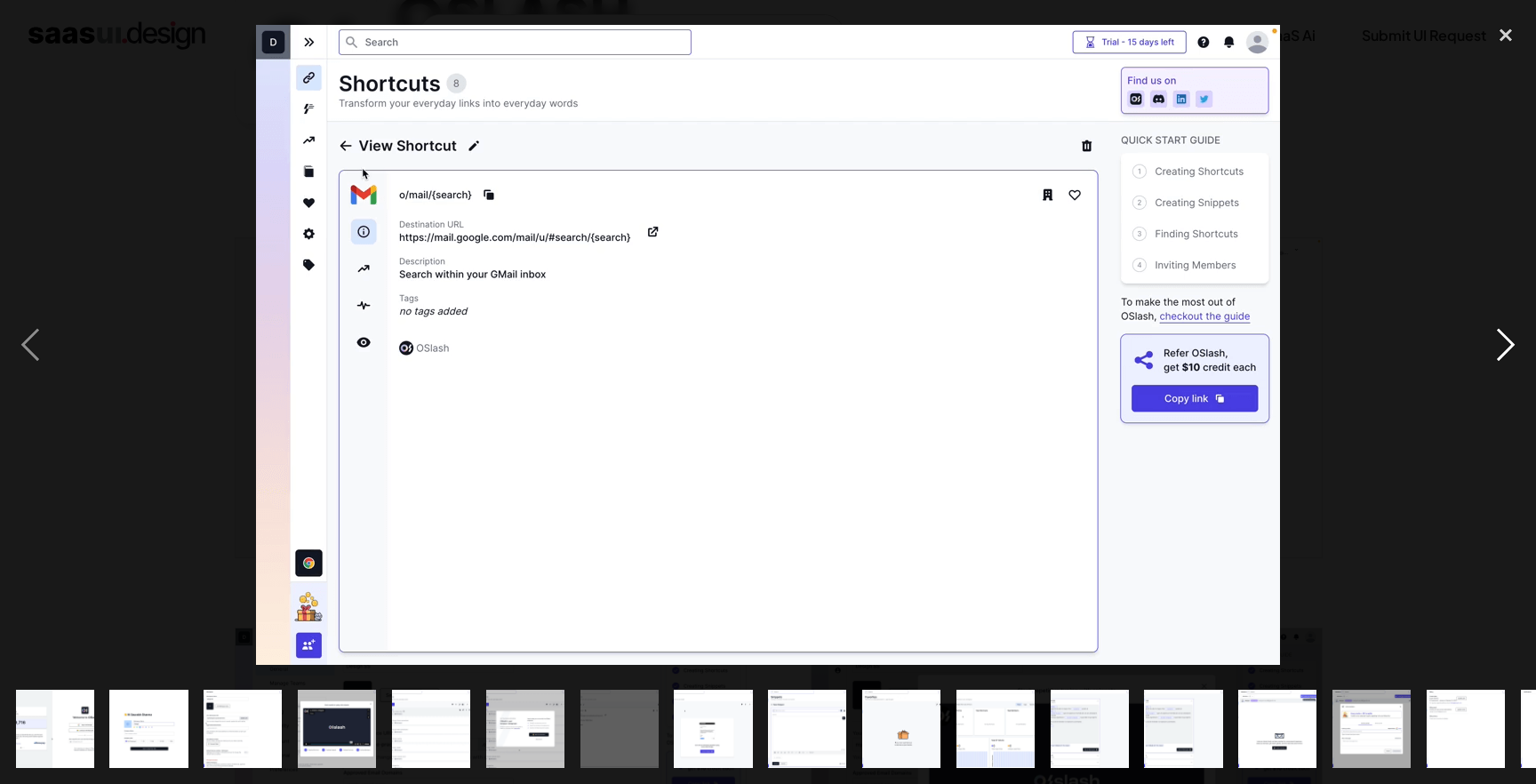
click at [1509, 357] on div "next image" at bounding box center [1505, 344] width 60 height 658
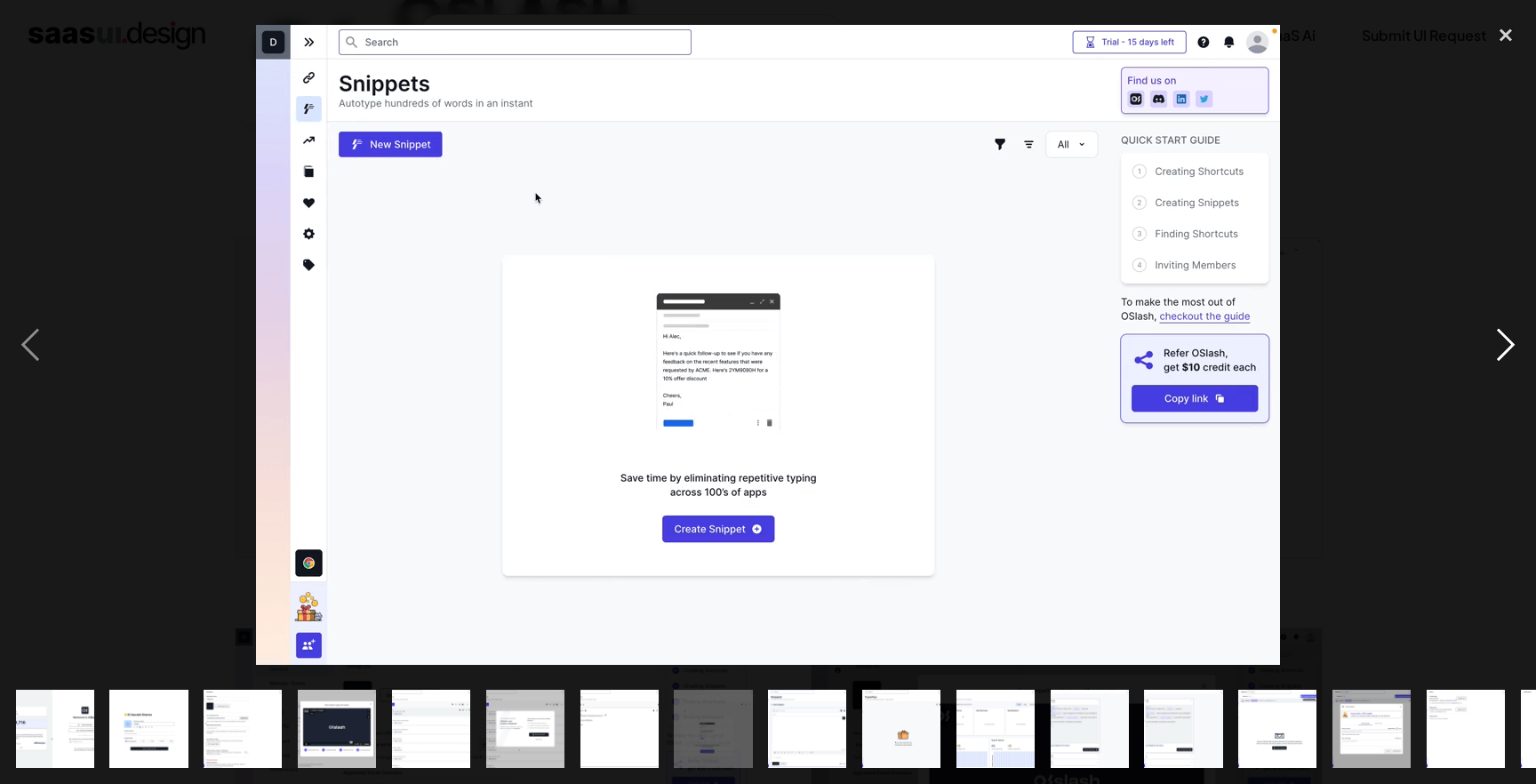
click at [1509, 357] on div "next image" at bounding box center [1505, 344] width 60 height 658
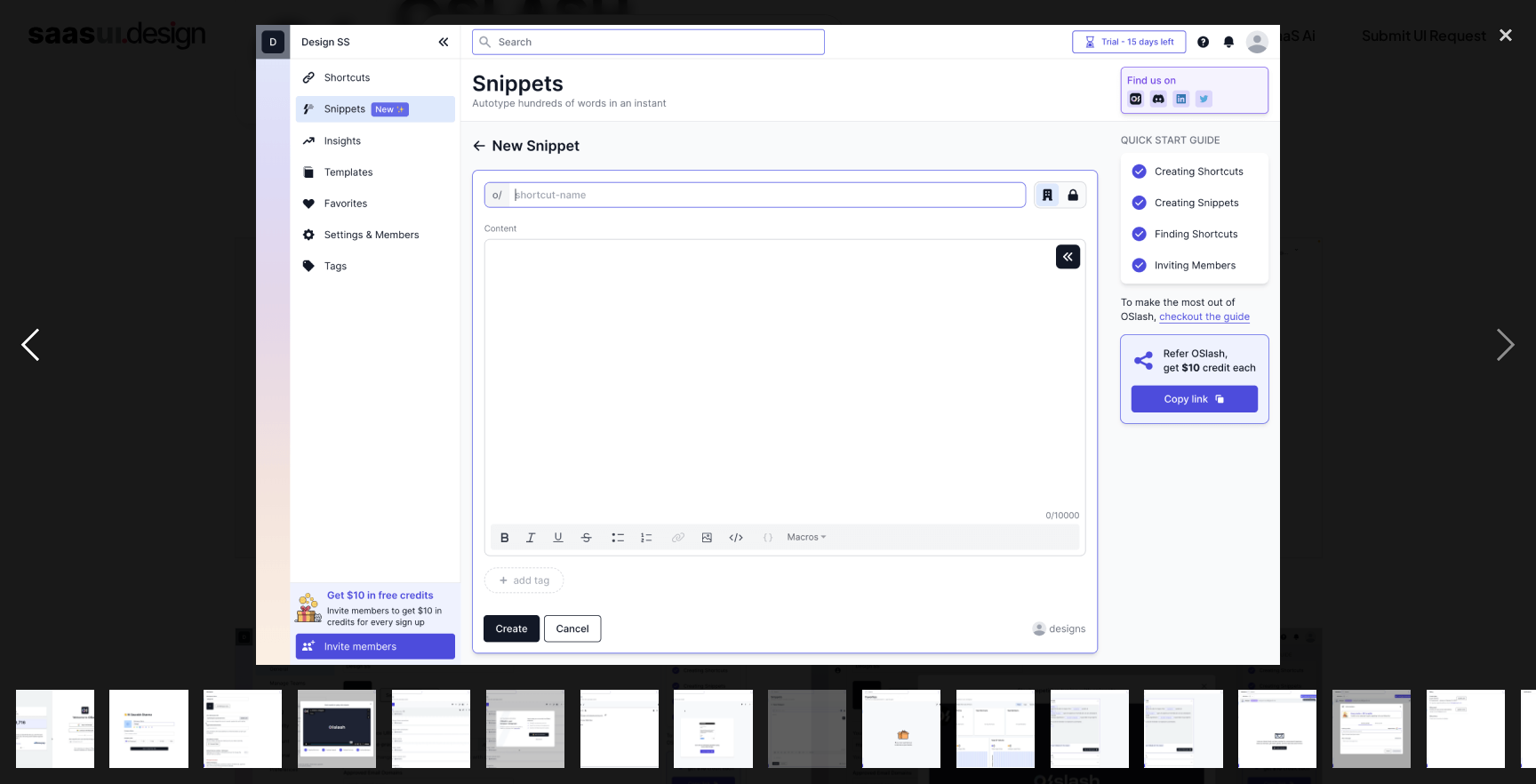
click at [35, 333] on div "previous image" at bounding box center [30, 344] width 60 height 658
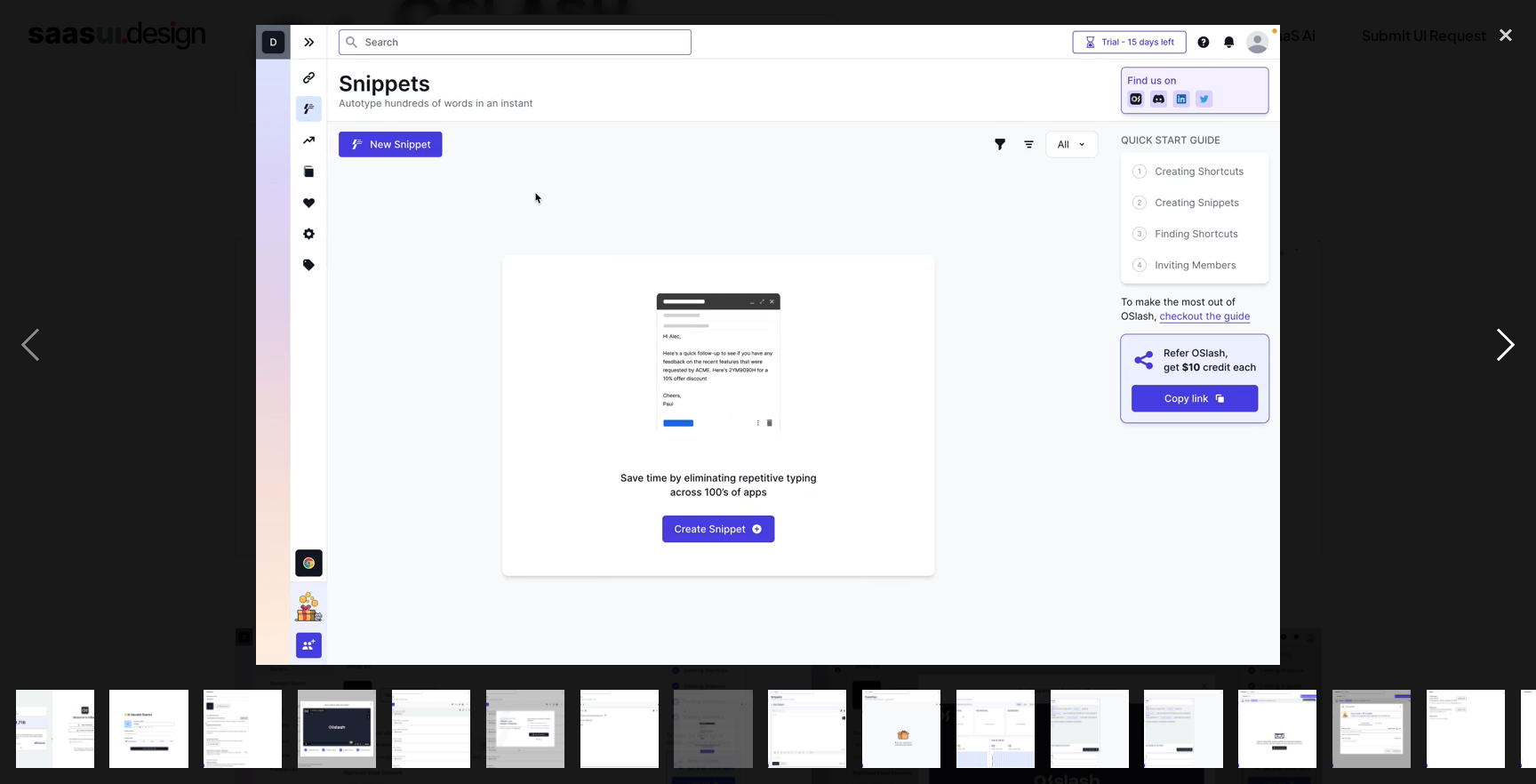
click at [1509, 339] on div "next image" at bounding box center [1505, 344] width 60 height 658
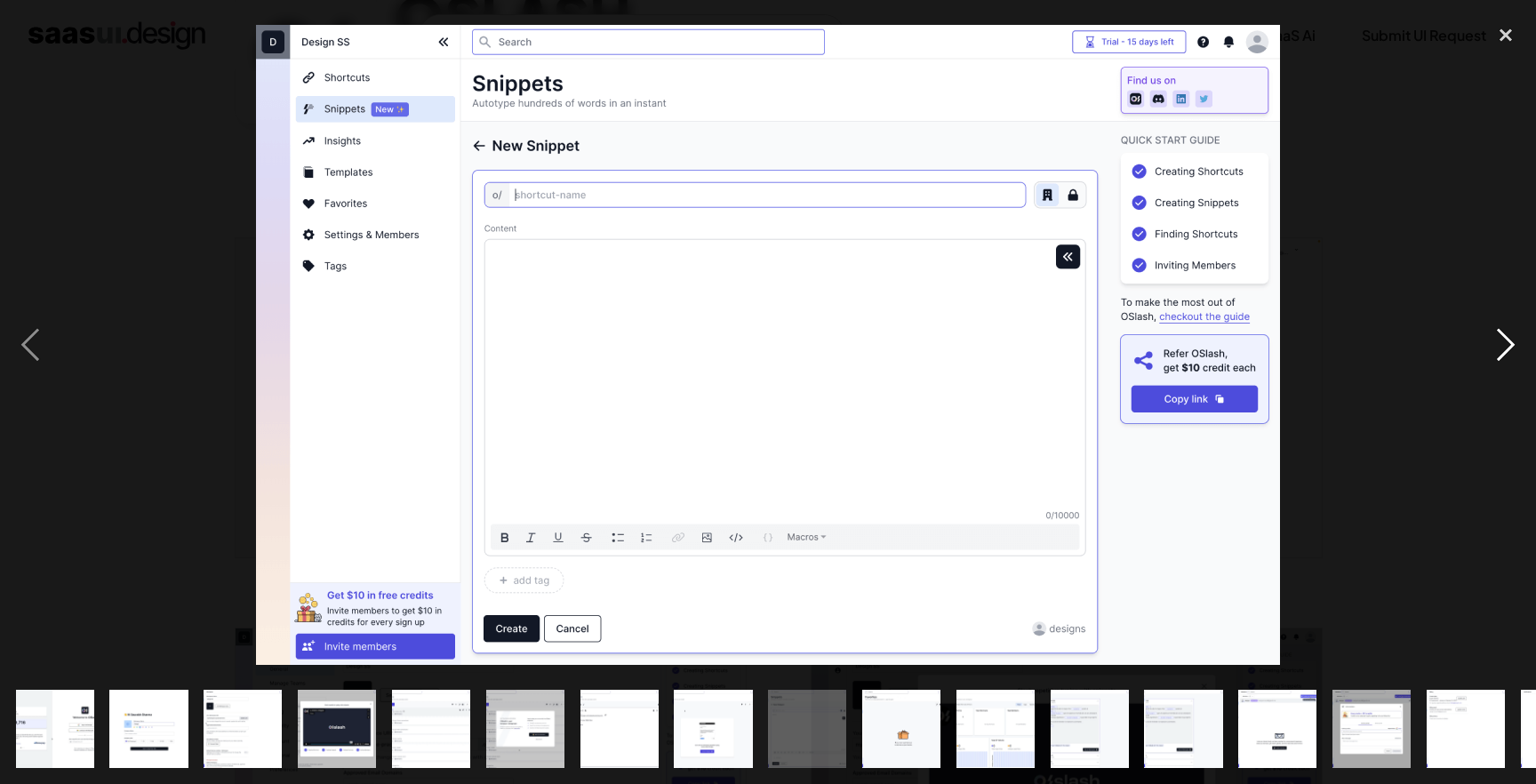
click at [1509, 339] on div "next image" at bounding box center [1505, 344] width 60 height 658
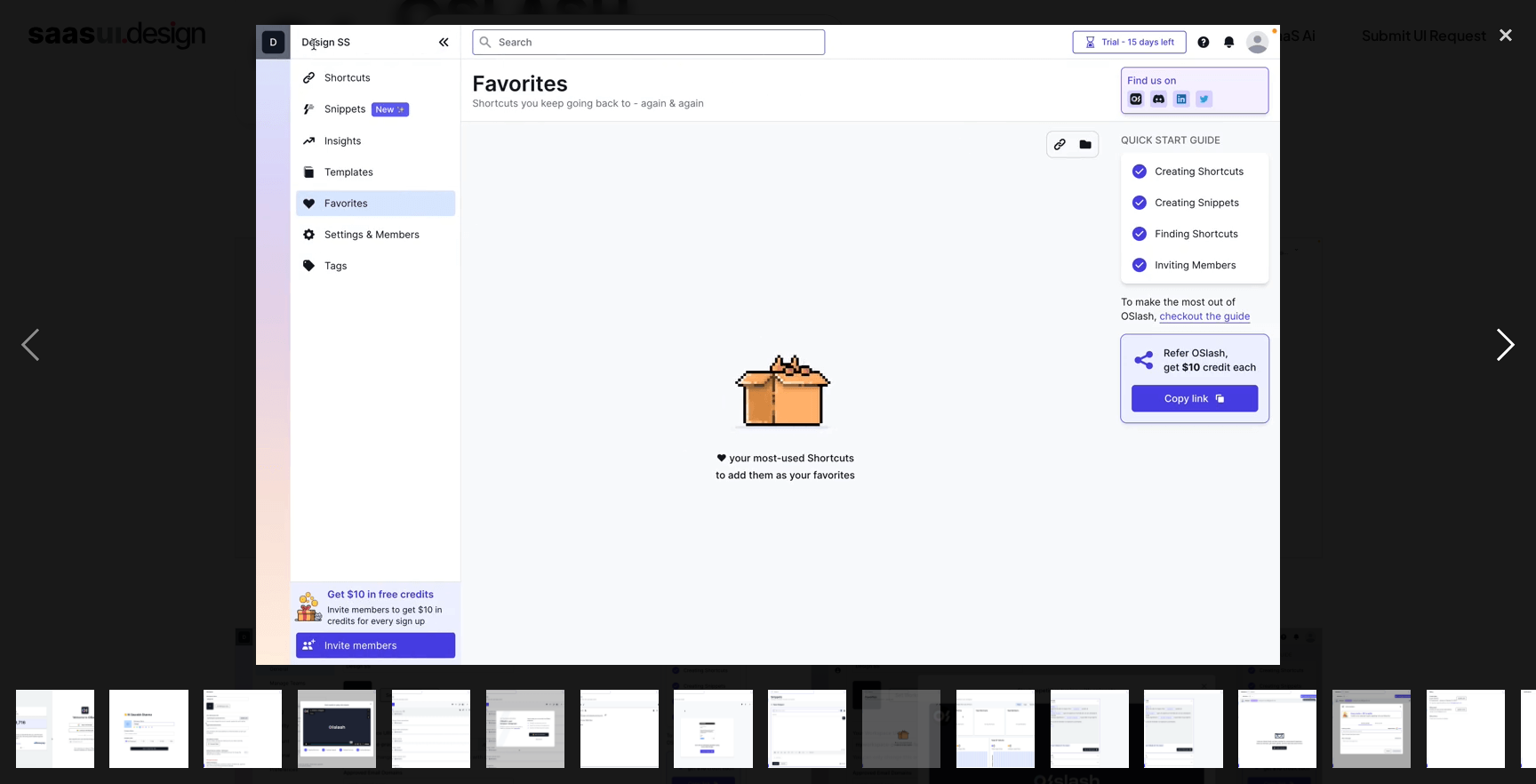
click at [1509, 339] on div "next image" at bounding box center [1505, 344] width 60 height 658
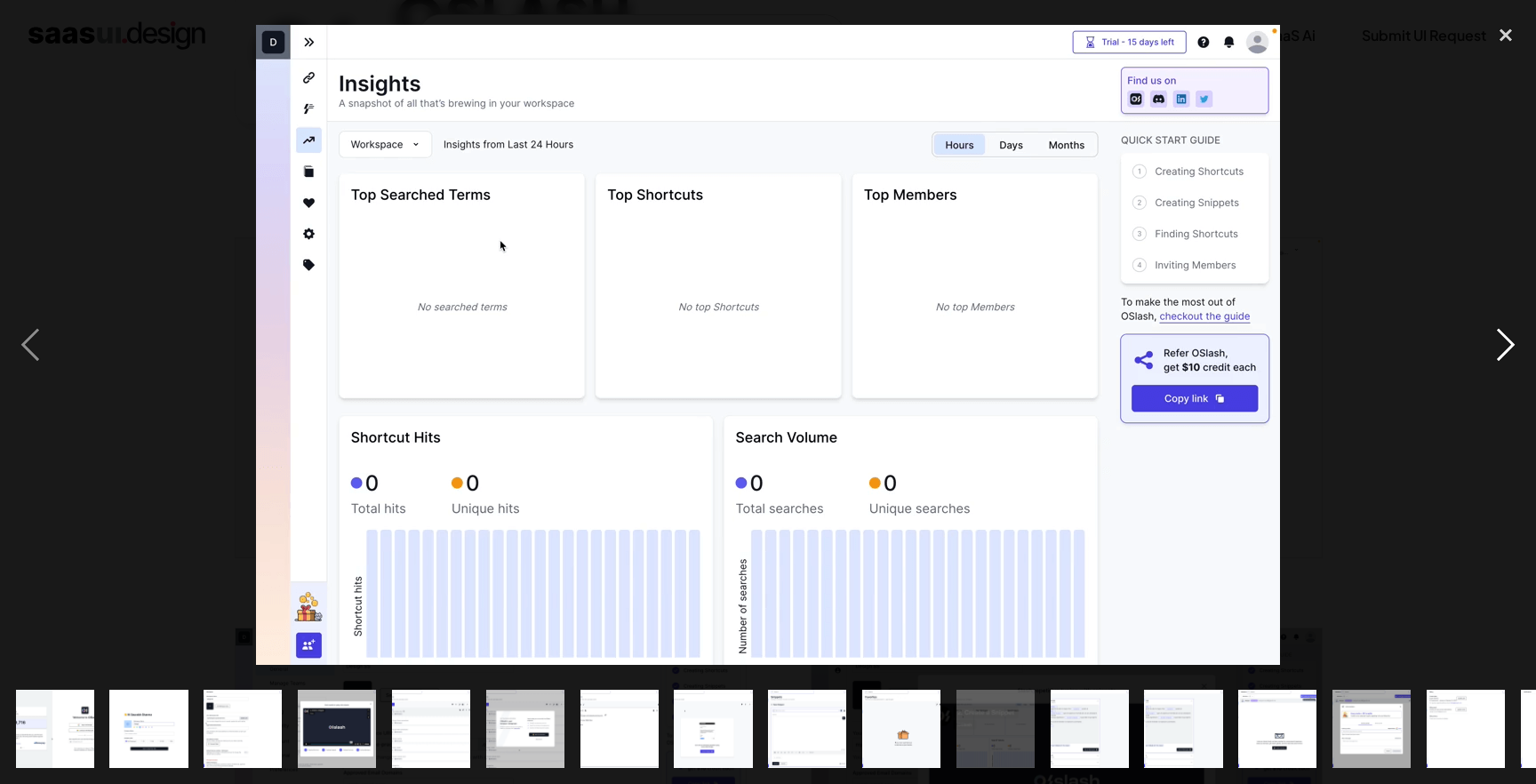
click at [1509, 339] on div "next image" at bounding box center [1505, 344] width 60 height 658
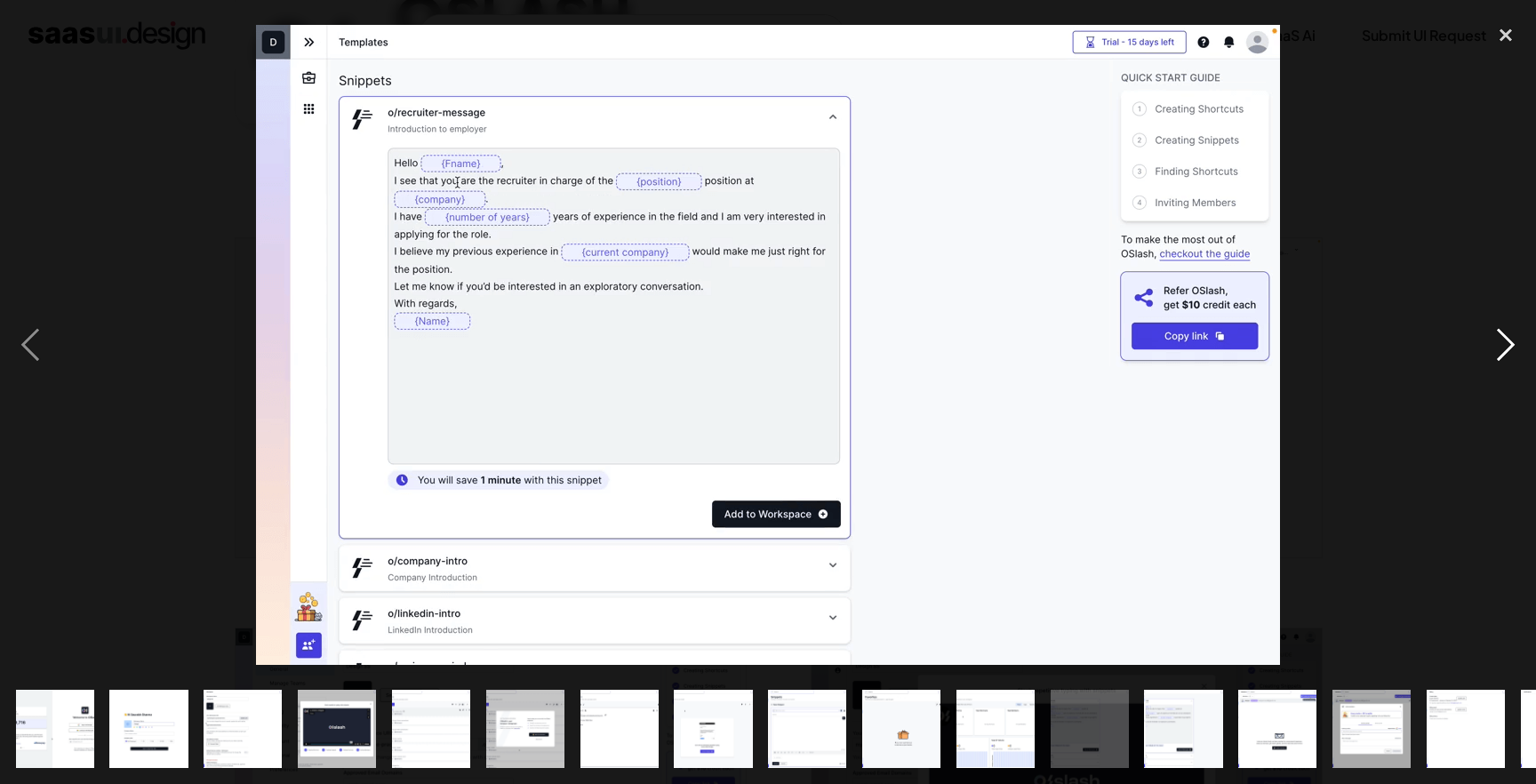
click at [1509, 339] on div "next image" at bounding box center [1505, 344] width 60 height 658
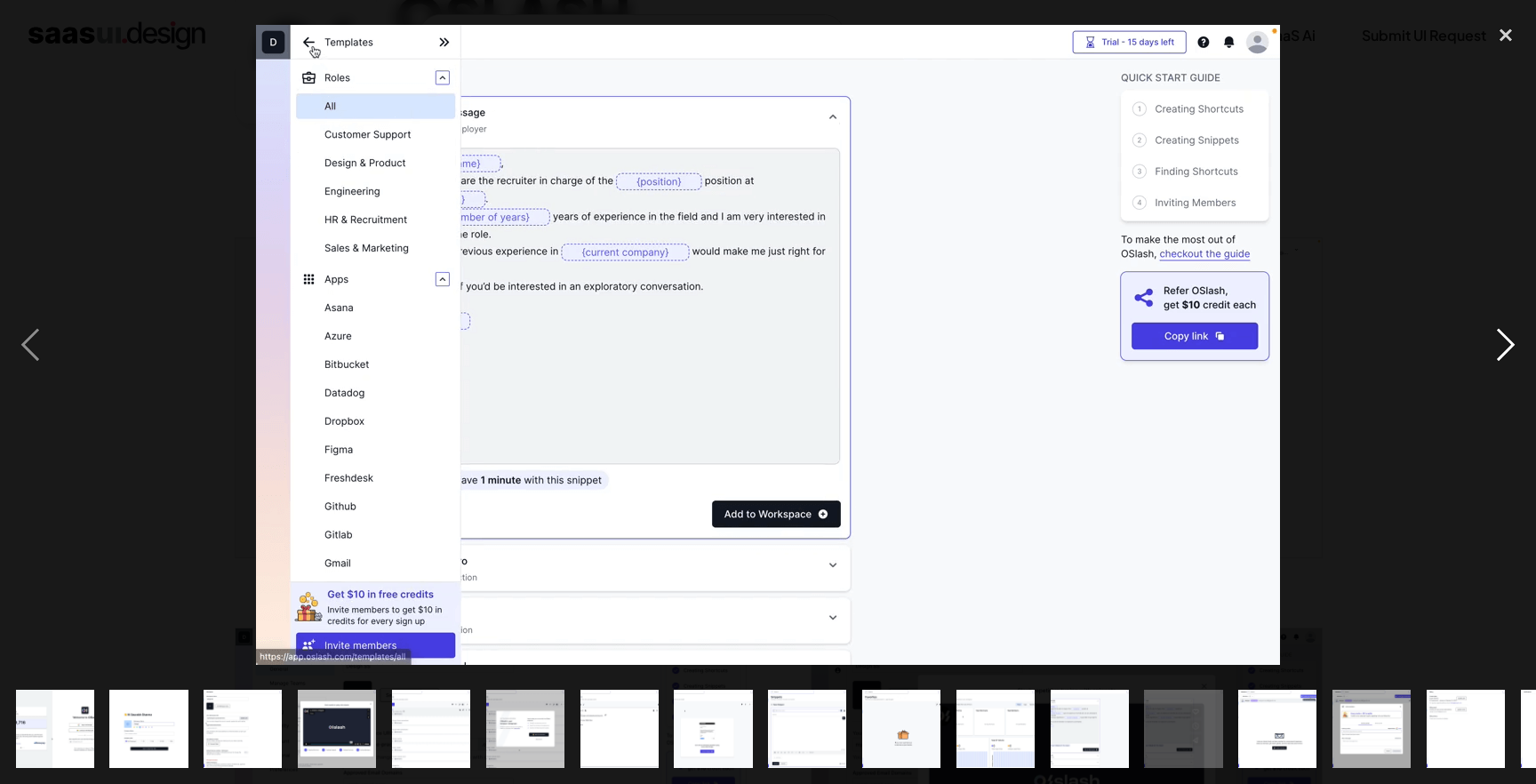
click at [1509, 339] on div "next image" at bounding box center [1505, 344] width 60 height 658
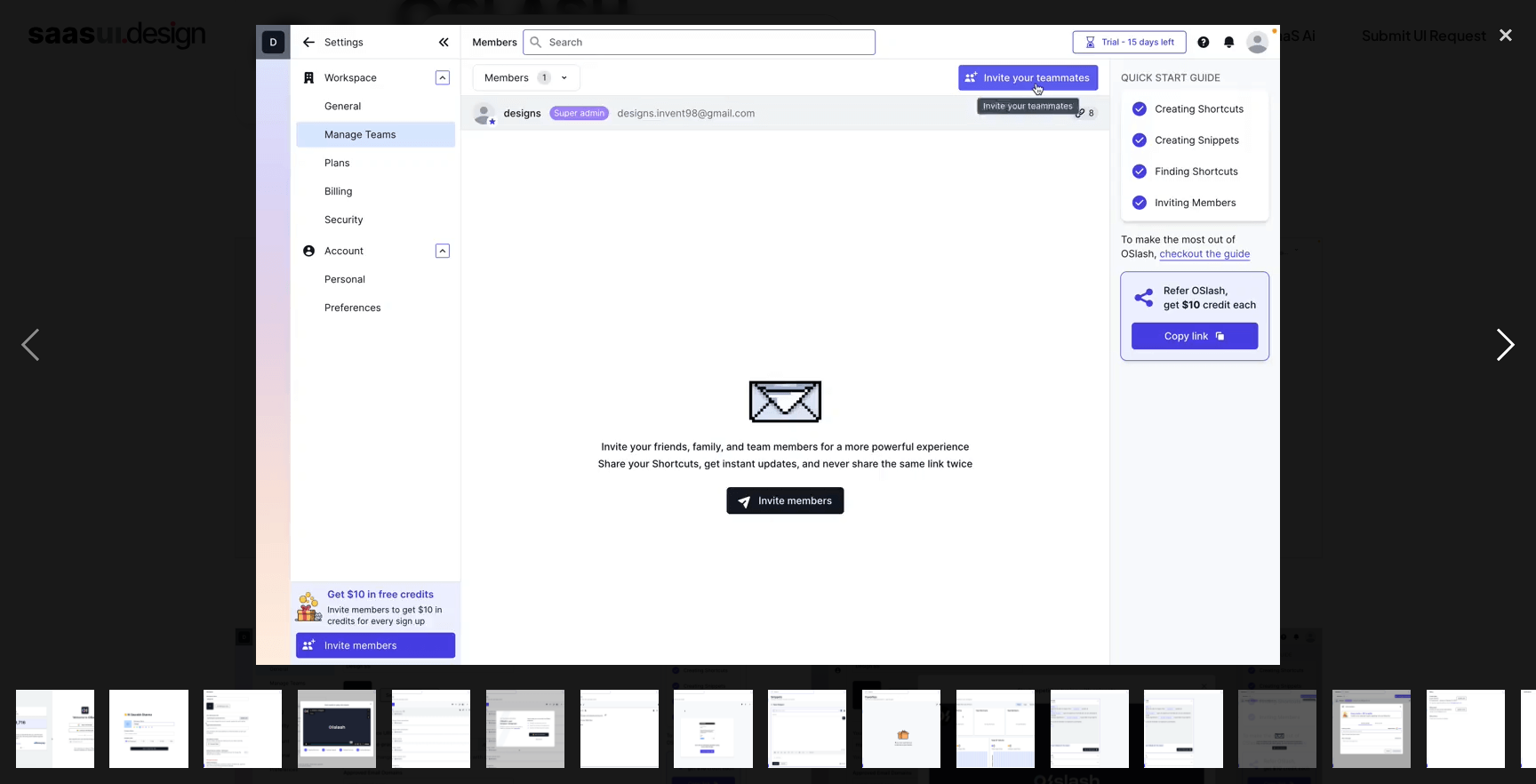
click at [1493, 344] on div "next image" at bounding box center [1505, 344] width 60 height 658
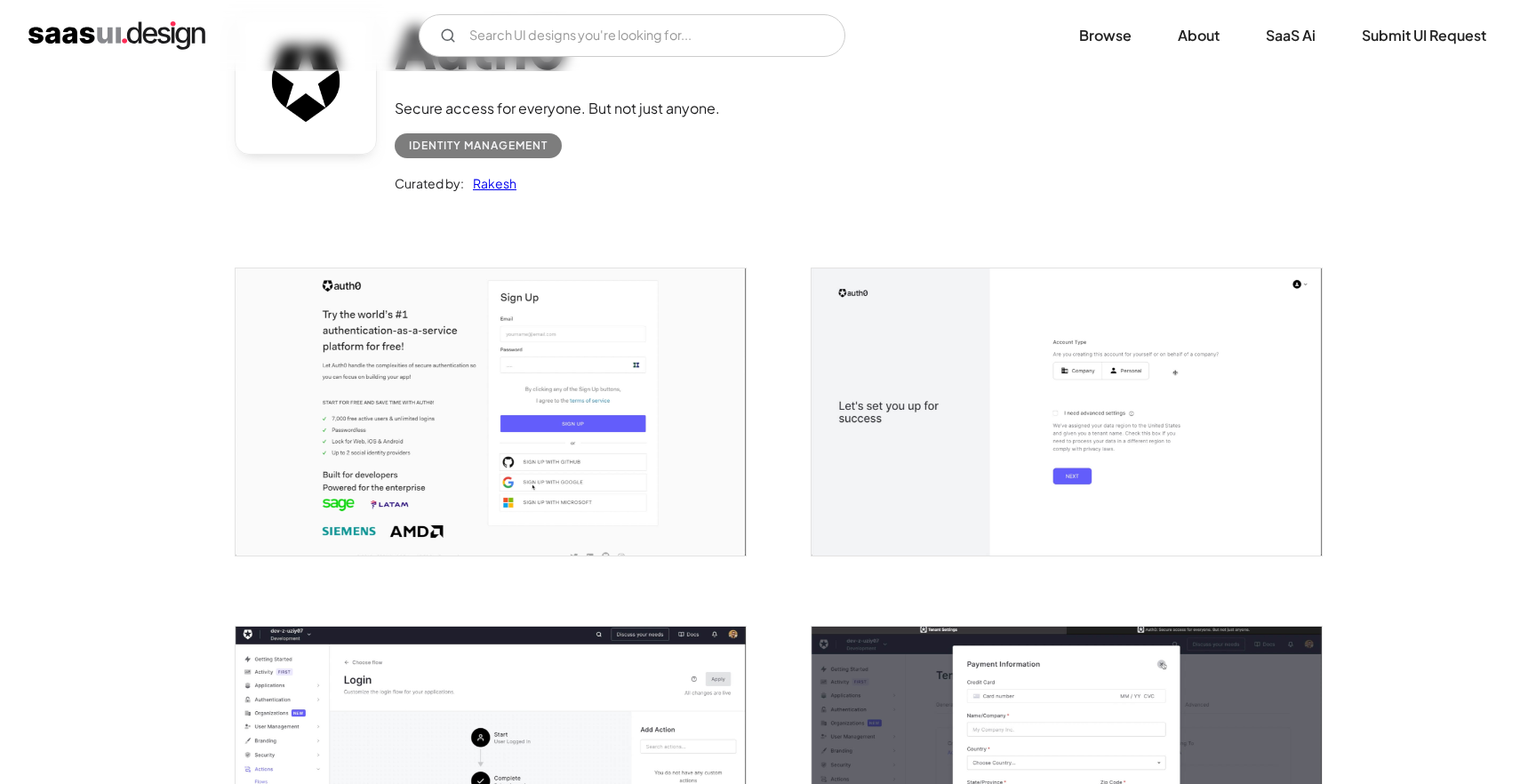
scroll to position [232, 0]
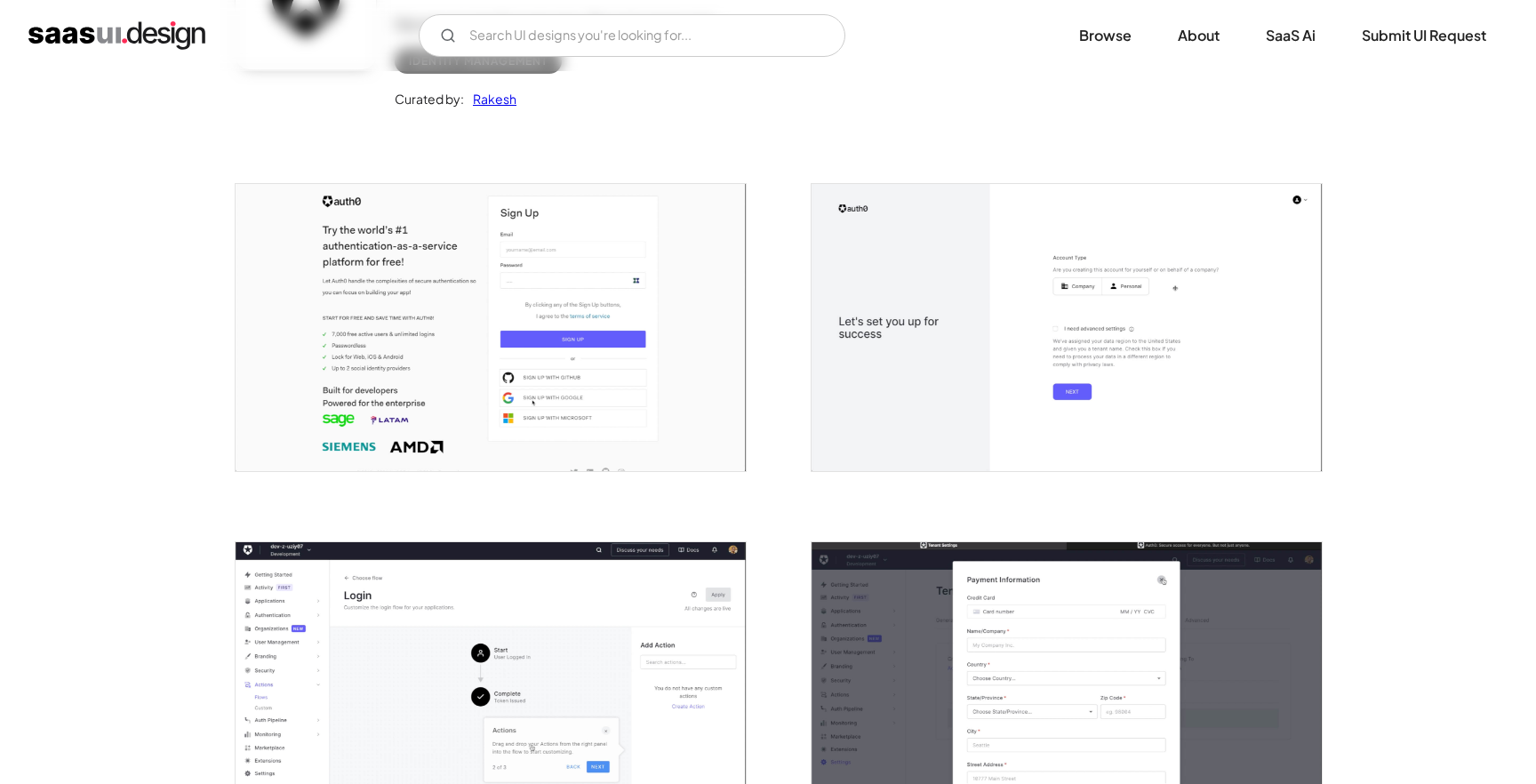
click at [993, 289] on img "open lightbox" at bounding box center [1066, 327] width 510 height 287
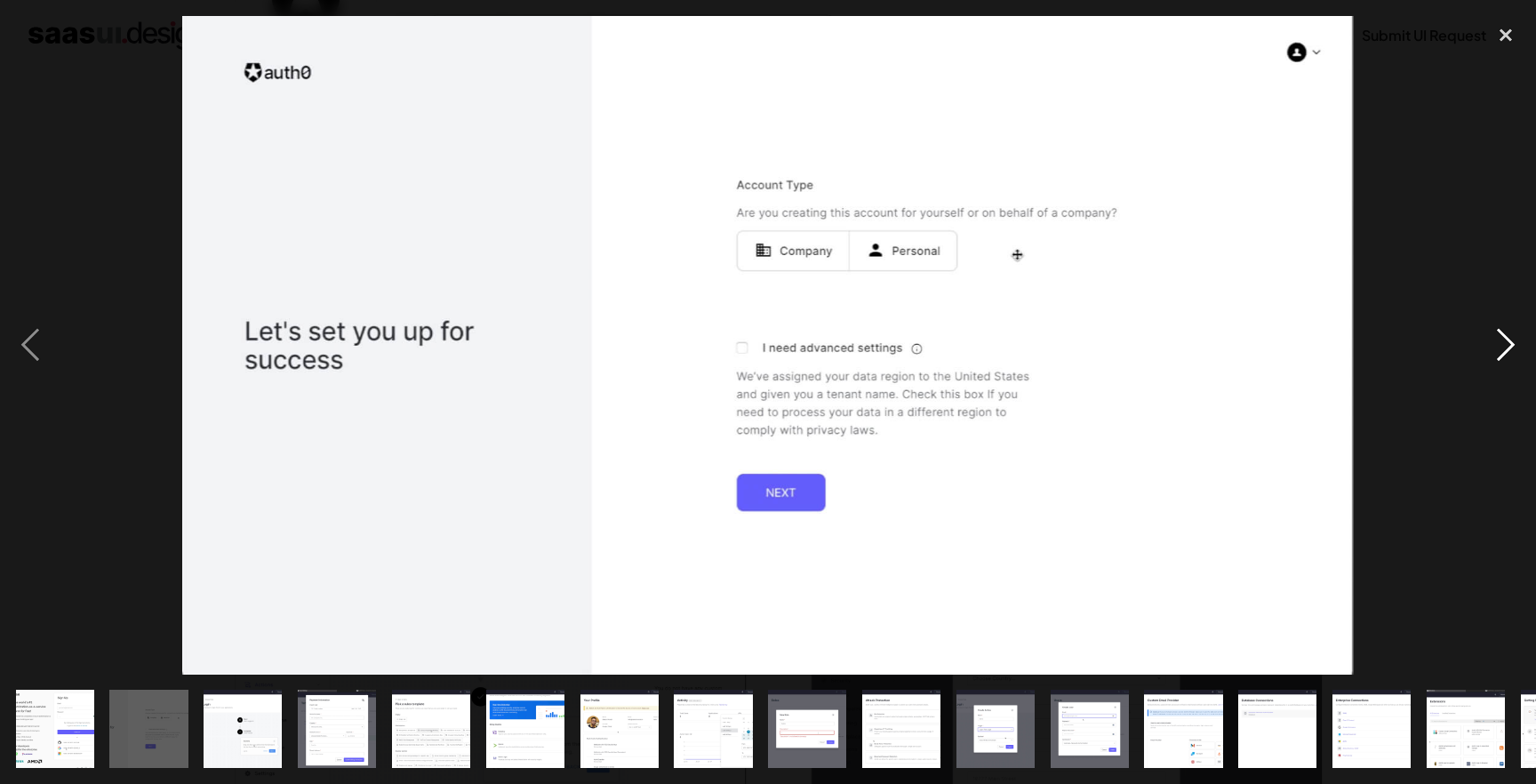
click at [1496, 351] on div "next image" at bounding box center [1505, 344] width 60 height 658
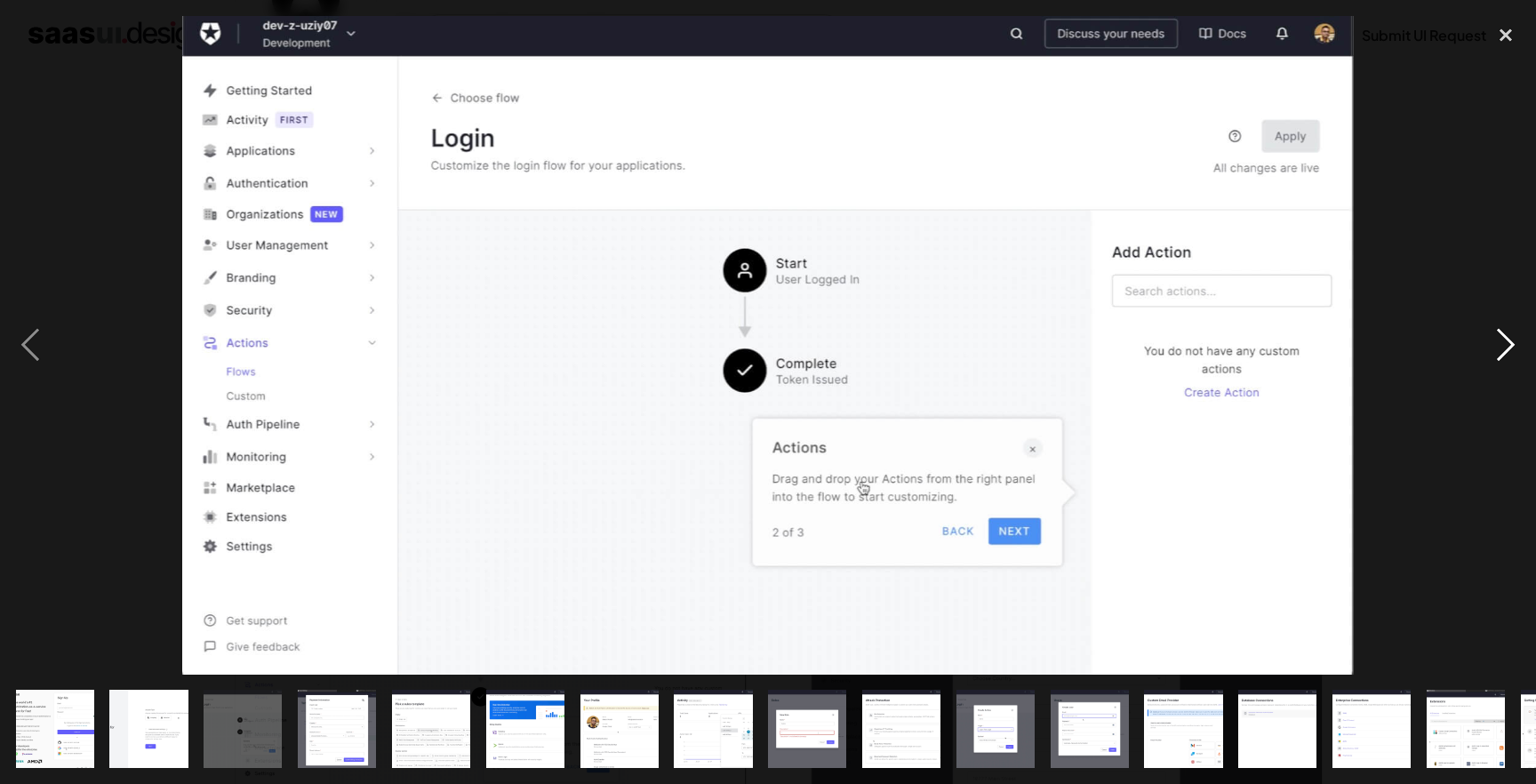
click at [1496, 351] on div "next image" at bounding box center [1505, 344] width 60 height 658
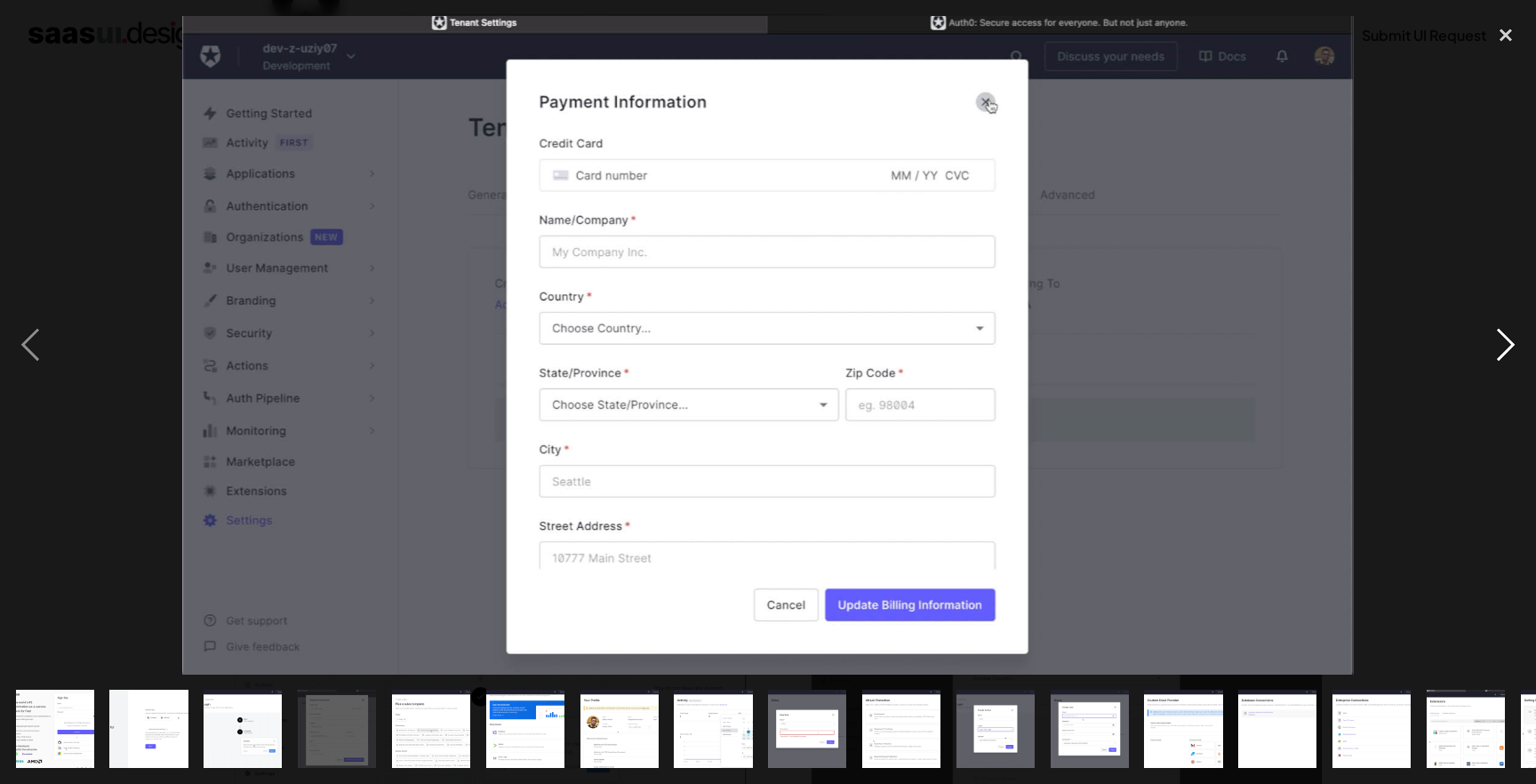
click at [1496, 351] on div "next image" at bounding box center [1505, 344] width 60 height 658
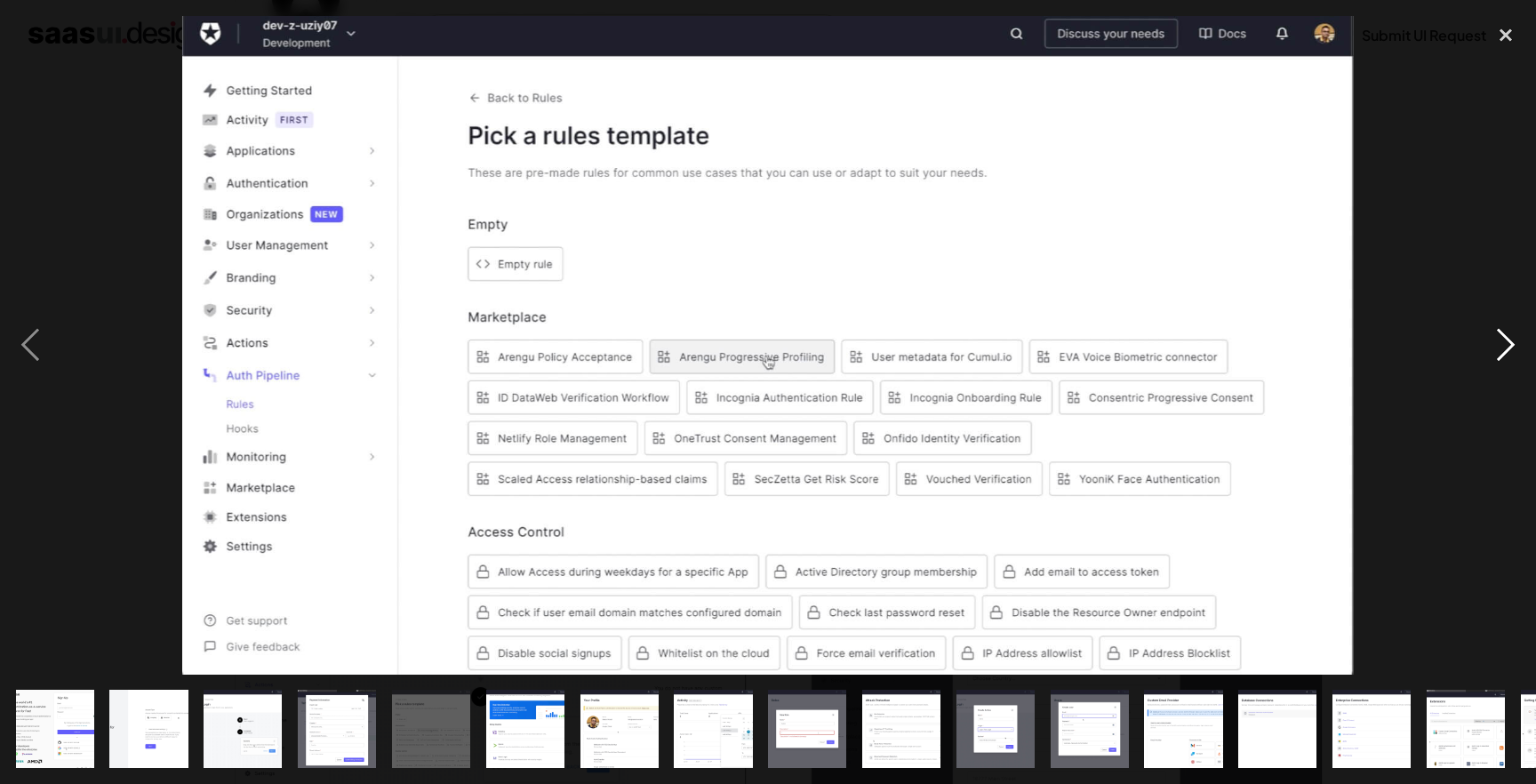
click at [1496, 351] on div "next image" at bounding box center [1505, 344] width 60 height 658
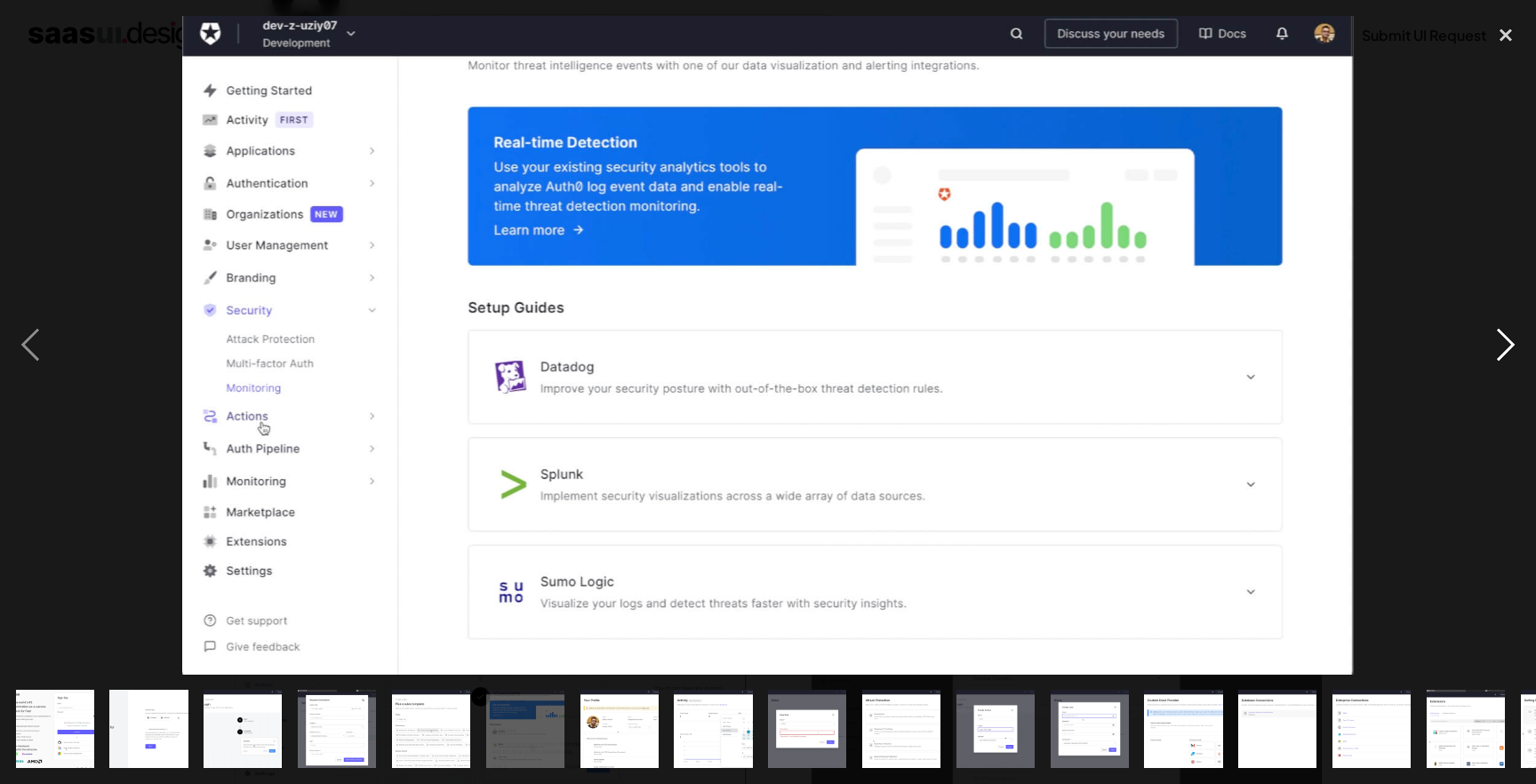
click at [1496, 351] on div "next image" at bounding box center [1505, 344] width 60 height 658
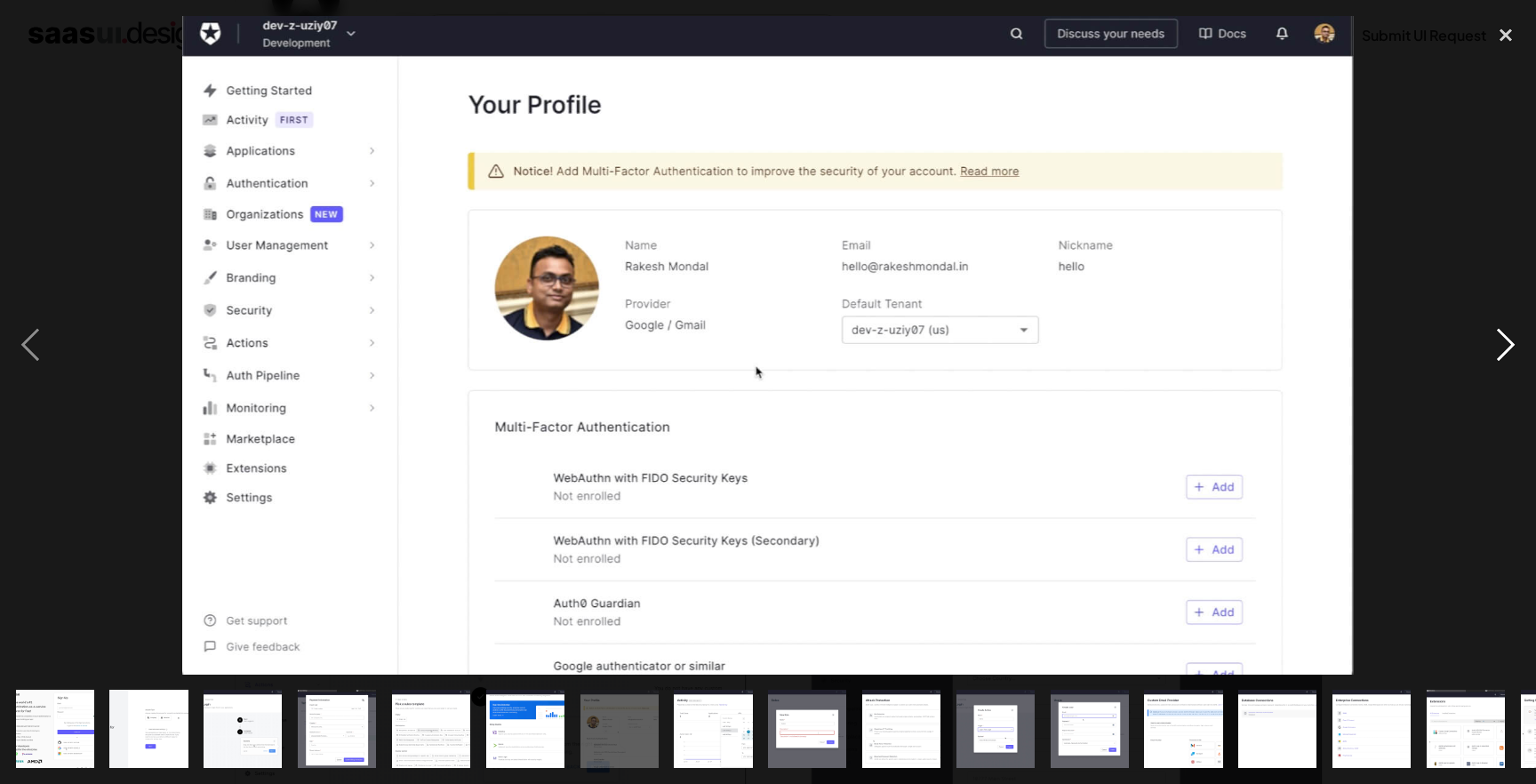
click at [1496, 351] on div "next image" at bounding box center [1505, 344] width 60 height 658
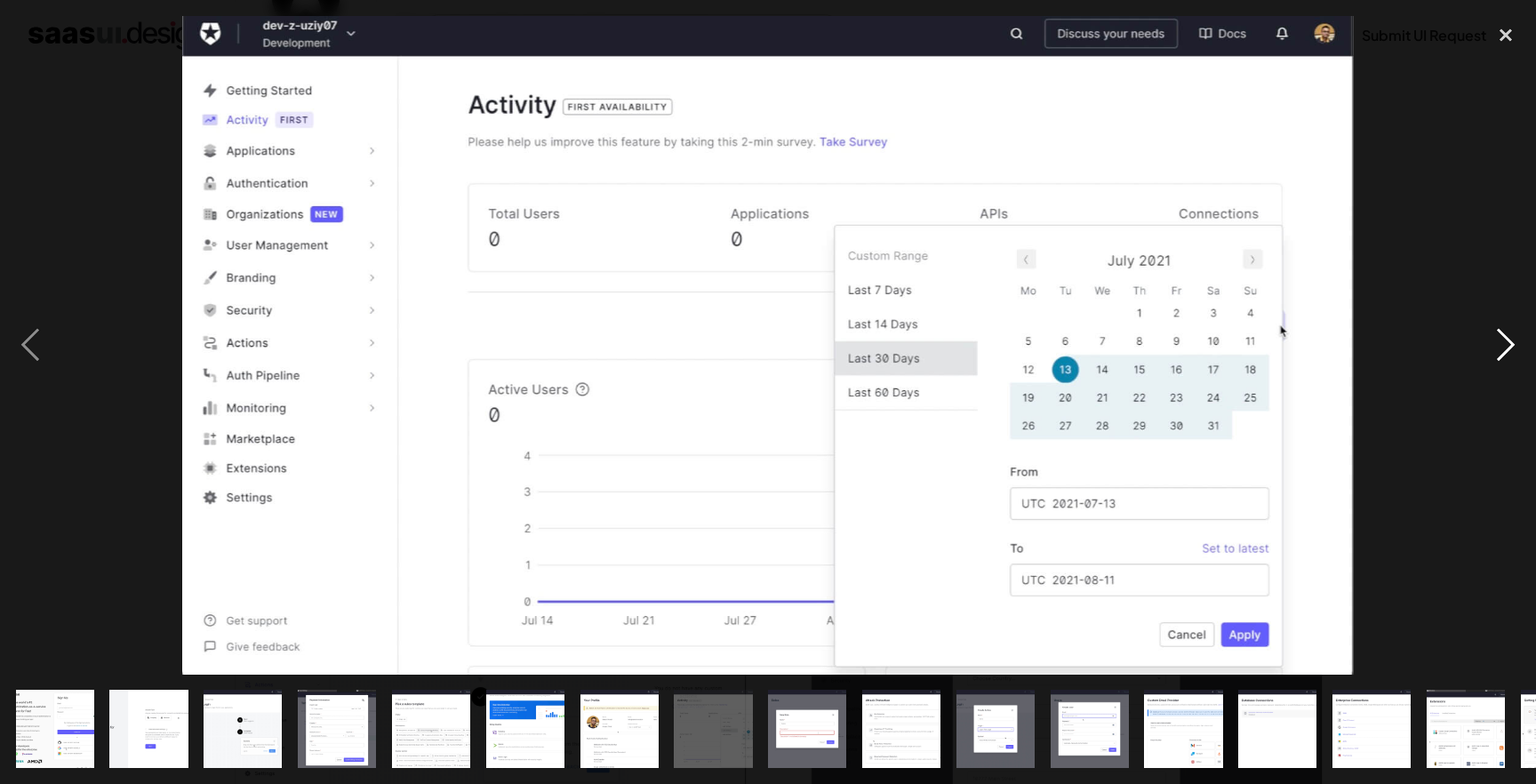
click at [1496, 351] on div "next image" at bounding box center [1505, 344] width 60 height 658
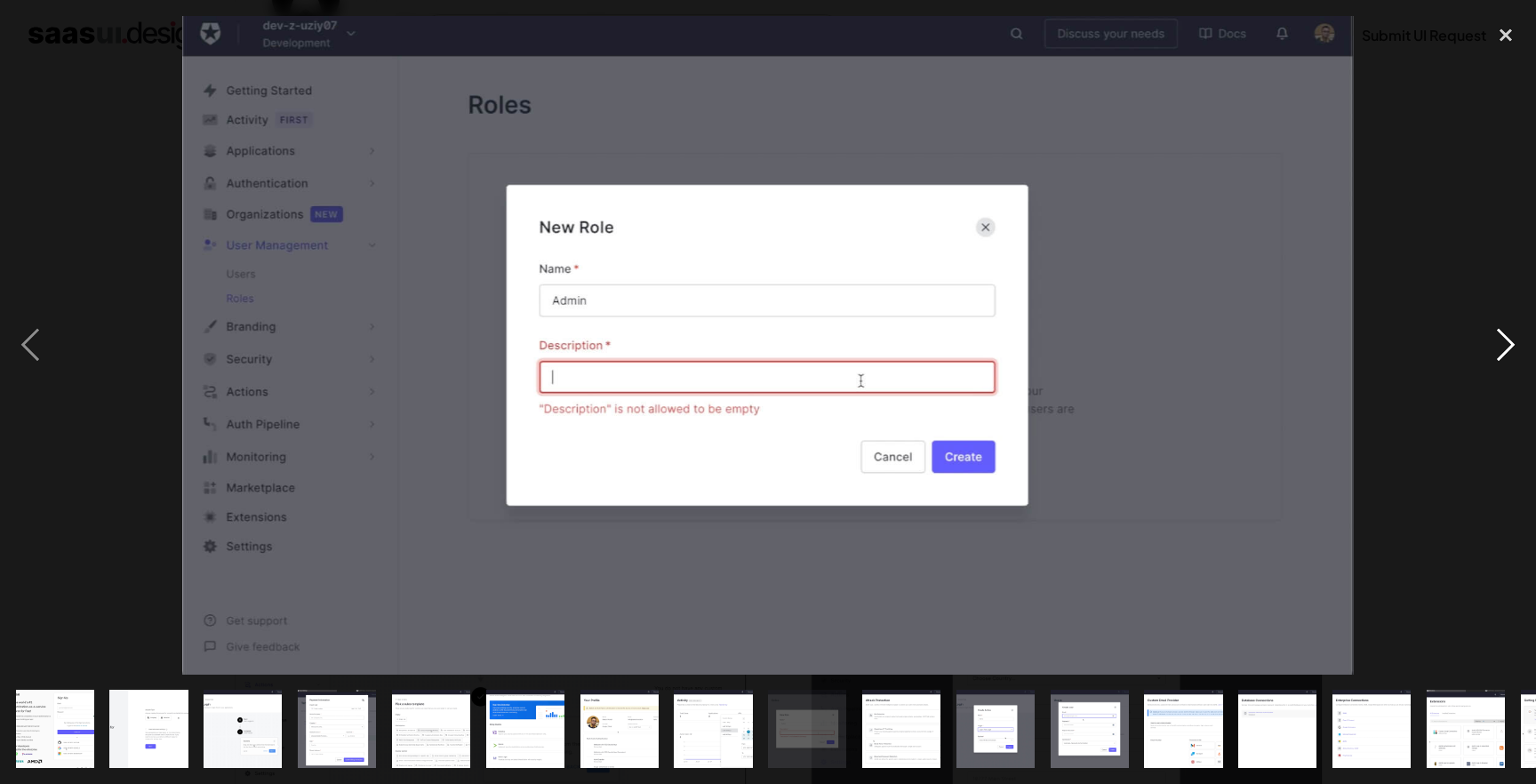
click at [1496, 351] on div "next image" at bounding box center [1505, 344] width 60 height 658
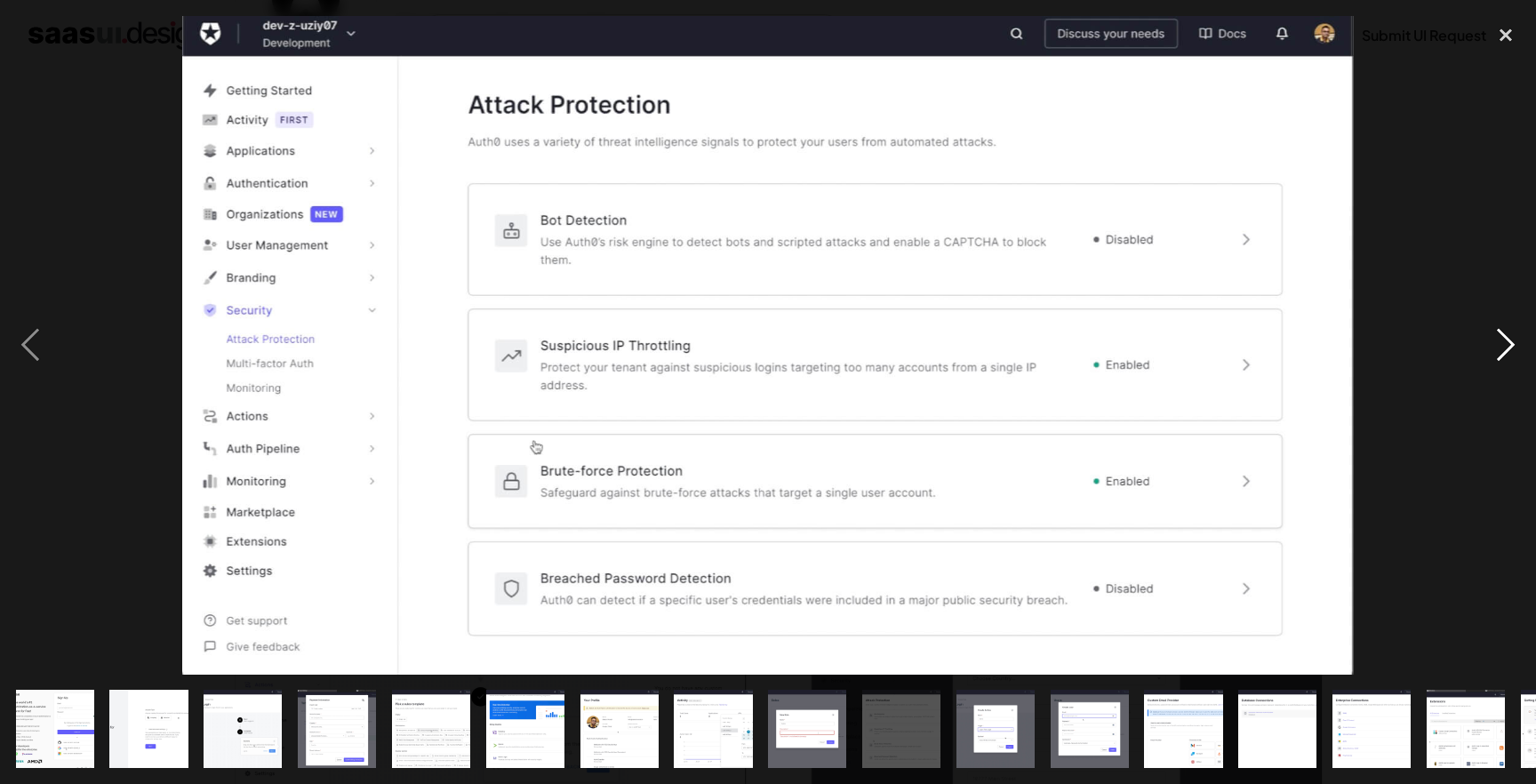
click at [1494, 353] on div "next image" at bounding box center [1505, 344] width 60 height 658
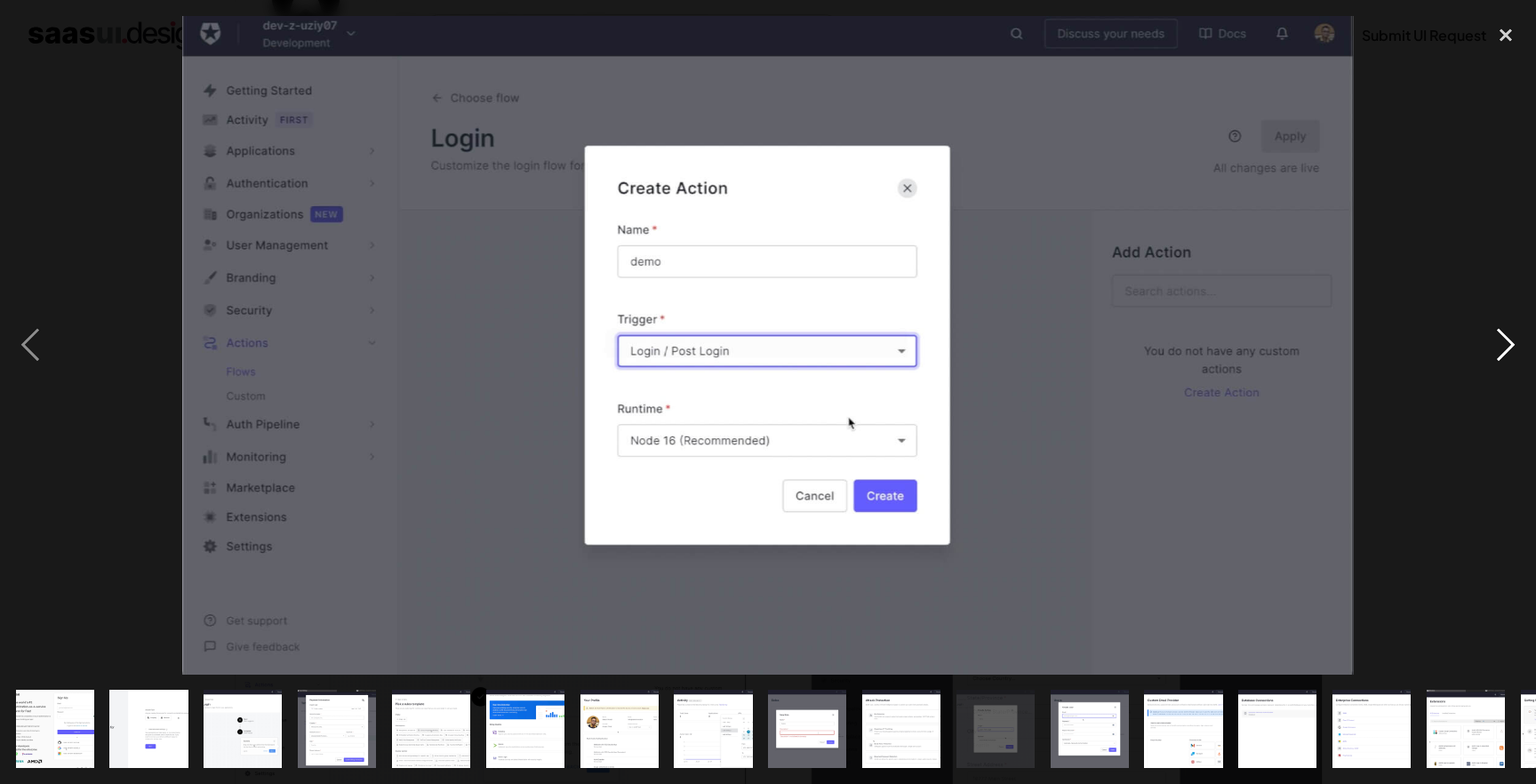
click at [1494, 353] on div "next image" at bounding box center [1505, 344] width 60 height 658
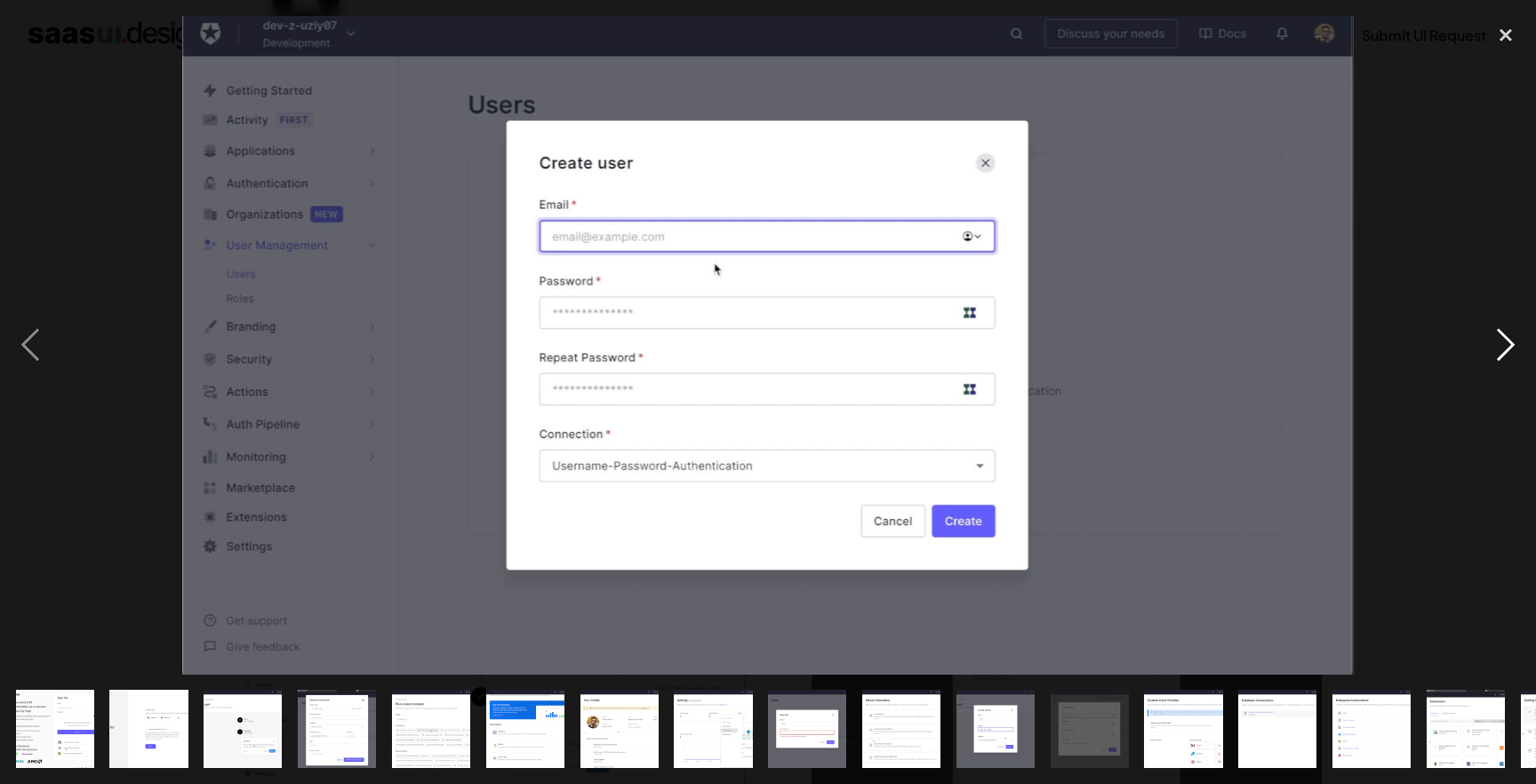
click at [1494, 353] on div "next image" at bounding box center [1505, 344] width 60 height 658
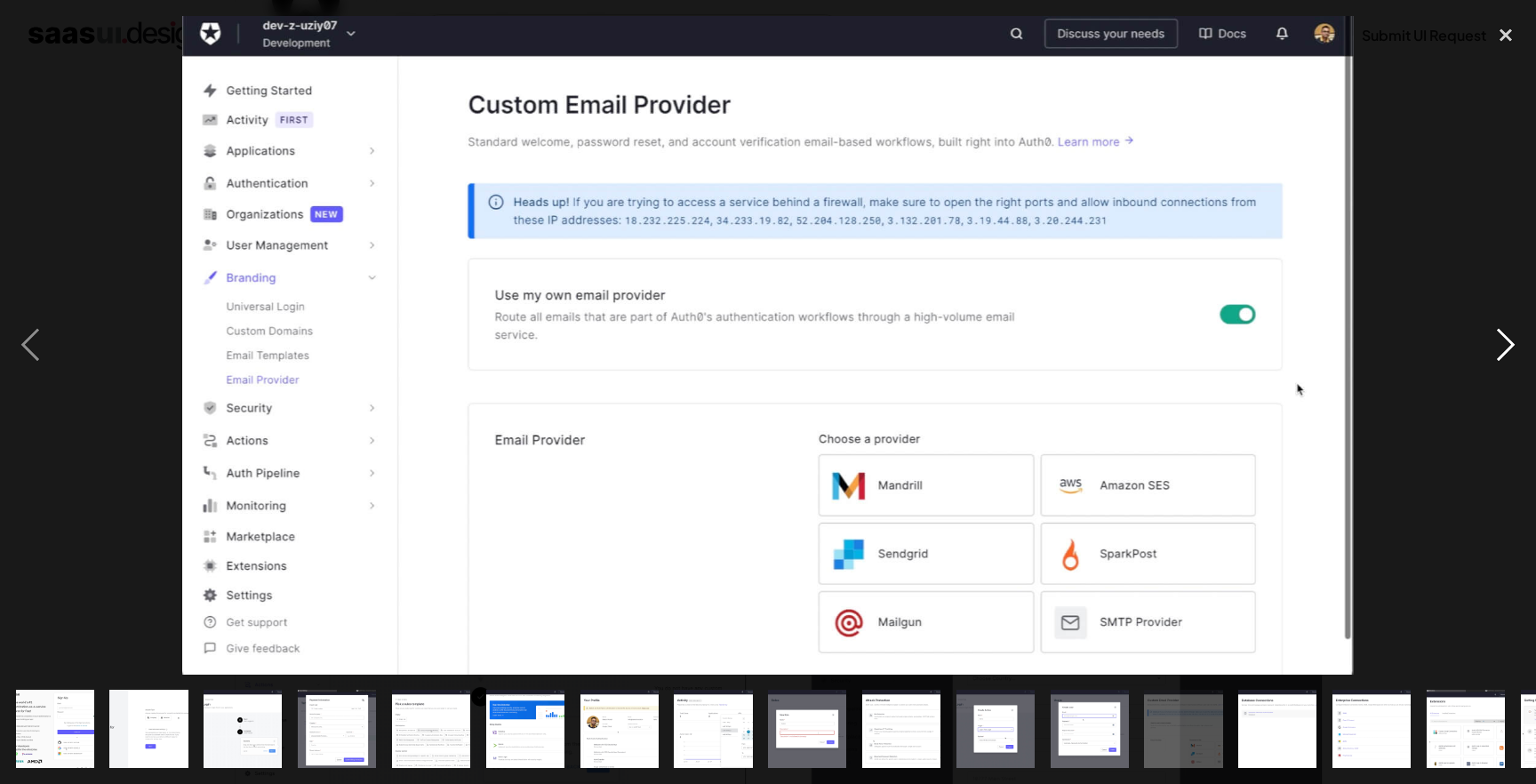
click at [1494, 353] on div "next image" at bounding box center [1505, 344] width 60 height 658
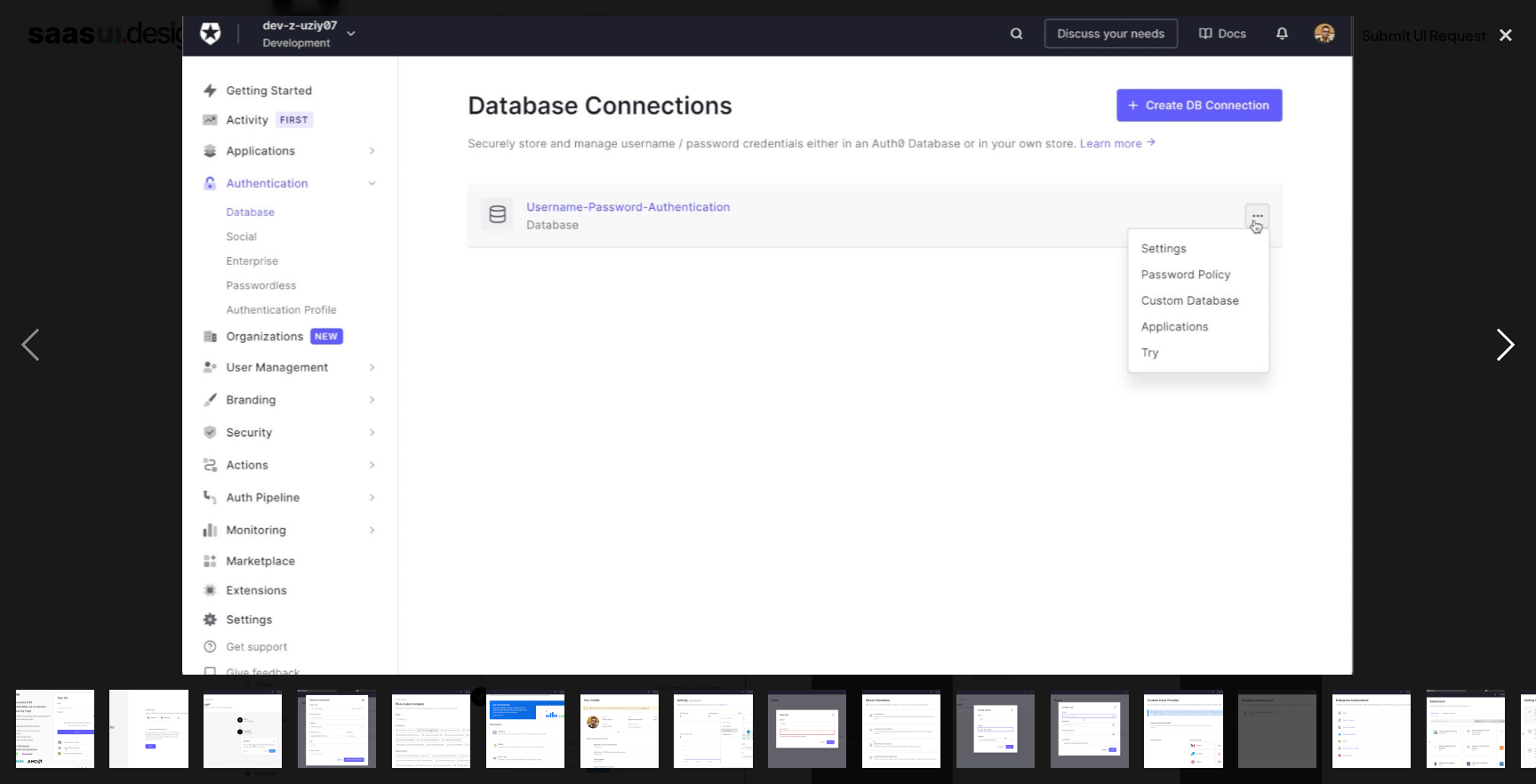
click at [1494, 353] on div "next image" at bounding box center [1505, 344] width 60 height 658
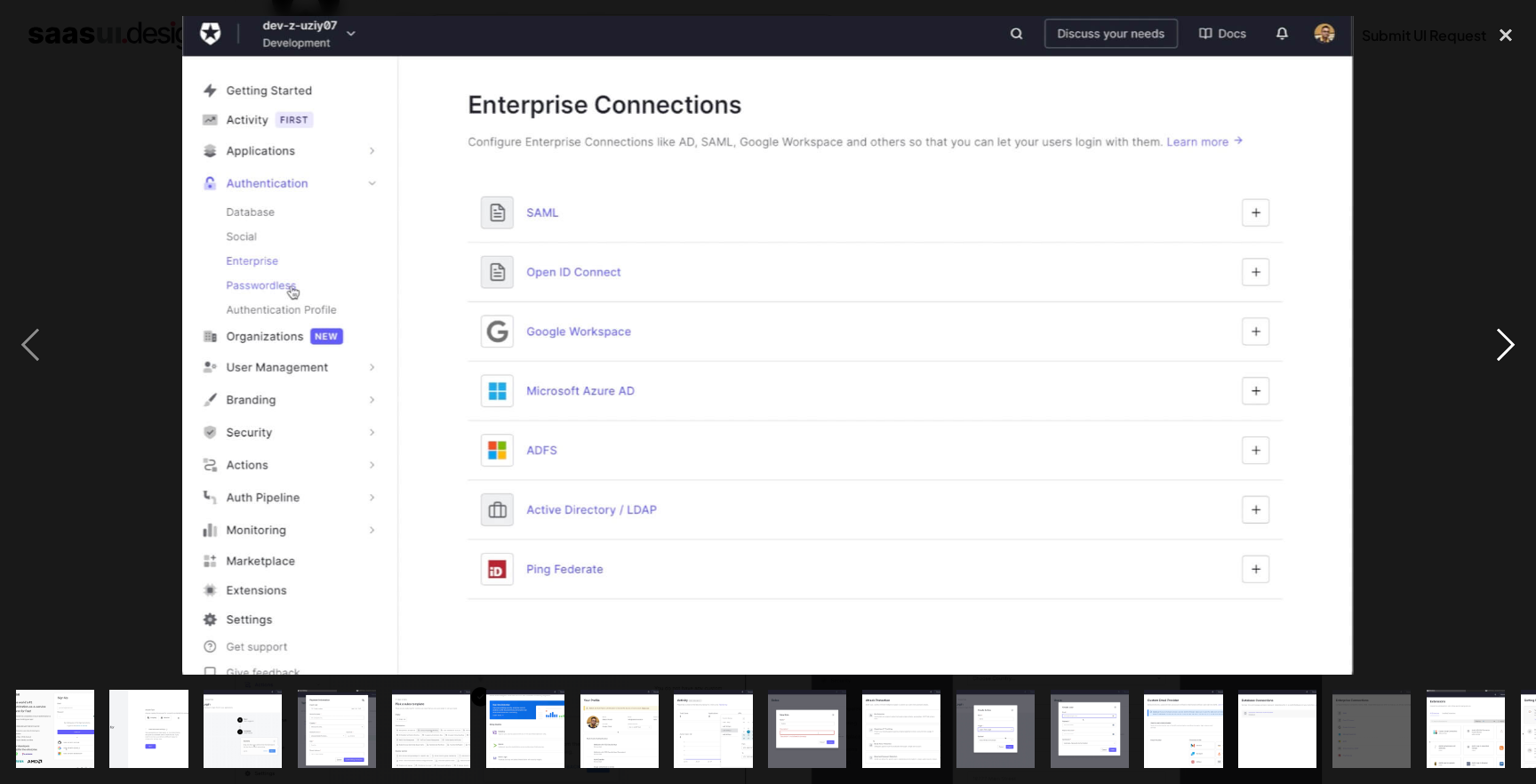
click at [1494, 353] on div "next image" at bounding box center [1505, 344] width 60 height 658
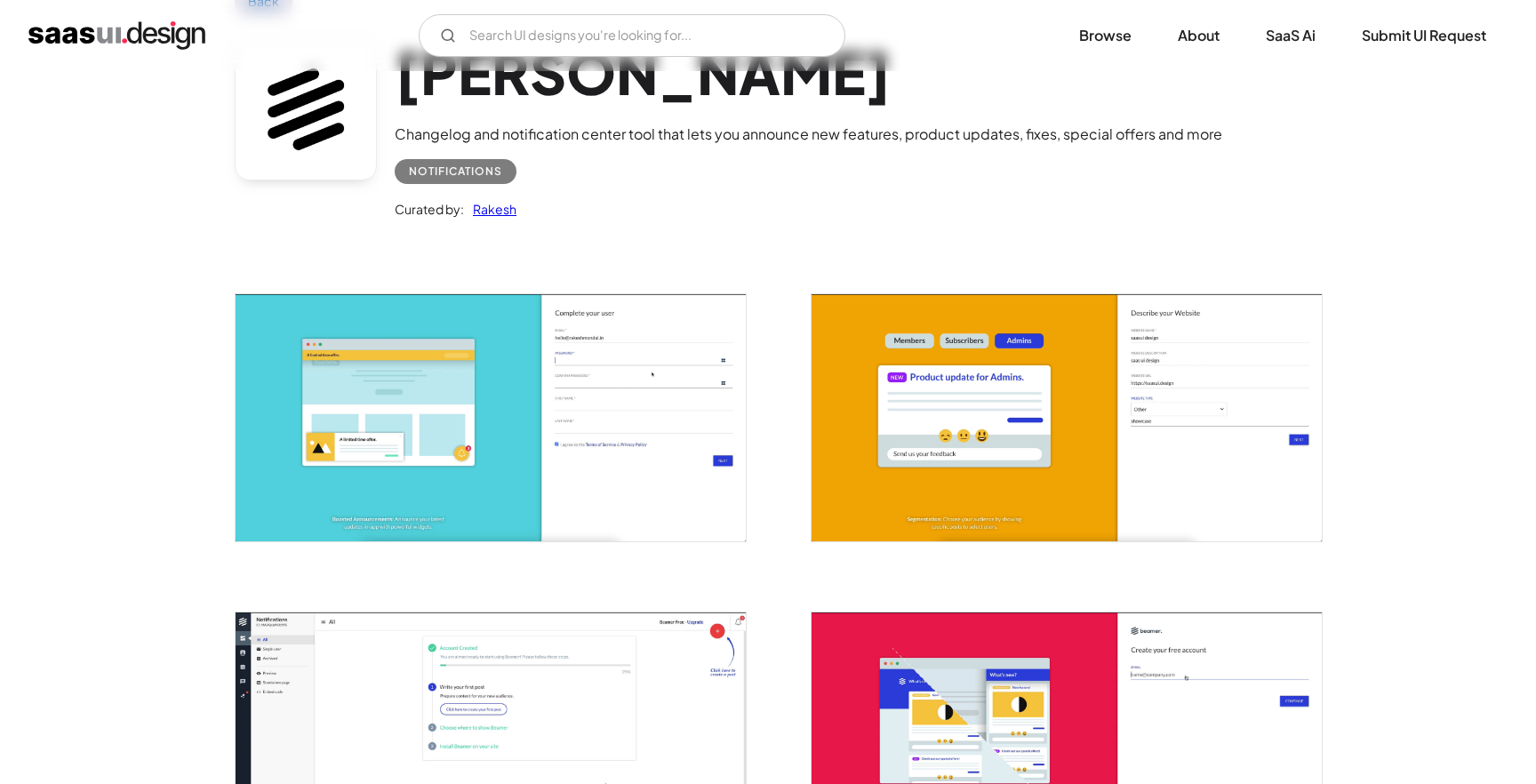
scroll to position [115, 0]
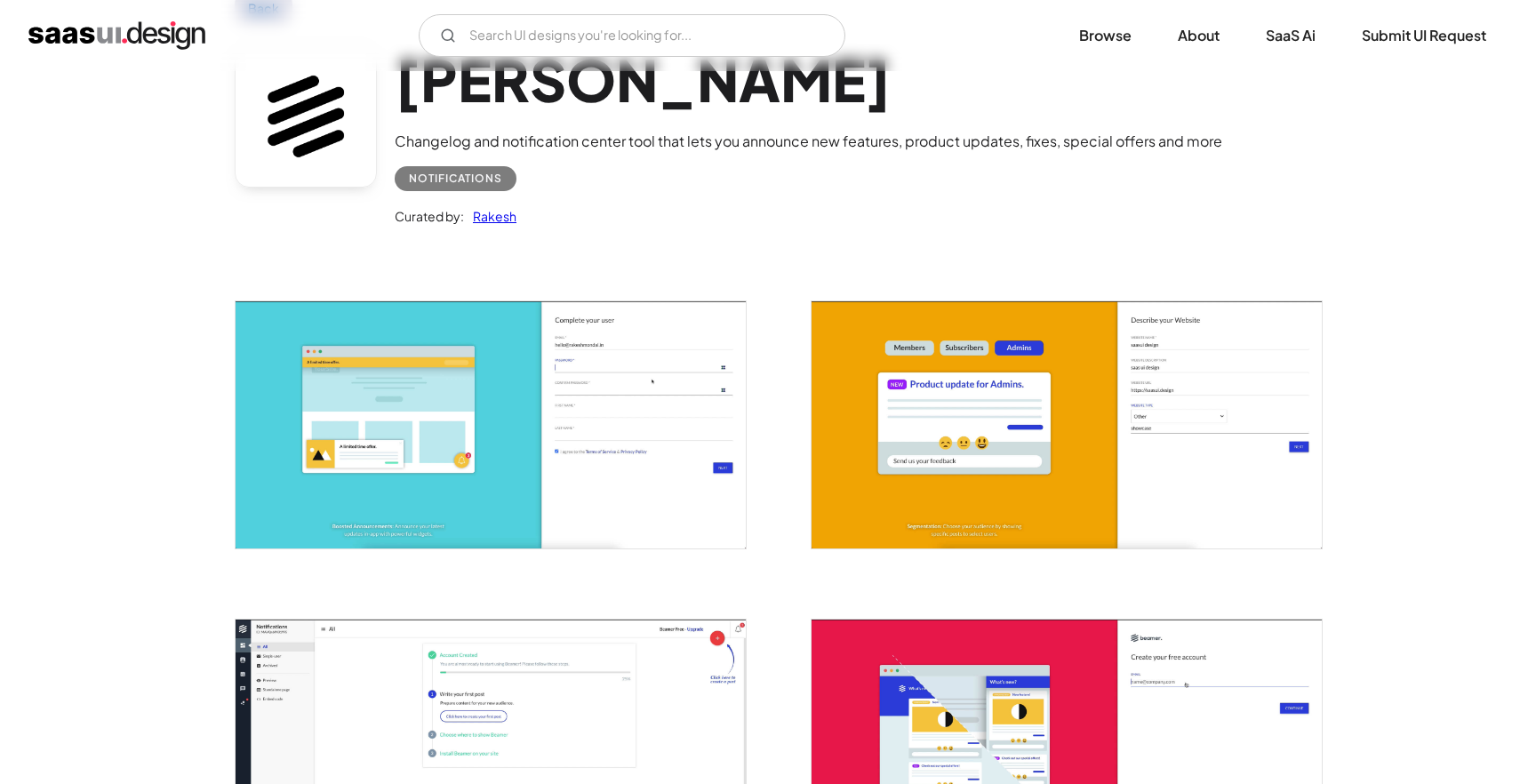
click at [514, 406] on img "open lightbox" at bounding box center [490, 424] width 510 height 247
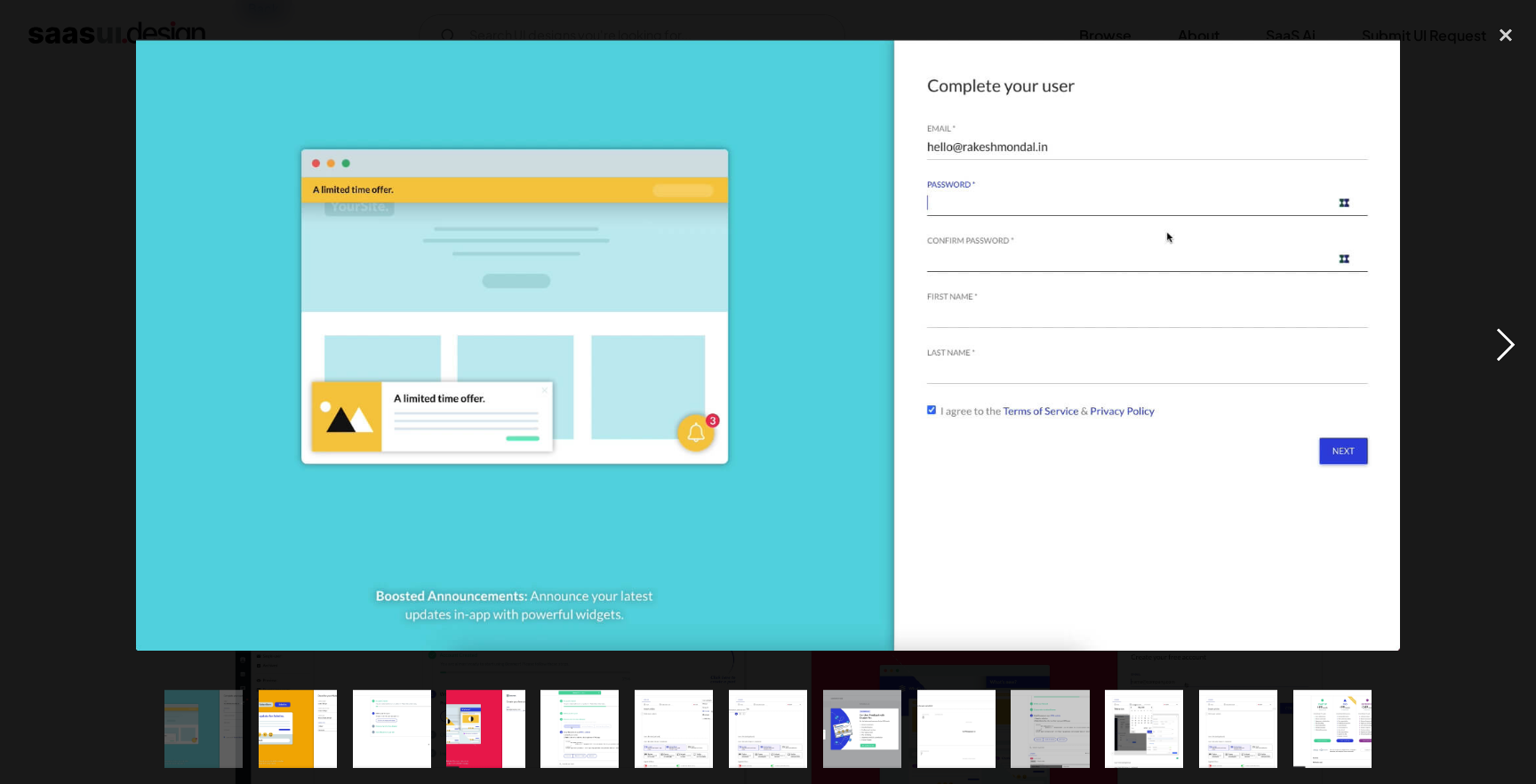
click at [1509, 325] on div "next image" at bounding box center [1505, 344] width 60 height 658
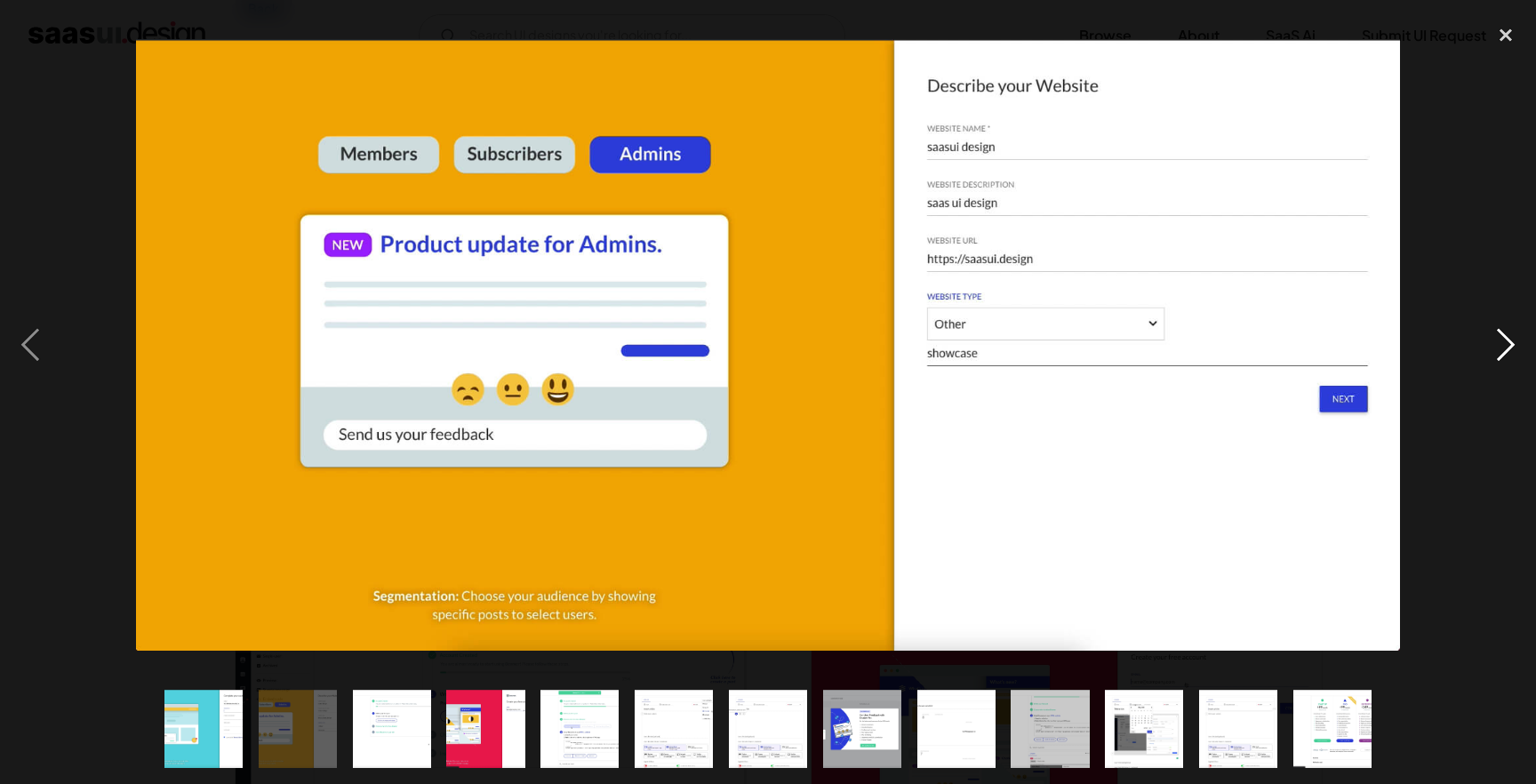
click at [1509, 336] on div "next image" at bounding box center [1505, 344] width 60 height 658
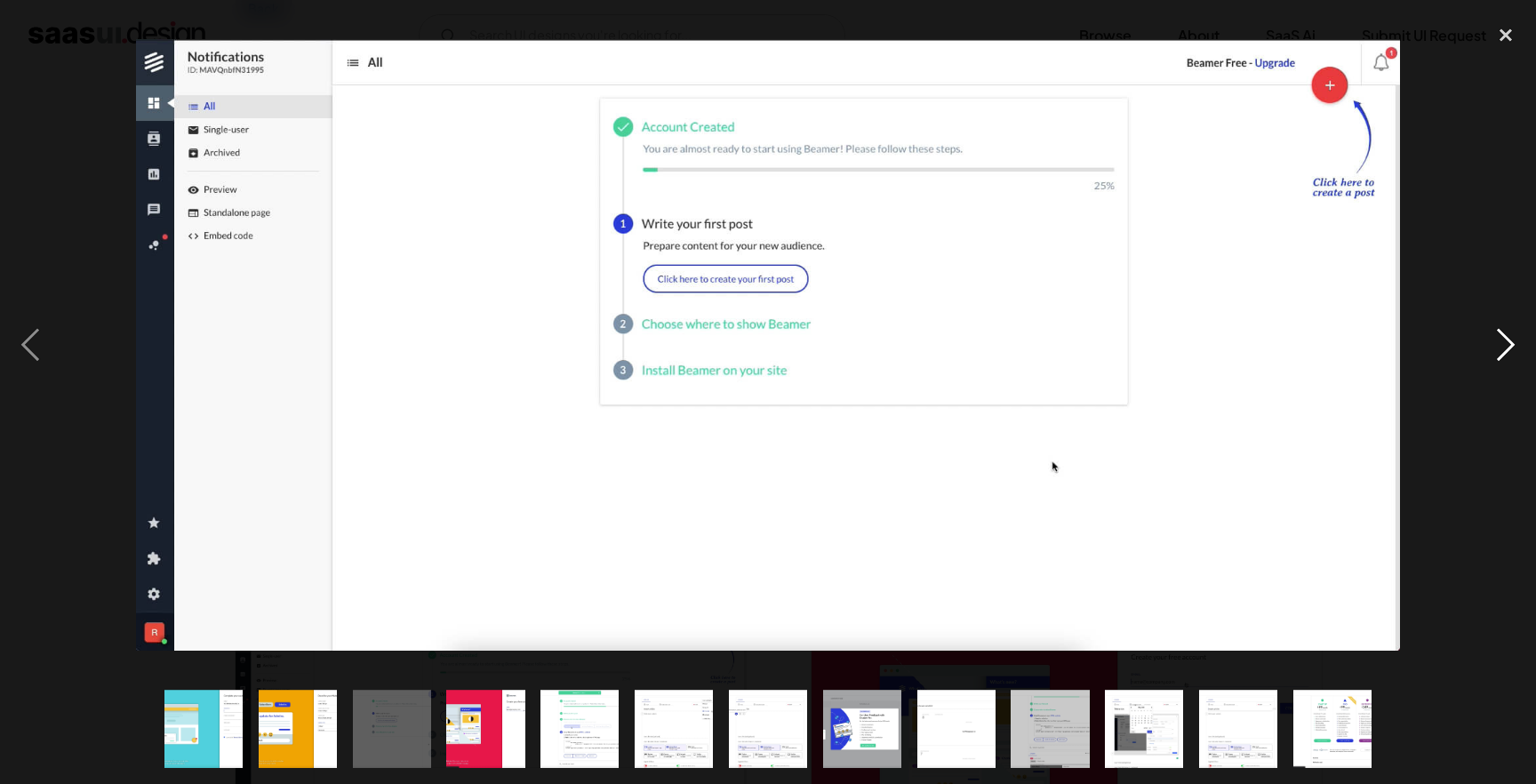
click at [1509, 337] on div "next image" at bounding box center [1505, 344] width 60 height 658
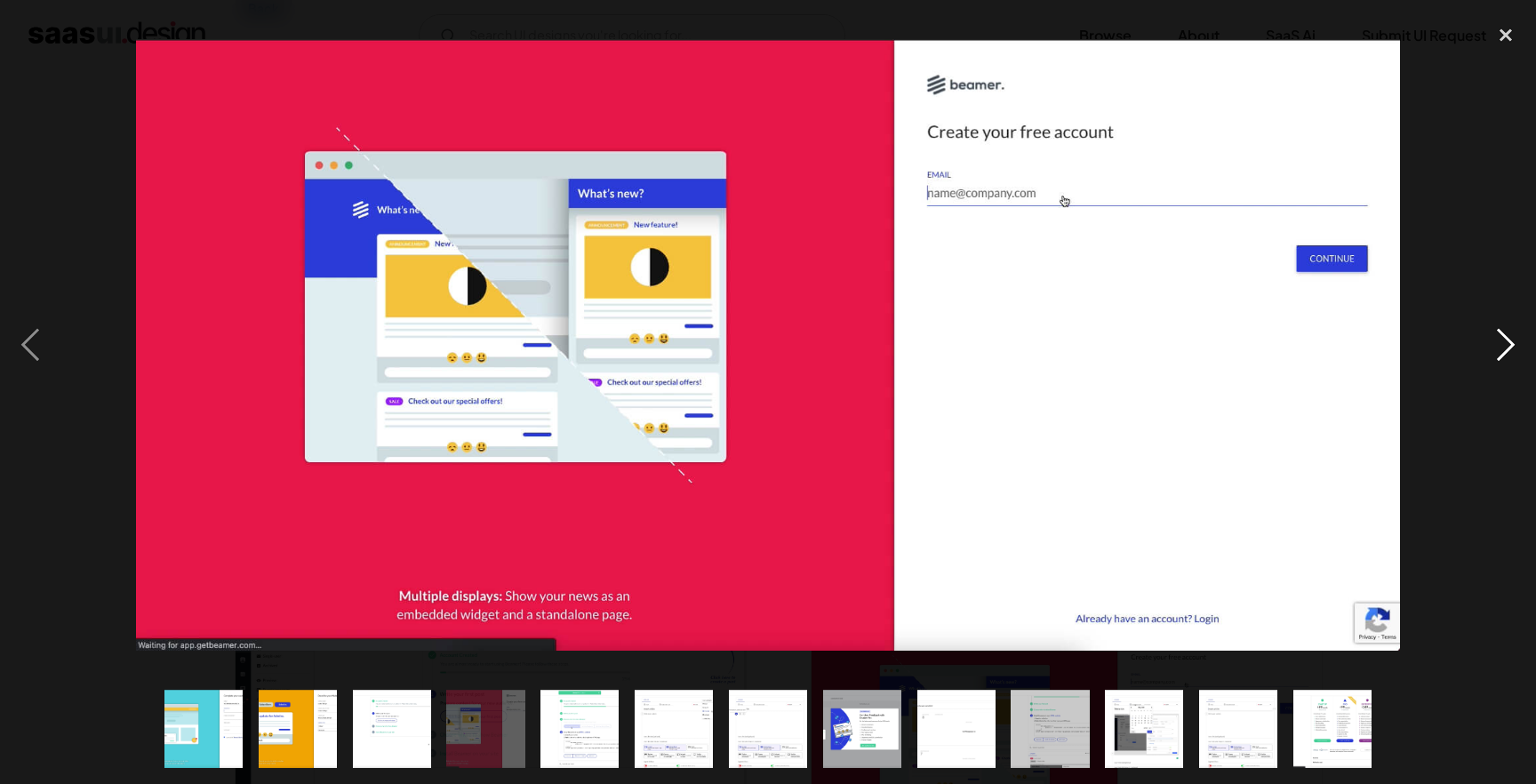
click at [1509, 337] on div "next image" at bounding box center [1505, 344] width 60 height 658
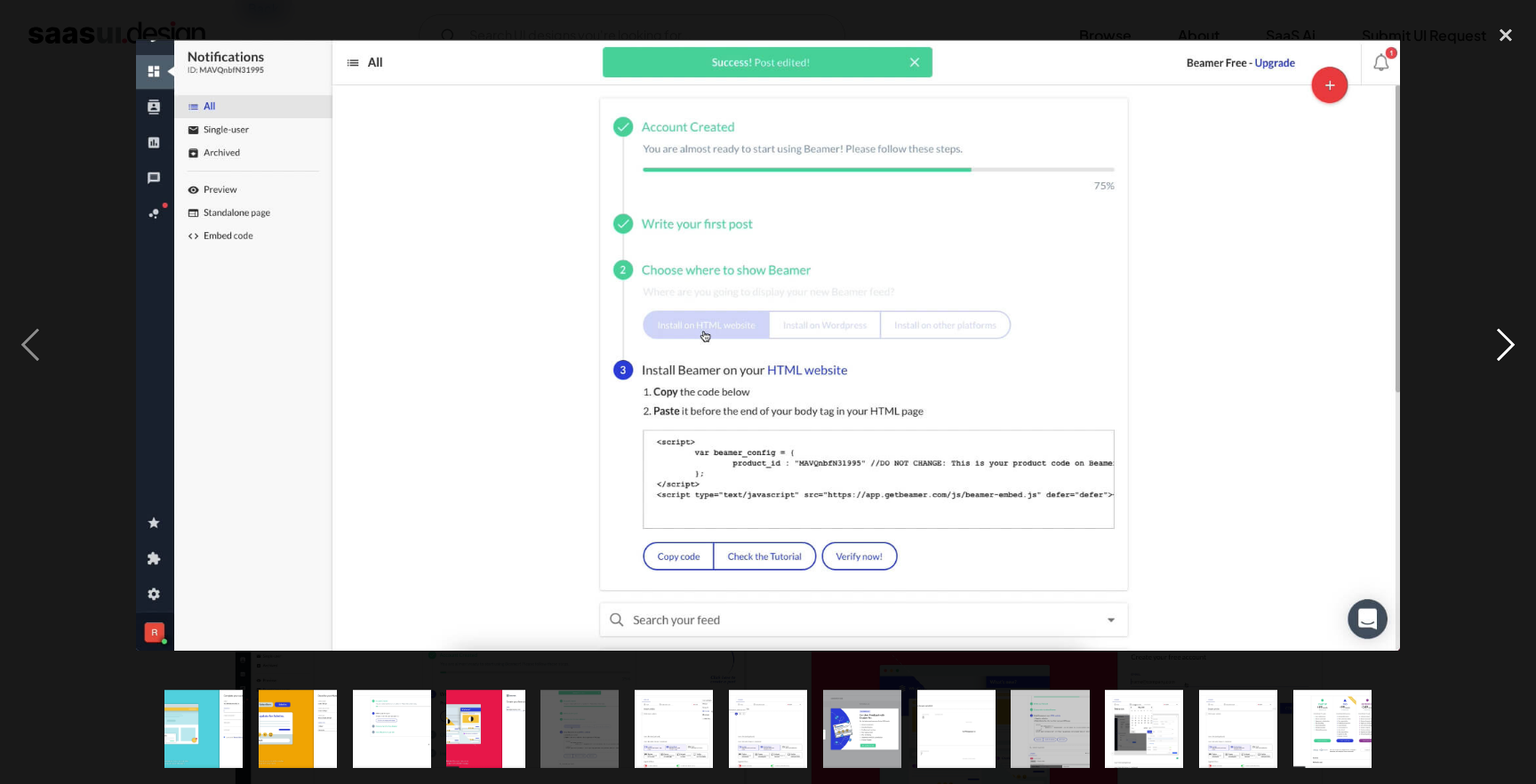
click at [1494, 364] on div "next image" at bounding box center [1505, 344] width 60 height 658
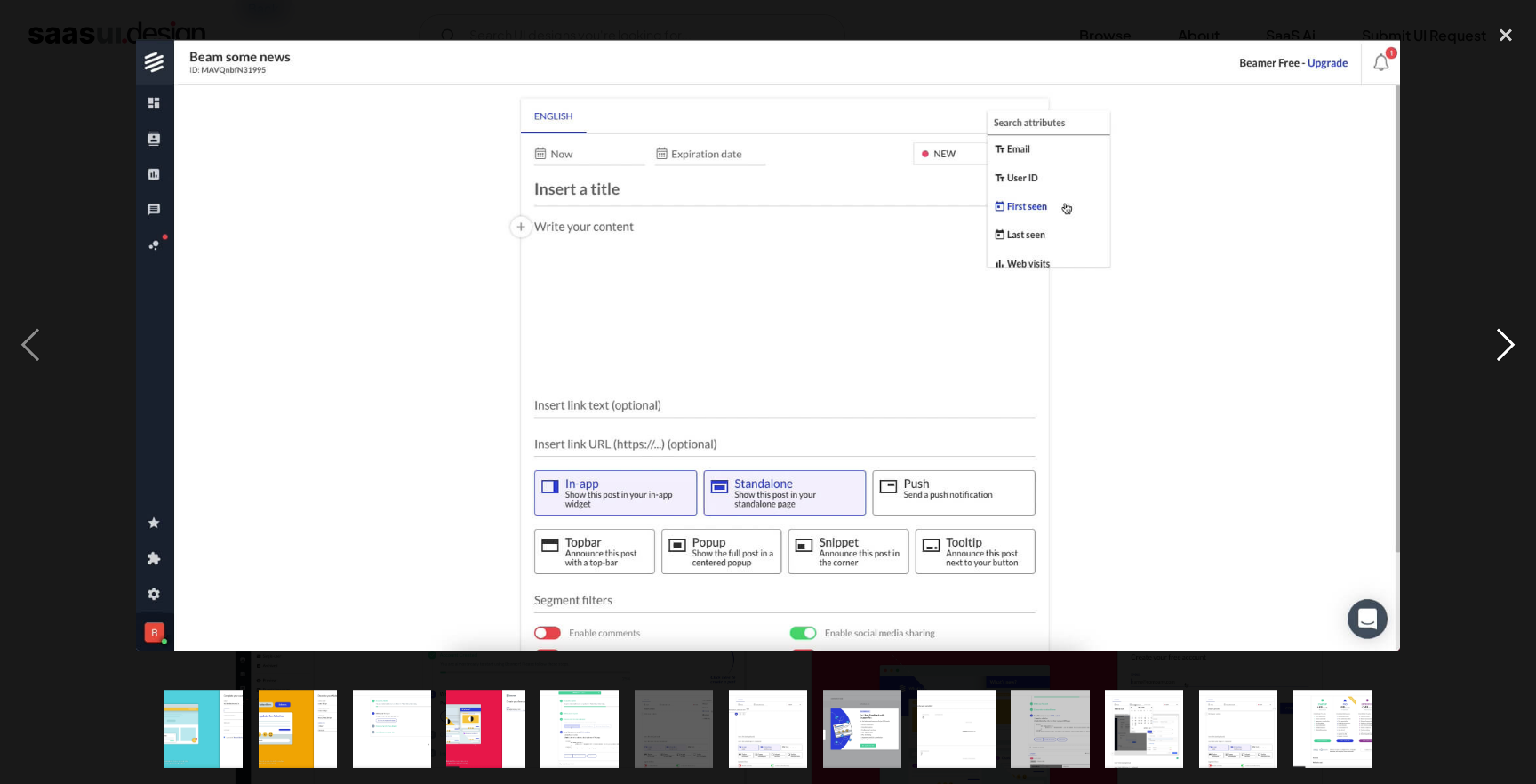
click at [1501, 362] on div "next image" at bounding box center [1505, 344] width 60 height 658
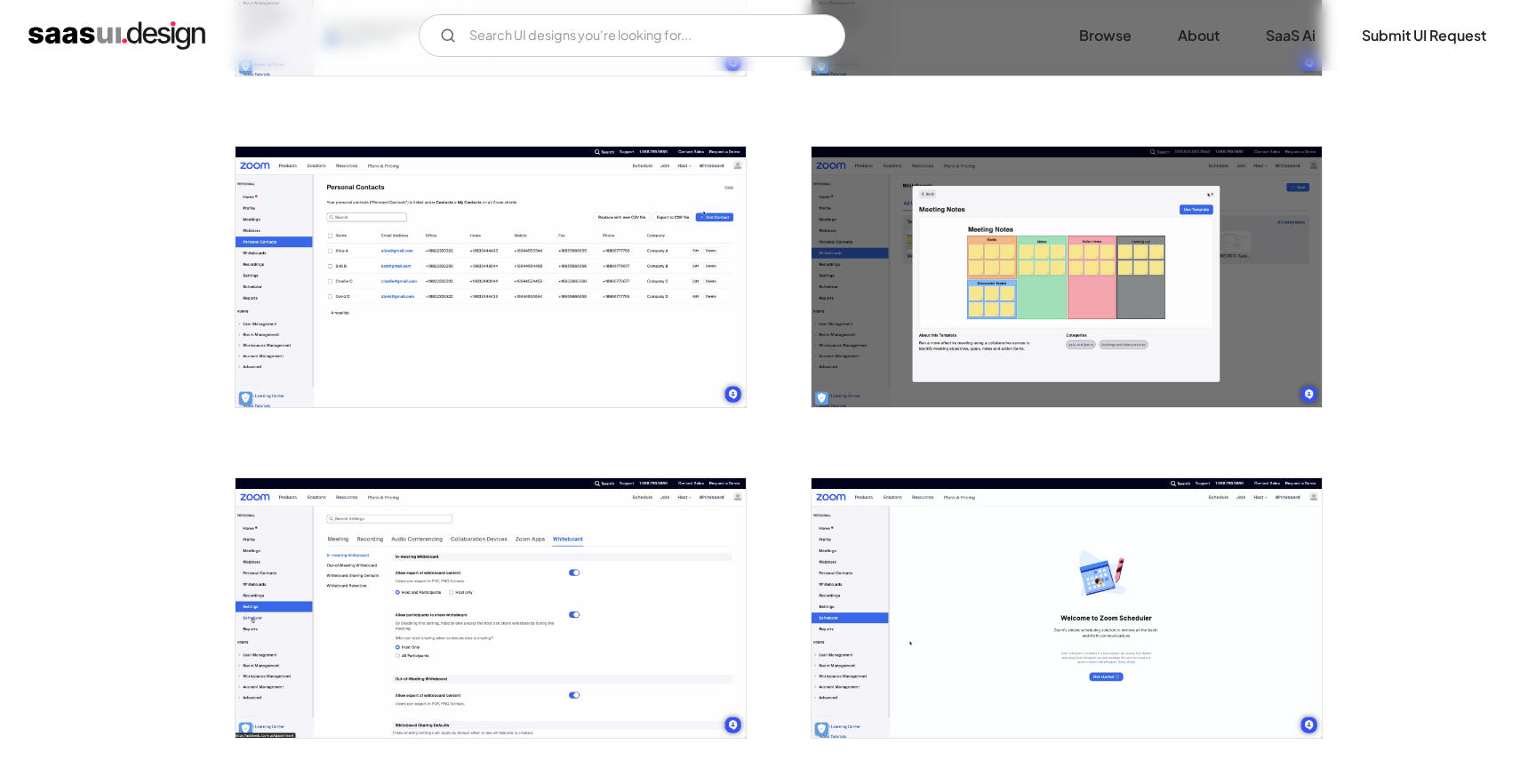
scroll to position [1983, 0]
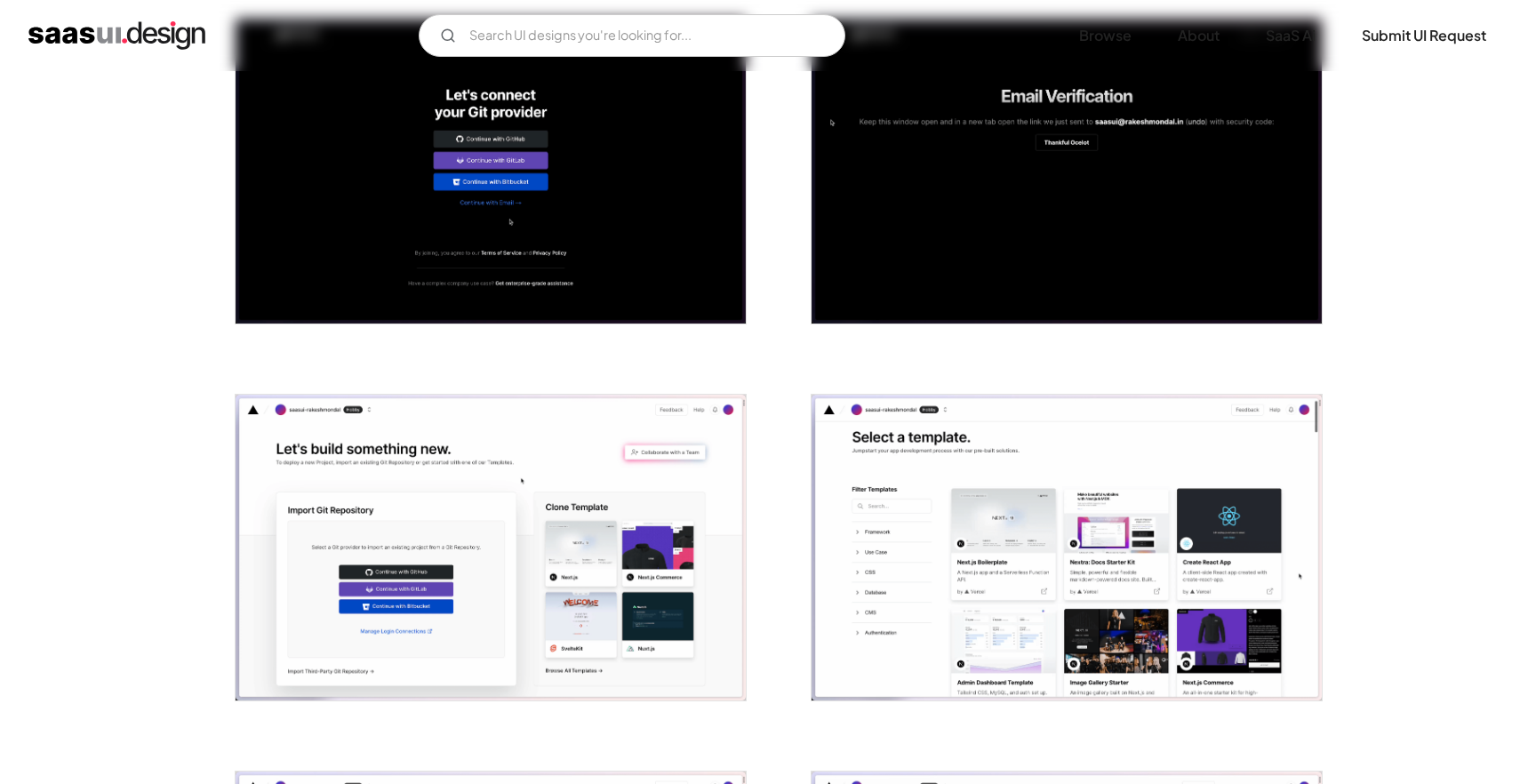
scroll to position [941, 0]
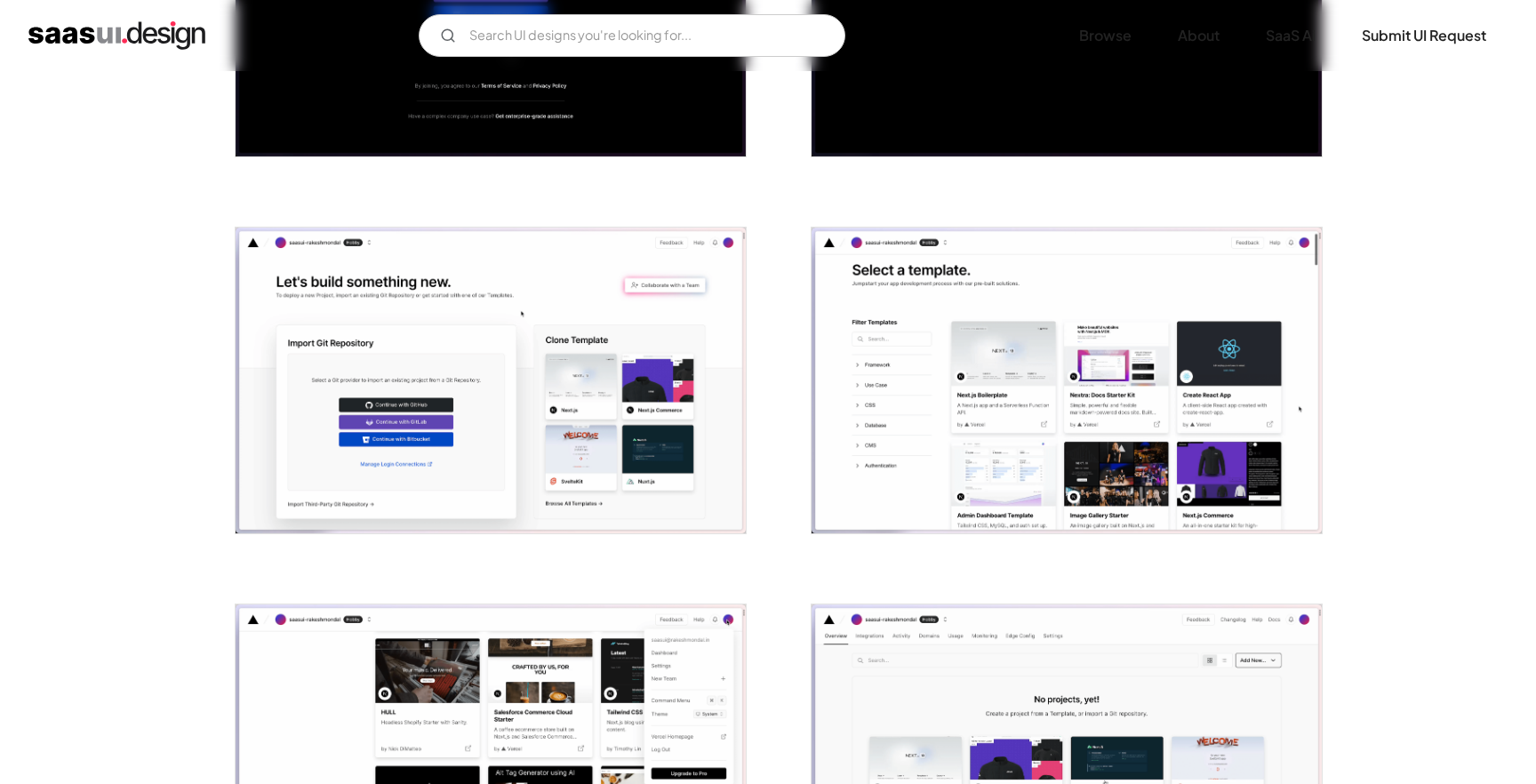
click at [674, 308] on img "open lightbox" at bounding box center [490, 380] width 510 height 306
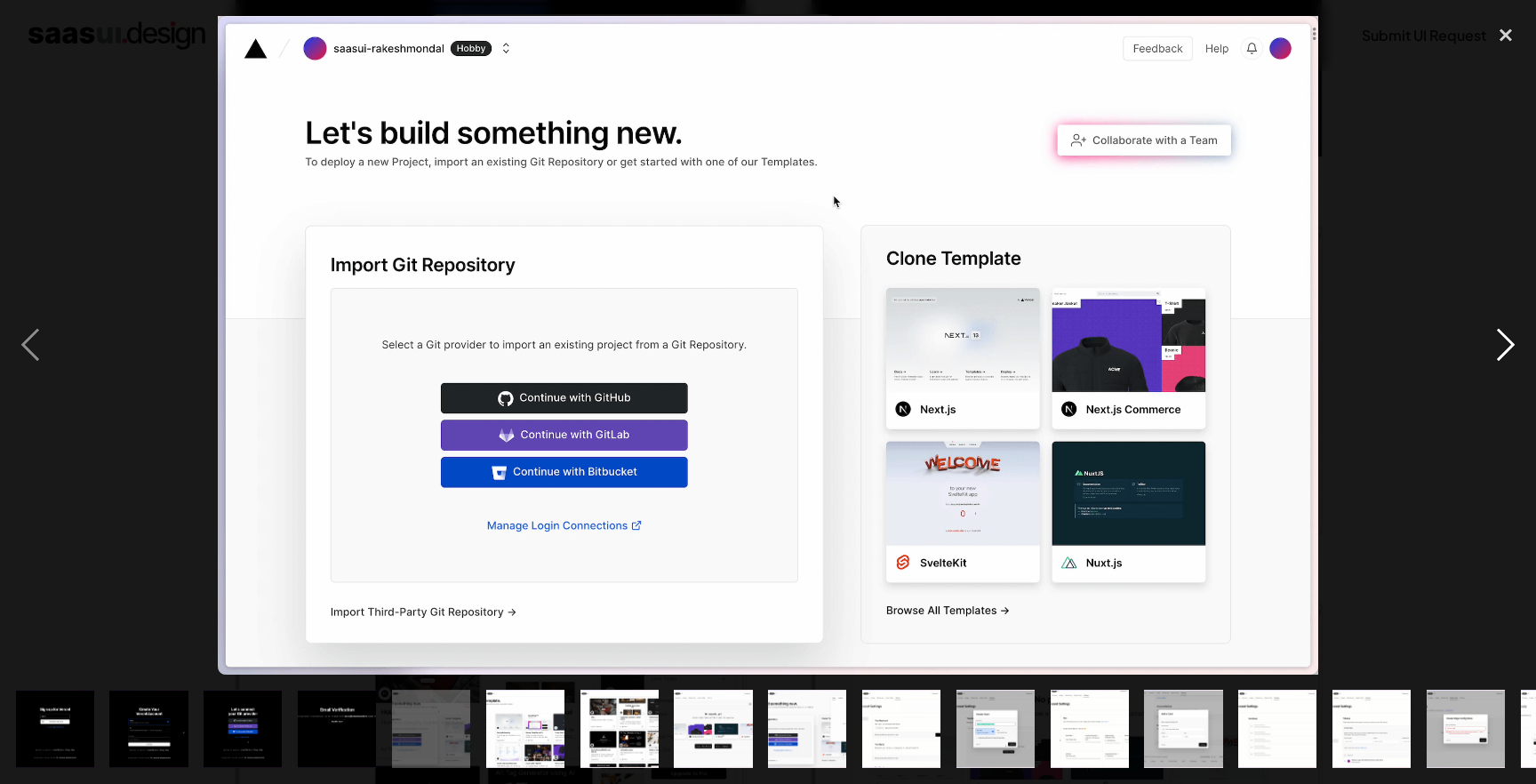
click at [1501, 332] on div "next image" at bounding box center [1505, 344] width 60 height 658
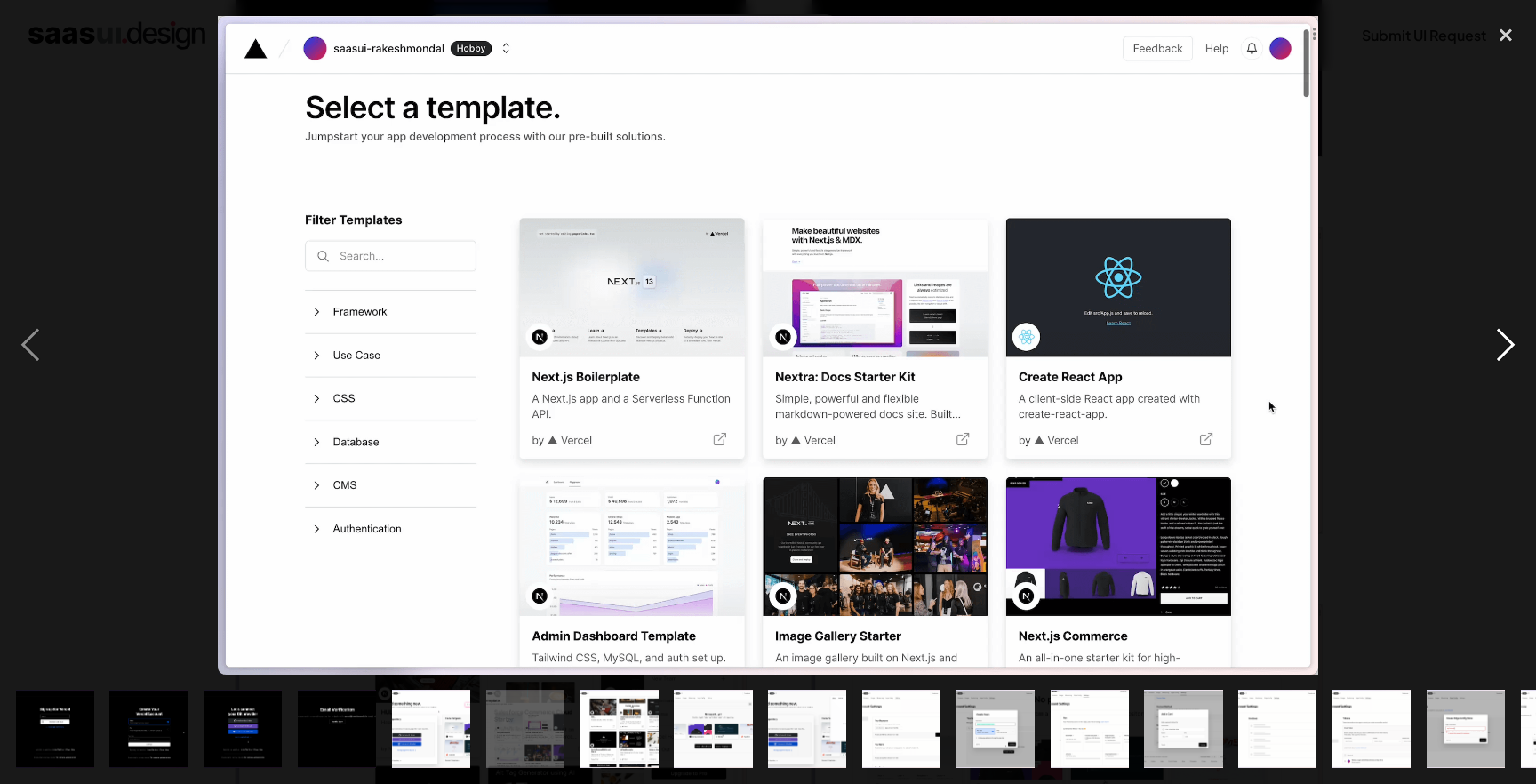
click at [1513, 332] on div "next image" at bounding box center [1505, 344] width 60 height 658
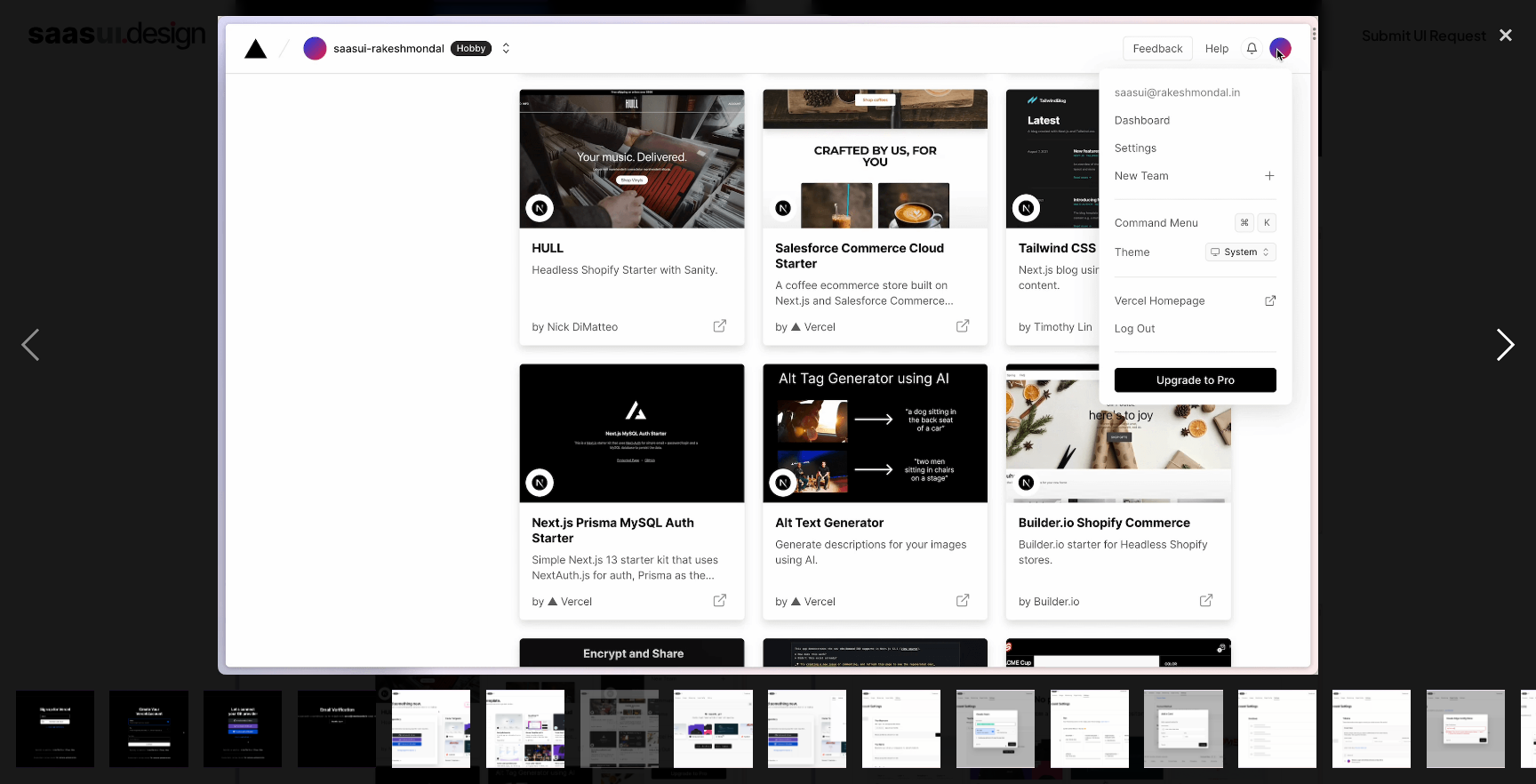
click at [1513, 332] on div "next image" at bounding box center [1505, 344] width 60 height 658
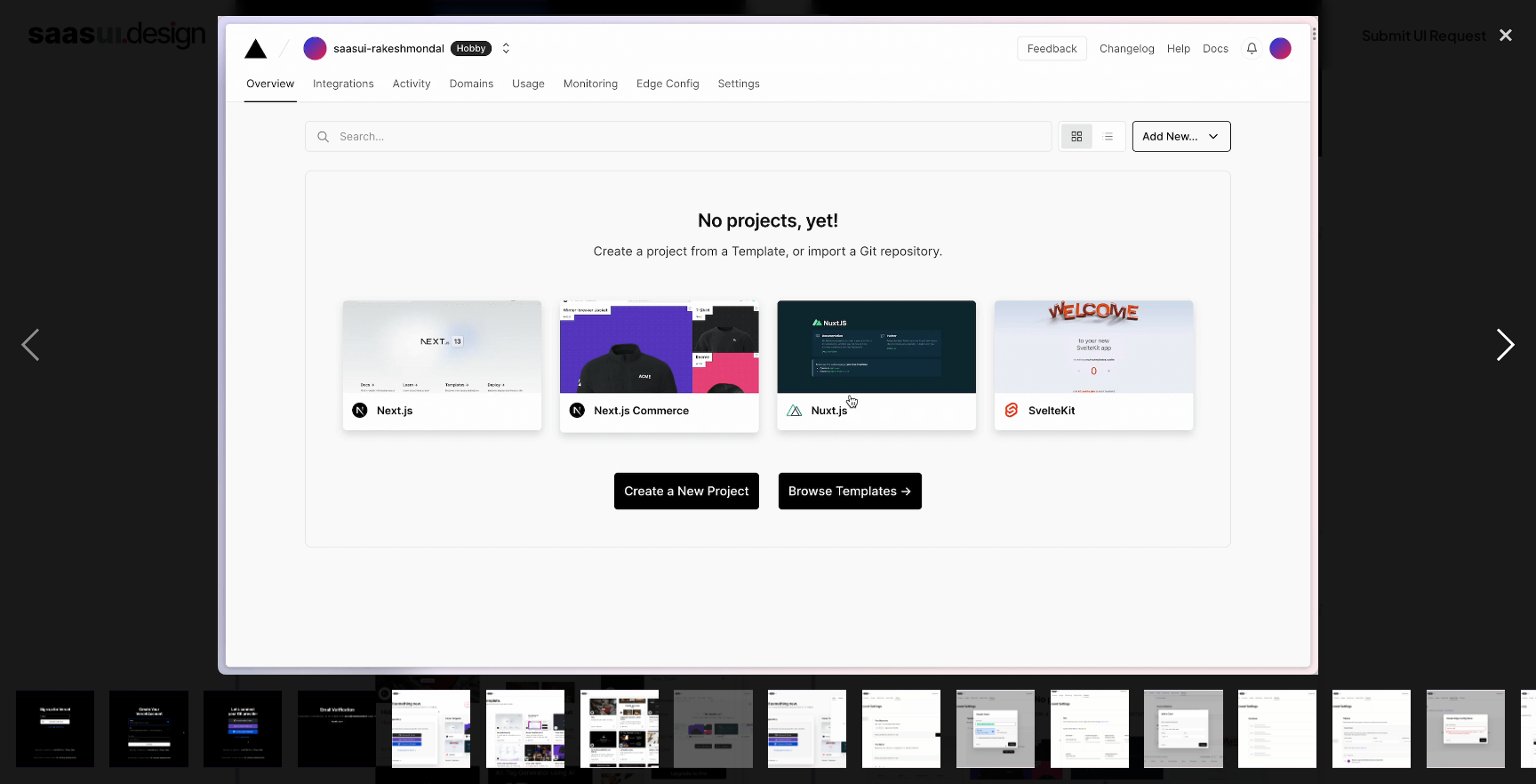
click at [1513, 332] on div "next image" at bounding box center [1505, 344] width 60 height 658
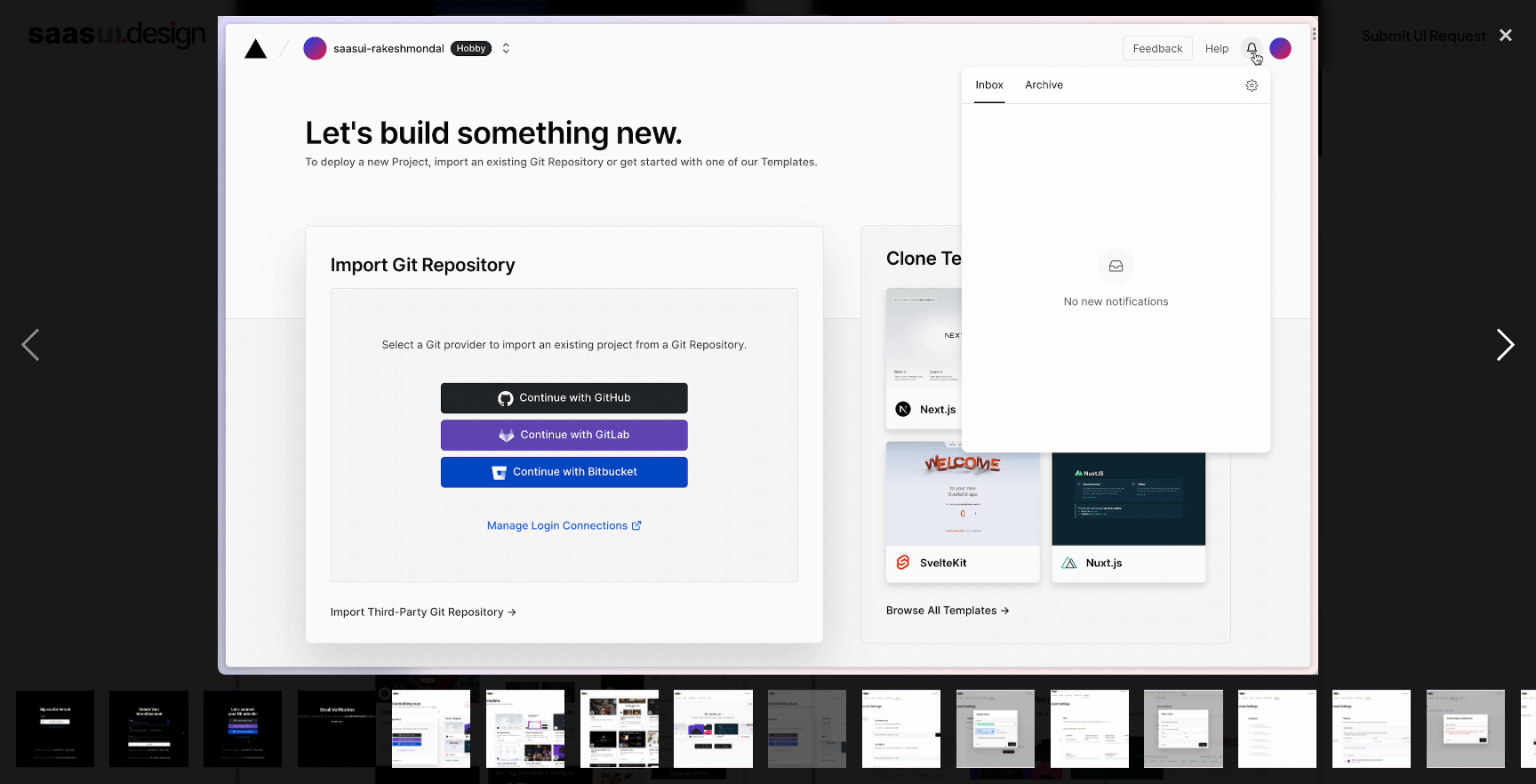
click at [1513, 332] on div "next image" at bounding box center [1505, 344] width 60 height 658
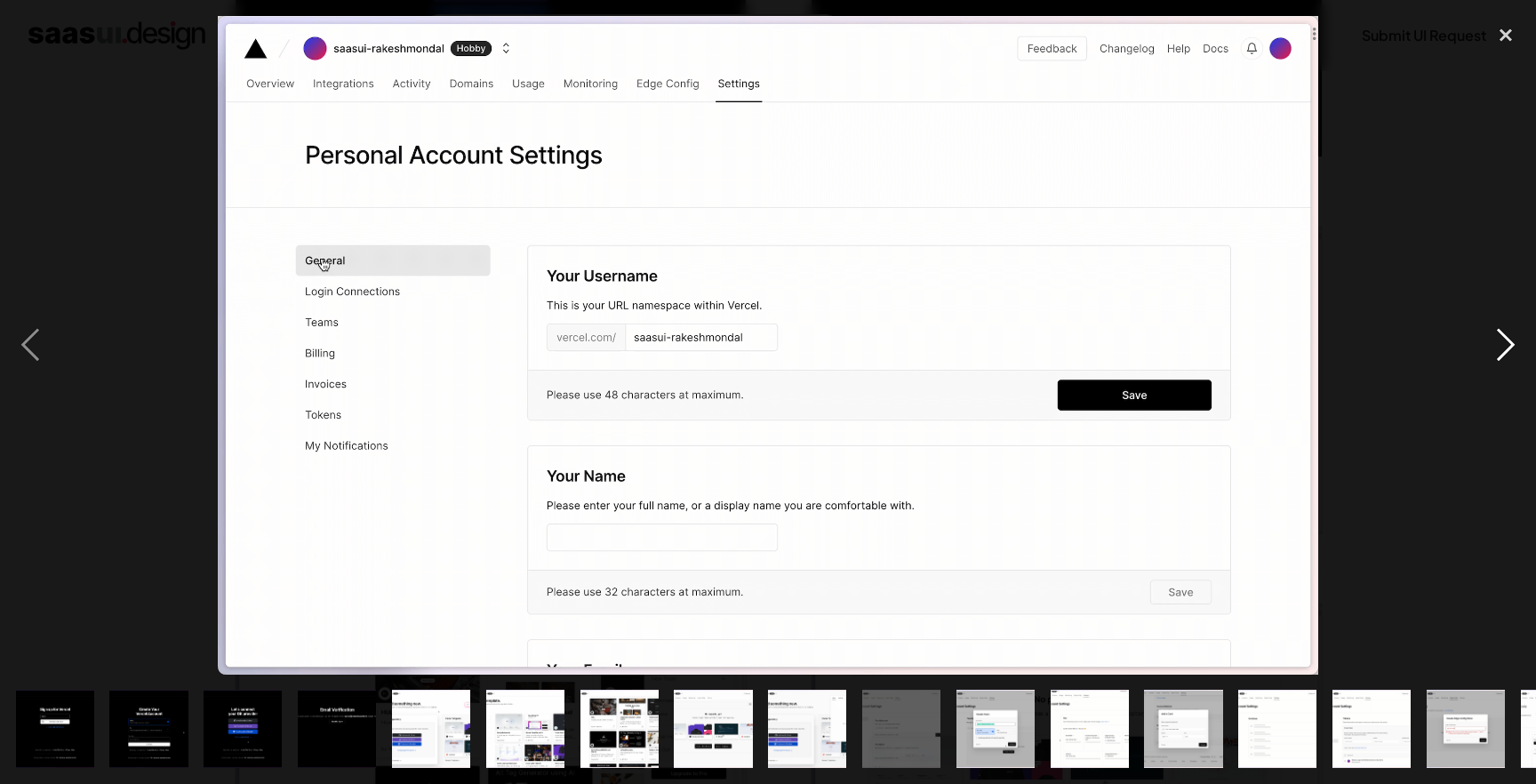
click at [1513, 332] on div "next image" at bounding box center [1505, 344] width 60 height 658
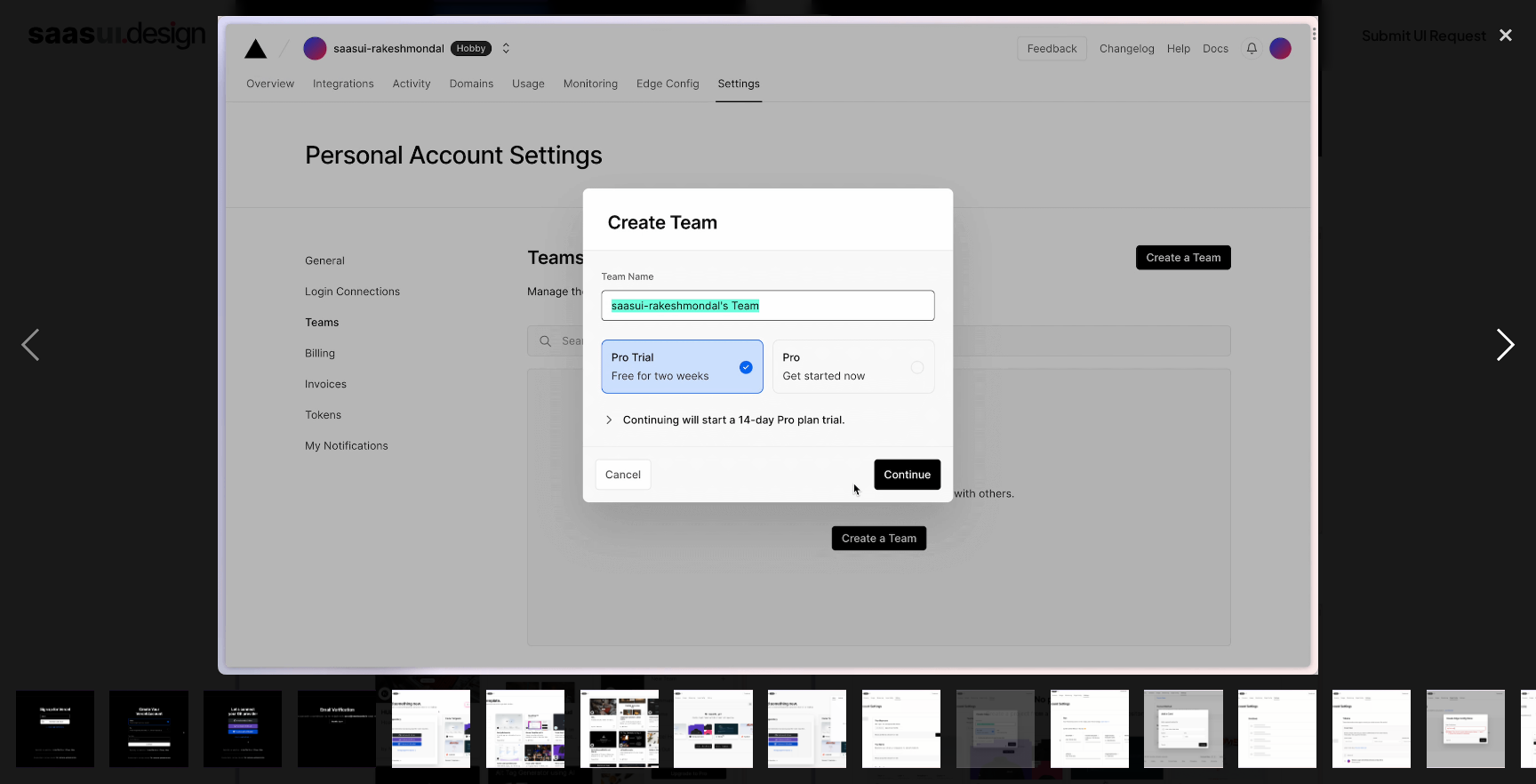
click at [1513, 332] on div "next image" at bounding box center [1505, 344] width 60 height 658
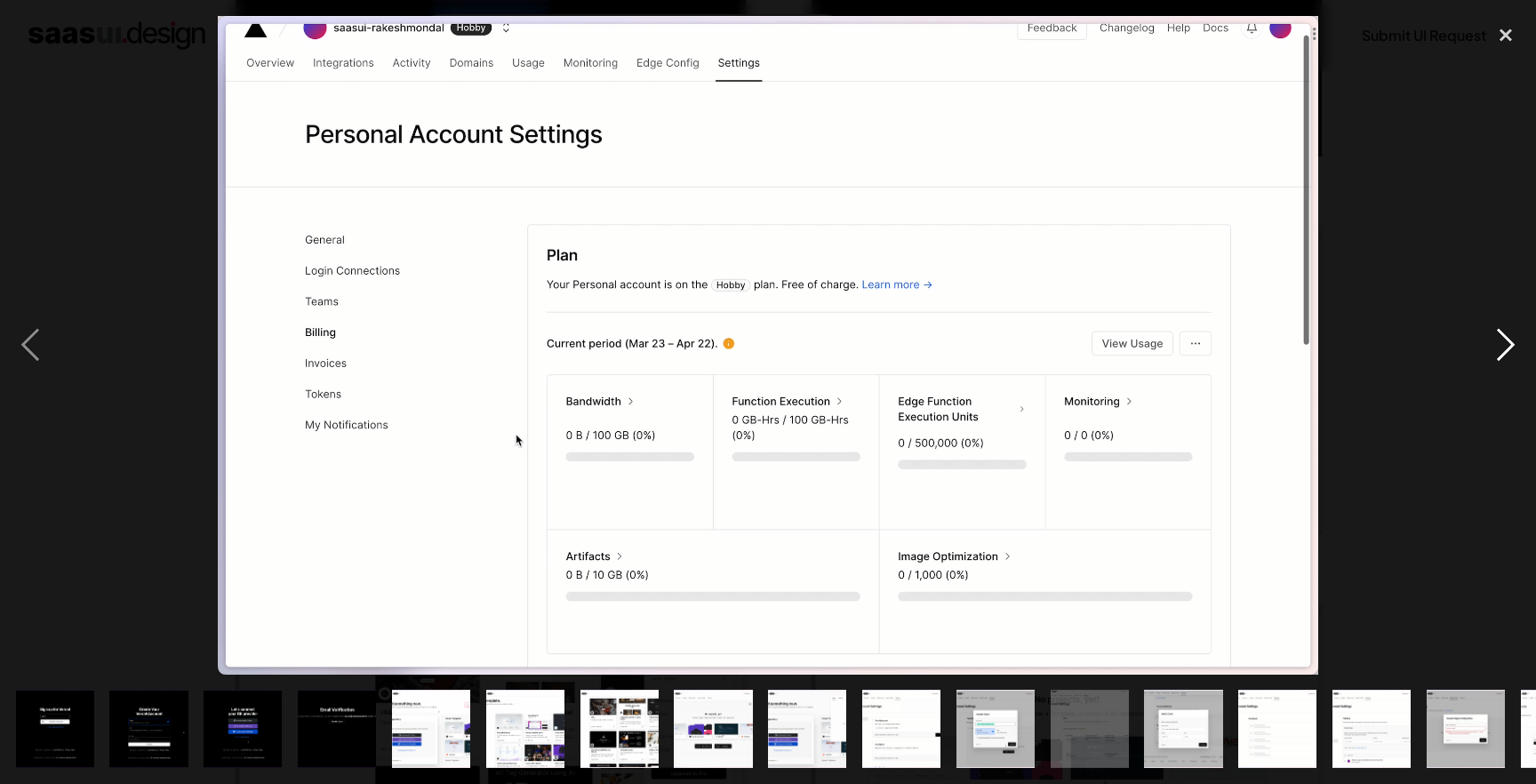
click at [1513, 332] on div "next image" at bounding box center [1505, 344] width 60 height 658
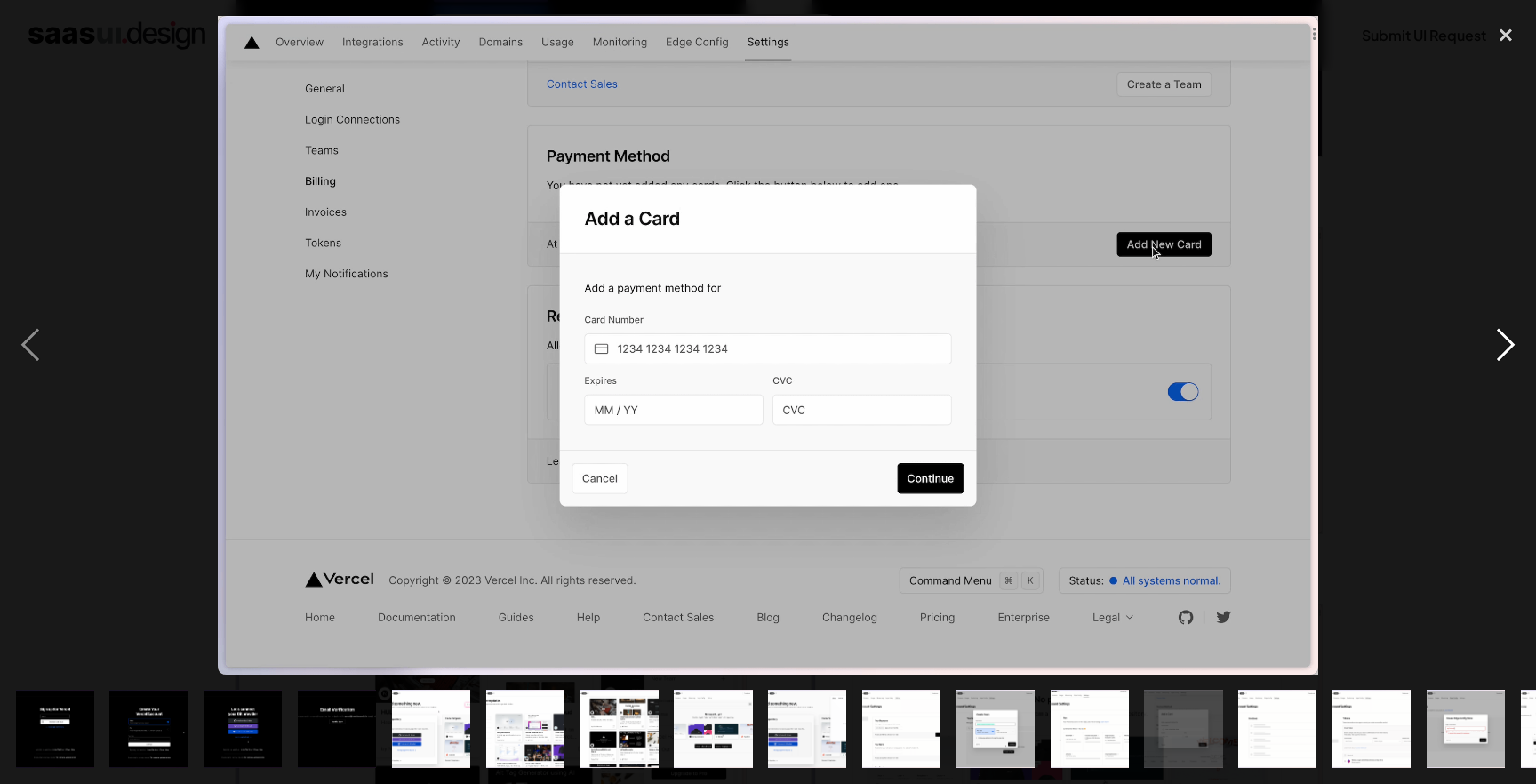
click at [1513, 332] on div "next image" at bounding box center [1505, 344] width 60 height 658
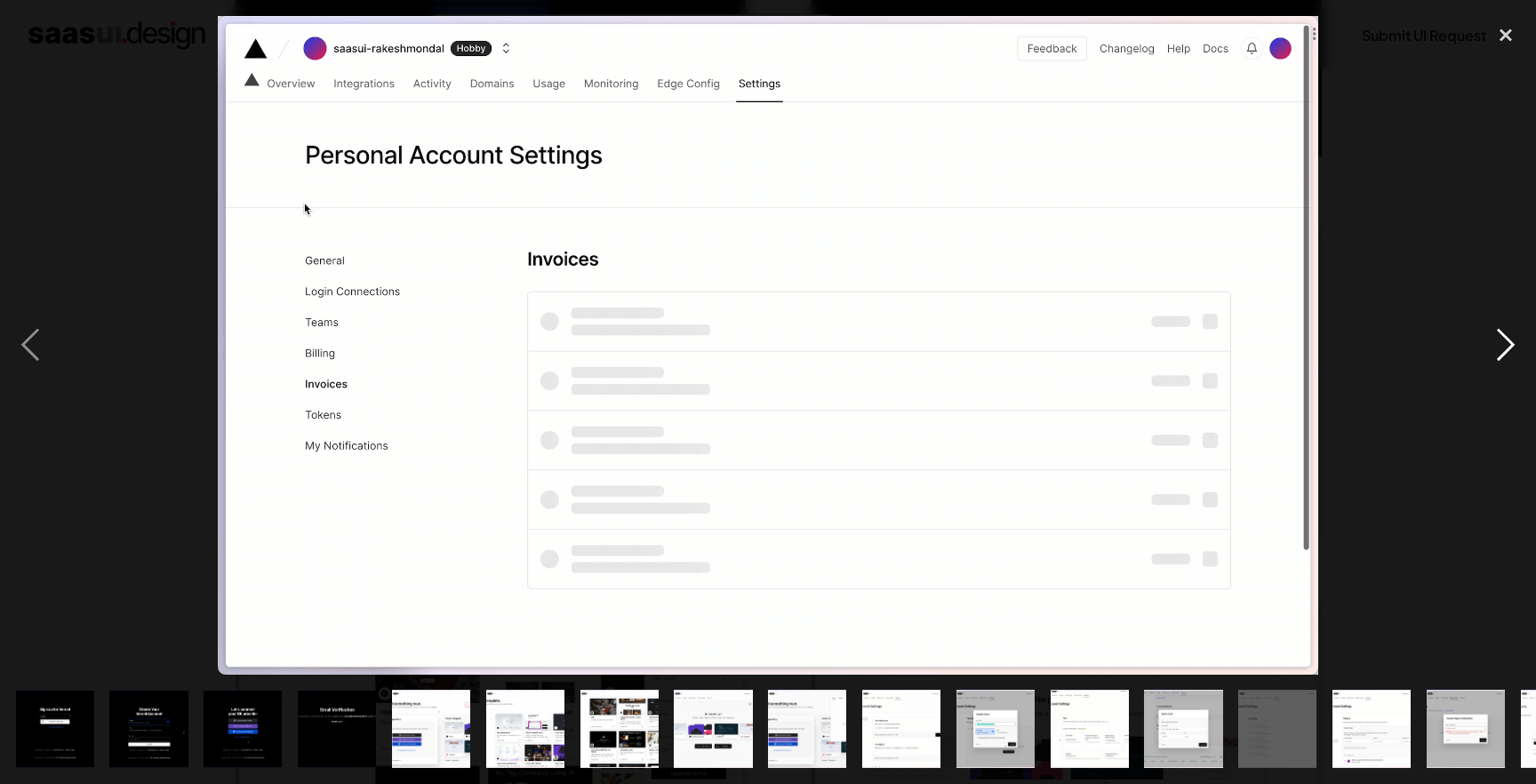
click at [1513, 332] on div "next image" at bounding box center [1505, 344] width 60 height 658
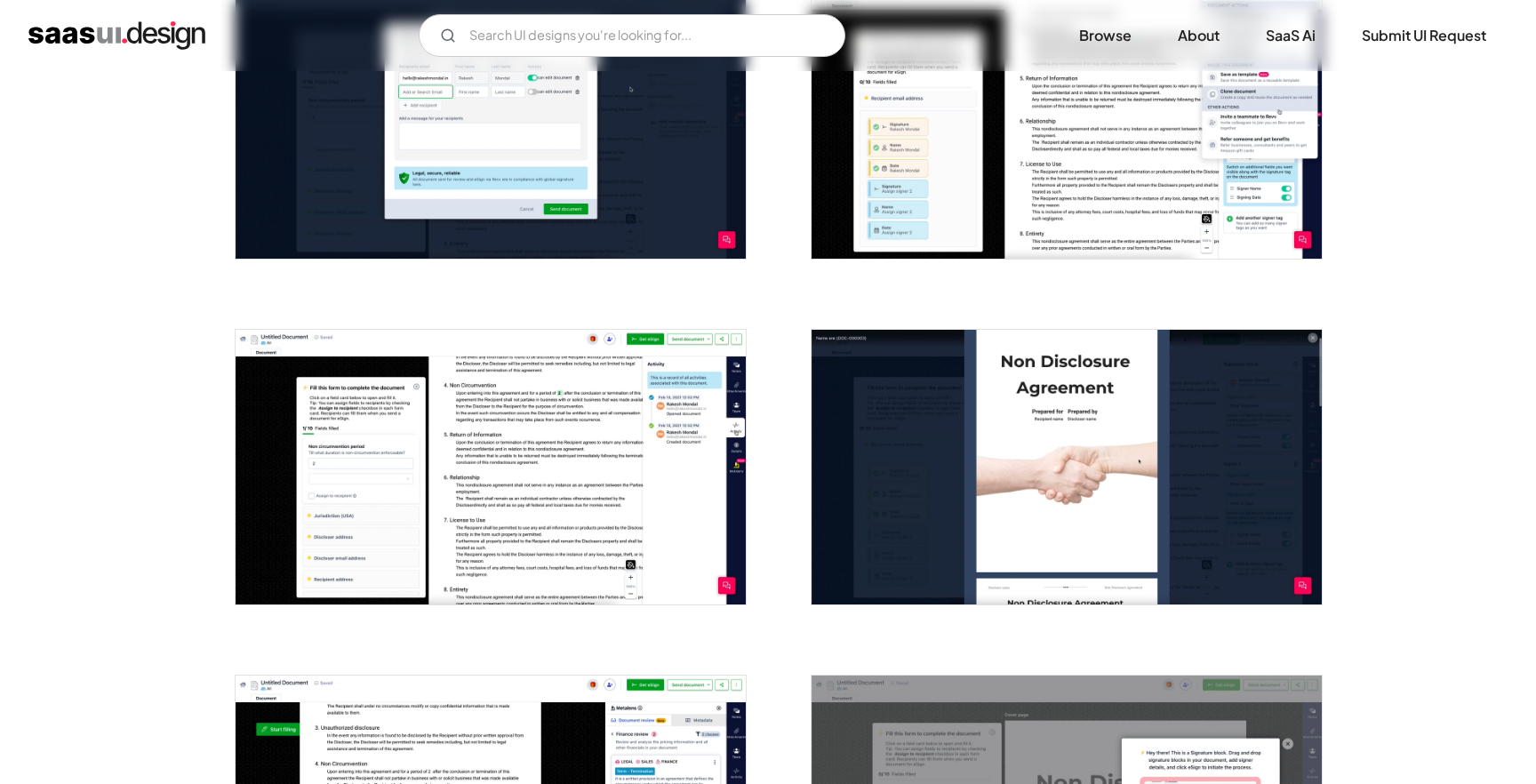
scroll to position [1779, 0]
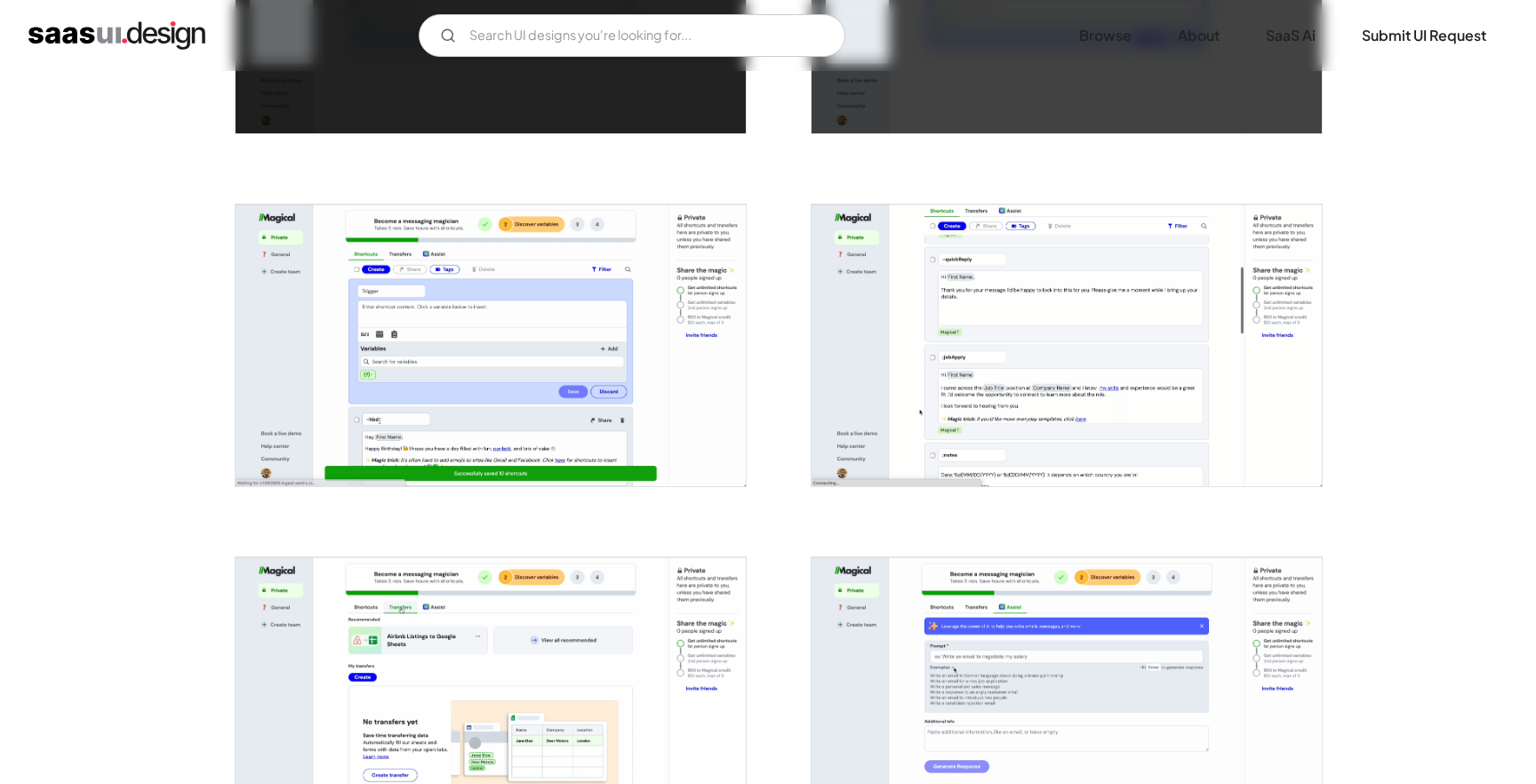
scroll to position [2020, 0]
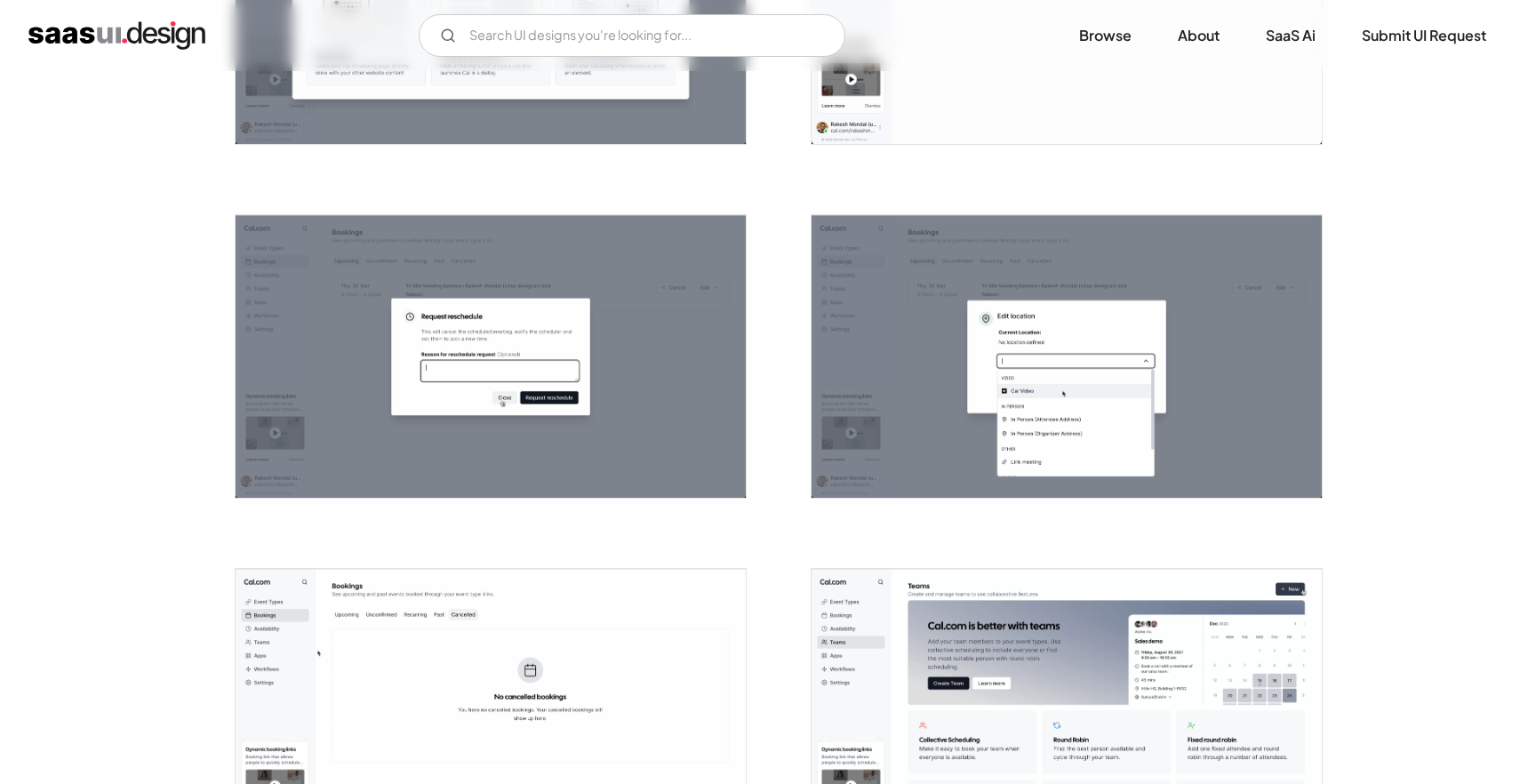
scroll to position [2369, 0]
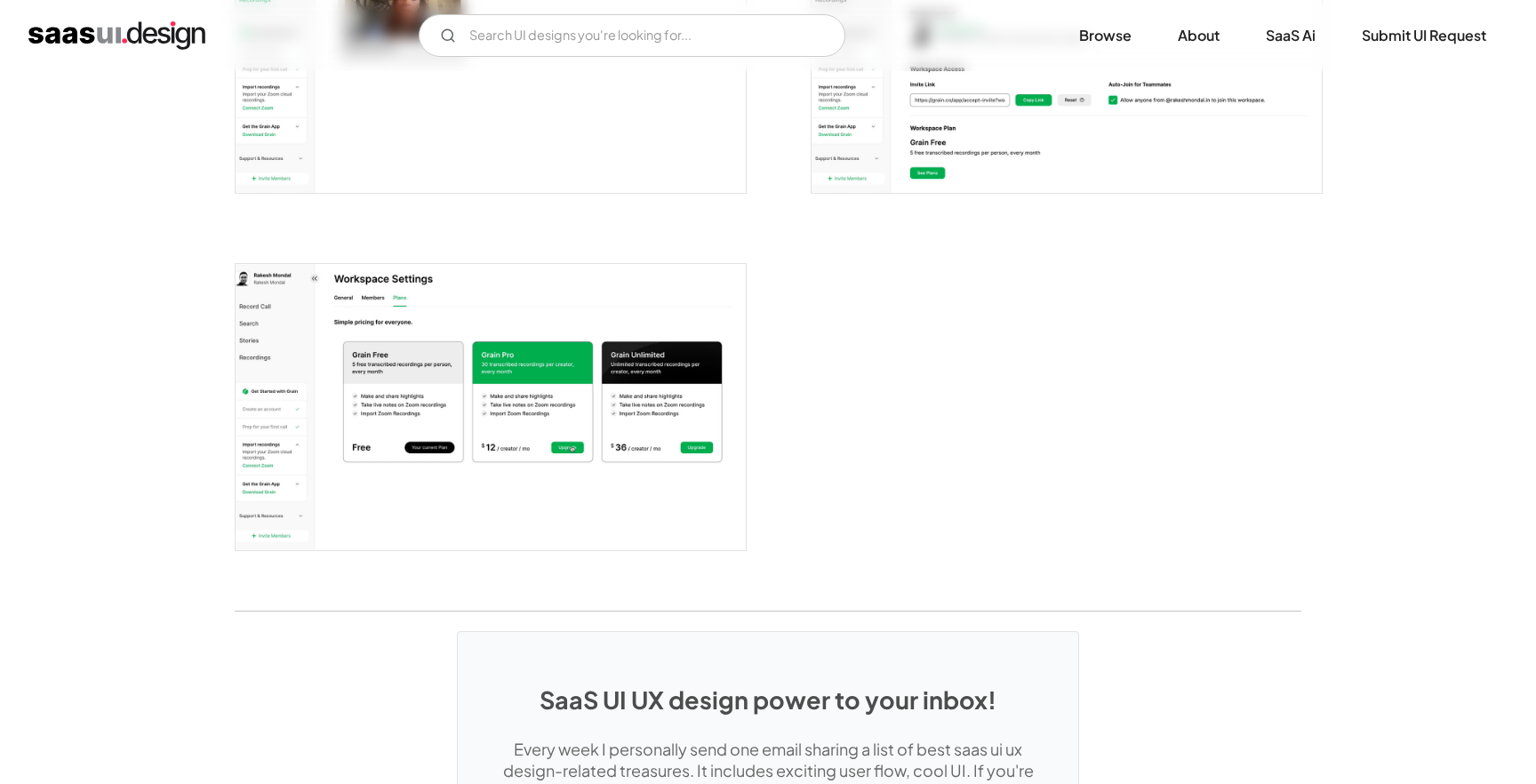
scroll to position [2354, 0]
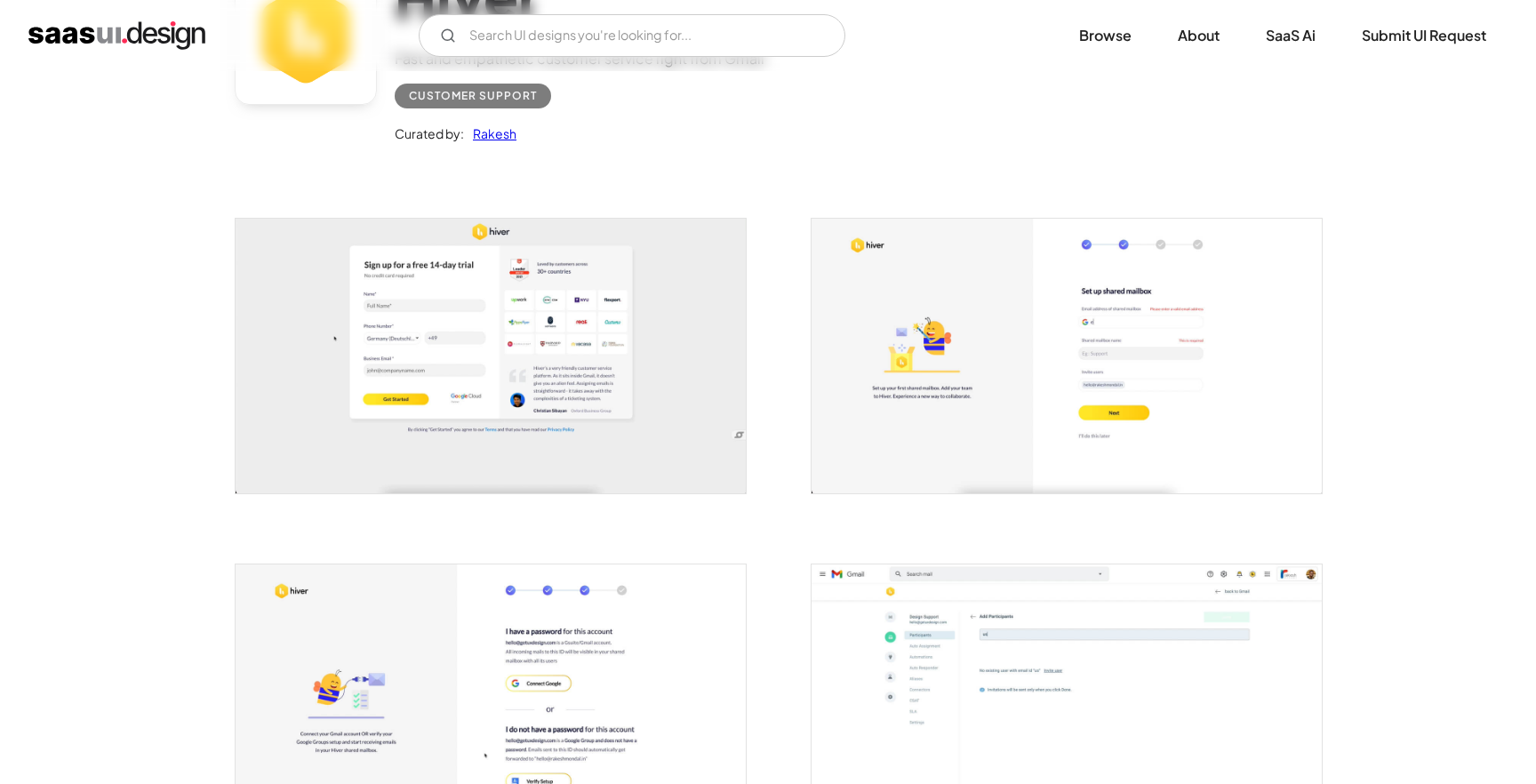
scroll to position [222, 0]
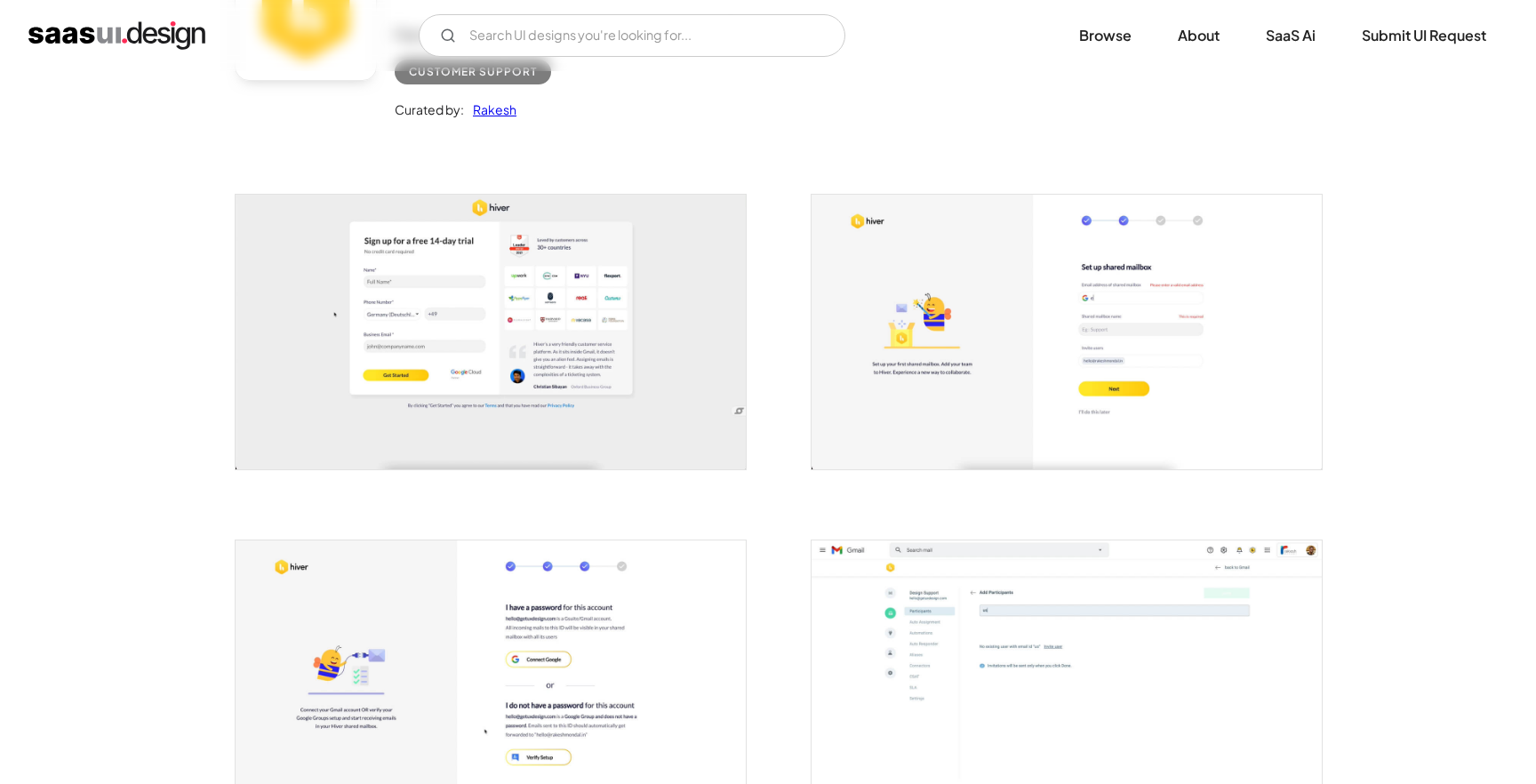
click at [943, 278] on img "open lightbox" at bounding box center [1066, 332] width 510 height 274
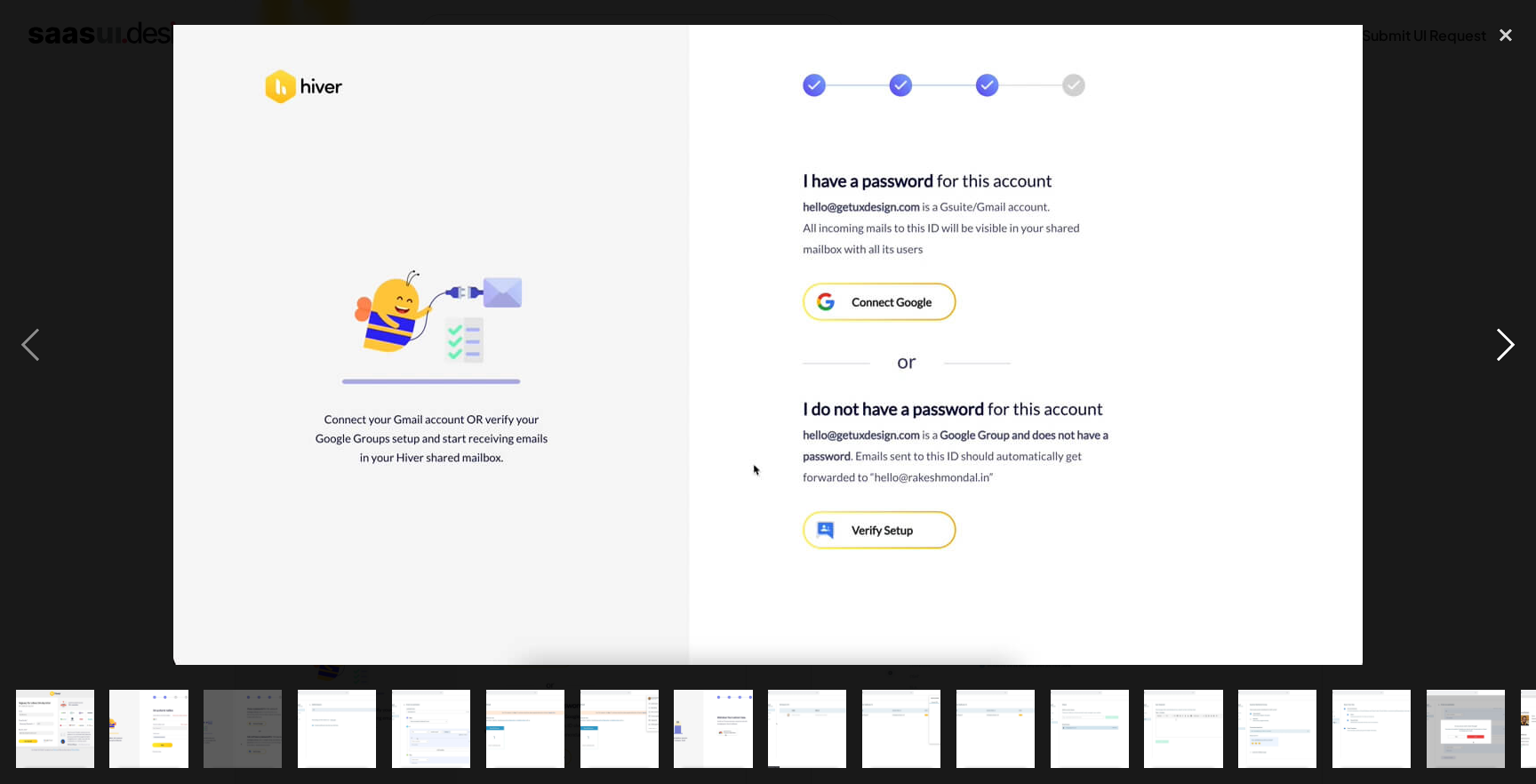
click at [1494, 356] on div "next image" at bounding box center [1505, 344] width 60 height 658
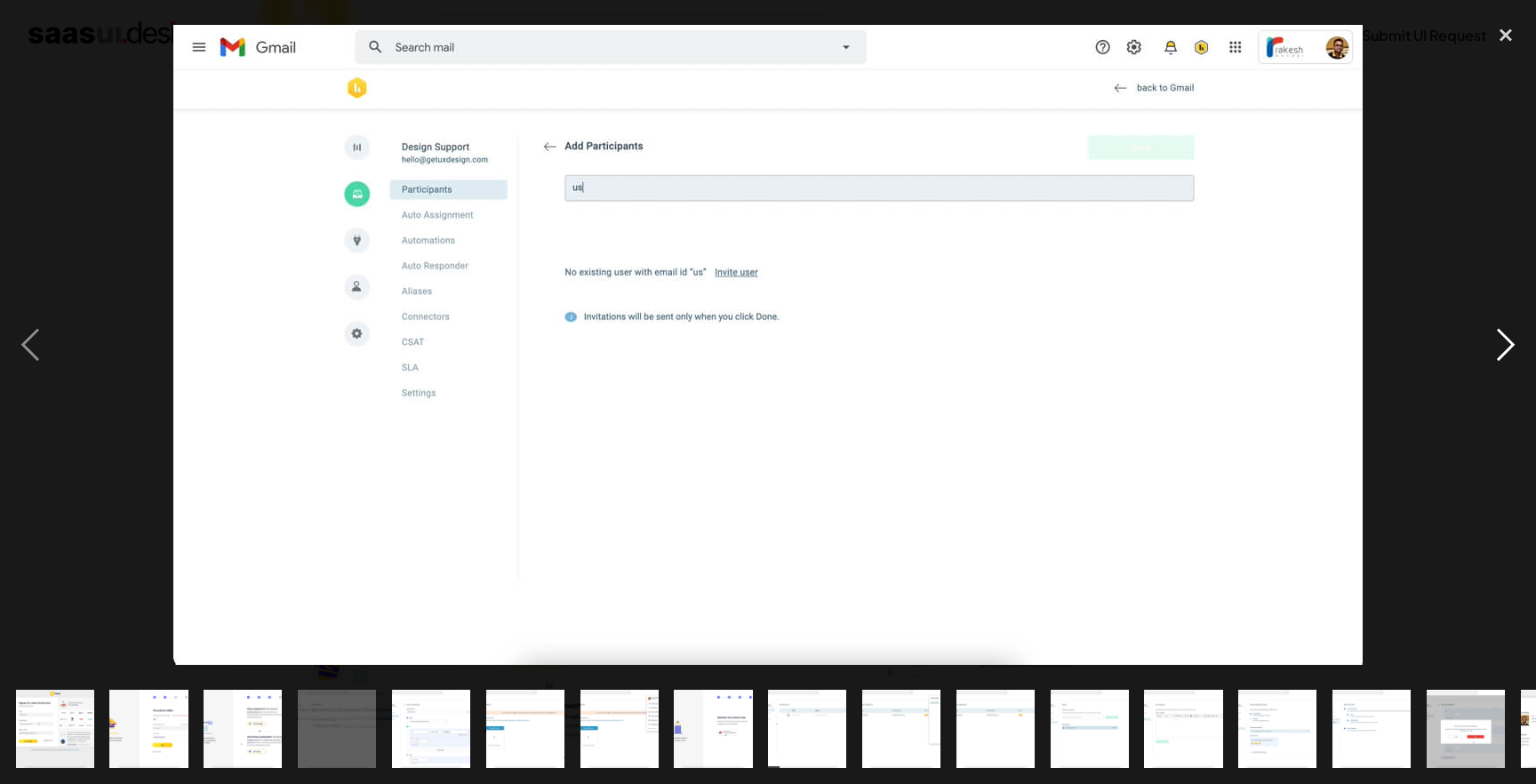
click at [1494, 356] on div "next image" at bounding box center [1505, 344] width 60 height 658
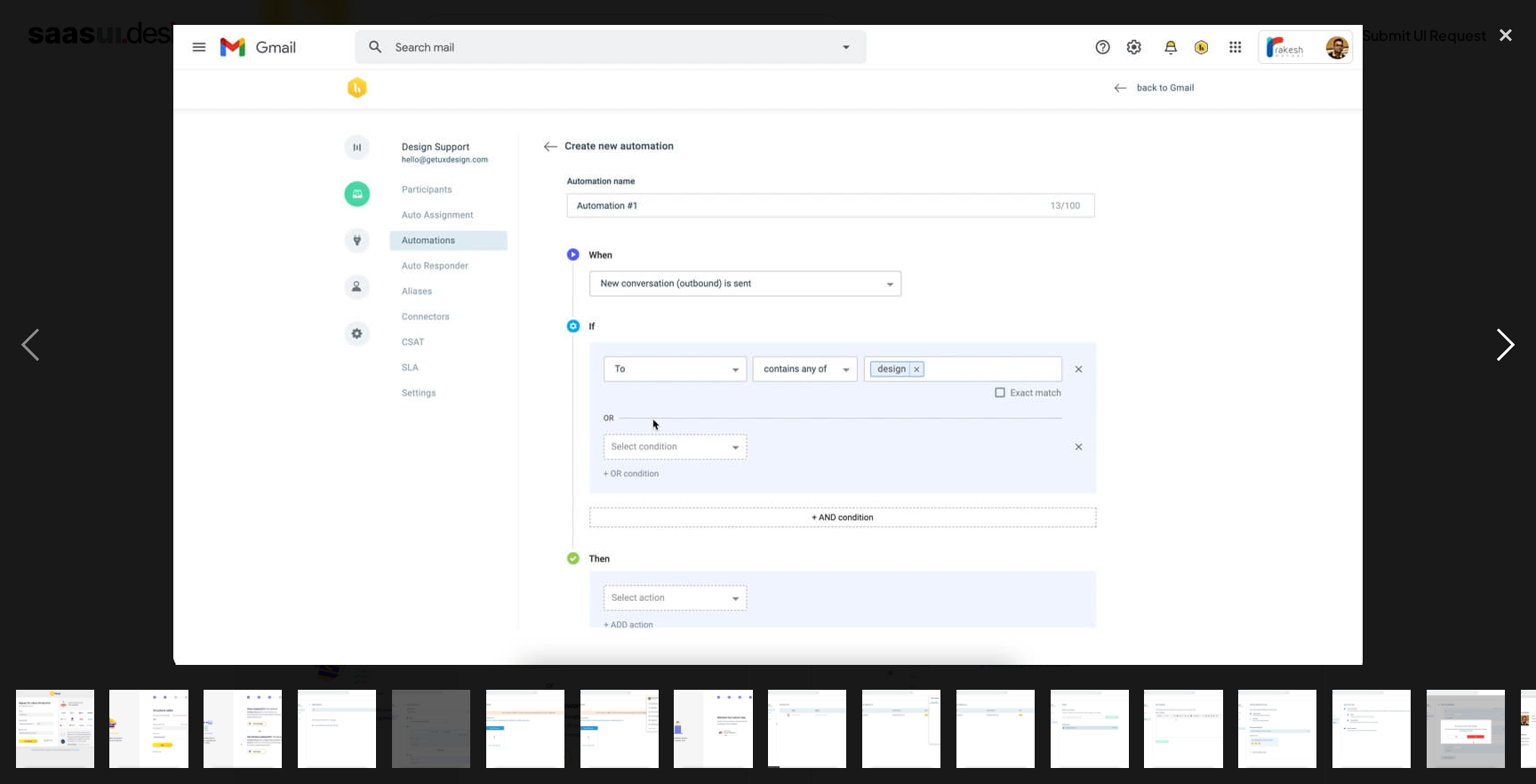
click at [1494, 356] on div "next image" at bounding box center [1505, 344] width 60 height 658
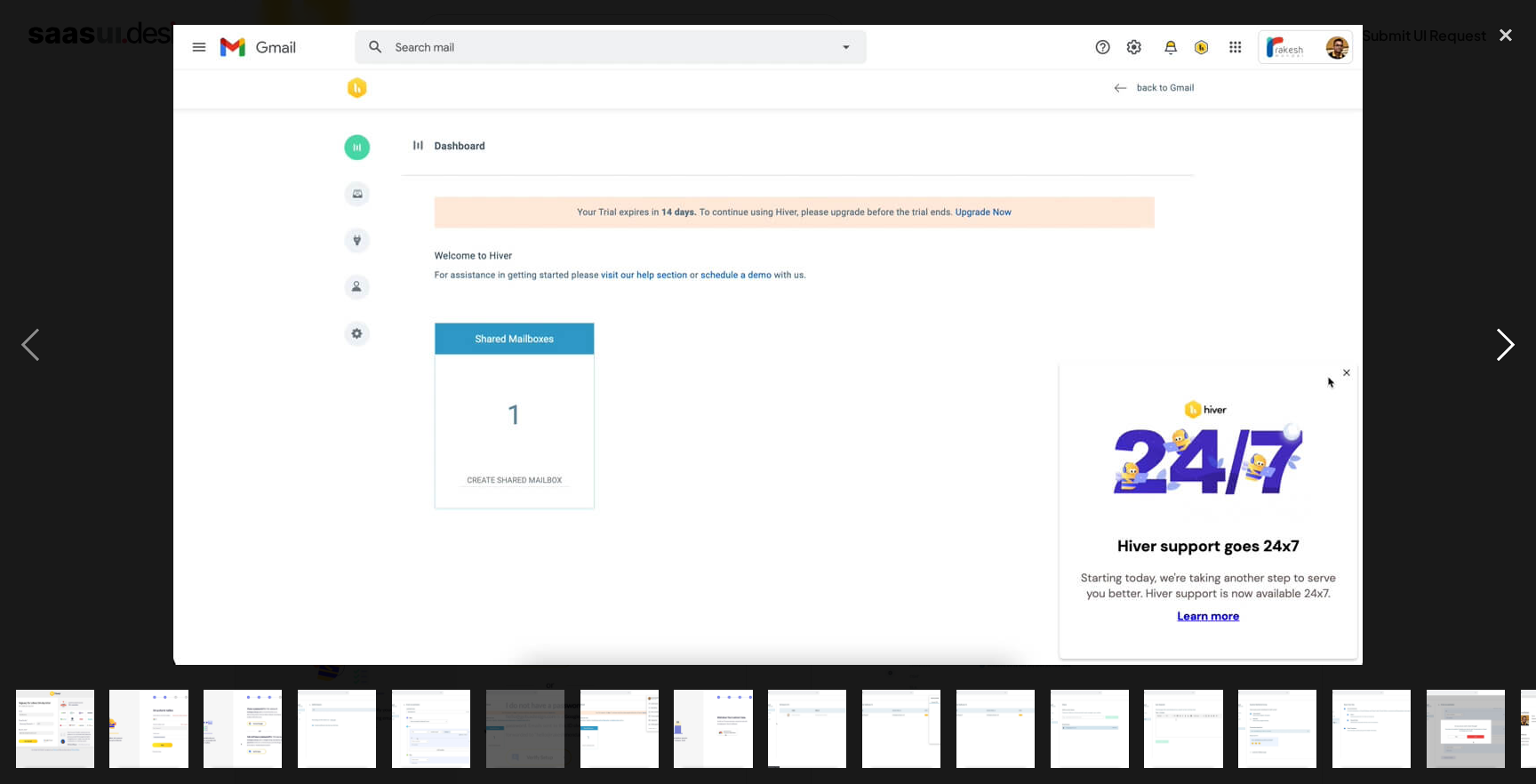
click at [1494, 356] on div "next image" at bounding box center [1505, 344] width 60 height 658
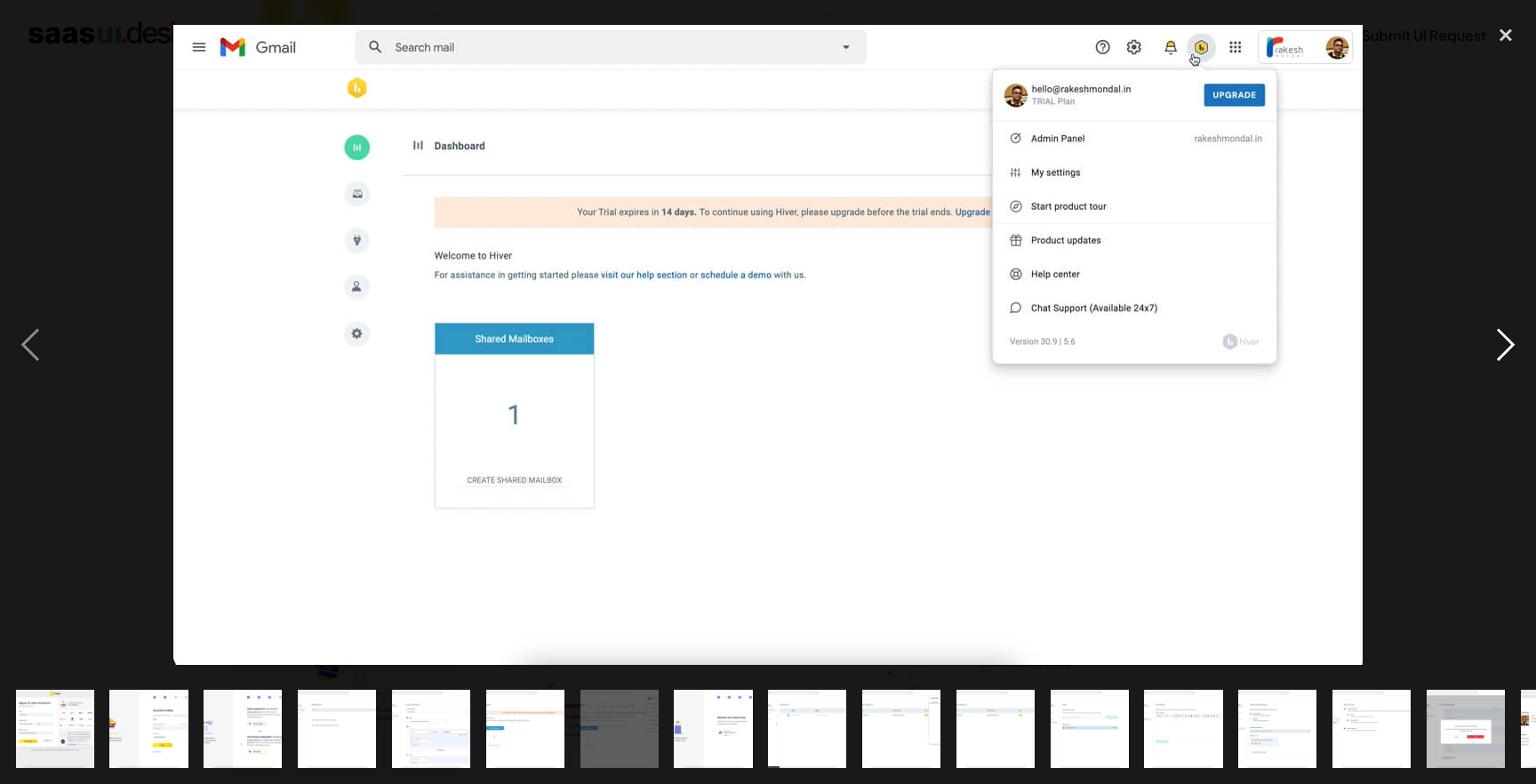
click at [1494, 356] on div "next image" at bounding box center [1505, 344] width 60 height 658
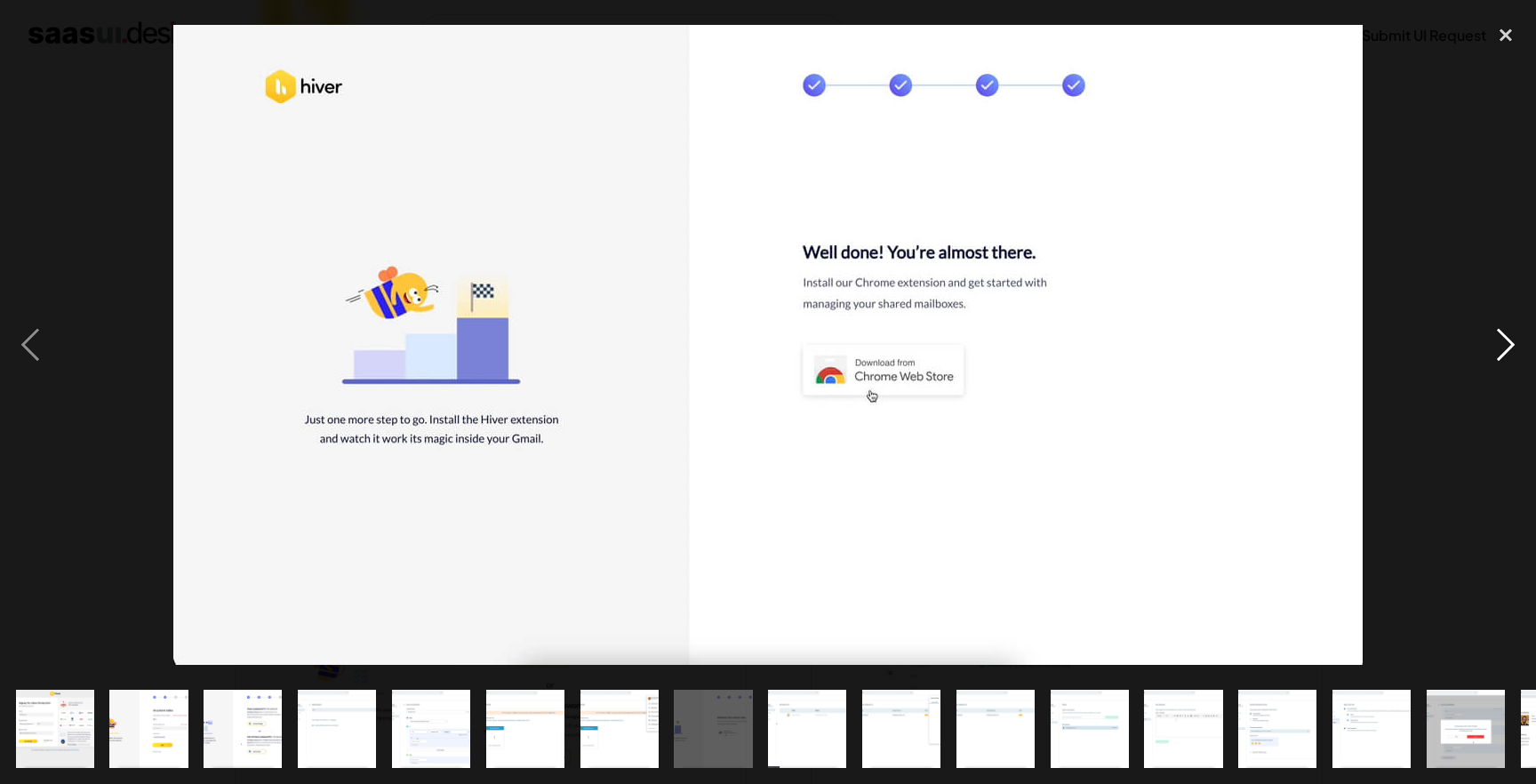
click at [1494, 356] on div "next image" at bounding box center [1505, 344] width 60 height 658
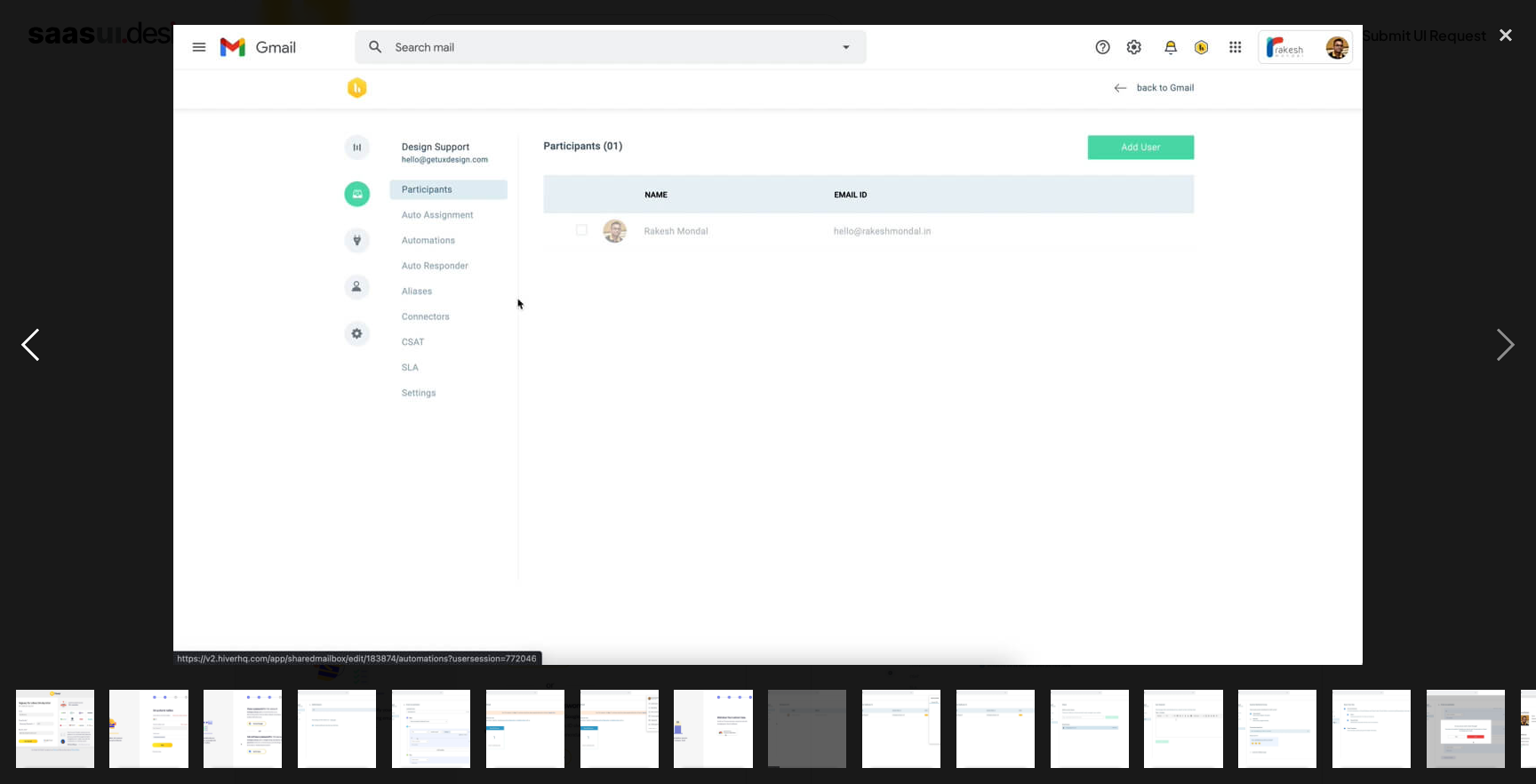
click at [19, 355] on div "previous image" at bounding box center [30, 344] width 60 height 658
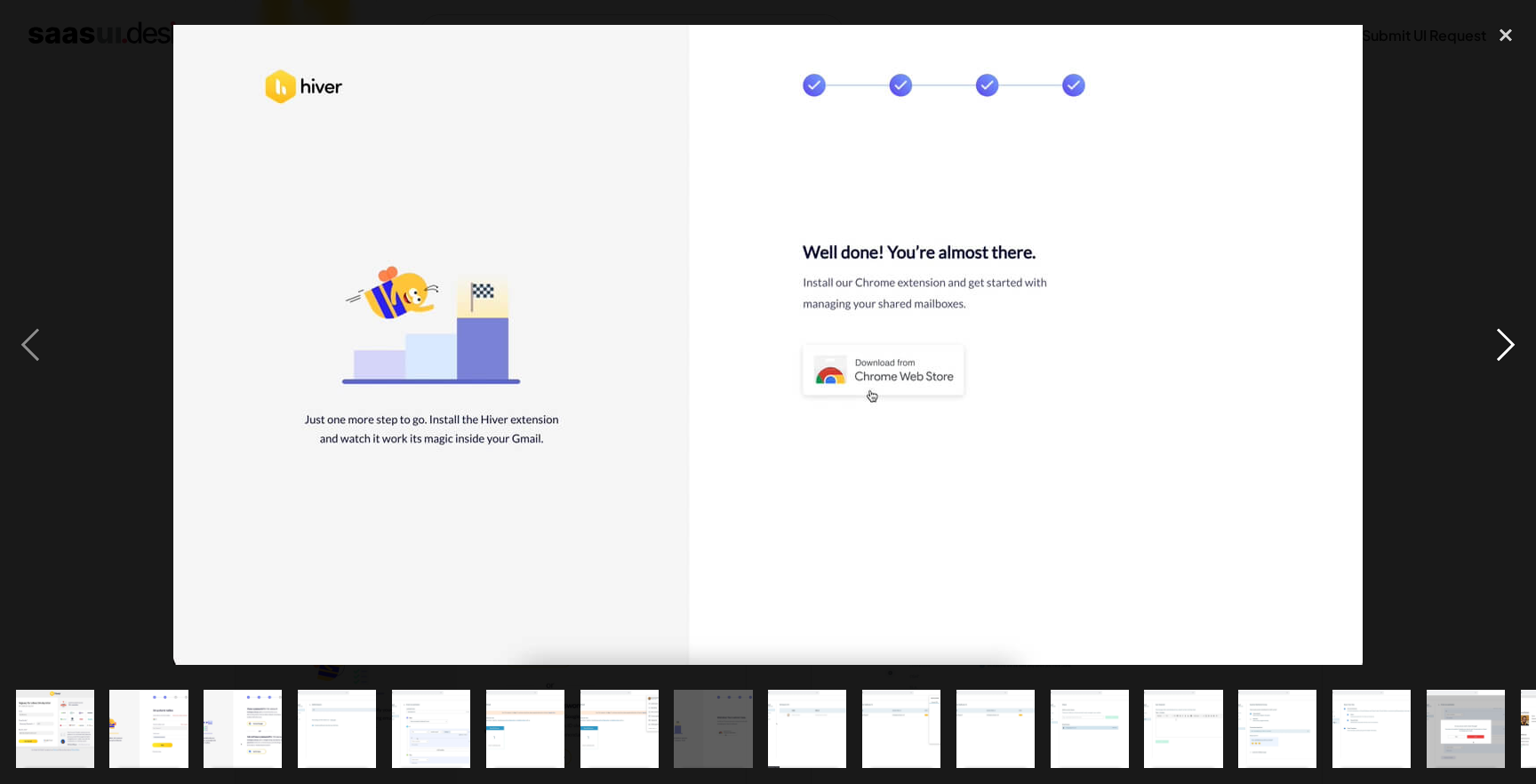
click at [1512, 345] on div "next image" at bounding box center [1505, 344] width 60 height 658
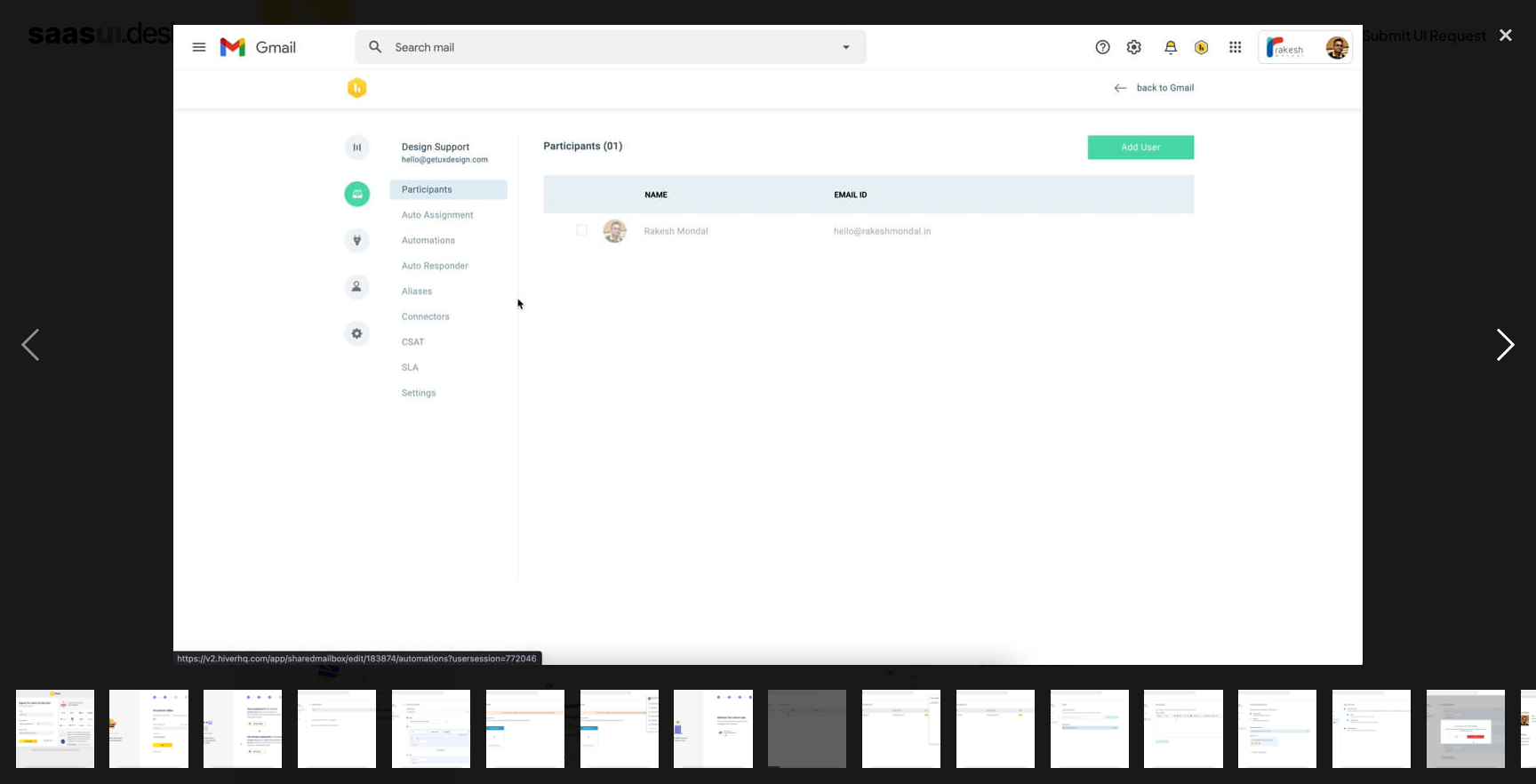
click at [1512, 345] on div "next image" at bounding box center [1505, 344] width 60 height 658
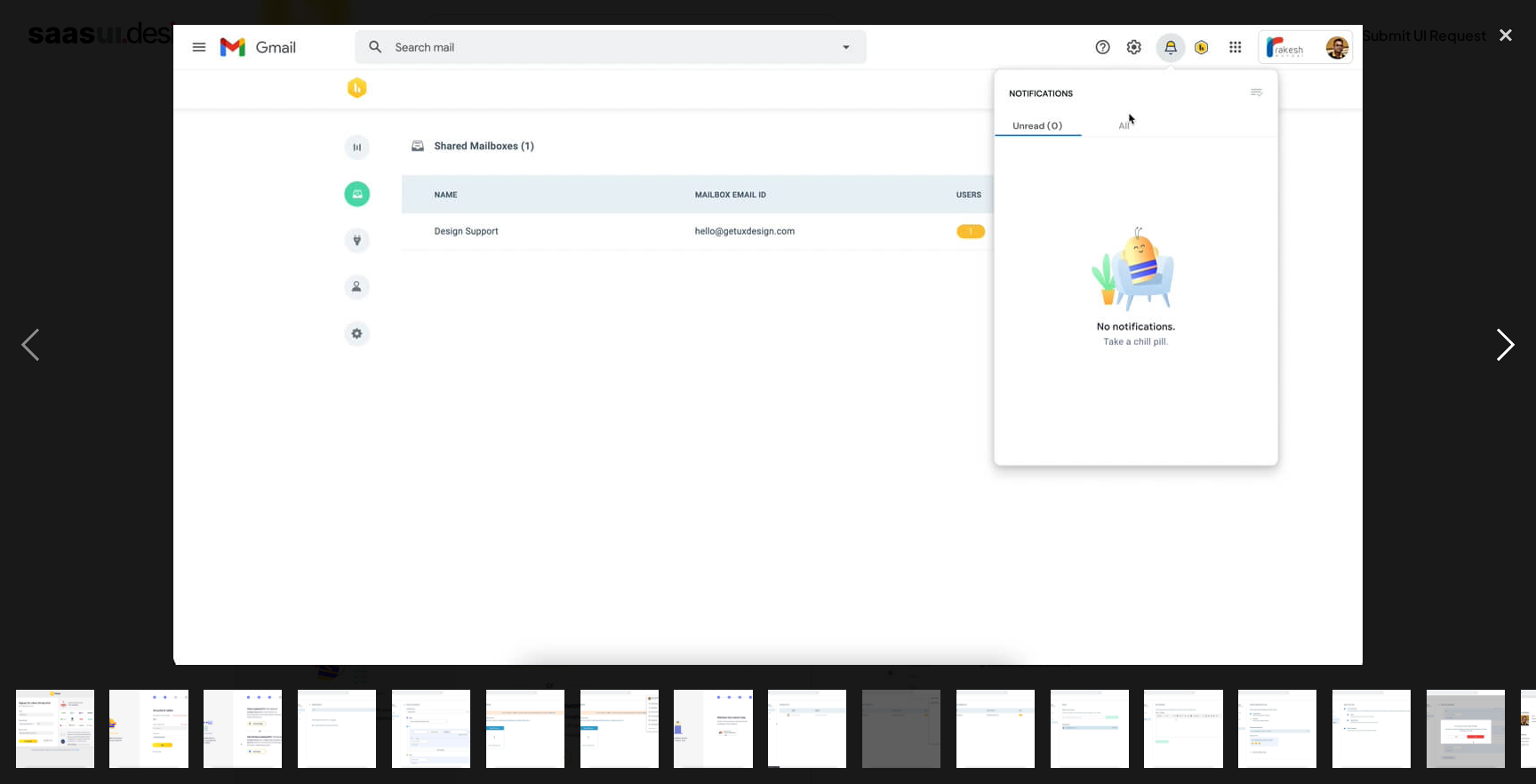
click at [1512, 345] on div "next image" at bounding box center [1505, 344] width 60 height 658
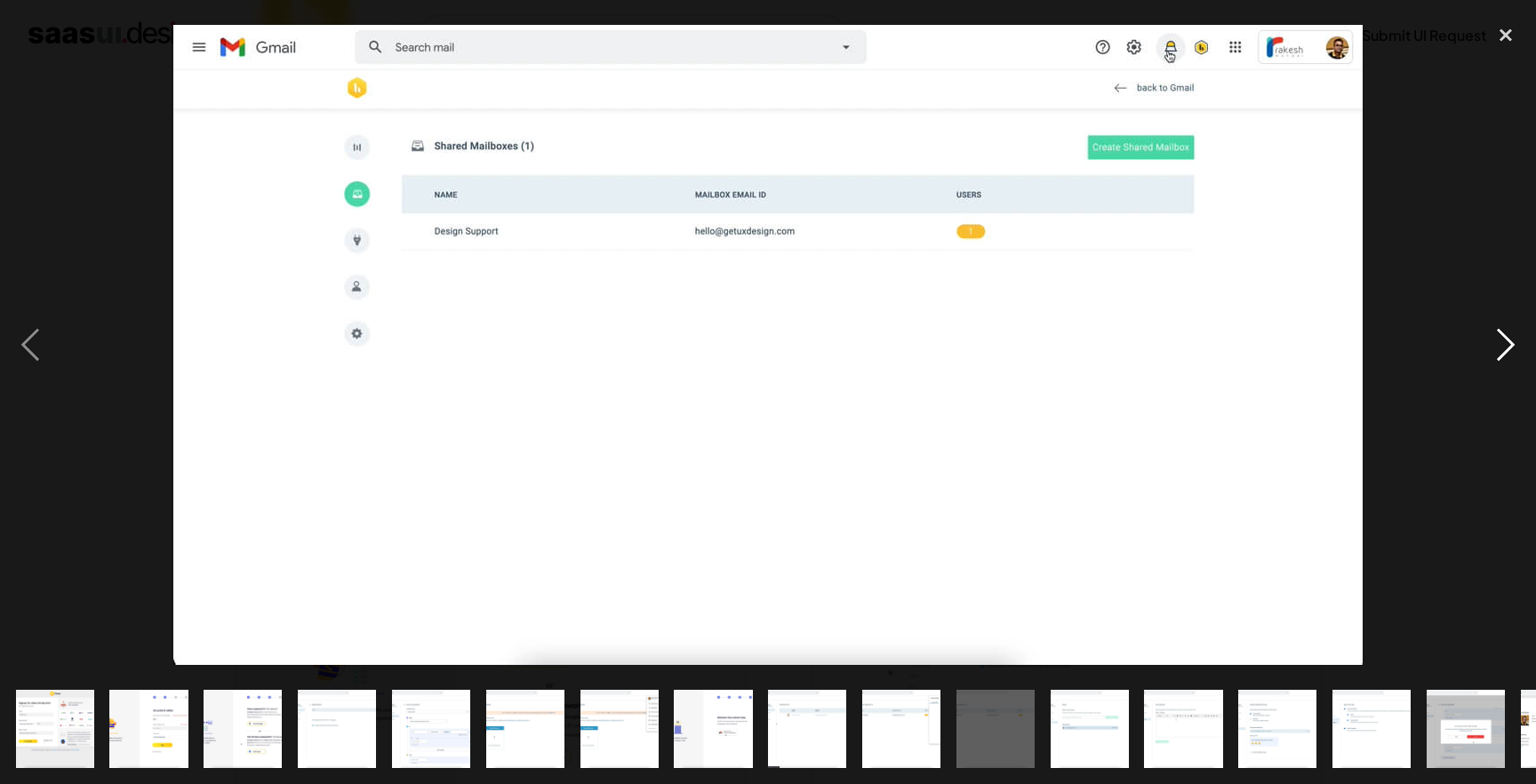
click at [1512, 345] on div "next image" at bounding box center [1505, 344] width 60 height 658
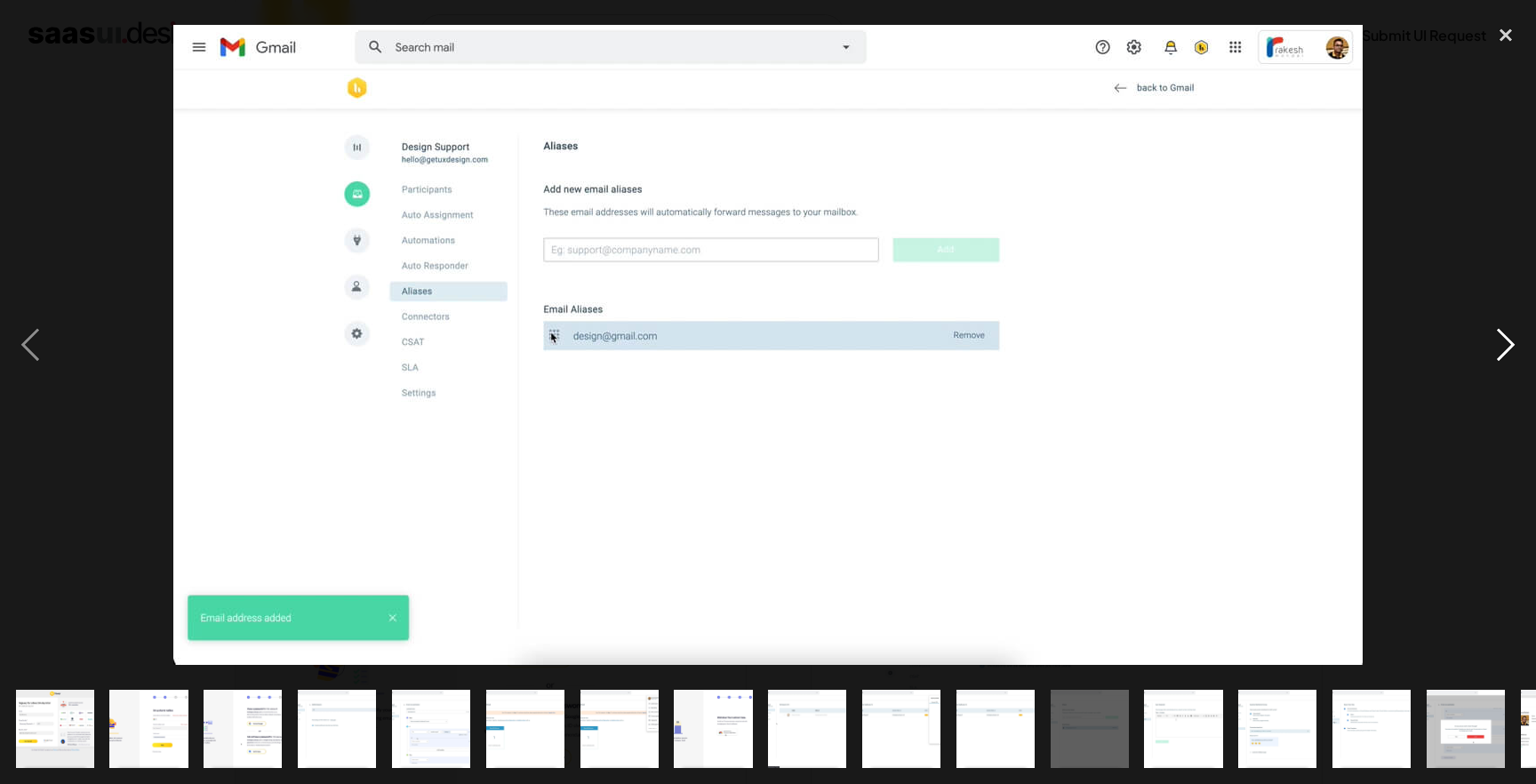
click at [1512, 345] on div "next image" at bounding box center [1505, 344] width 60 height 658
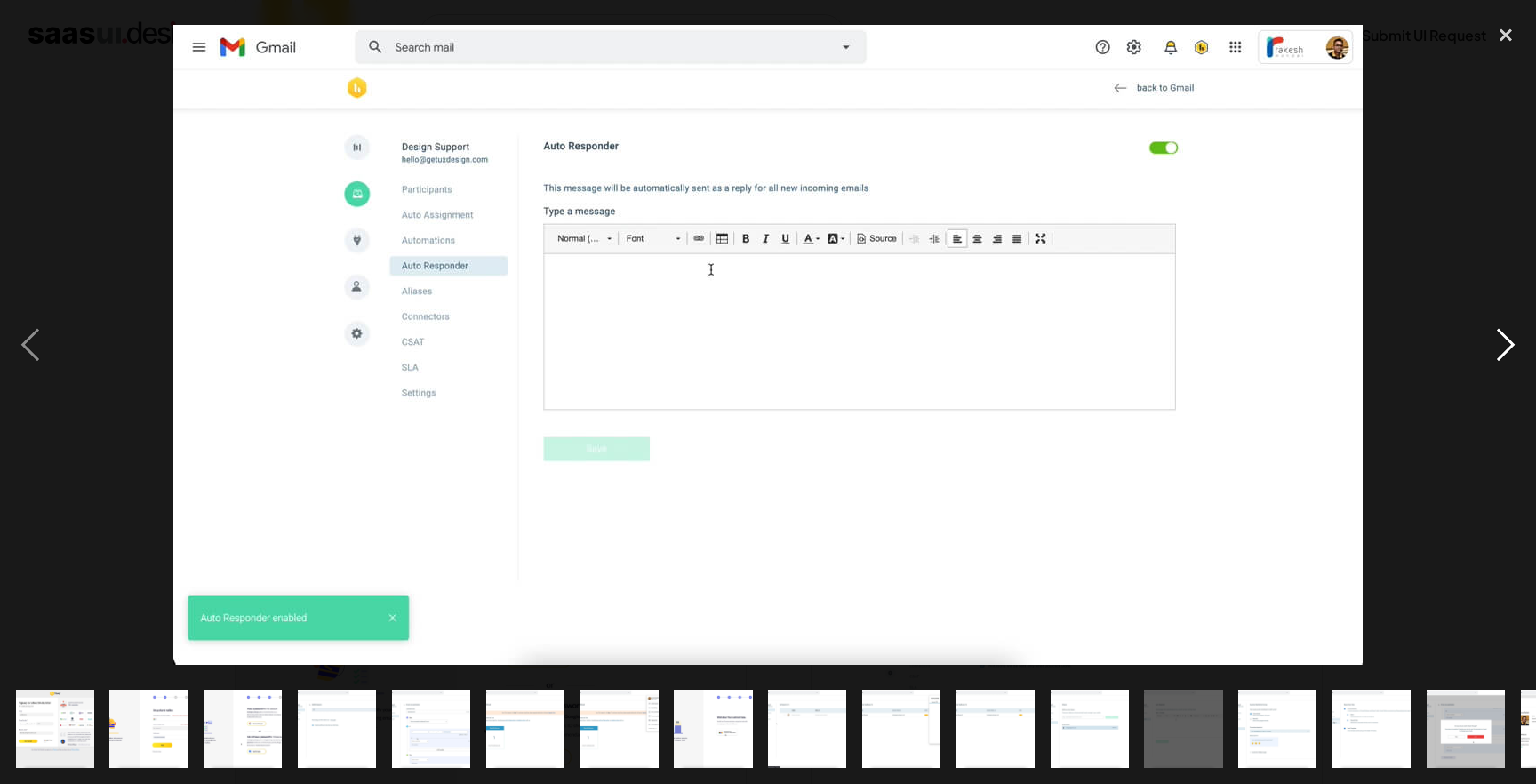
click at [1512, 345] on div "next image" at bounding box center [1505, 344] width 60 height 658
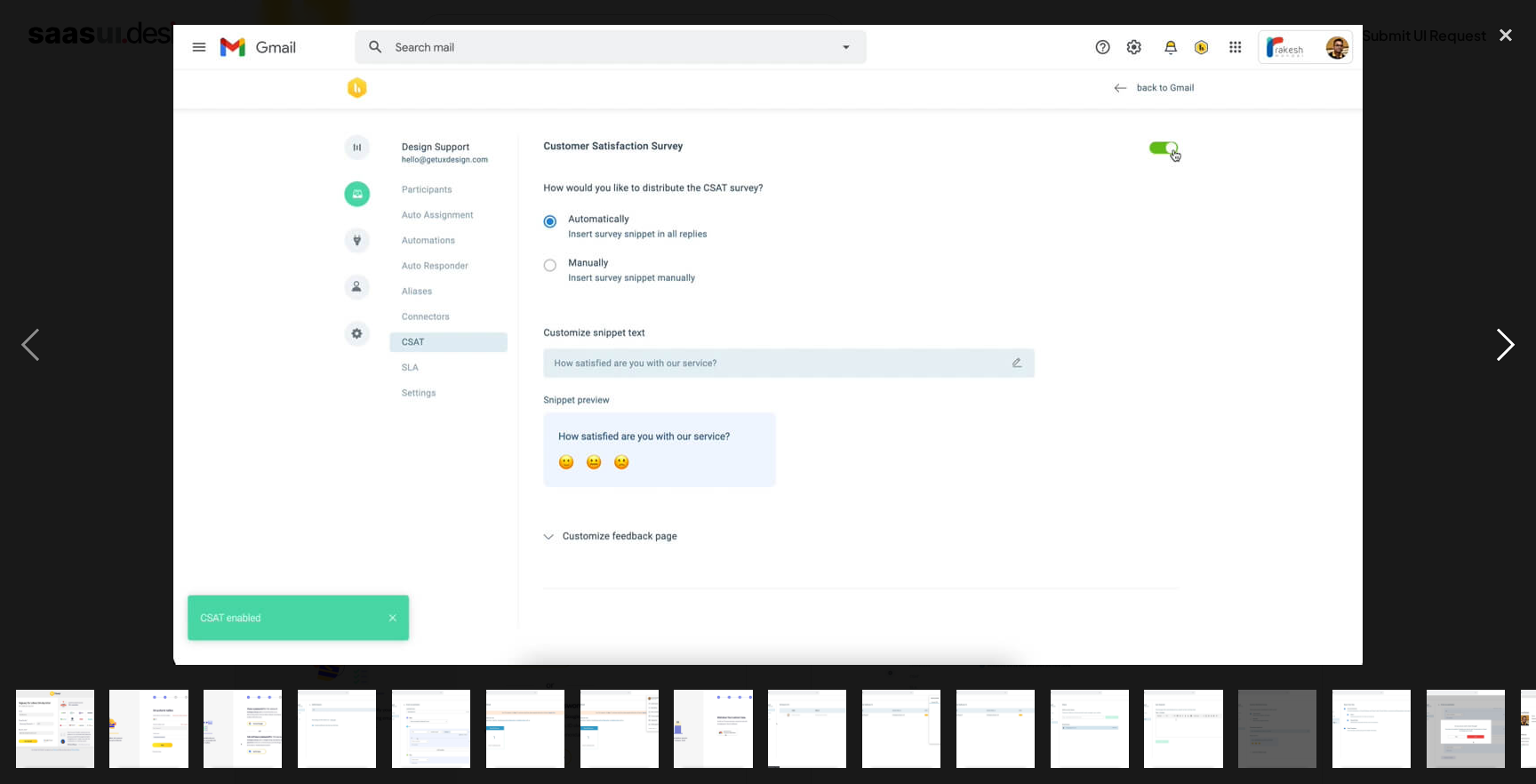
click at [1512, 345] on div "next image" at bounding box center [1505, 344] width 60 height 658
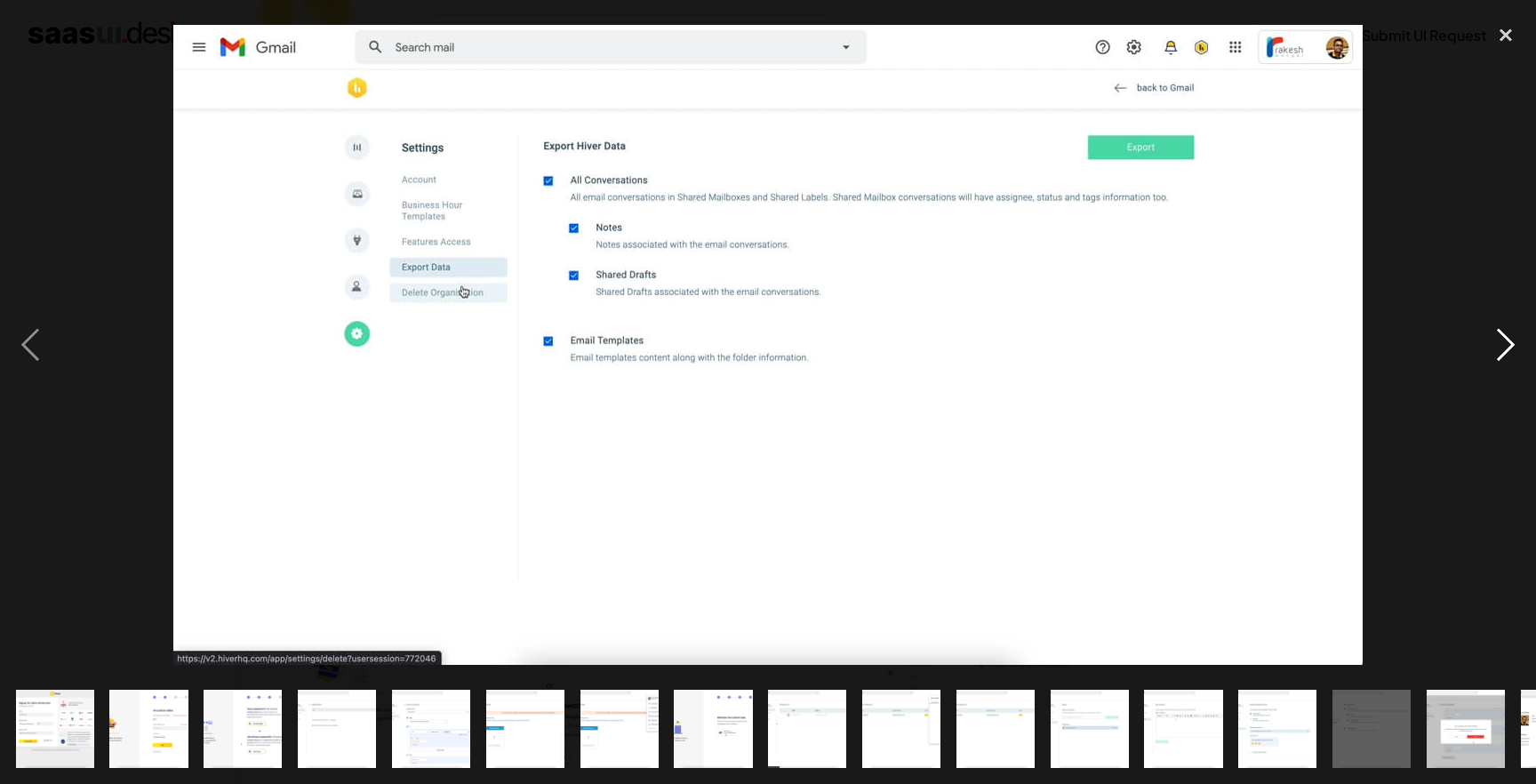
click at [1512, 345] on div "next image" at bounding box center [1505, 344] width 60 height 658
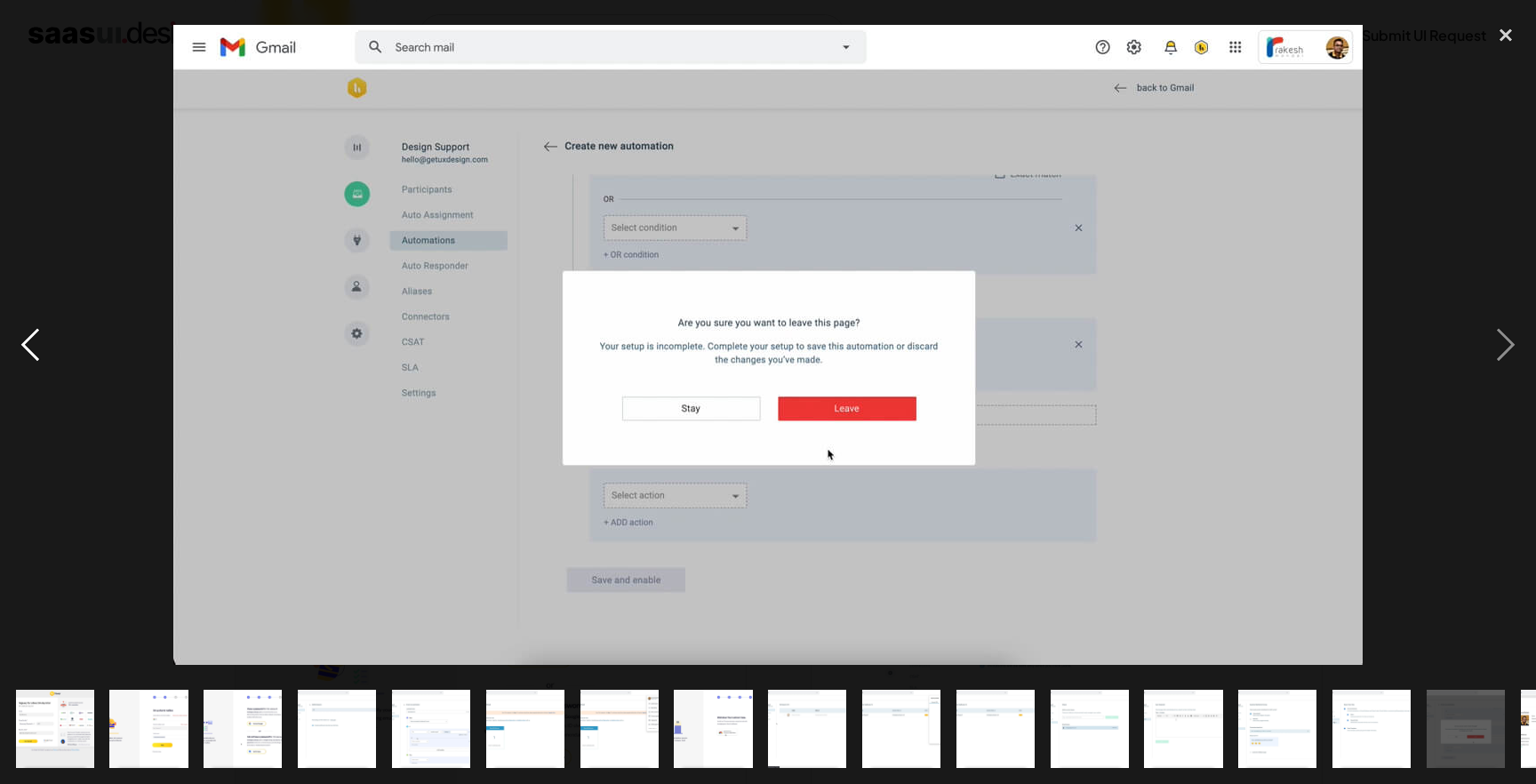
click at [41, 349] on div "previous image" at bounding box center [30, 344] width 60 height 658
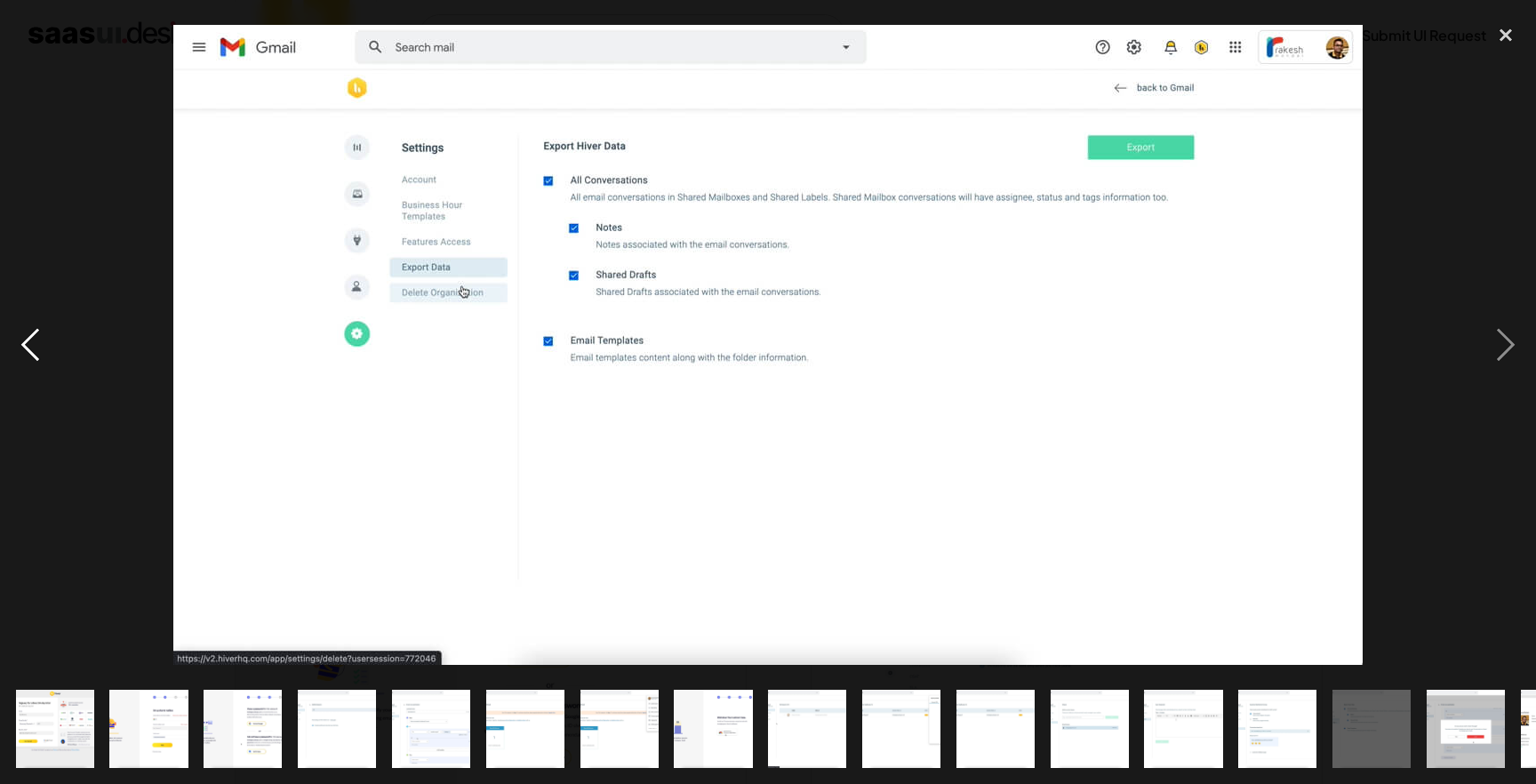
click at [41, 349] on div "previous image" at bounding box center [30, 344] width 60 height 658
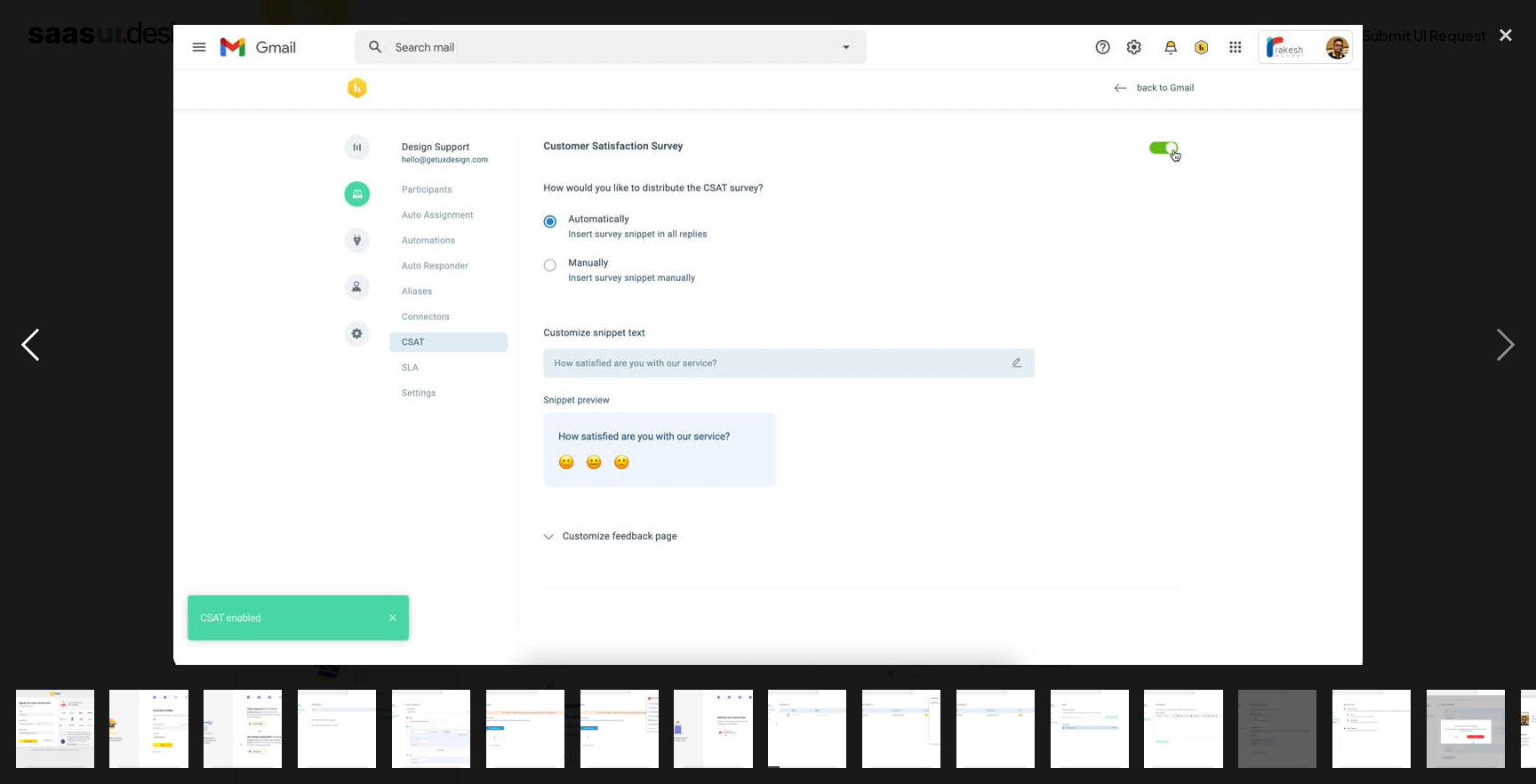
click at [41, 349] on div "previous image" at bounding box center [30, 344] width 60 height 658
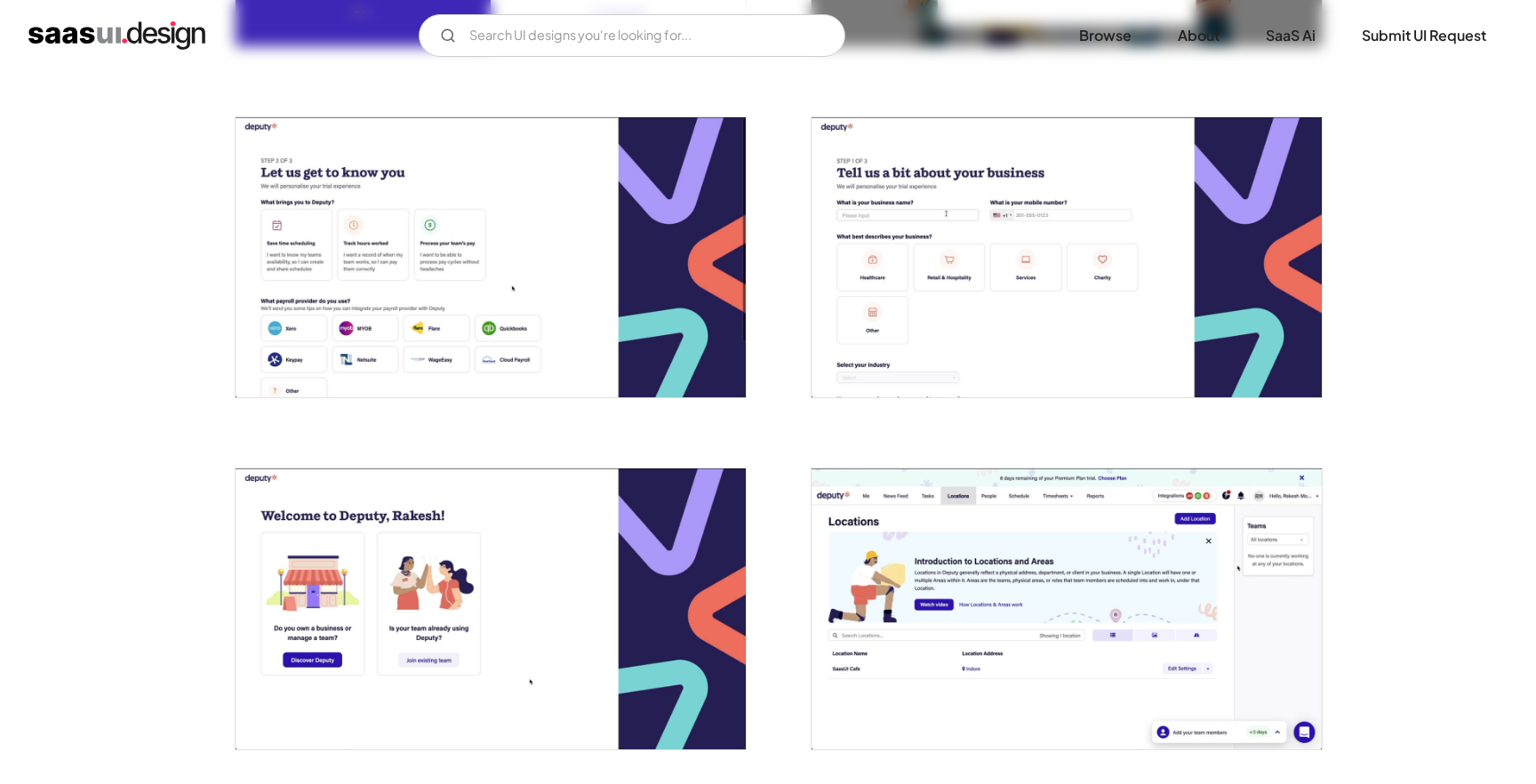
scroll to position [652, 0]
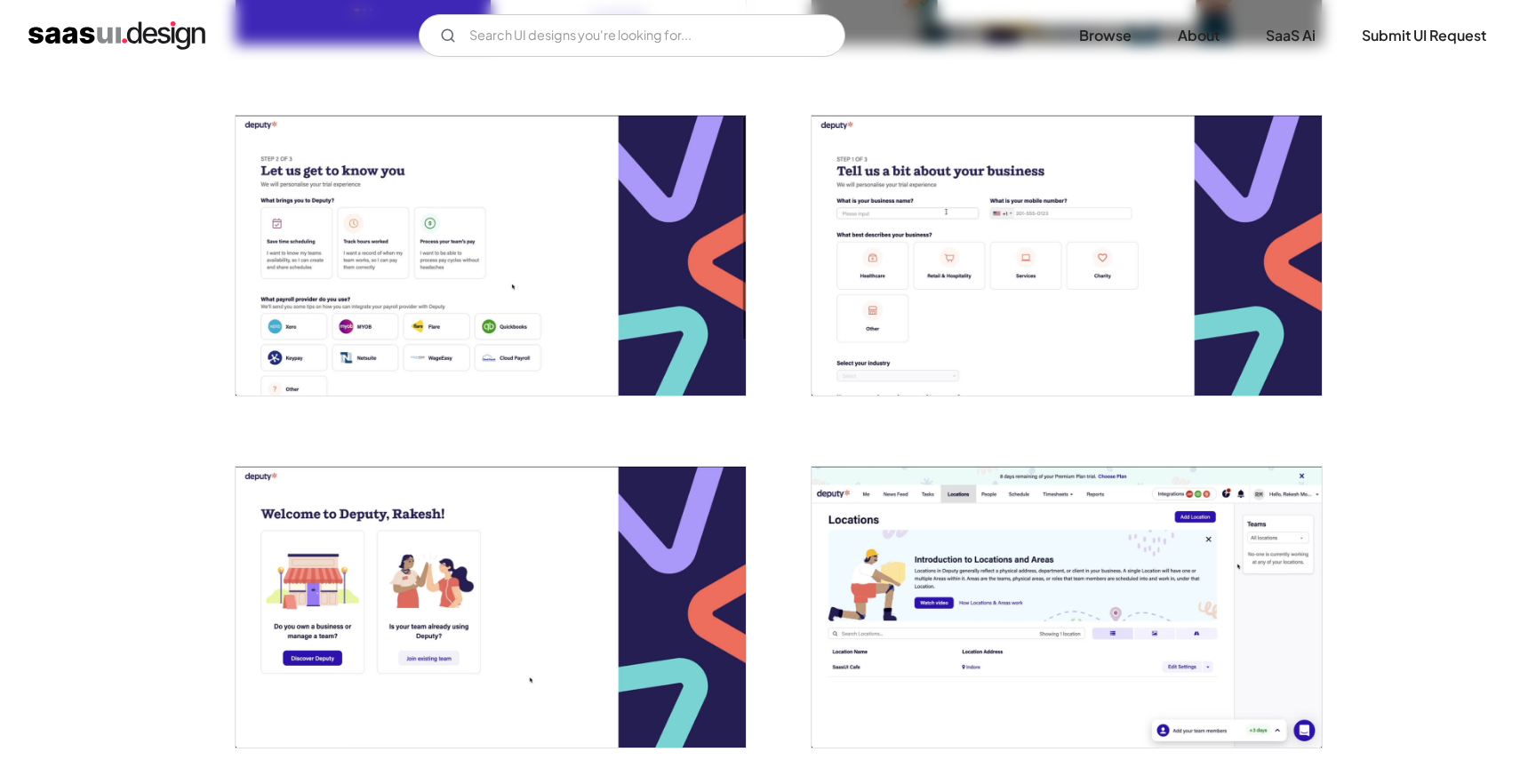
click at [497, 218] on img "open lightbox" at bounding box center [490, 255] width 510 height 280
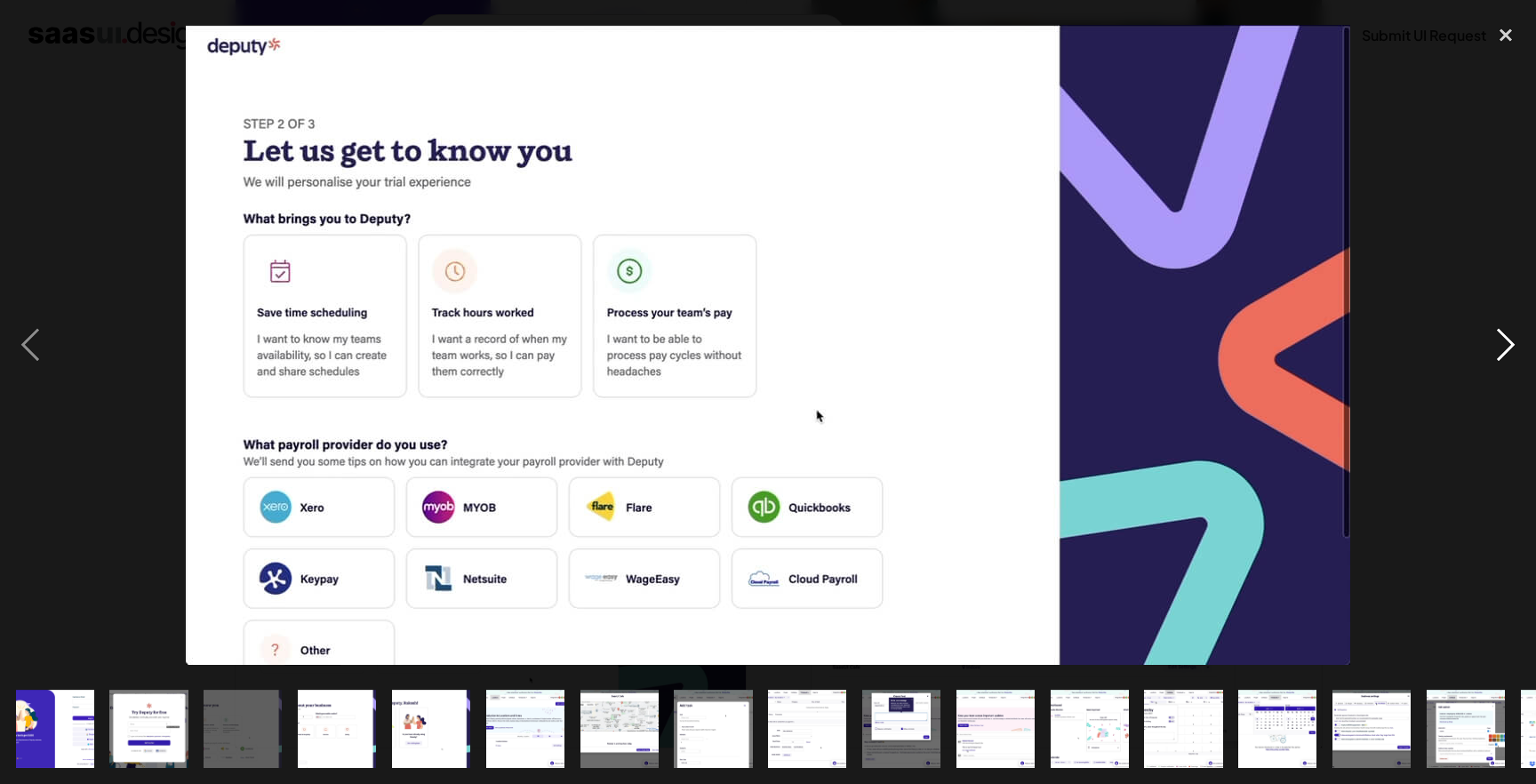
click at [1511, 348] on div "next image" at bounding box center [1505, 344] width 60 height 658
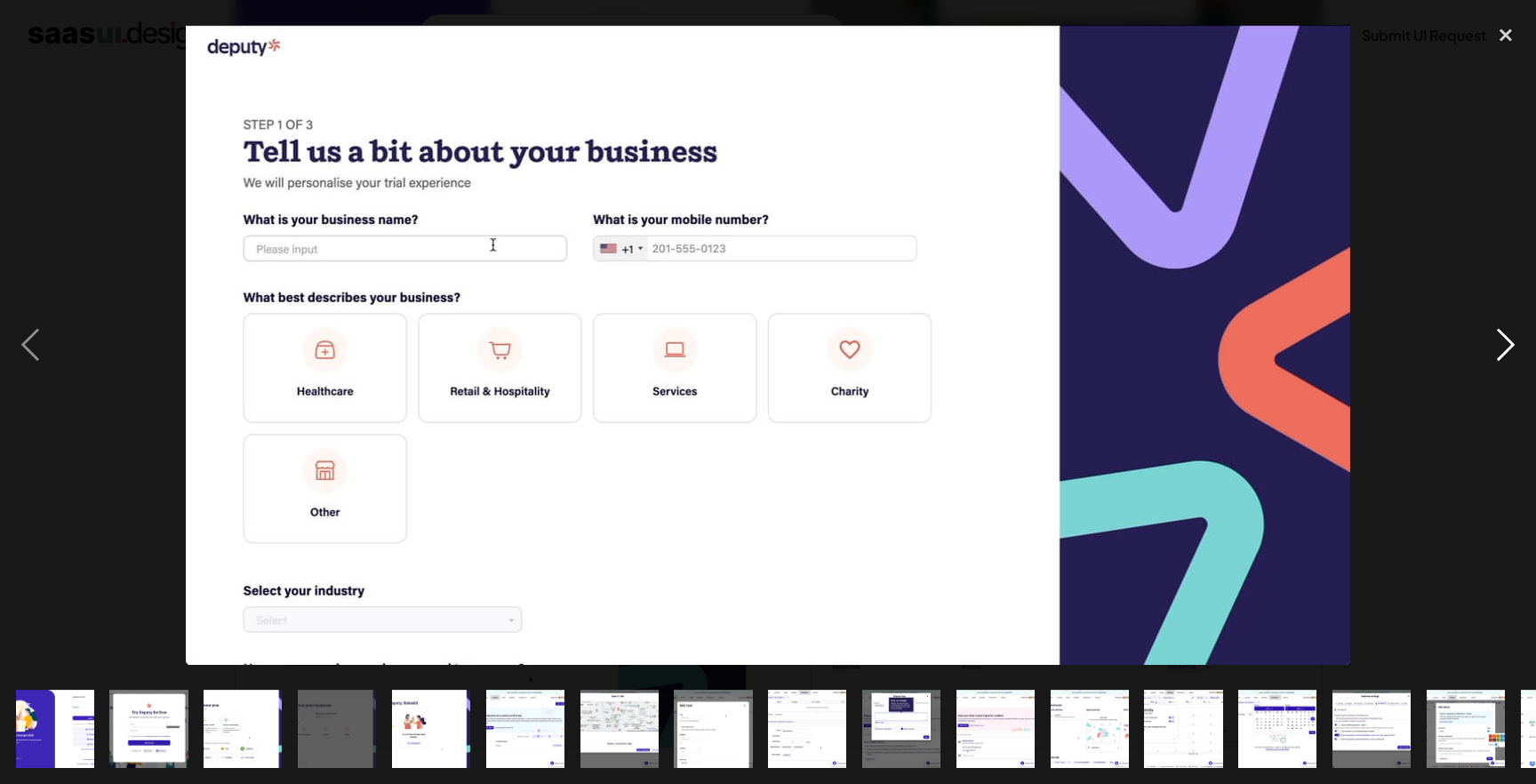
click at [1488, 341] on div "next image" at bounding box center [1505, 344] width 60 height 658
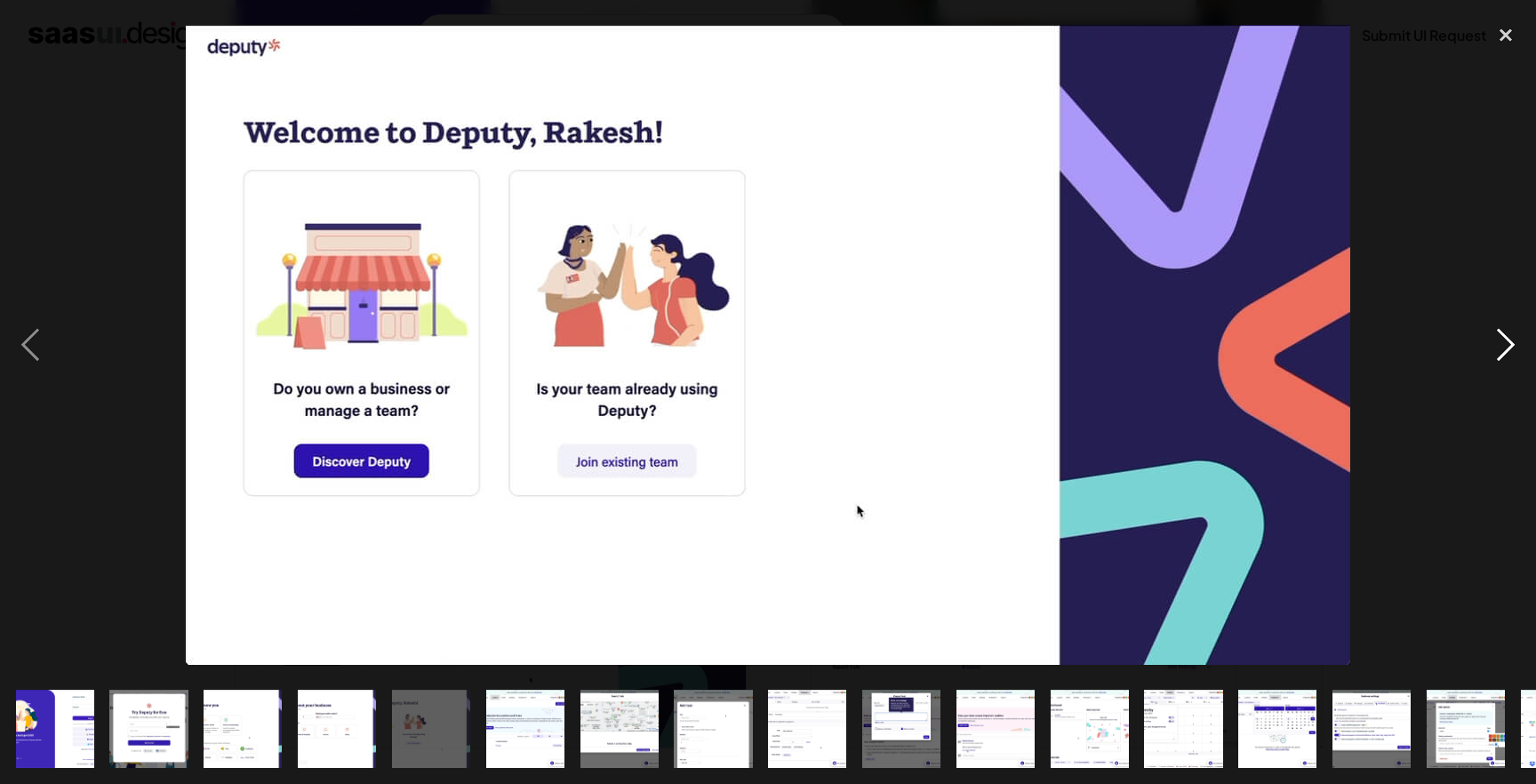
click at [1501, 339] on div "next image" at bounding box center [1505, 344] width 60 height 658
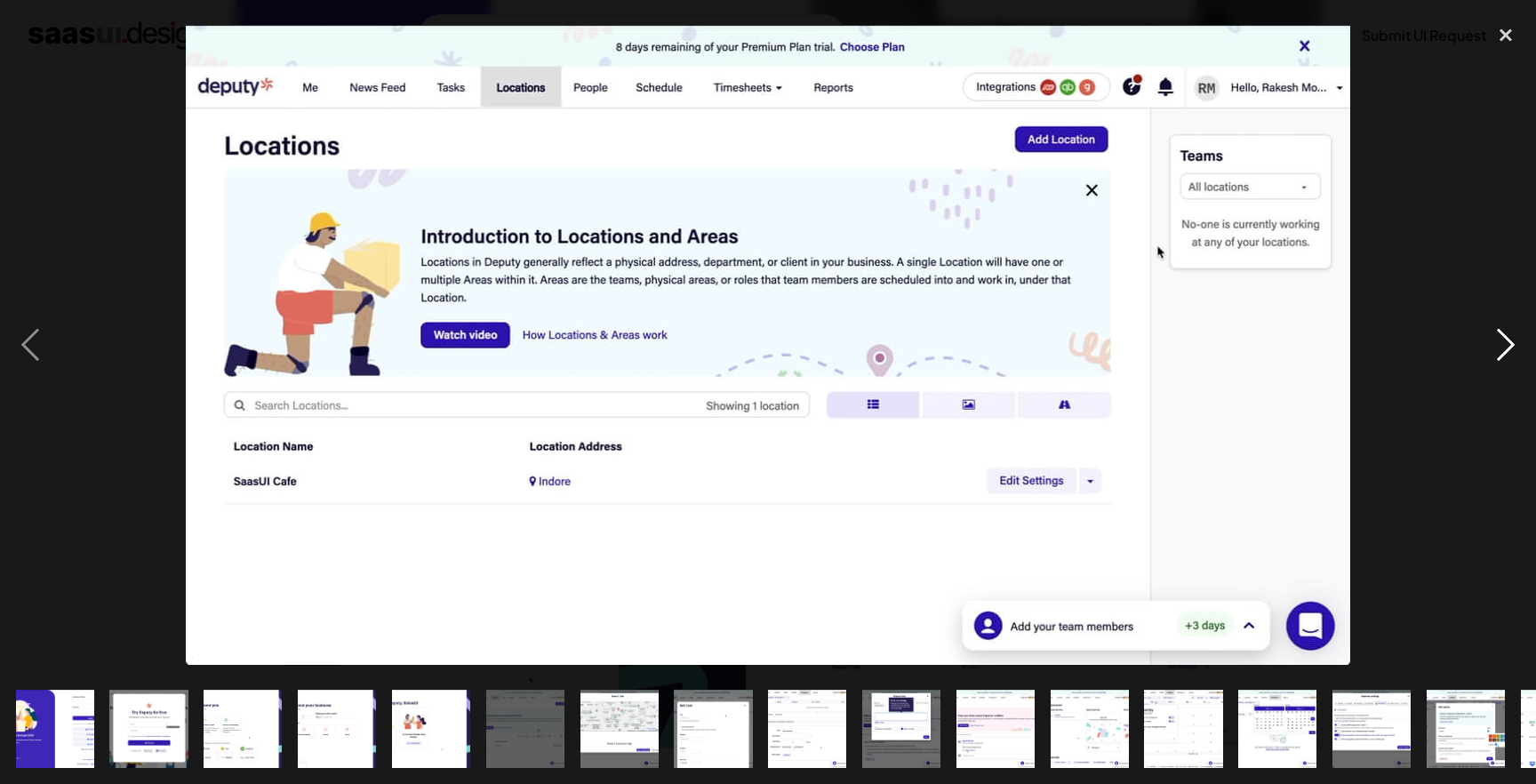
click at [1501, 339] on div "next image" at bounding box center [1505, 344] width 60 height 658
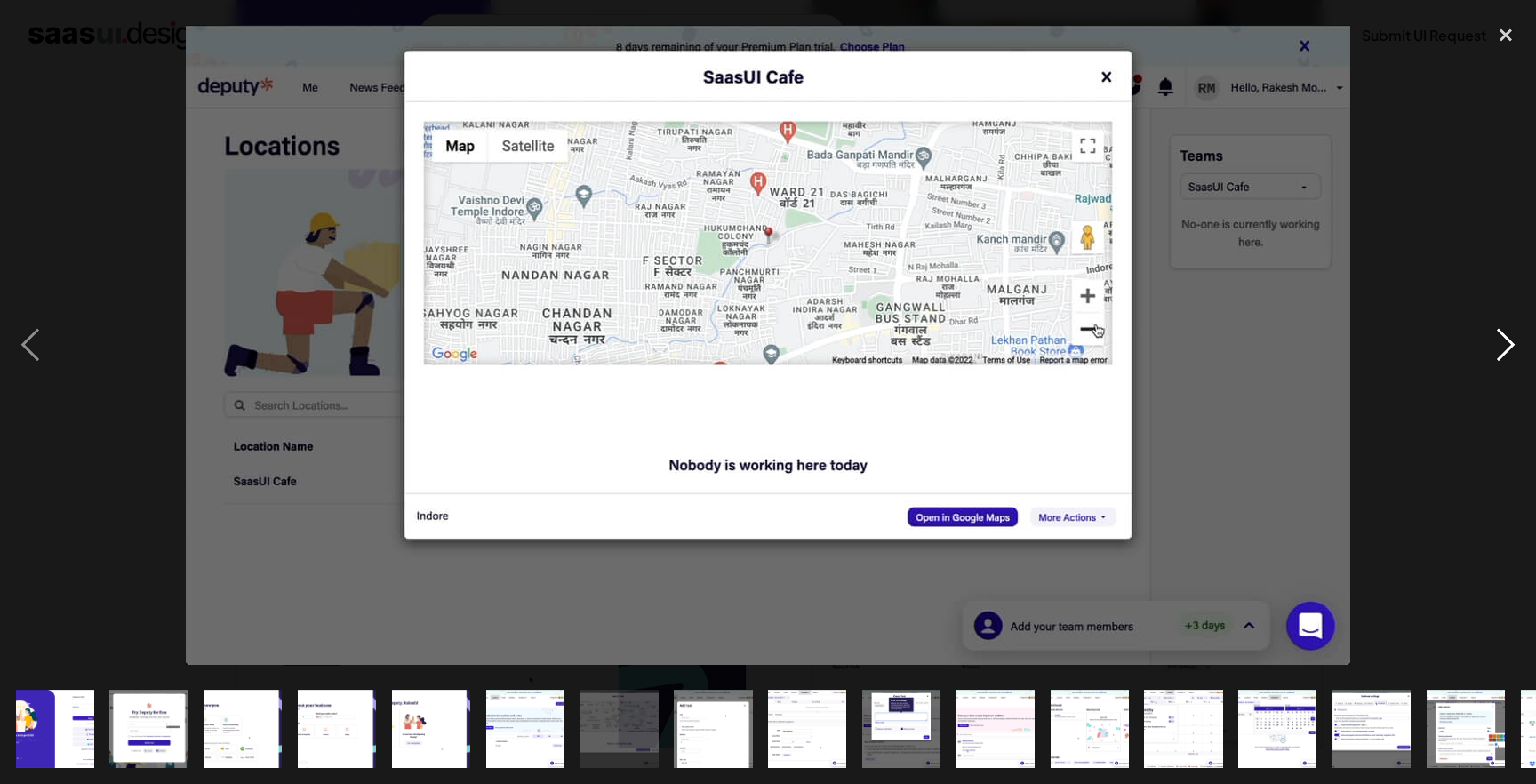
click at [1501, 339] on div "next image" at bounding box center [1505, 344] width 60 height 658
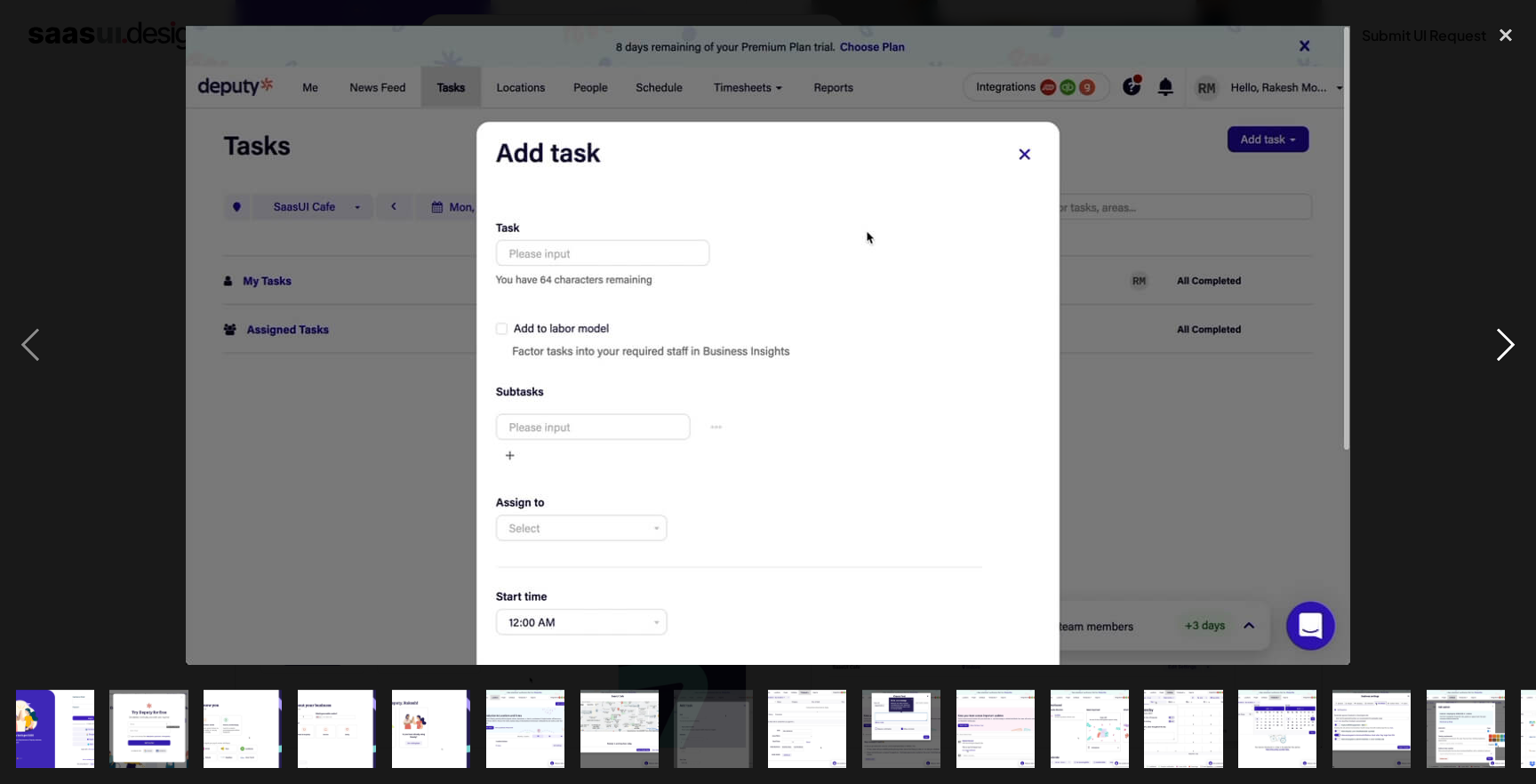
click at [1501, 339] on div "next image" at bounding box center [1505, 344] width 60 height 658
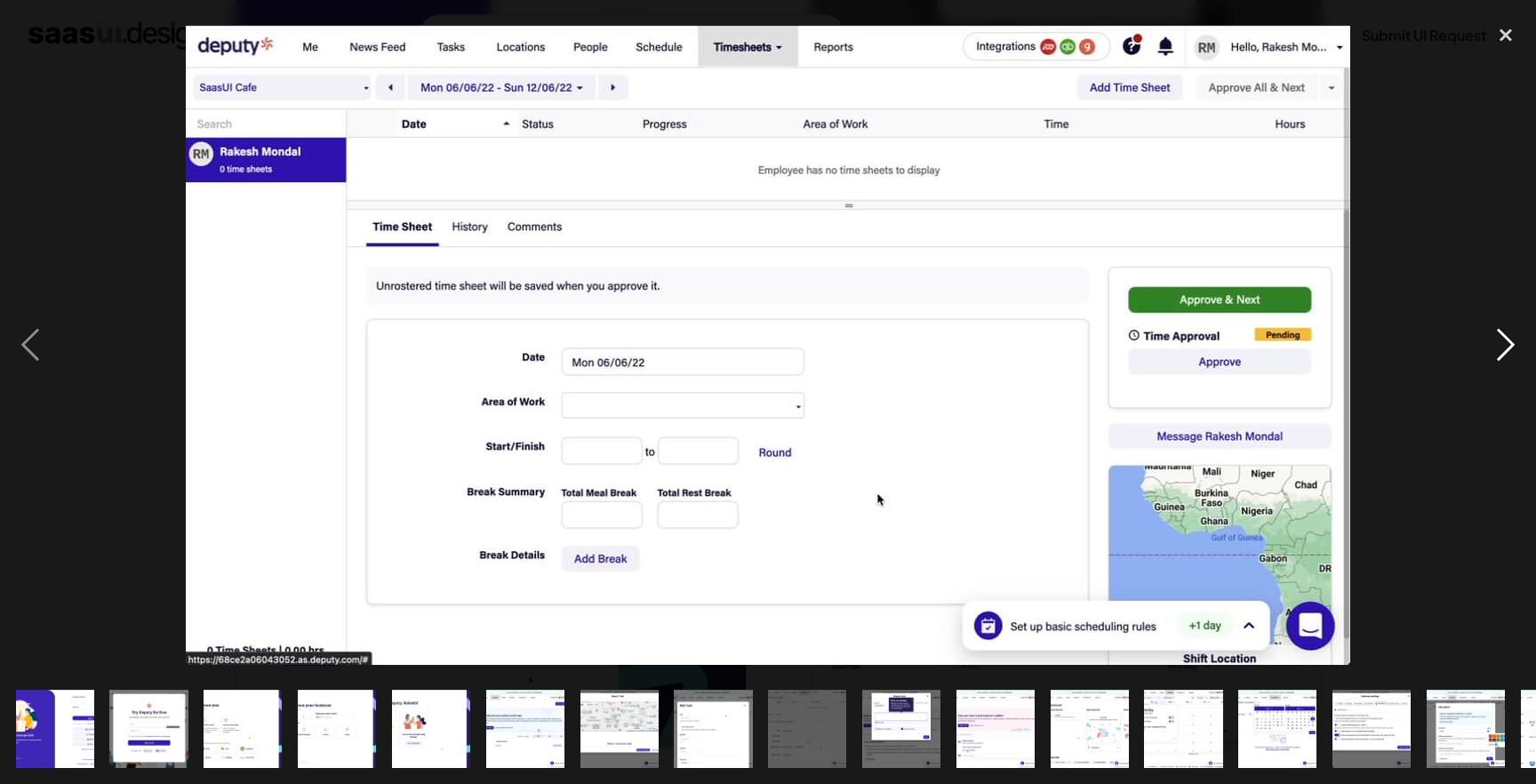
click at [1501, 339] on div "next image" at bounding box center [1505, 344] width 60 height 658
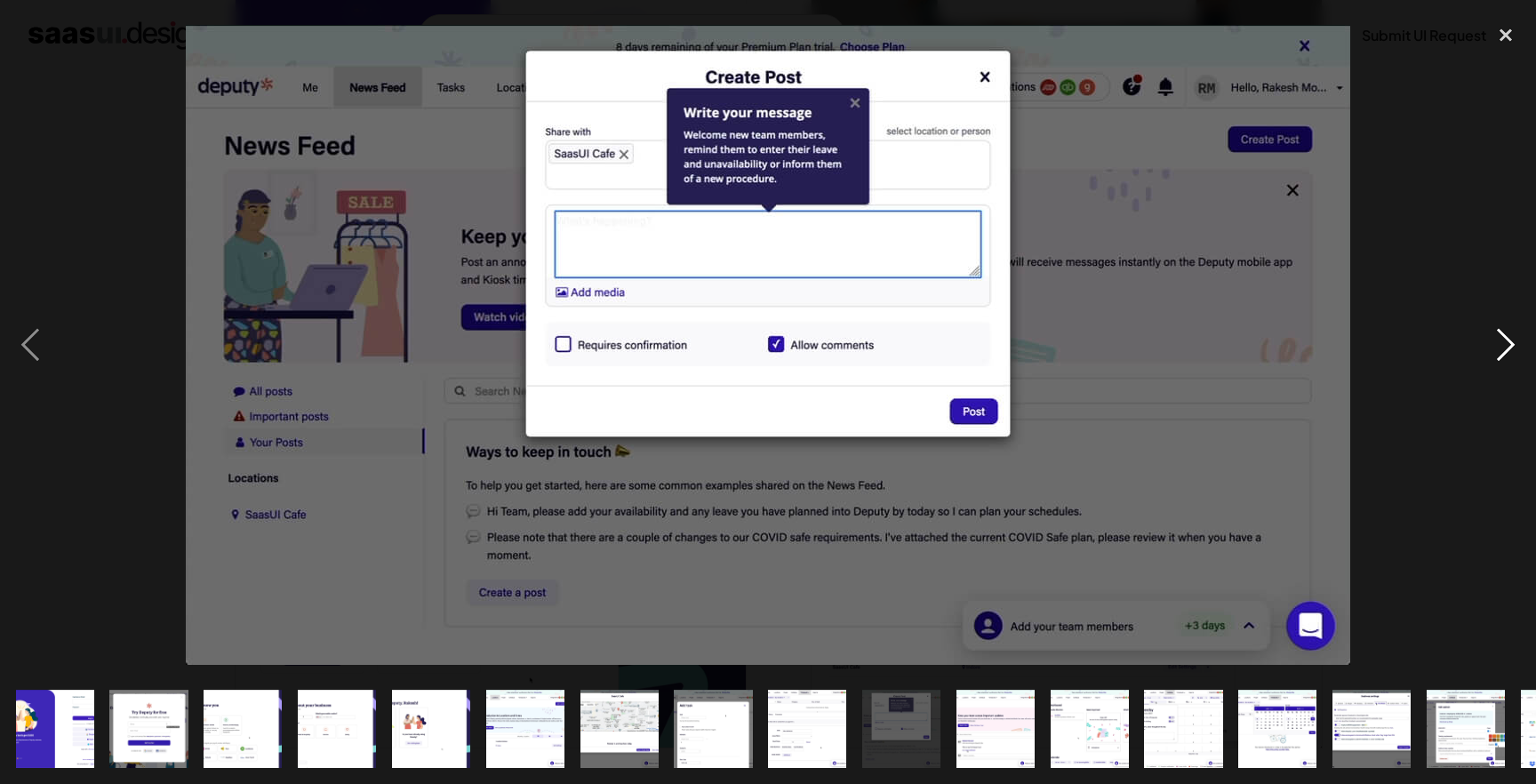
click at [1501, 339] on div "next image" at bounding box center [1505, 344] width 60 height 658
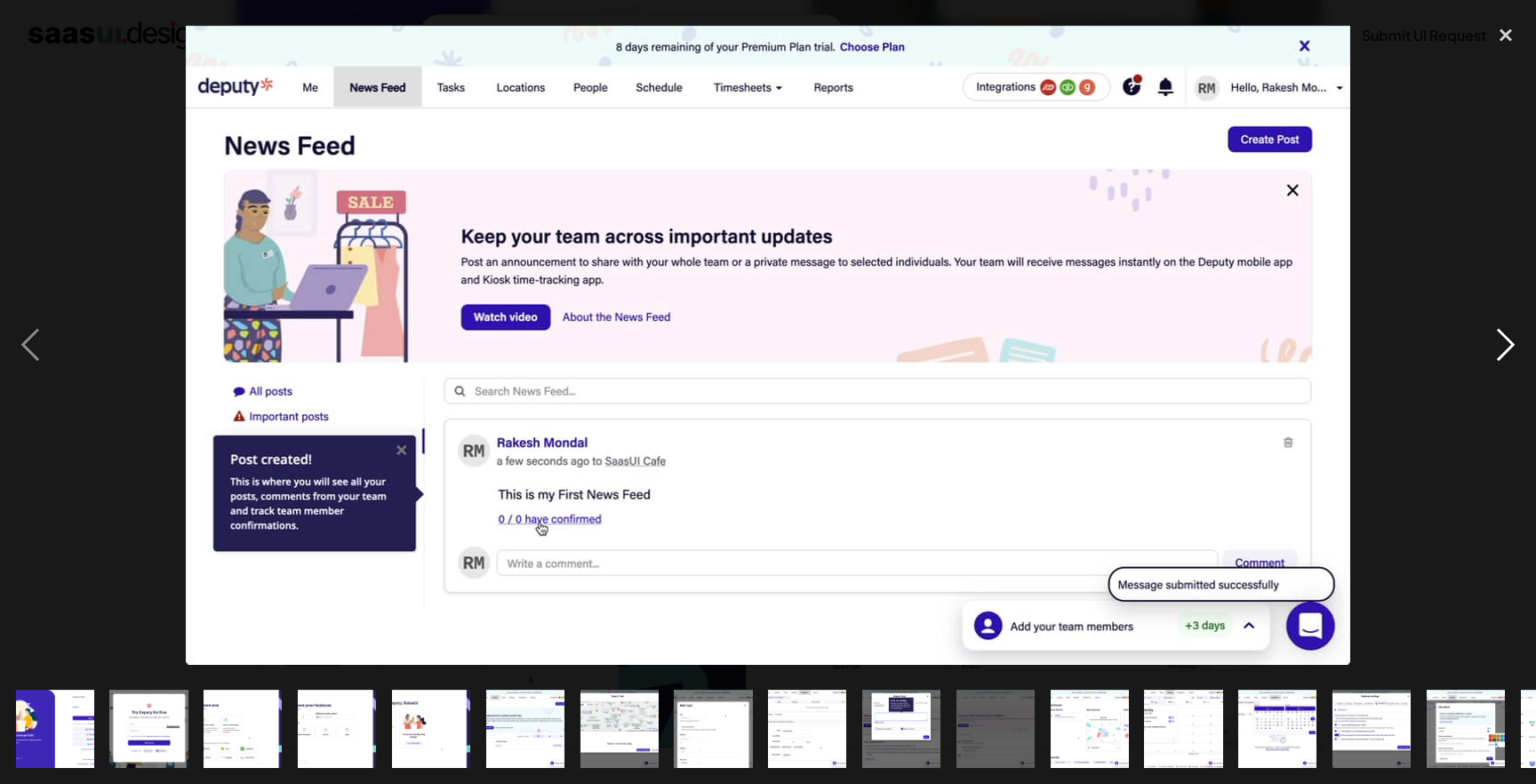
click at [1501, 339] on div "next image" at bounding box center [1505, 344] width 60 height 658
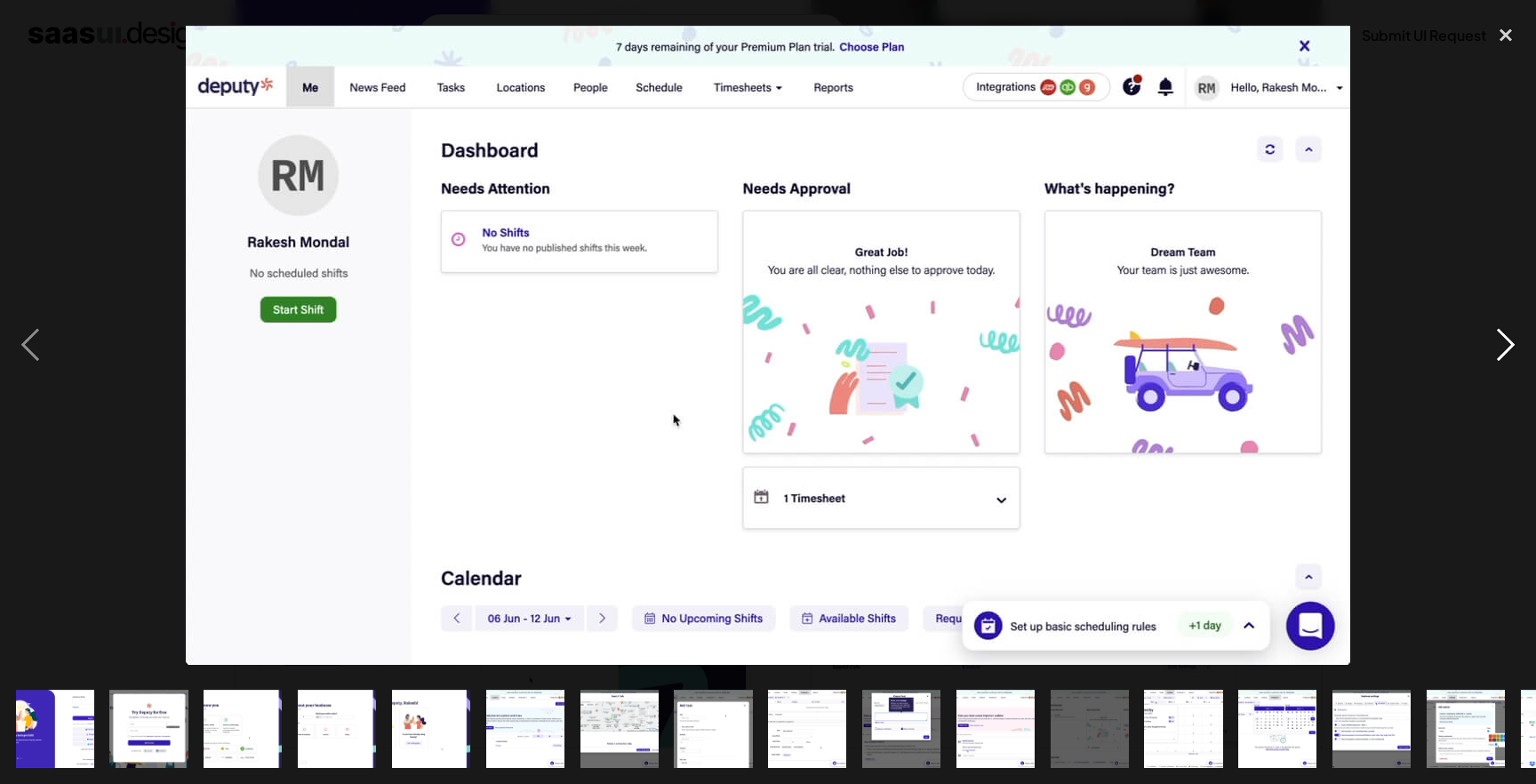
click at [1501, 339] on div "next image" at bounding box center [1505, 344] width 60 height 658
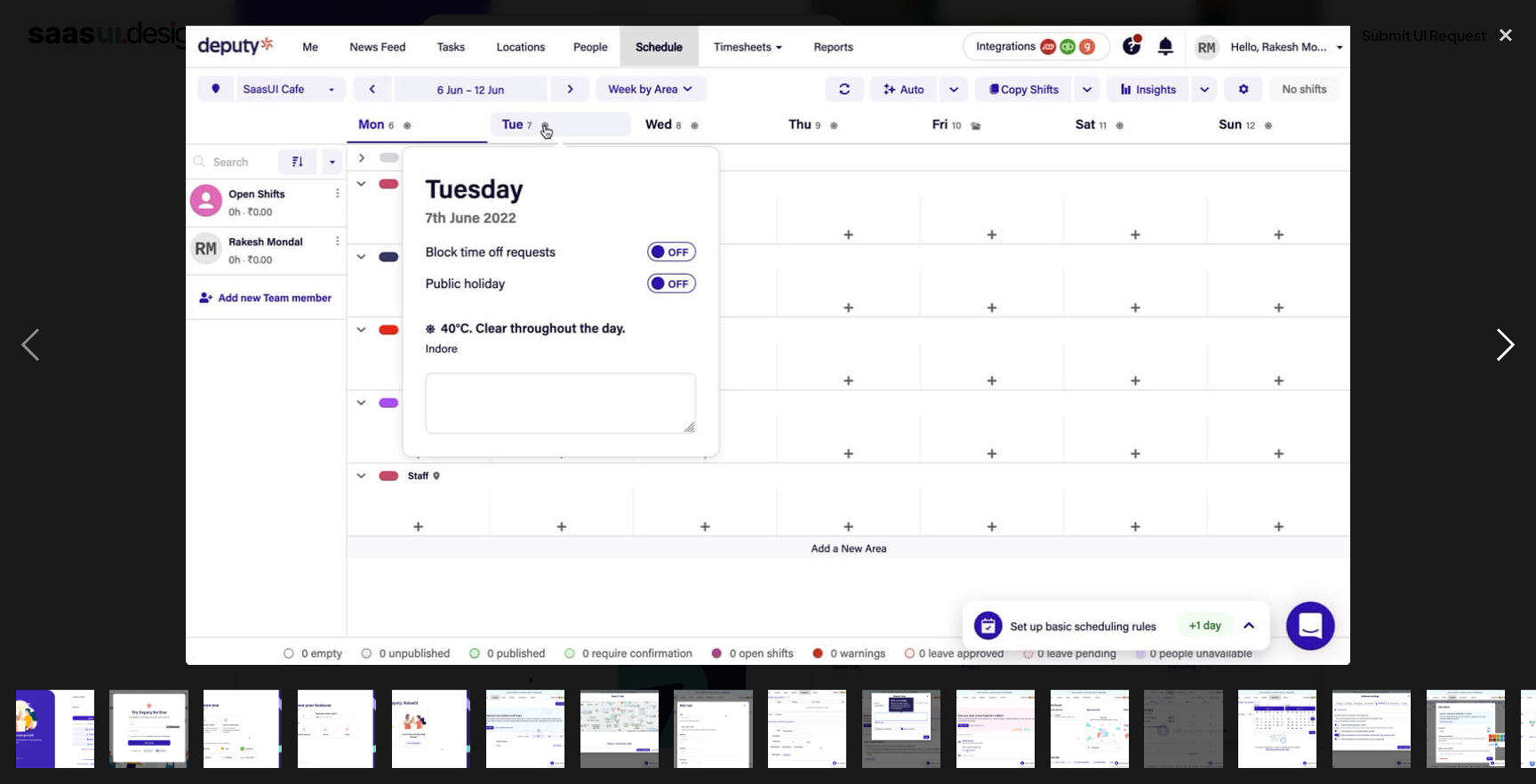
click at [1501, 339] on div "next image" at bounding box center [1505, 344] width 60 height 658
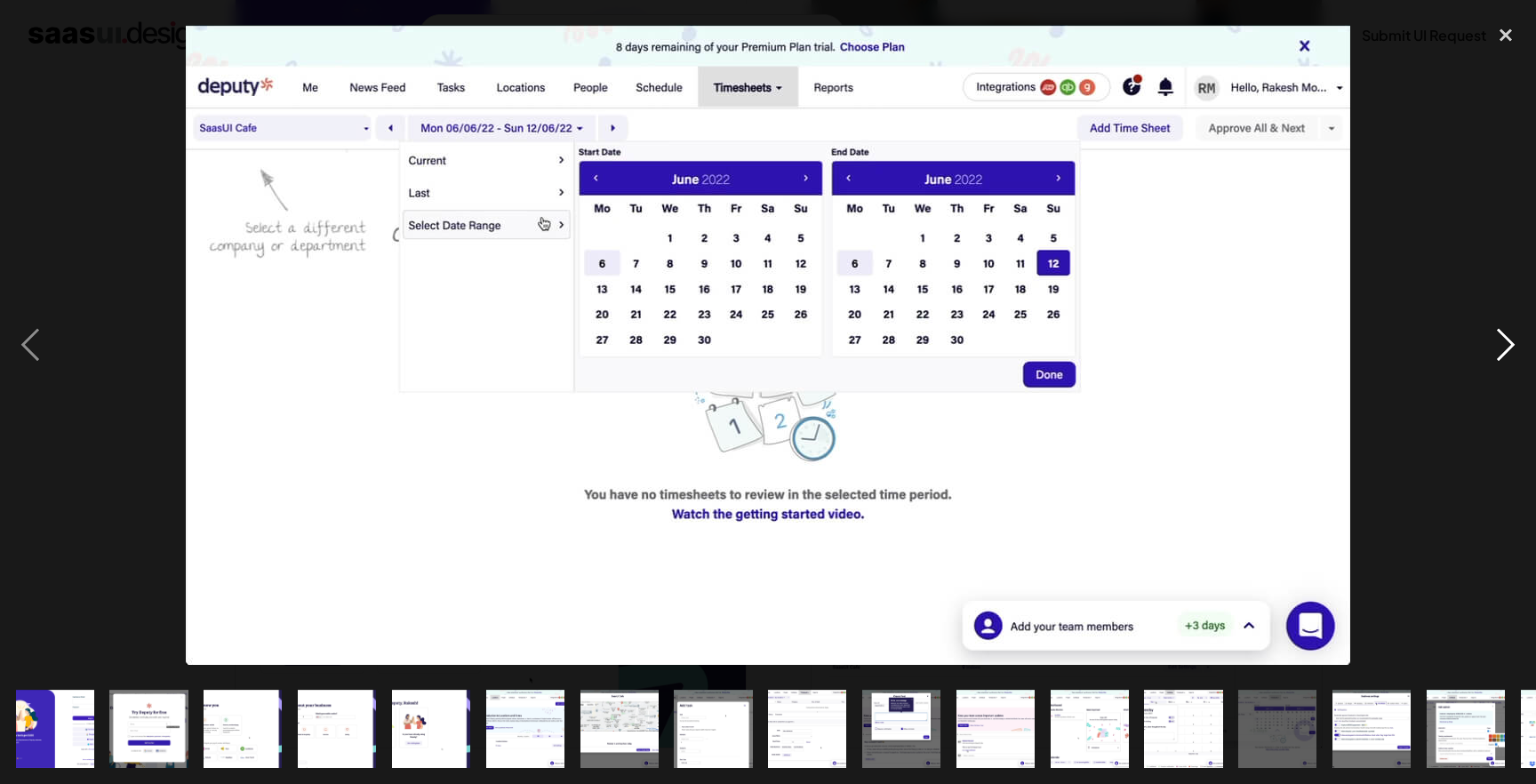
click at [1501, 339] on div "next image" at bounding box center [1505, 344] width 60 height 658
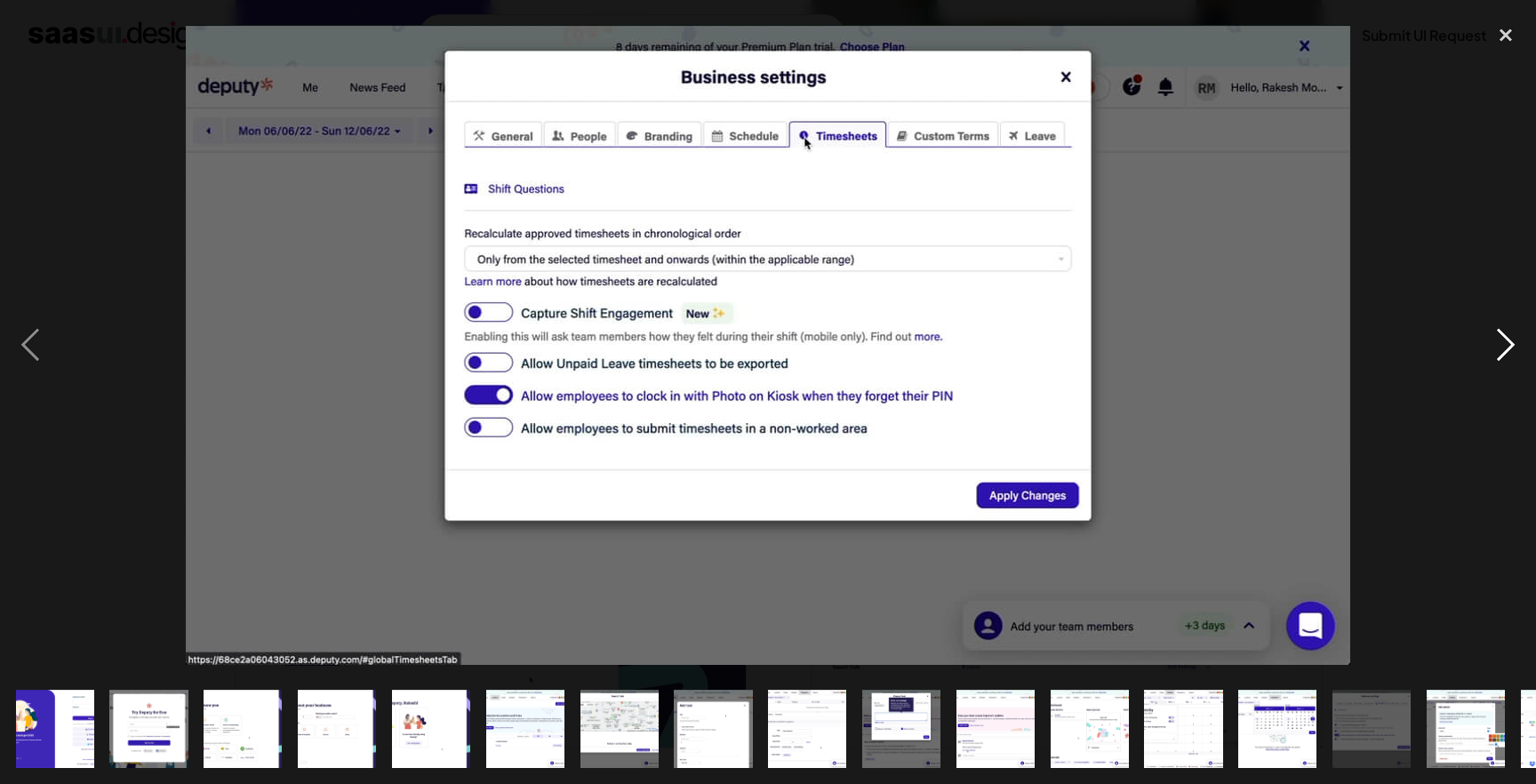
click at [1501, 339] on div "next image" at bounding box center [1505, 344] width 60 height 658
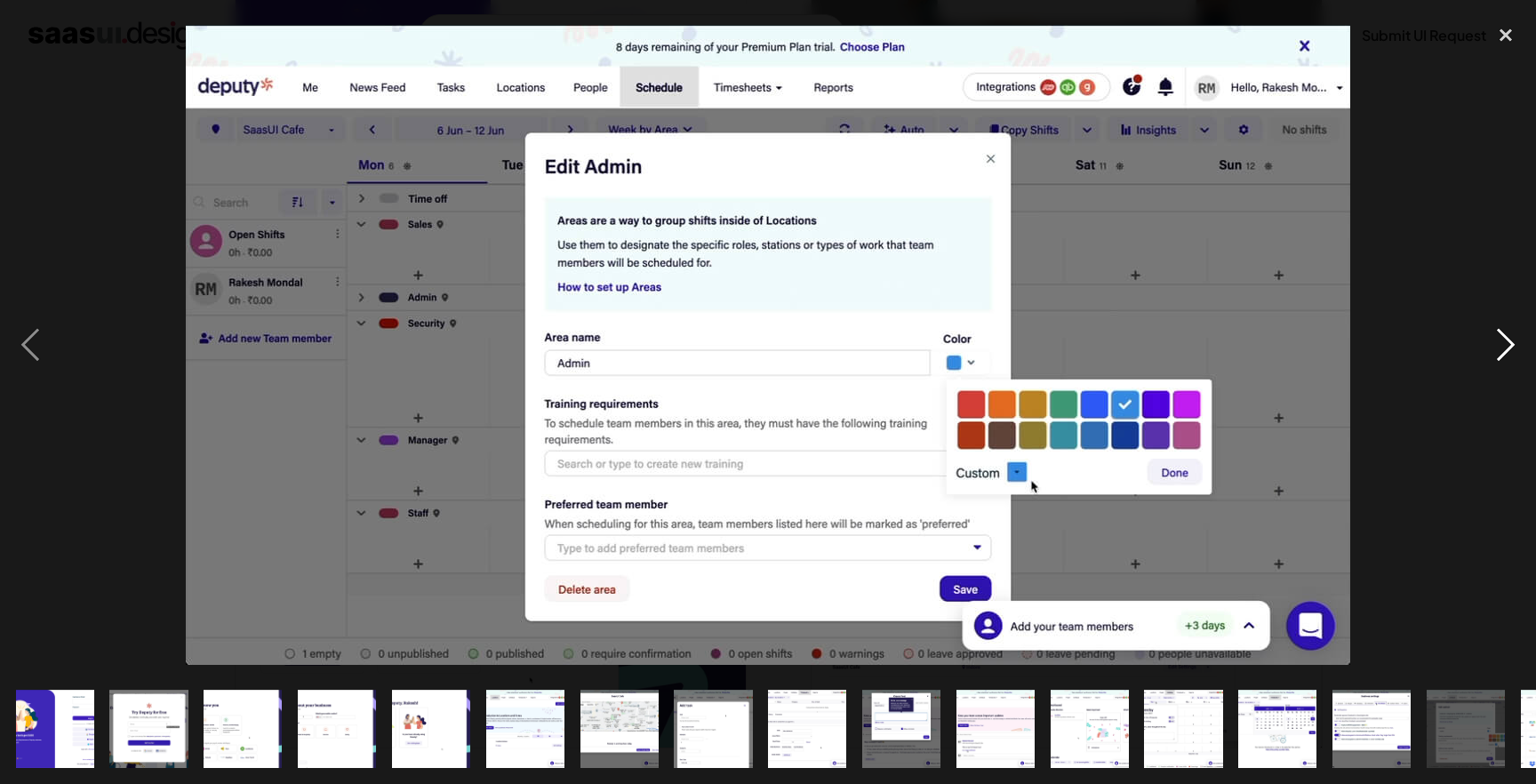
click at [1501, 339] on div "next image" at bounding box center [1505, 344] width 60 height 658
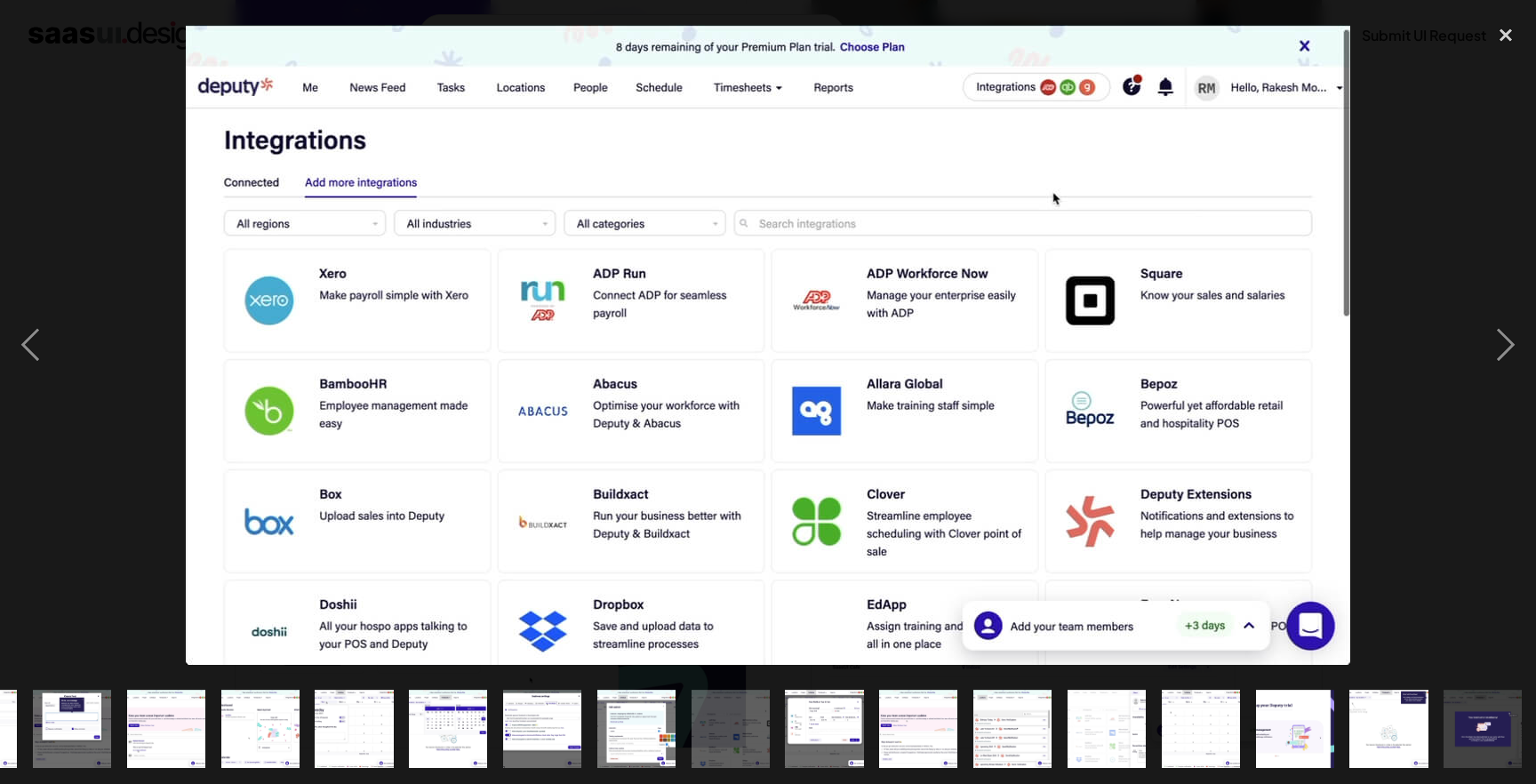
scroll to position [0, 830]
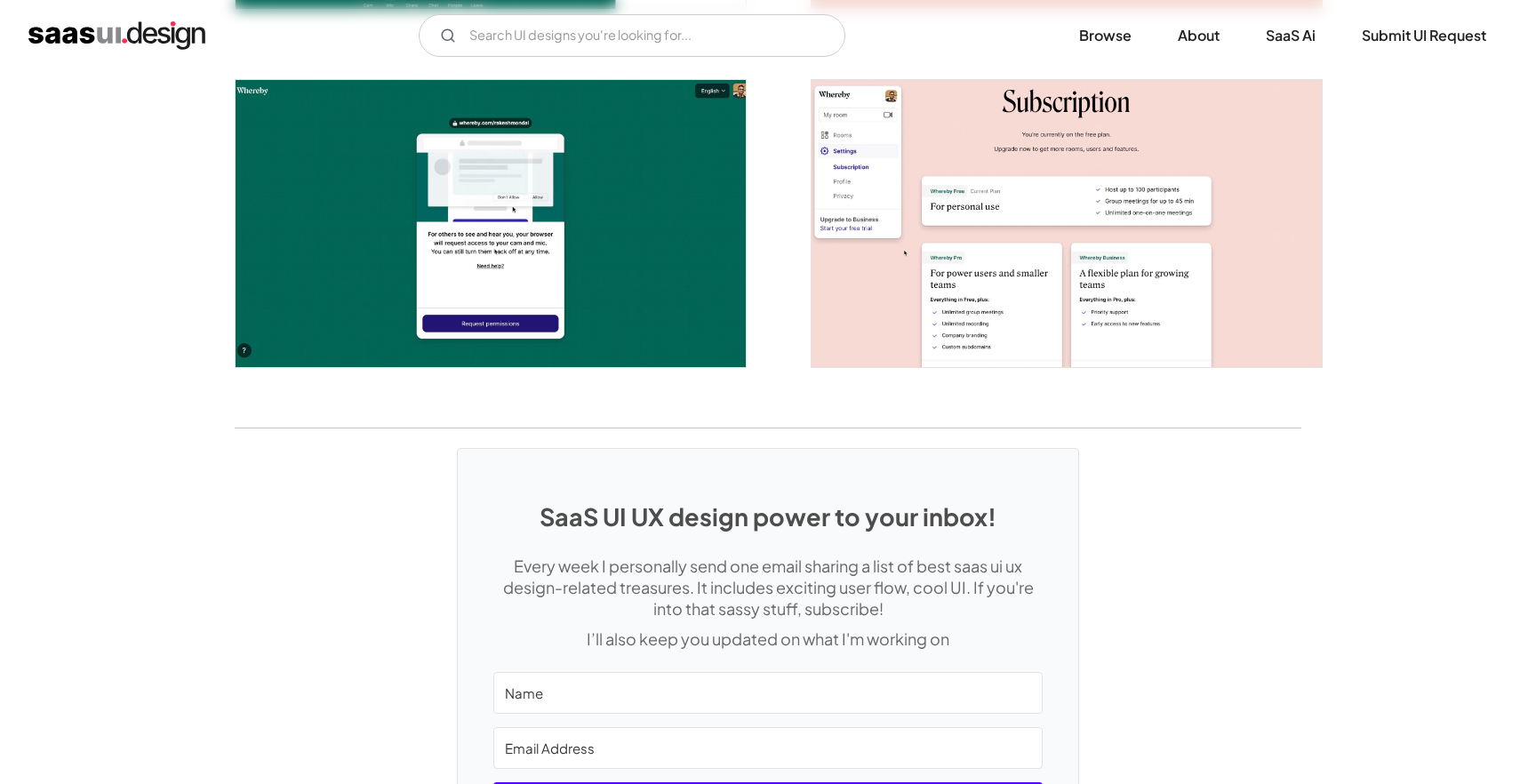
scroll to position [3205, 0]
